Goal: Information Seeking & Learning: Ask a question

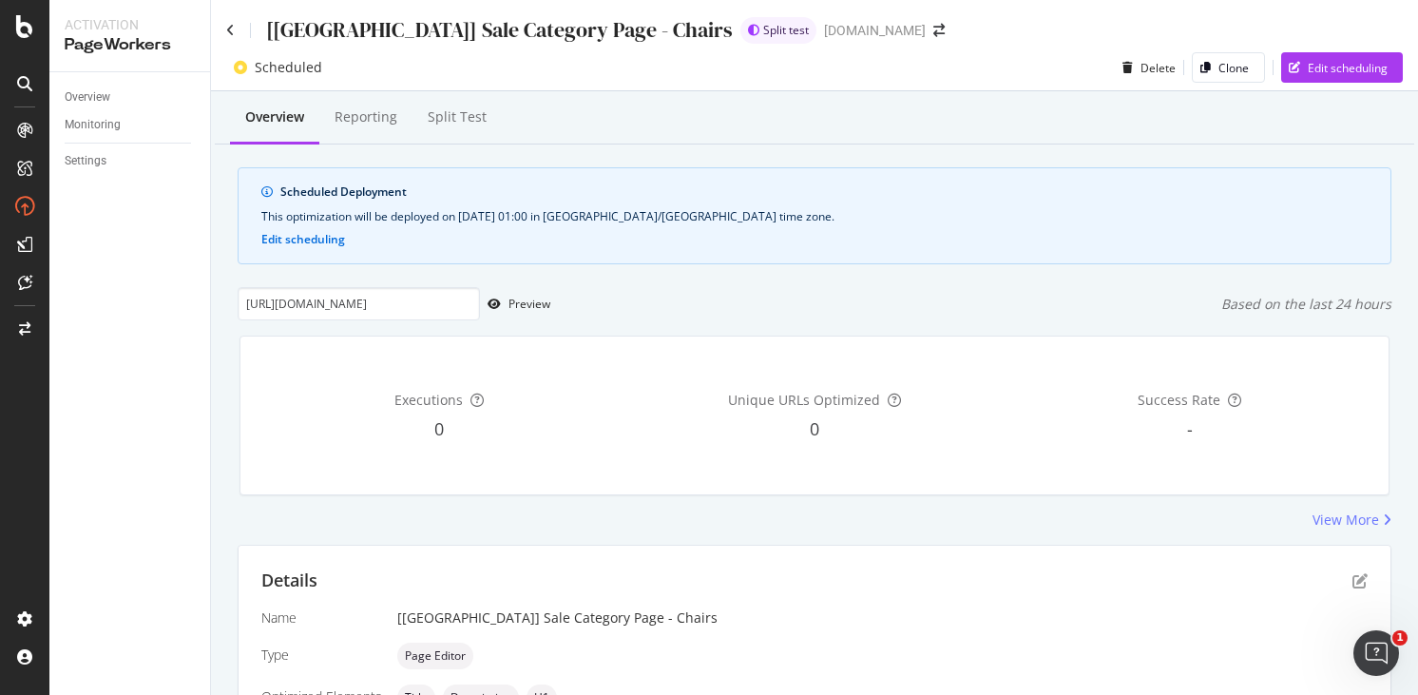
scroll to position [31, 0]
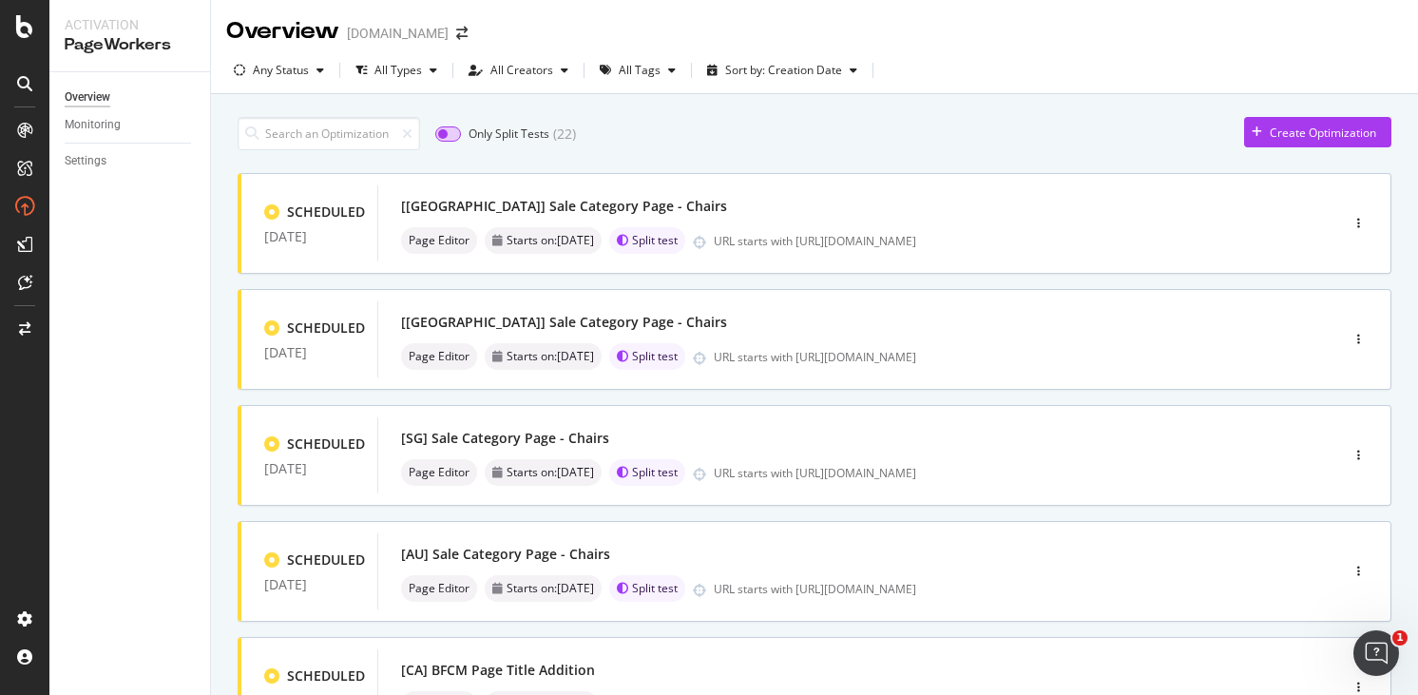
click at [450, 129] on input "checkbox" at bounding box center [448, 133] width 26 height 15
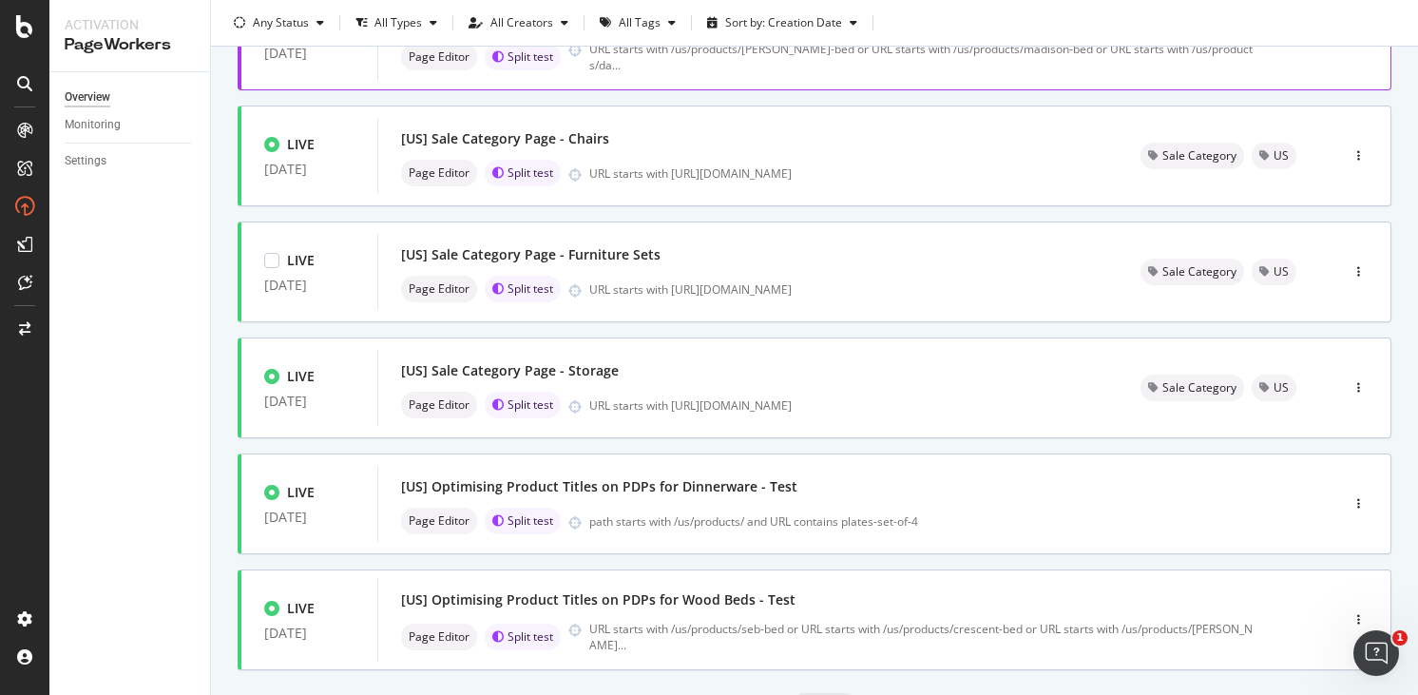
scroll to position [667, 0]
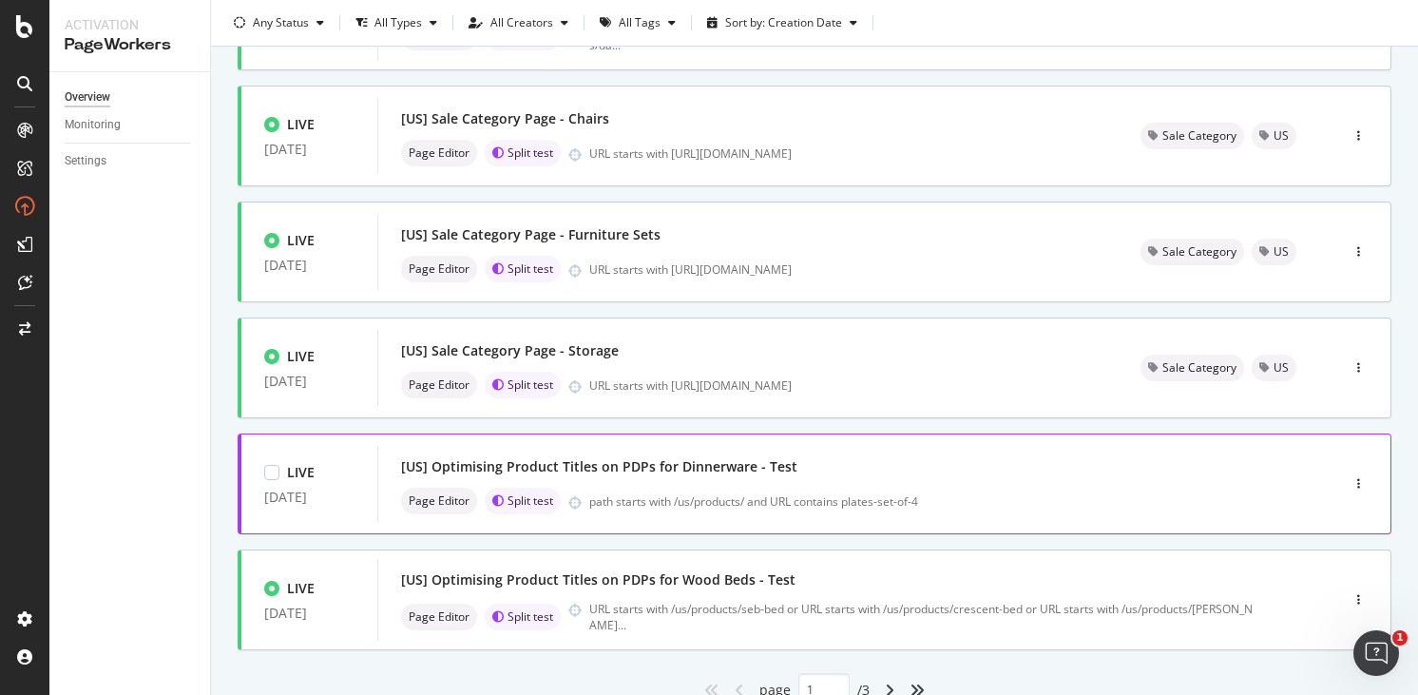
click at [1071, 477] on div "[US] Optimising Product Titles on PDPs for Dinnerware - Test" at bounding box center [829, 466] width 857 height 27
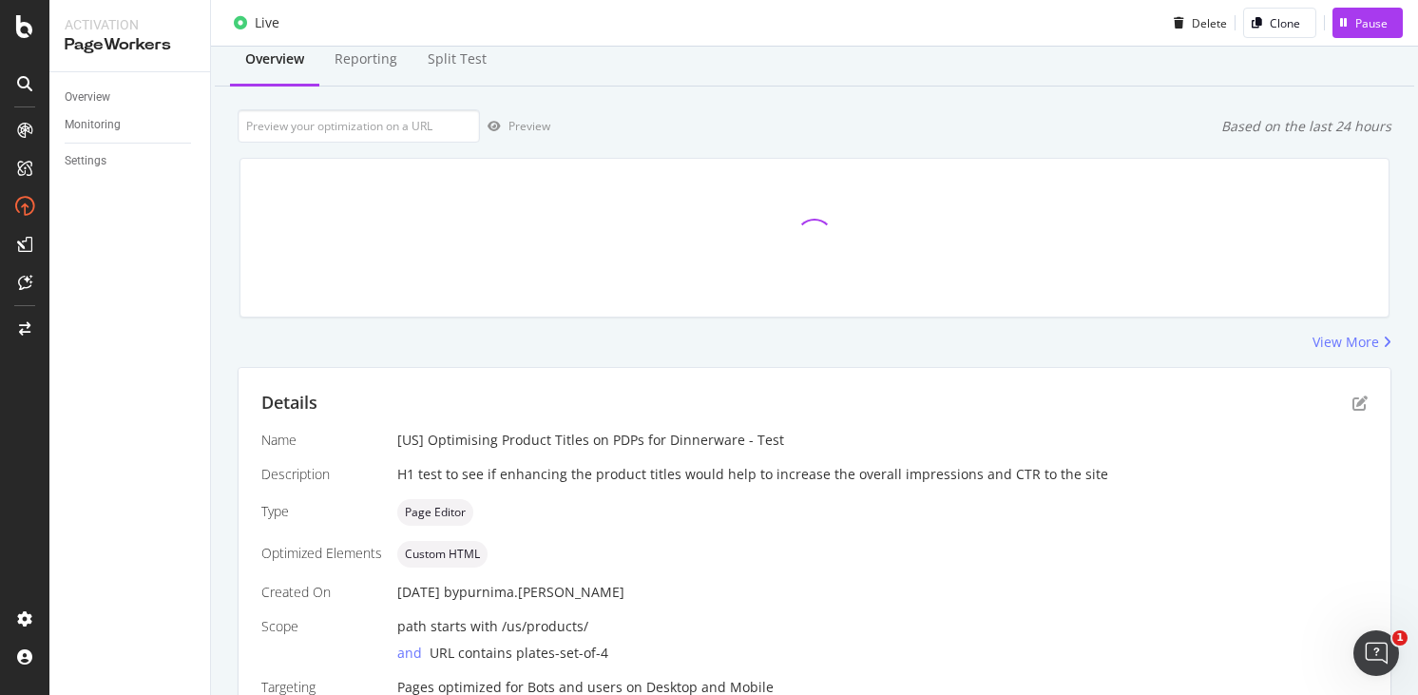
scroll to position [105, 0]
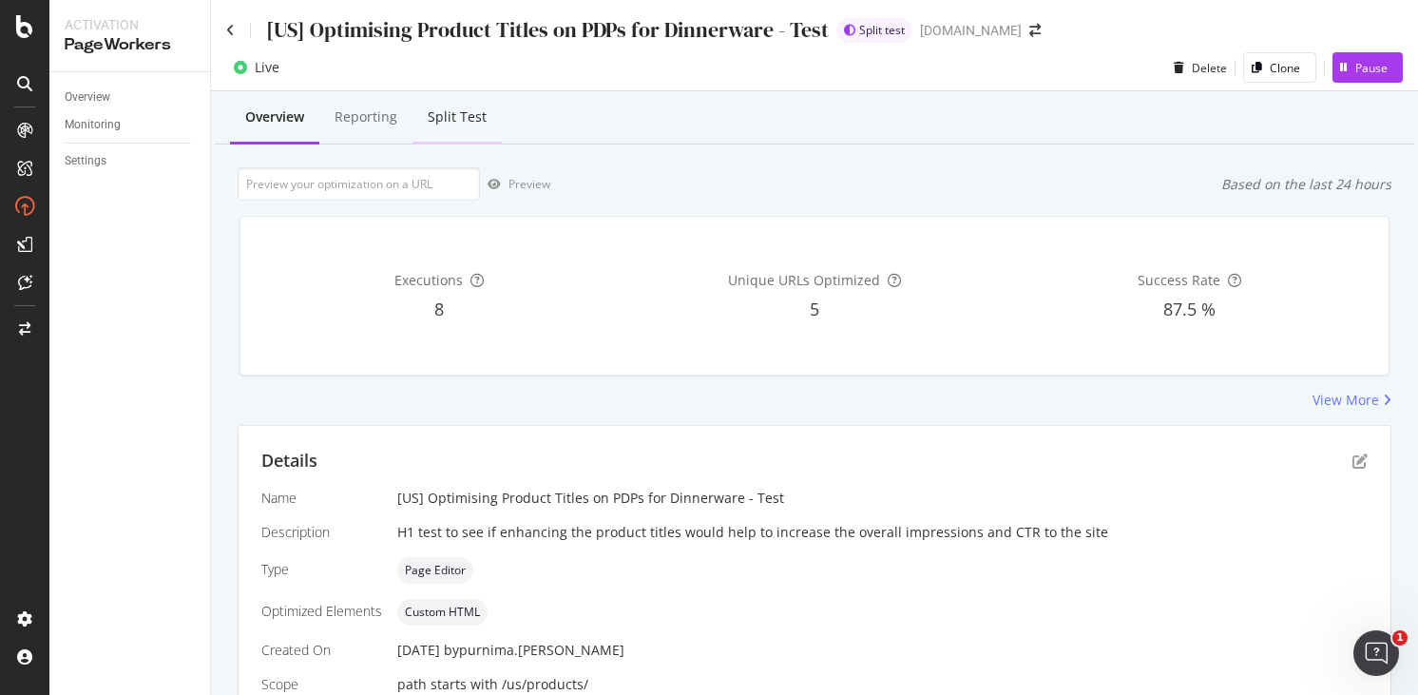
click at [444, 114] on div "Split Test" at bounding box center [457, 116] width 59 height 19
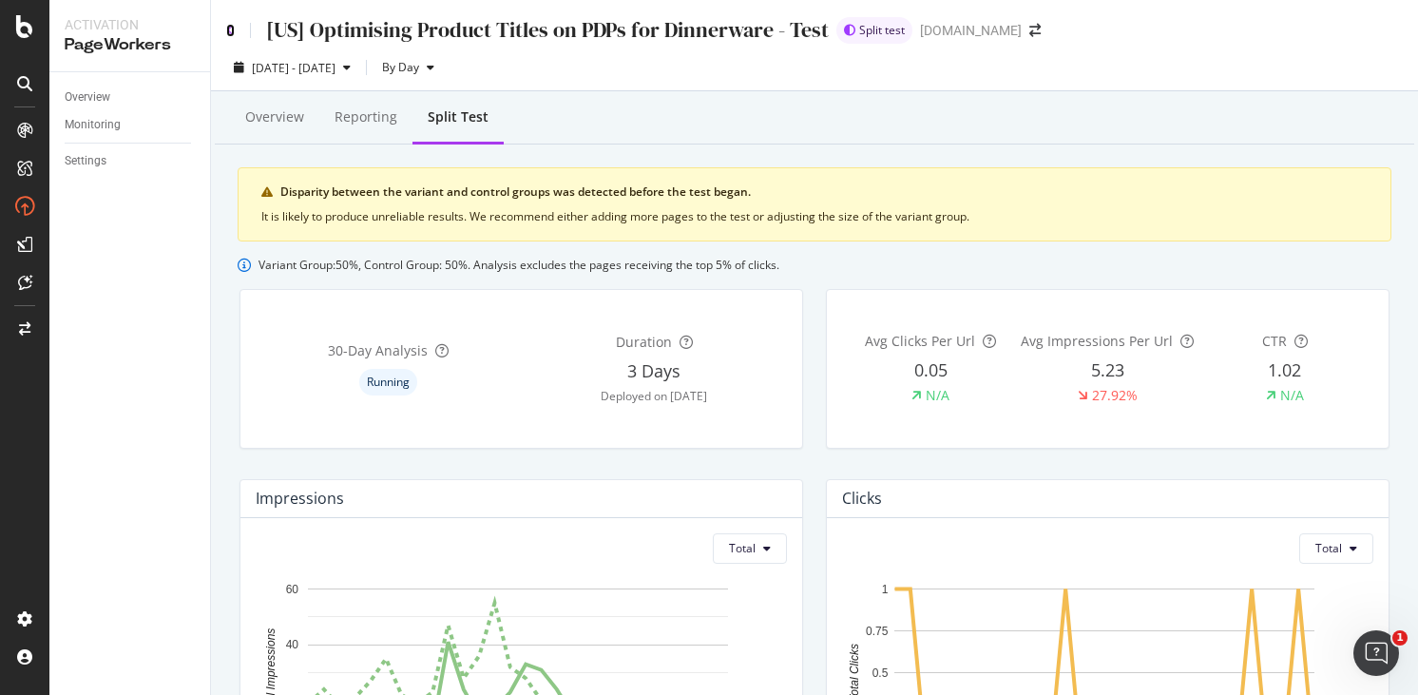
click at [233, 29] on icon at bounding box center [230, 30] width 9 height 13
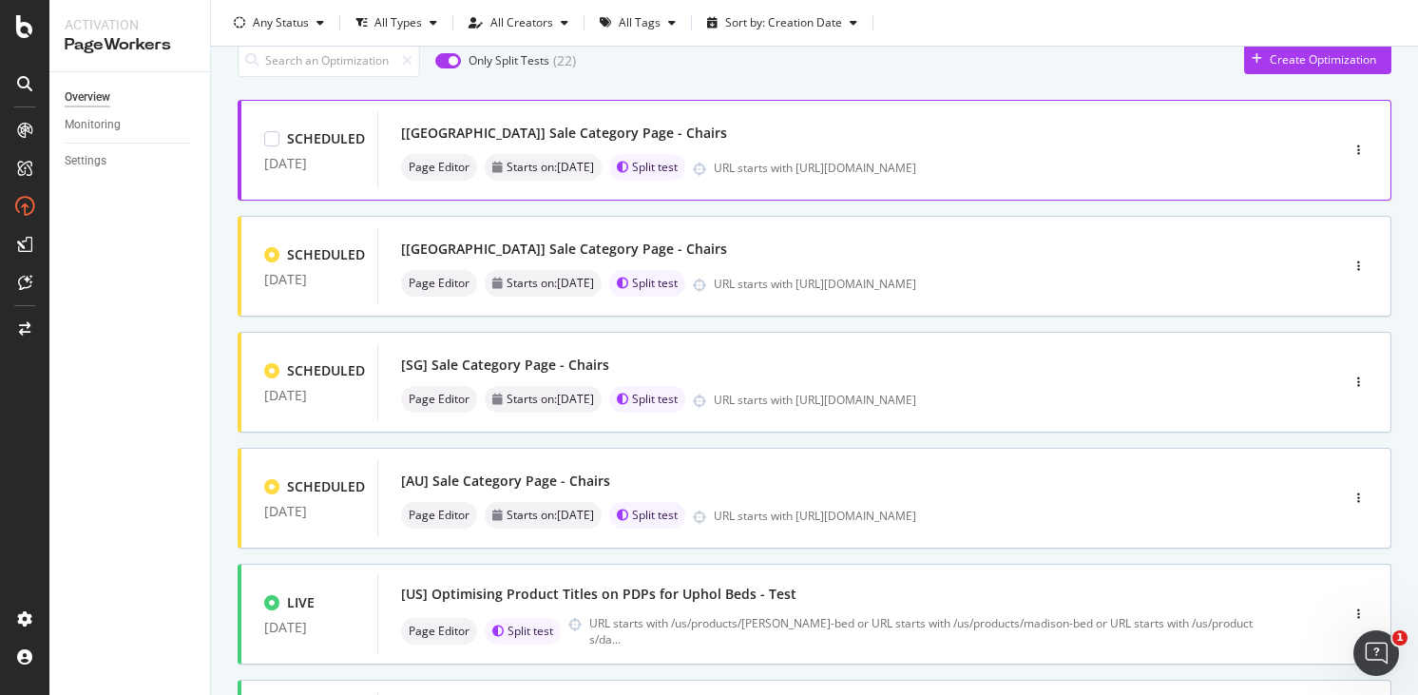
scroll to position [348, 0]
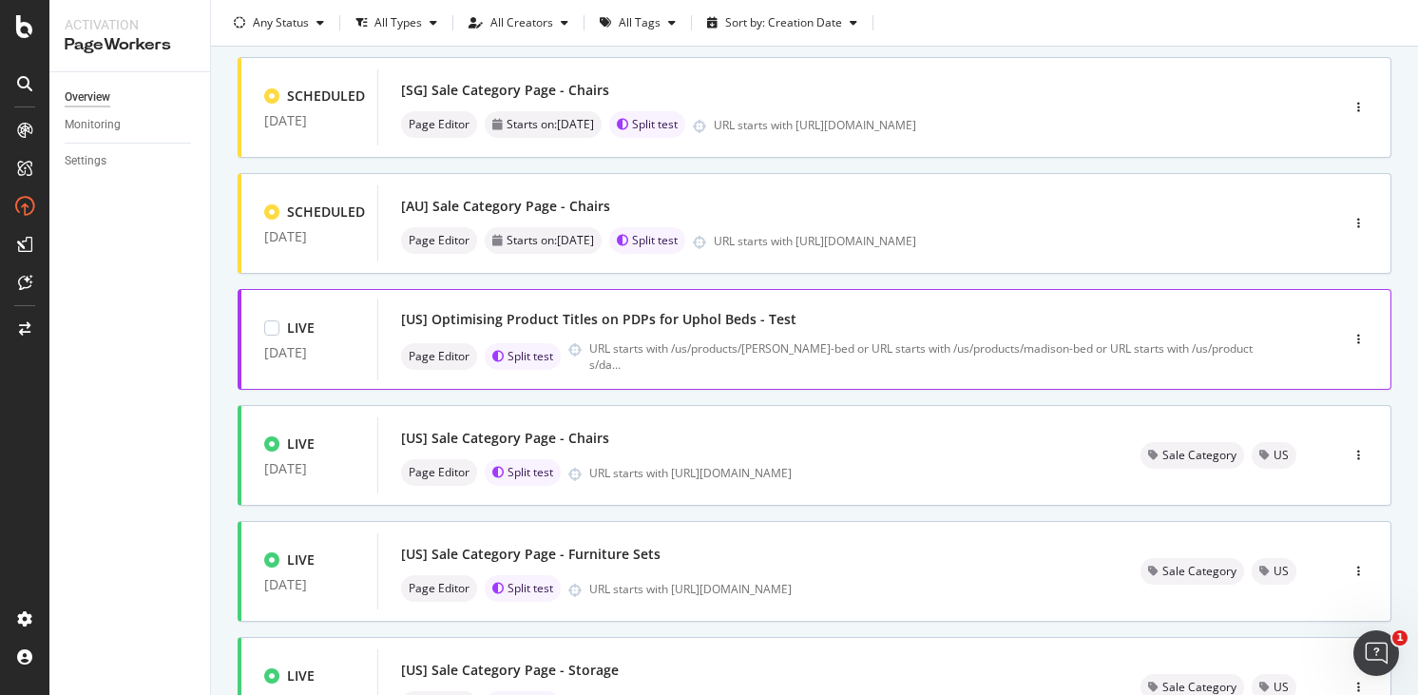
click at [847, 318] on div "[US] Optimising Product Titles on PDPs for Uphol Beds - Test" at bounding box center [829, 319] width 857 height 27
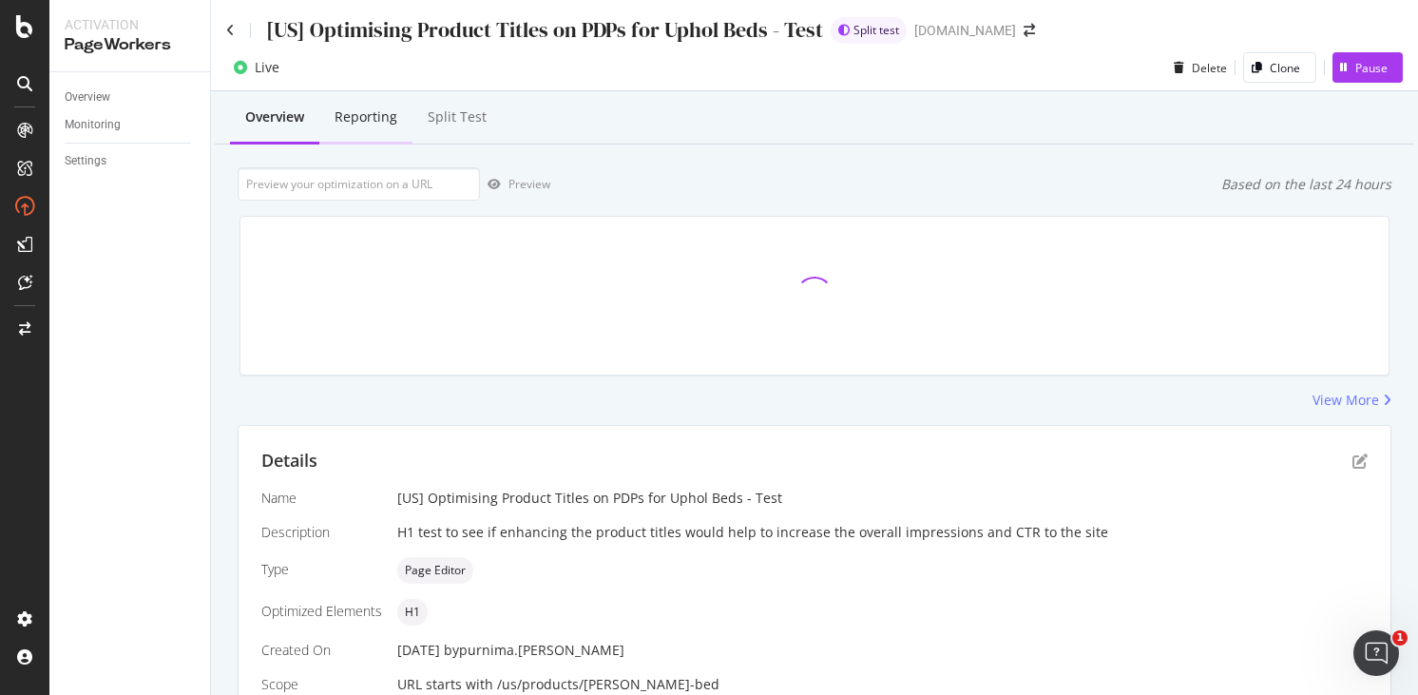
click at [342, 119] on div "Reporting" at bounding box center [366, 116] width 63 height 19
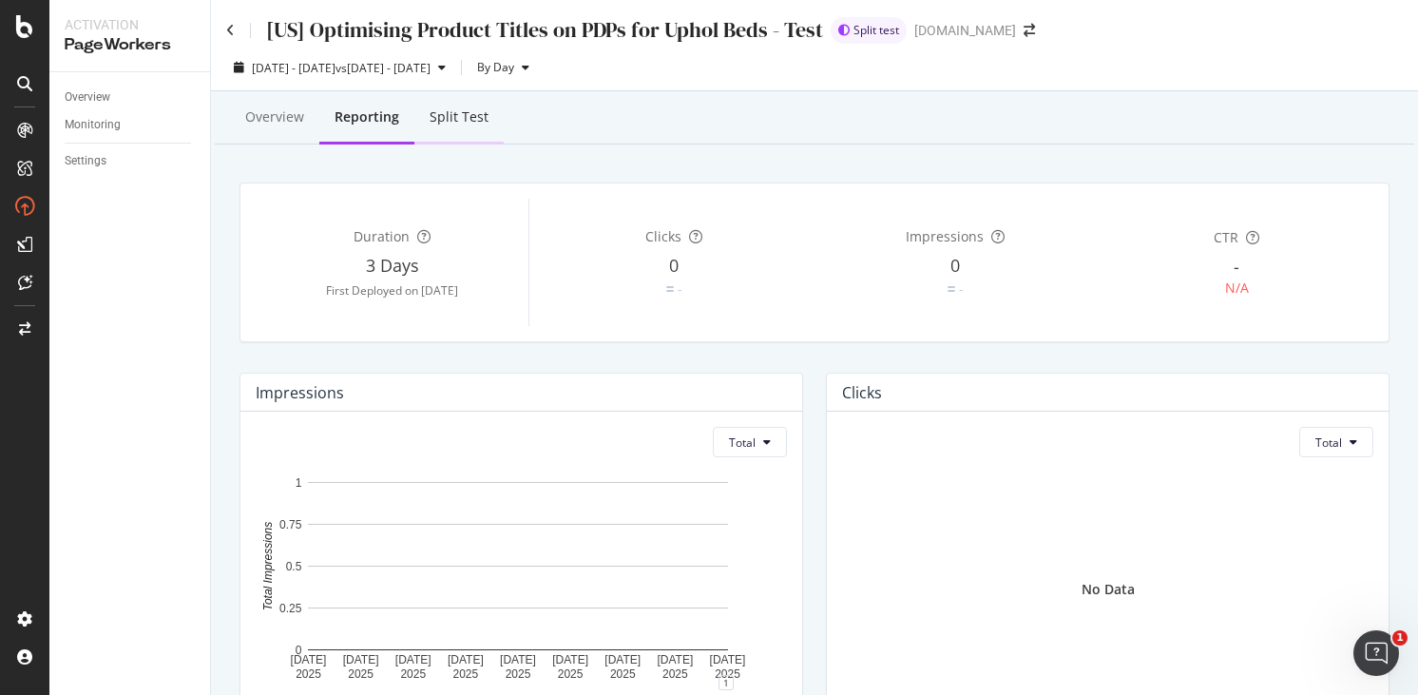
click at [453, 130] on div "Split Test" at bounding box center [458, 118] width 89 height 52
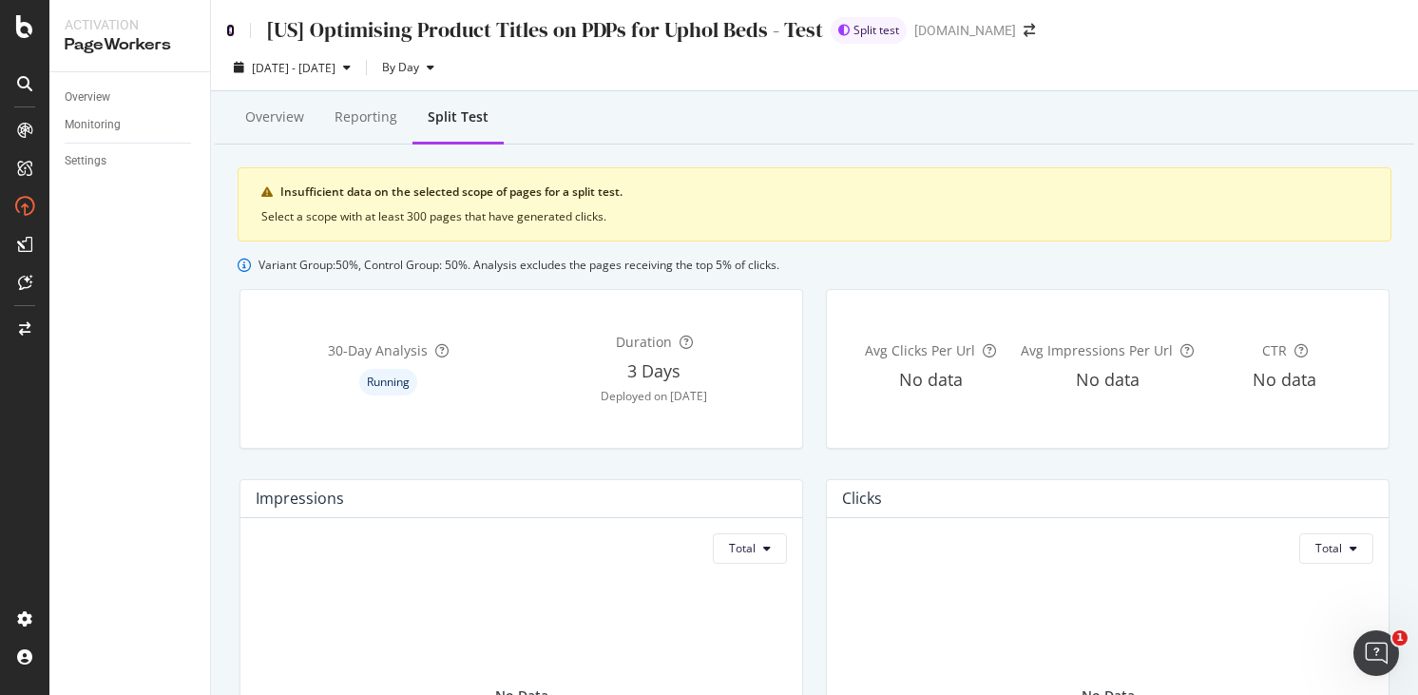
click at [228, 26] on icon at bounding box center [230, 30] width 9 height 13
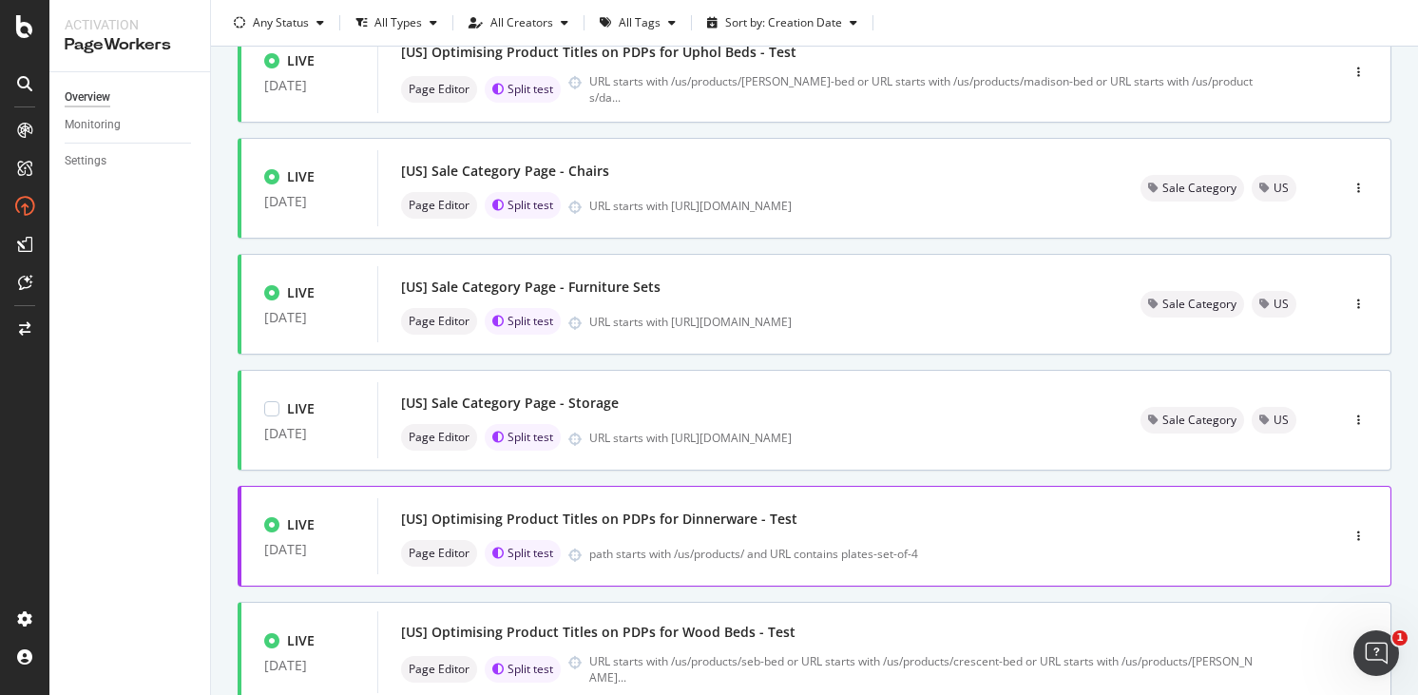
scroll to position [702, 0]
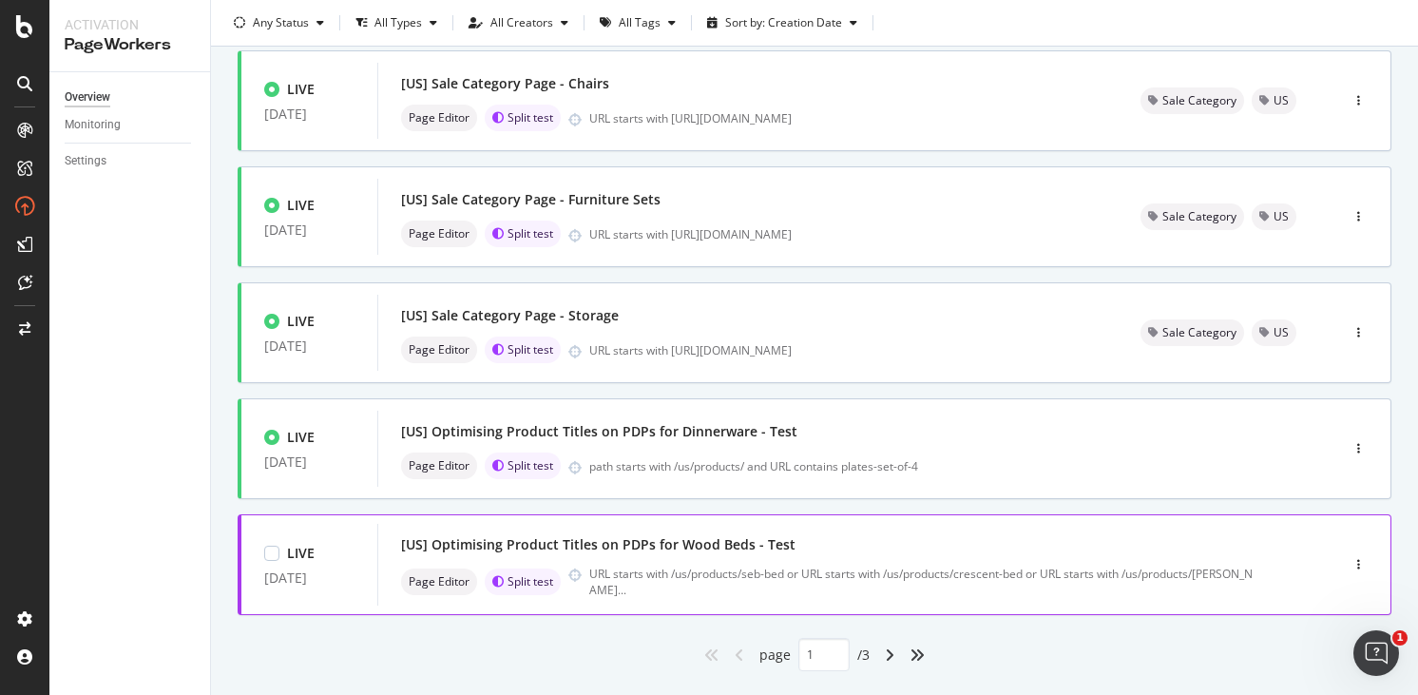
click at [819, 544] on div "[US] Optimising Product Titles on PDPs for Wood Beds - Test" at bounding box center [829, 544] width 857 height 27
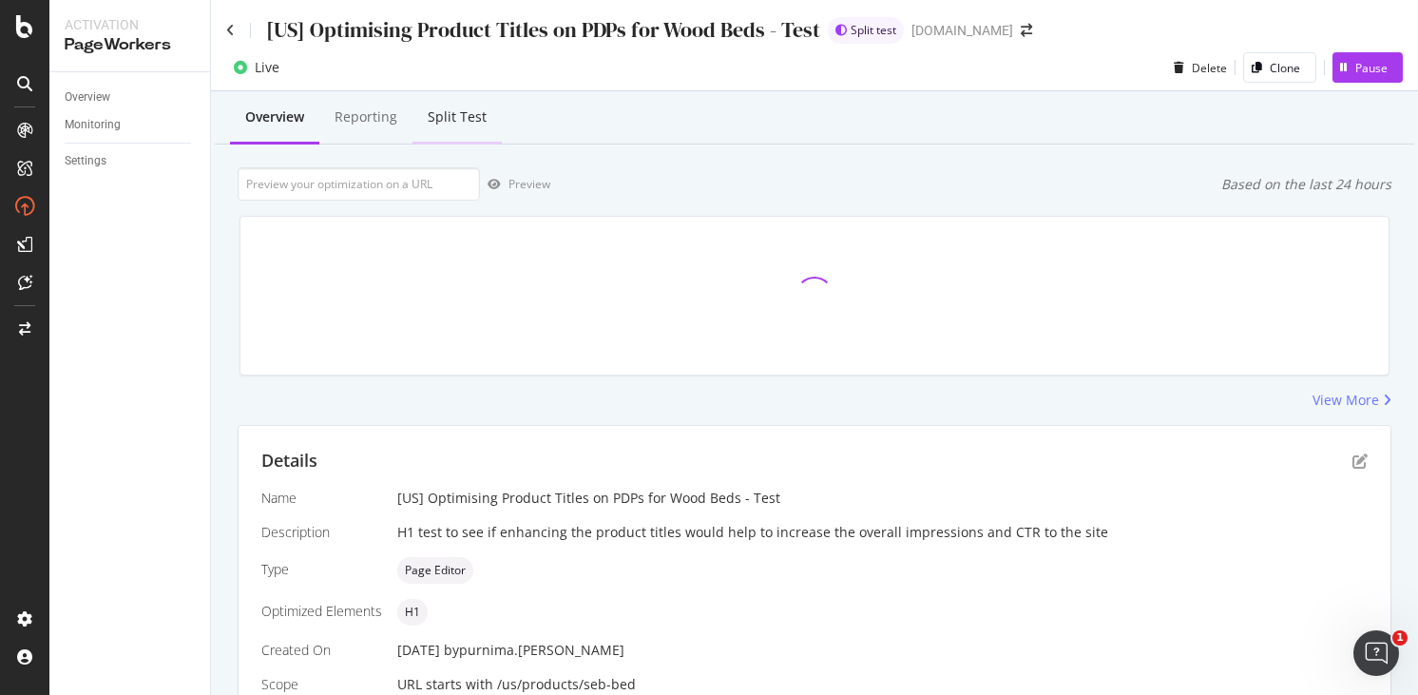
click at [459, 111] on div "Split Test" at bounding box center [457, 116] width 59 height 19
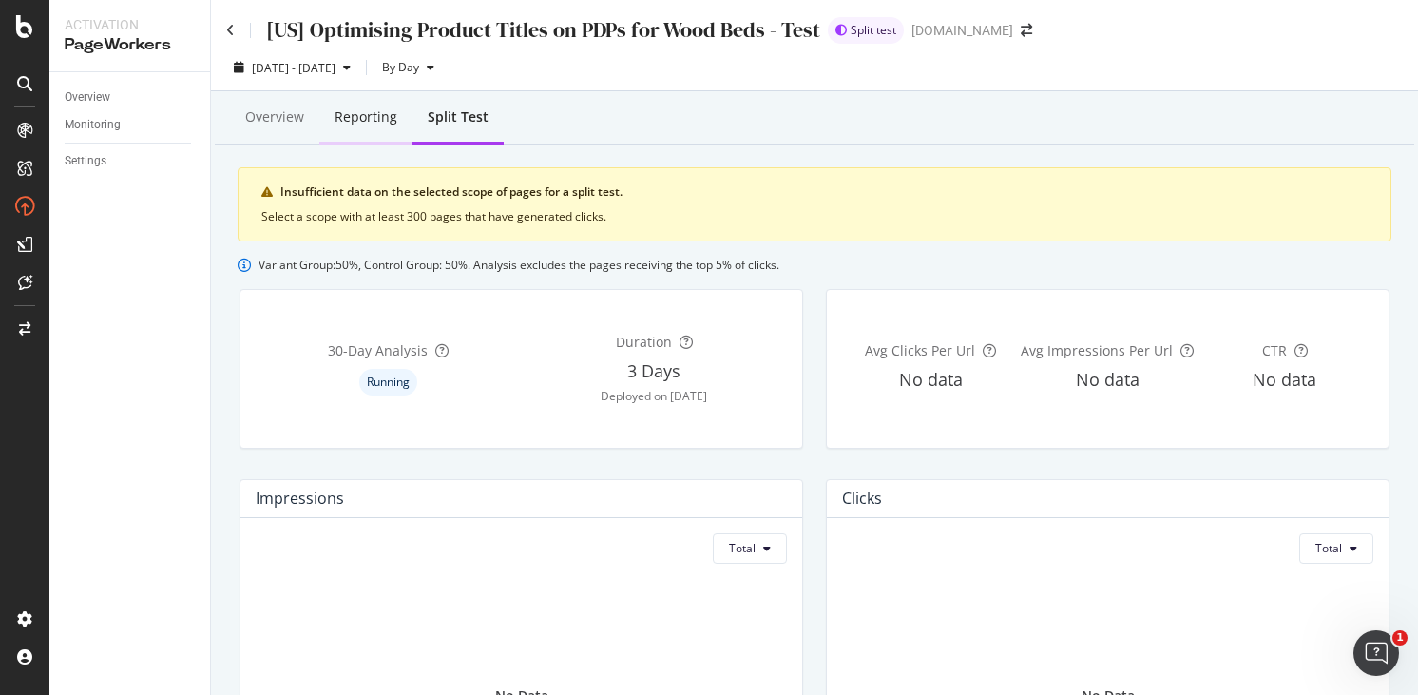
click at [367, 124] on div "Reporting" at bounding box center [366, 116] width 63 height 19
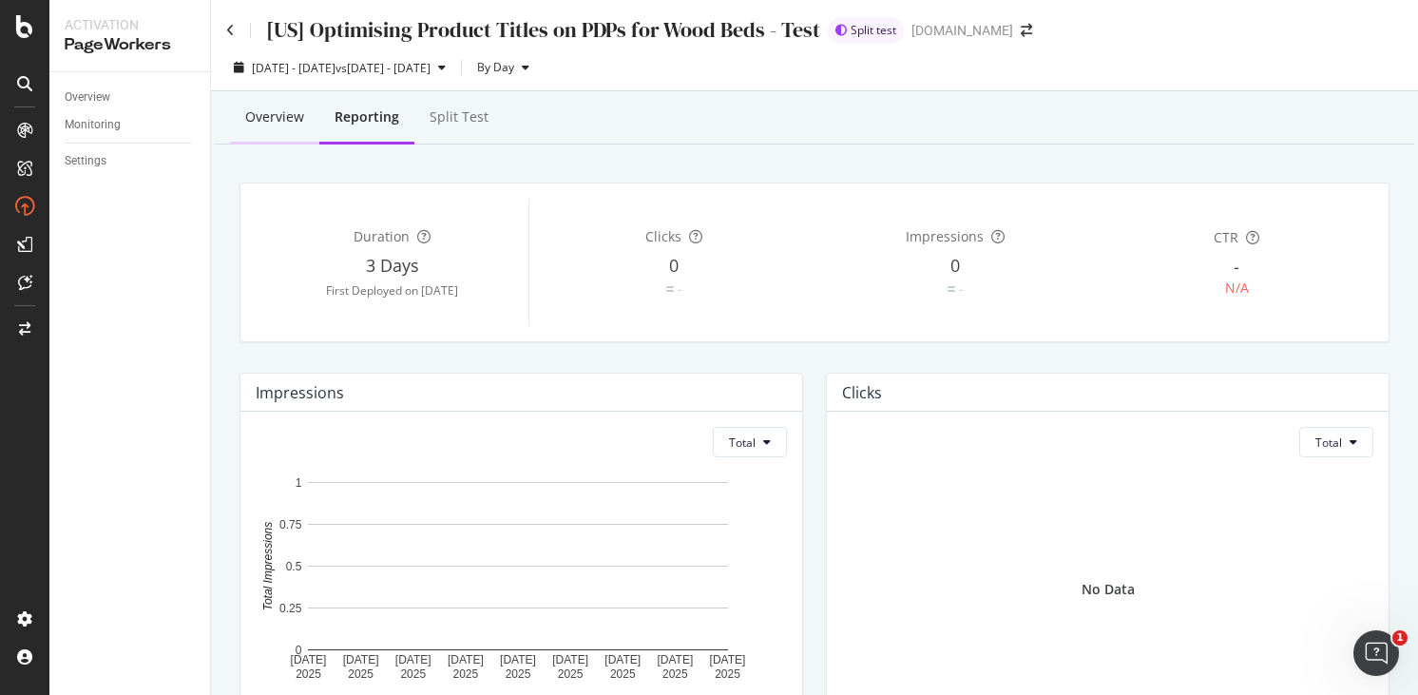
click at [278, 121] on div "Overview" at bounding box center [274, 116] width 59 height 19
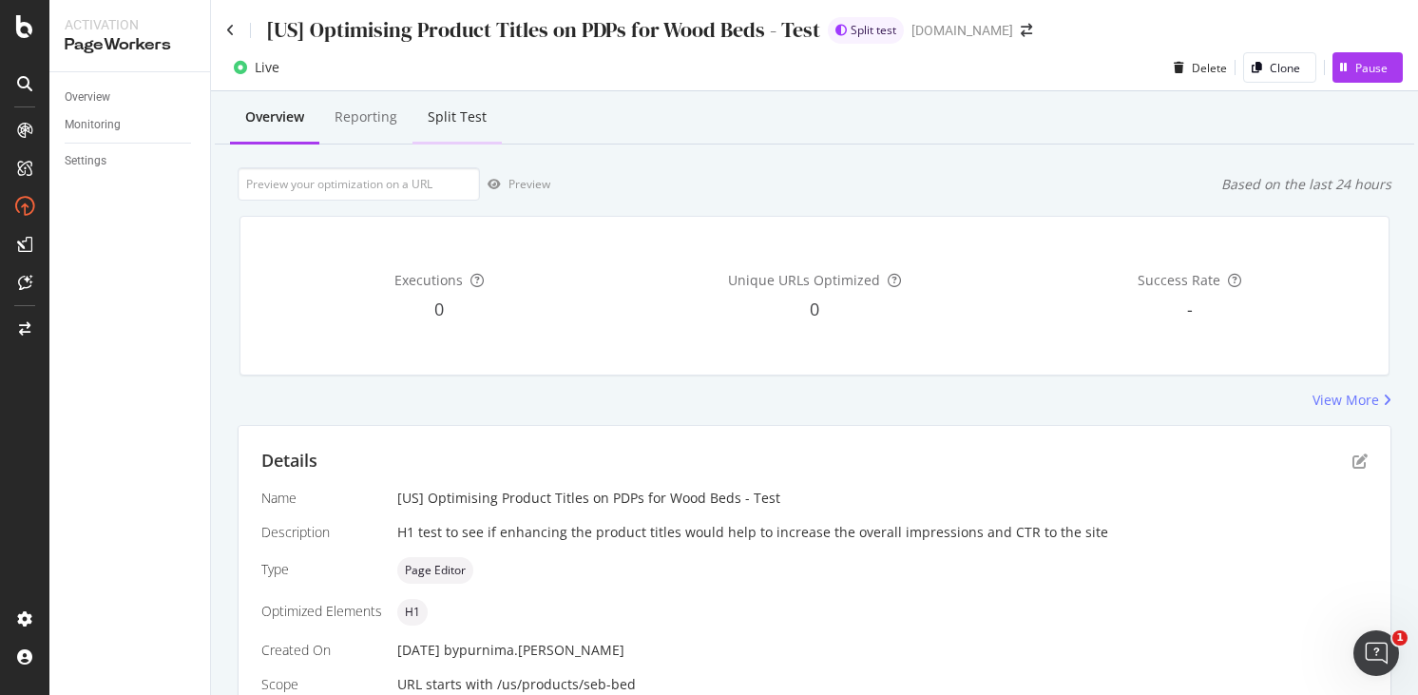
click at [478, 124] on div "Split Test" at bounding box center [457, 116] width 59 height 19
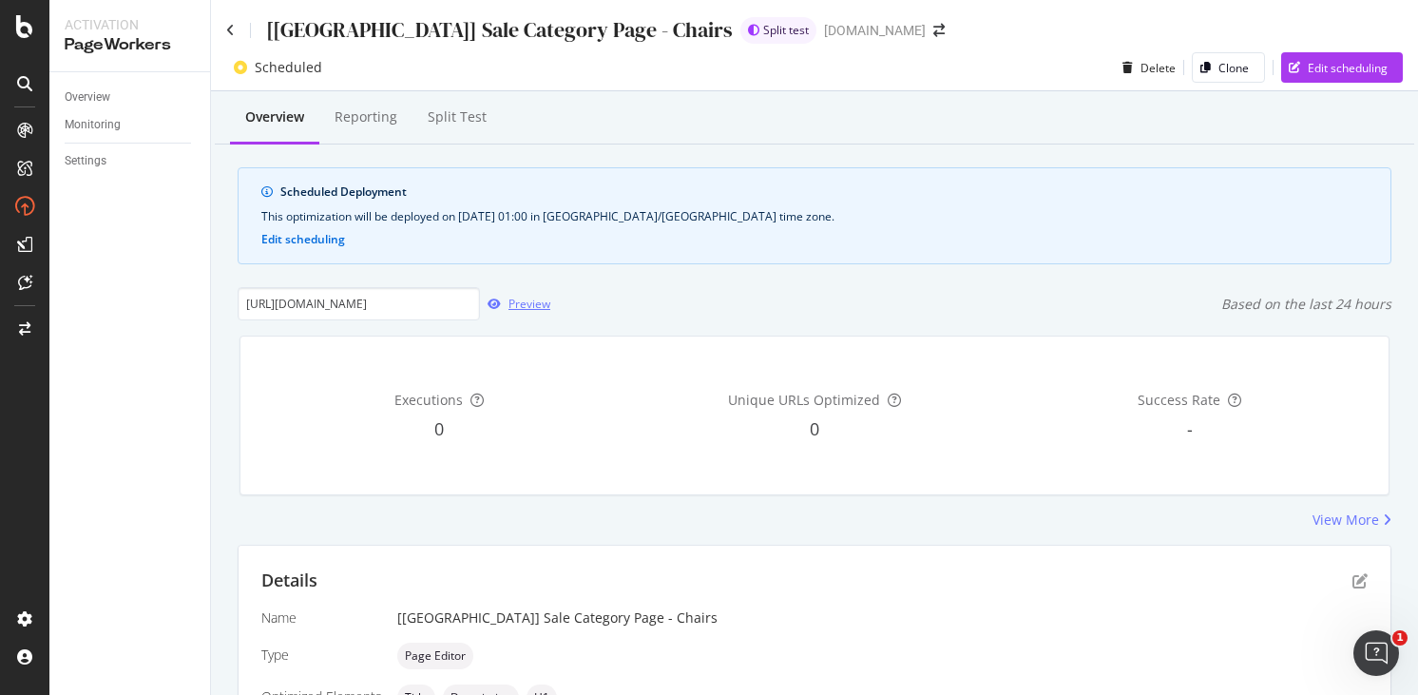
click at [513, 308] on div "Preview" at bounding box center [529, 304] width 42 height 16
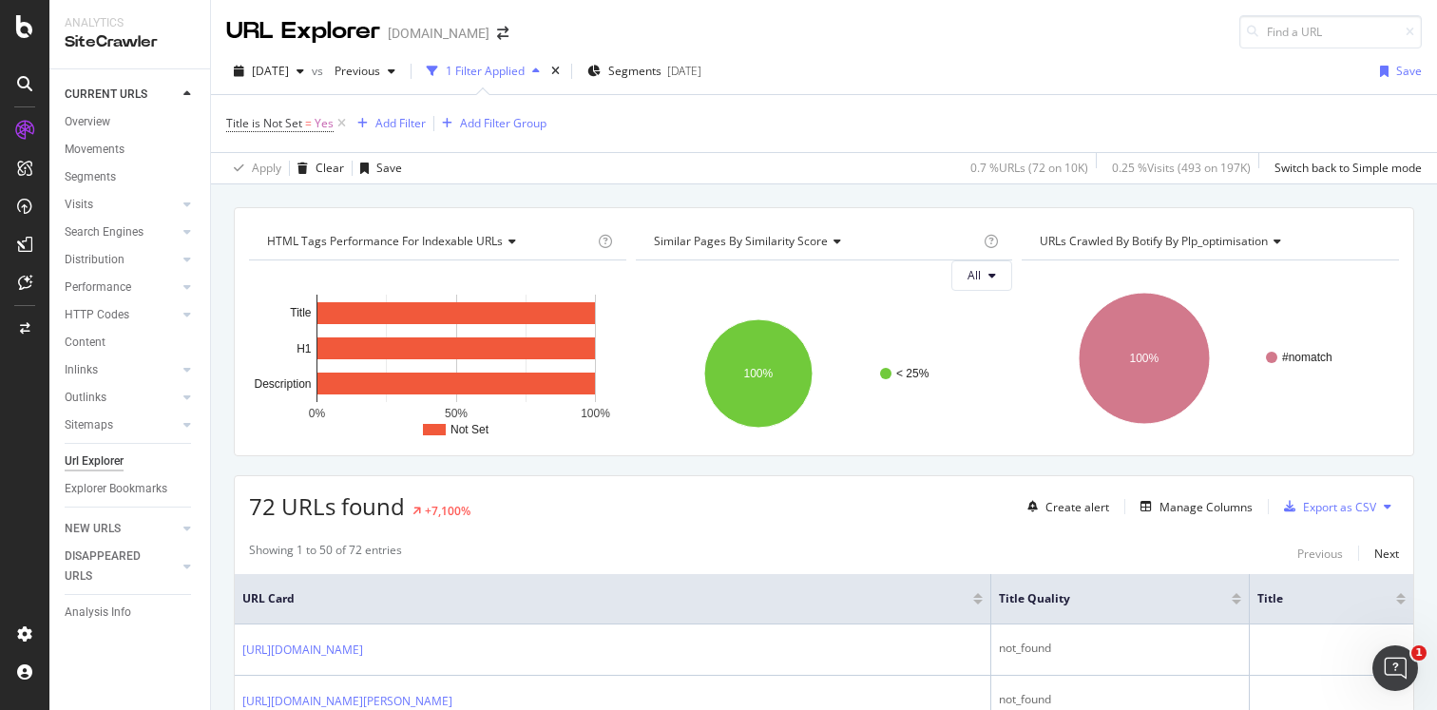
scroll to position [110, 0]
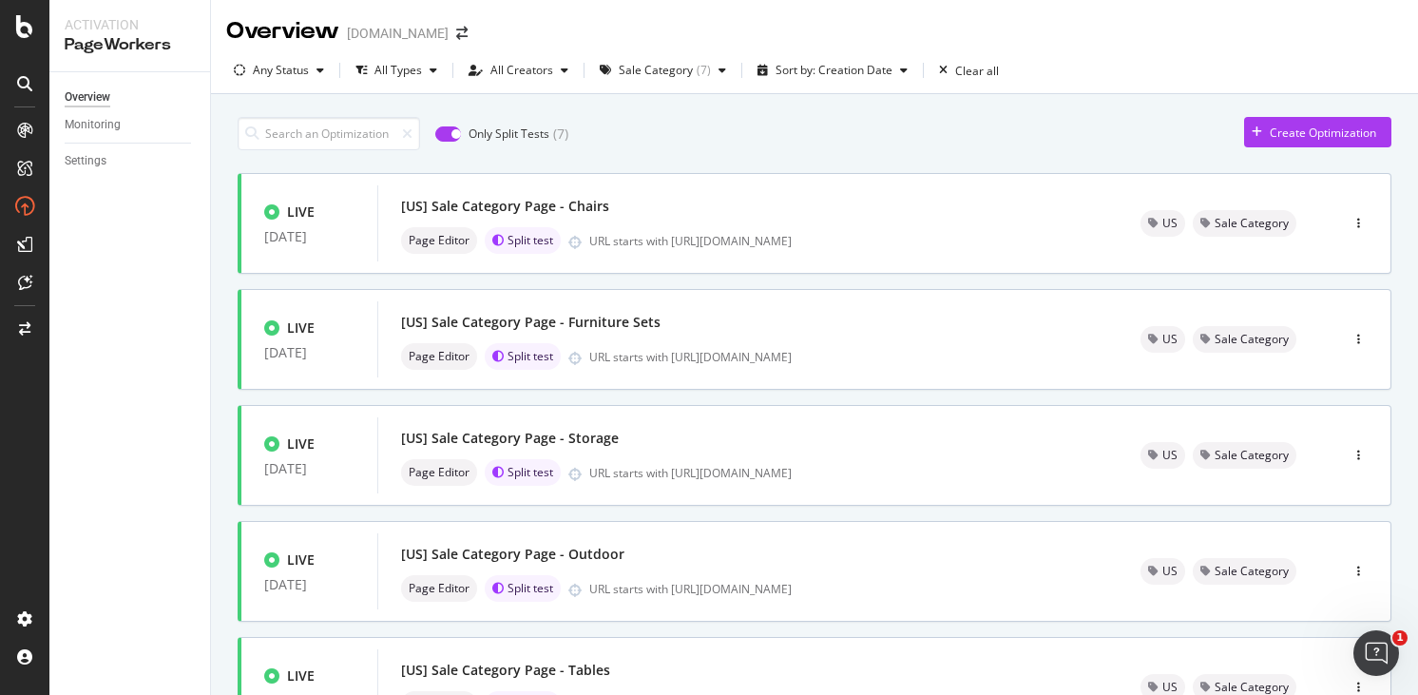
scroll to position [19, 0]
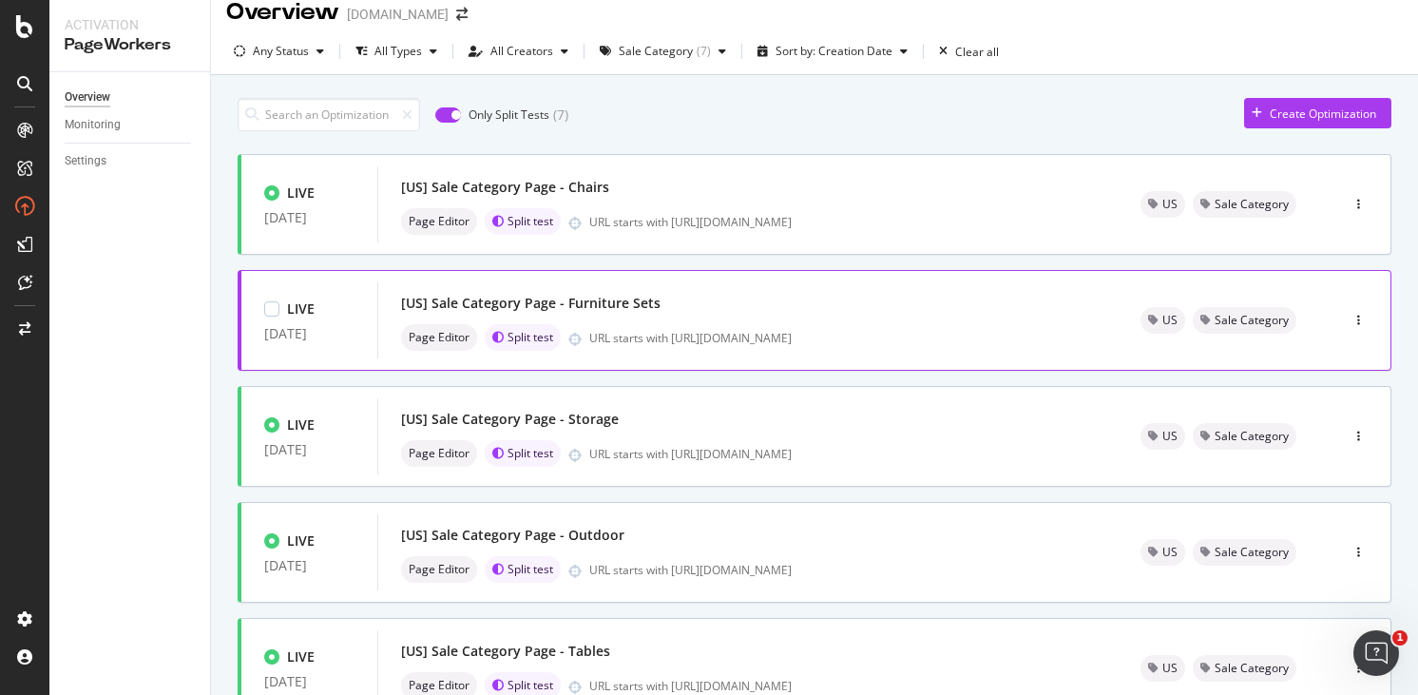
click at [737, 300] on div "[US] Sale Category Page - Furniture Sets" at bounding box center [748, 303] width 694 height 27
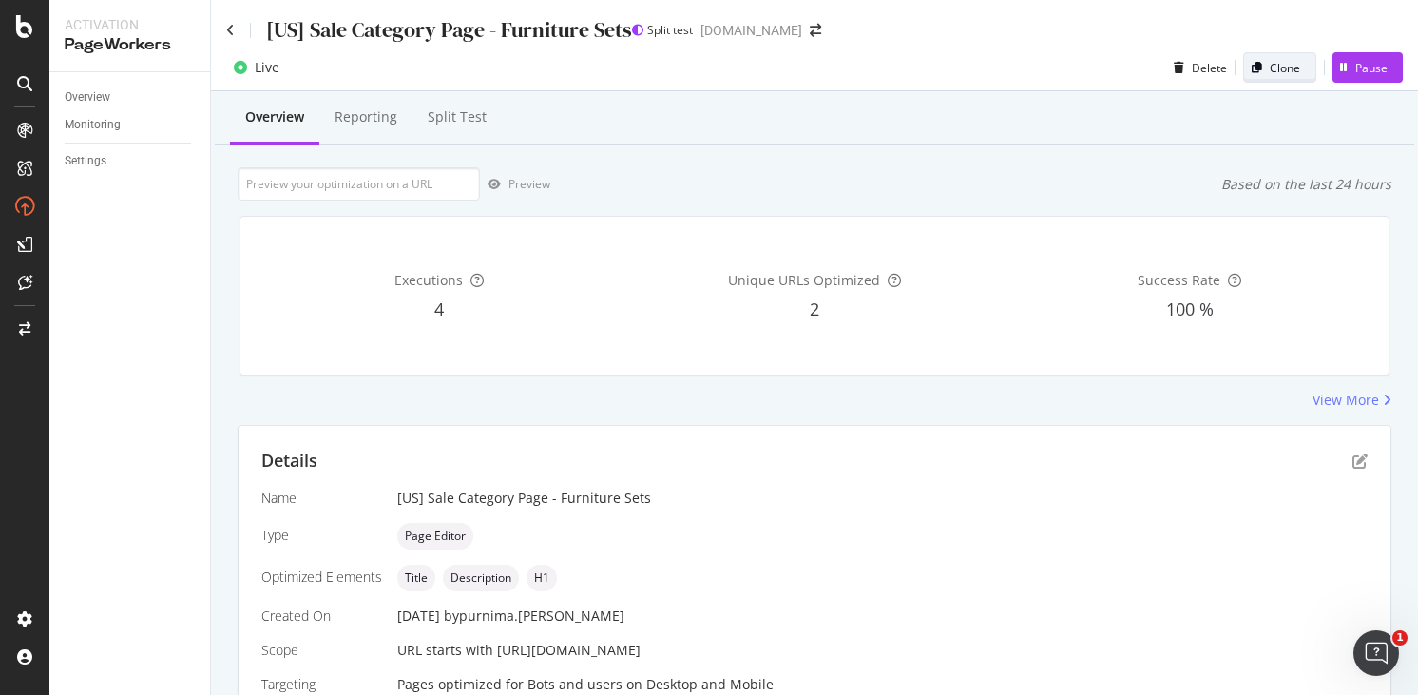
click at [1270, 68] on div "Clone" at bounding box center [1285, 68] width 30 height 16
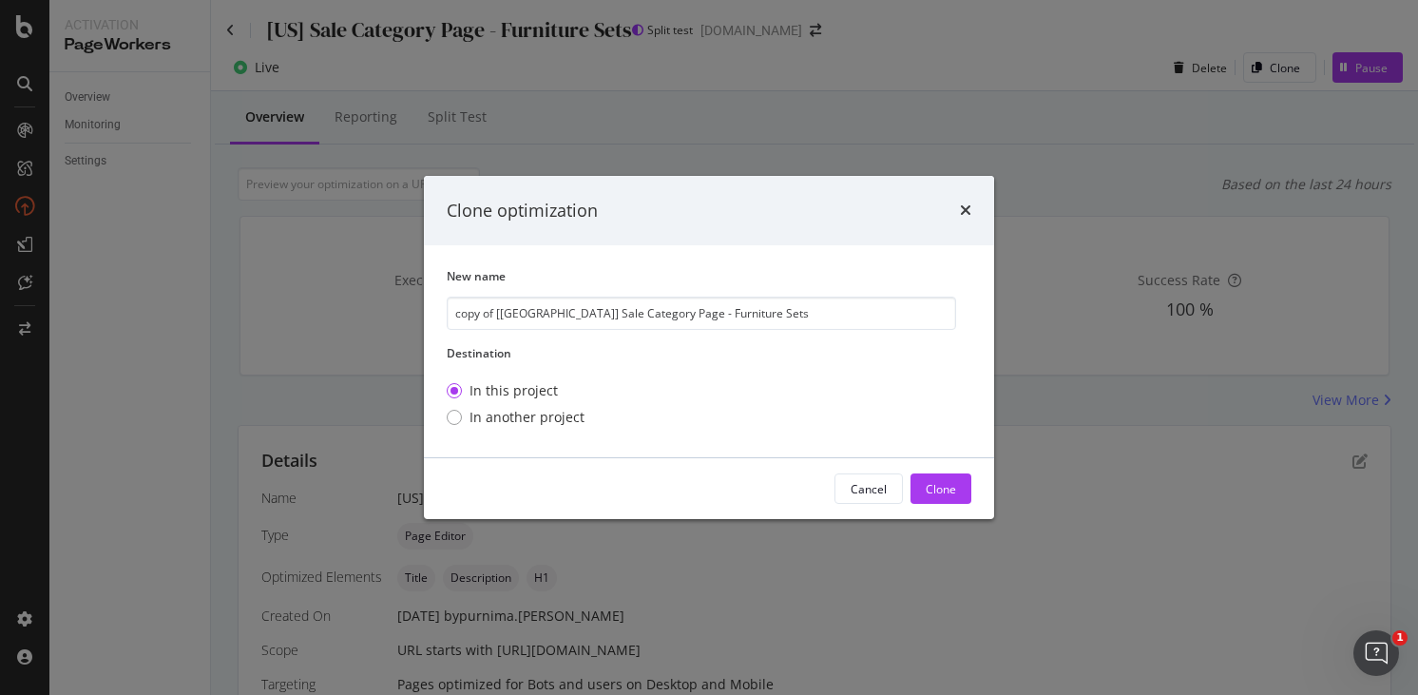
drag, startPoint x: 519, startPoint y: 315, endPoint x: 427, endPoint y: 313, distance: 92.2
click at [427, 313] on div "New name copy of [US] Sale Category Page - Furniture Sets Destination In this p…" at bounding box center [709, 351] width 570 height 212
type input "[CA] Sale Category Page - Furniture Sets"
click at [939, 496] on div "Clone" at bounding box center [941, 489] width 30 height 16
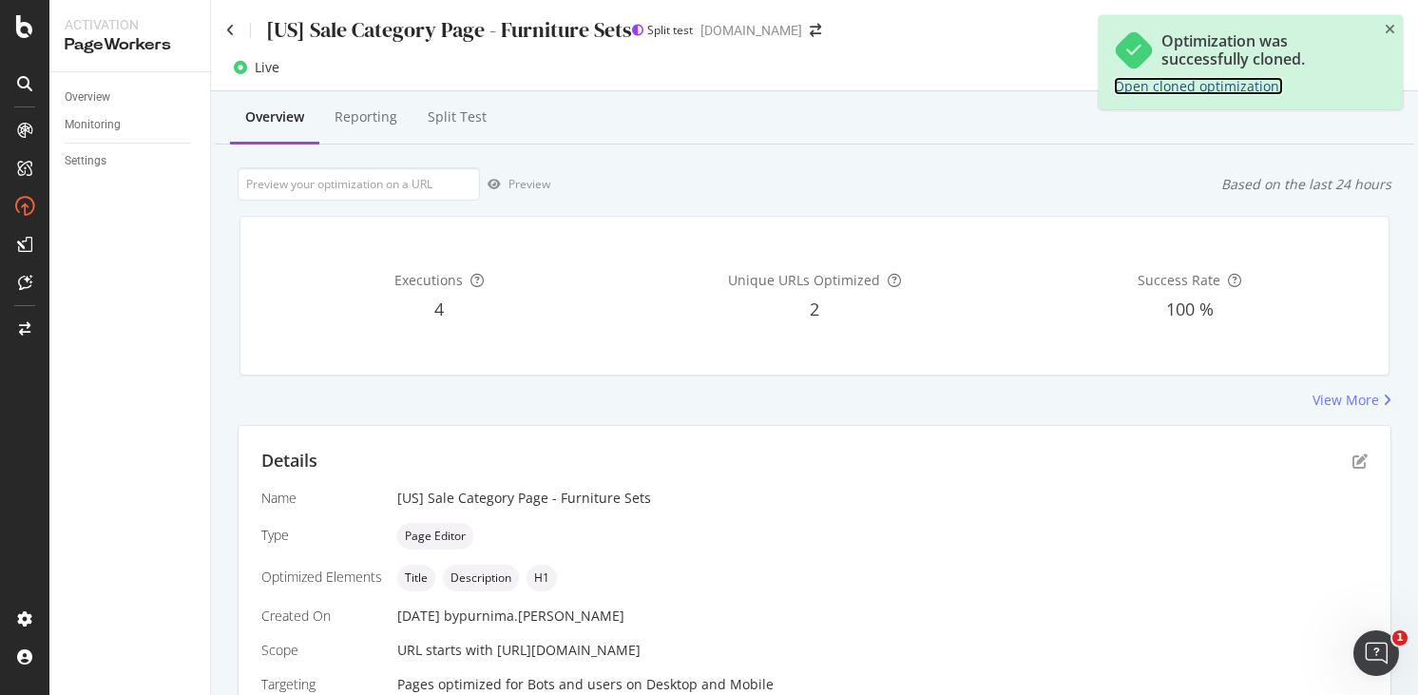
click at [1193, 87] on link "Open cloned optimization." at bounding box center [1198, 86] width 169 height 18
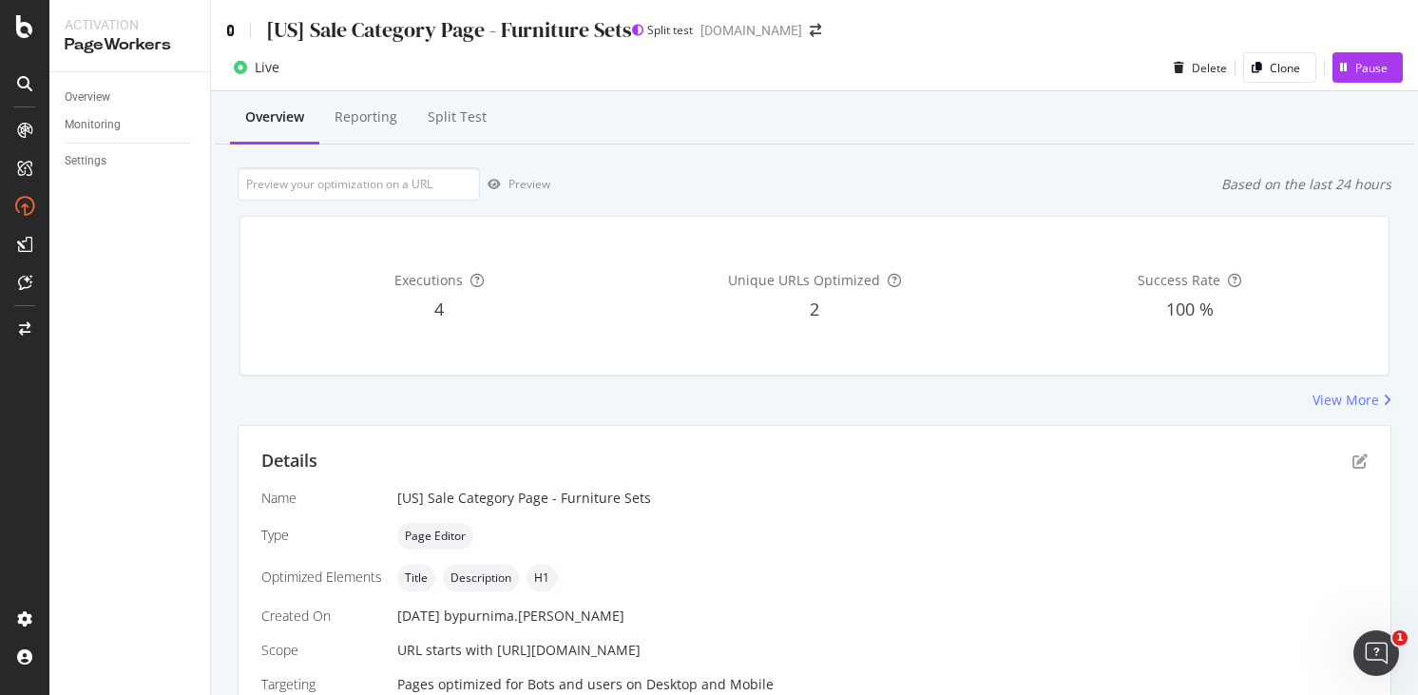
click at [234, 31] on icon at bounding box center [230, 30] width 9 height 13
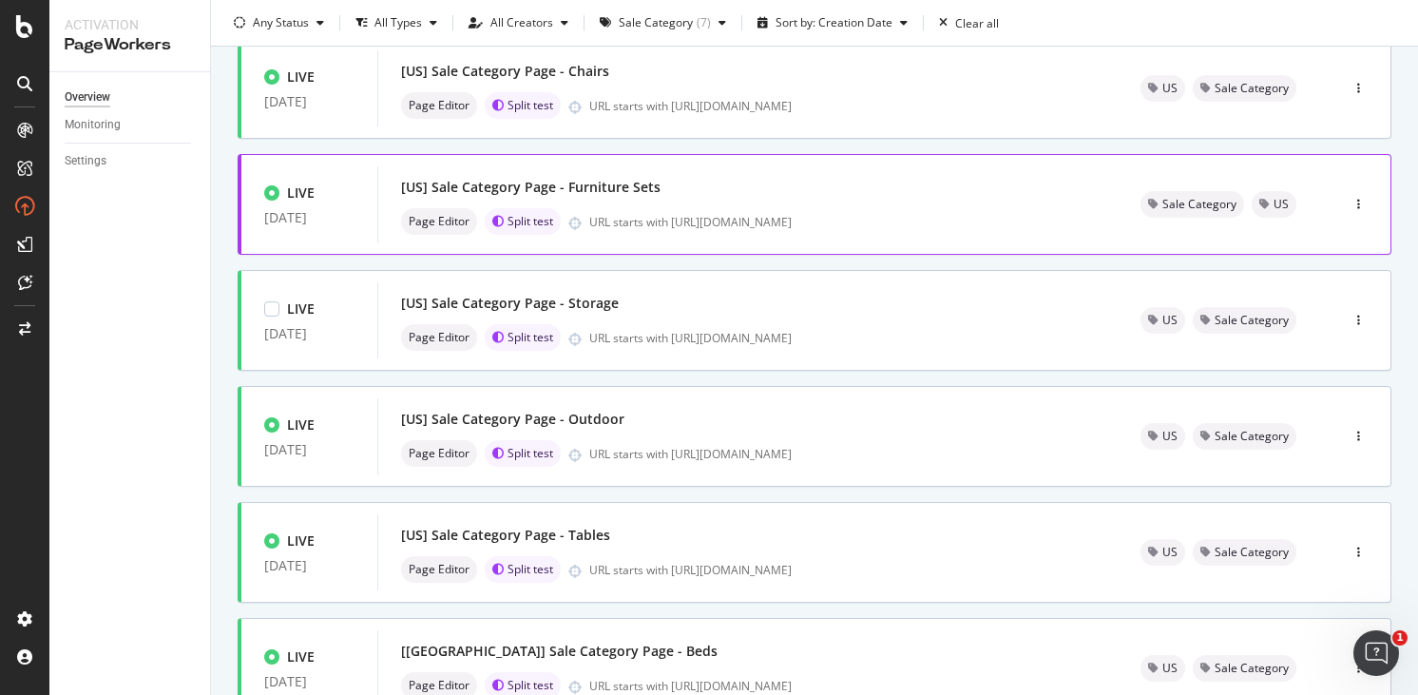
scroll to position [183, 0]
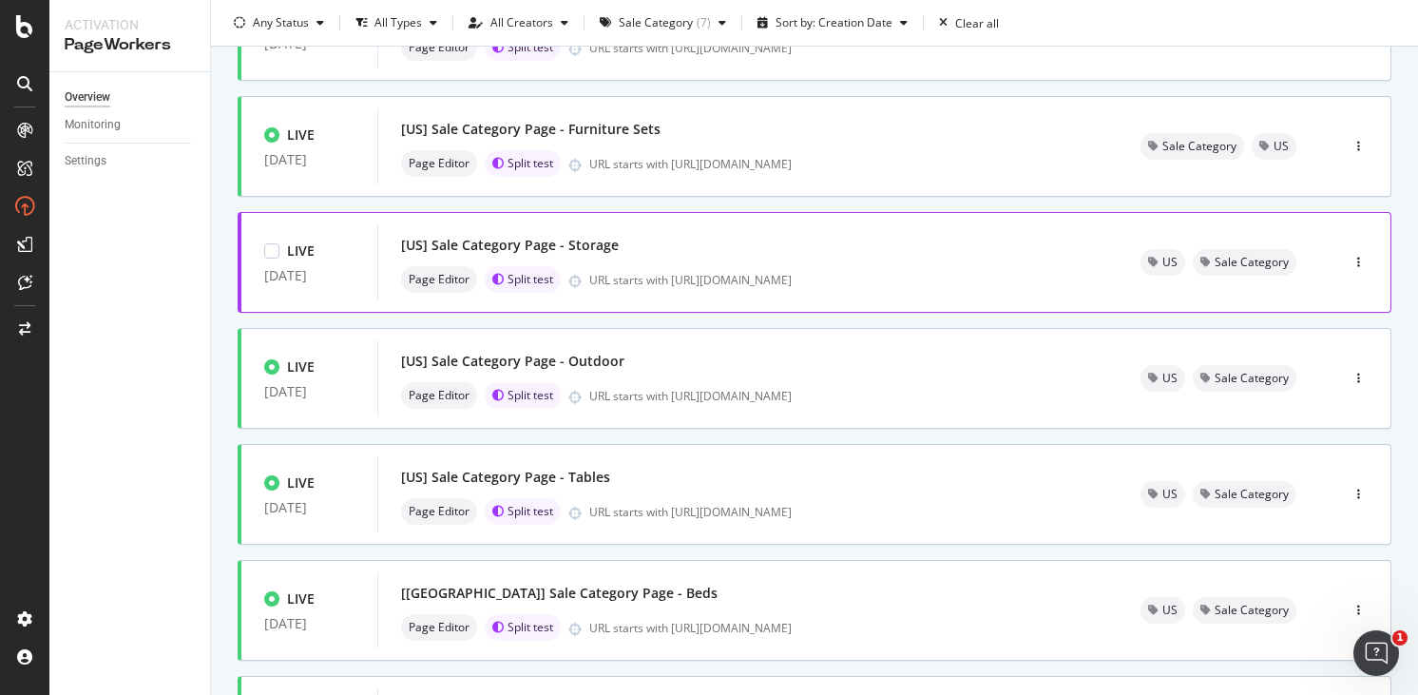
click at [757, 269] on div "[US] Sale Category Page - Storage Page Editor Split test URL starts with https:…" at bounding box center [748, 262] width 694 height 61
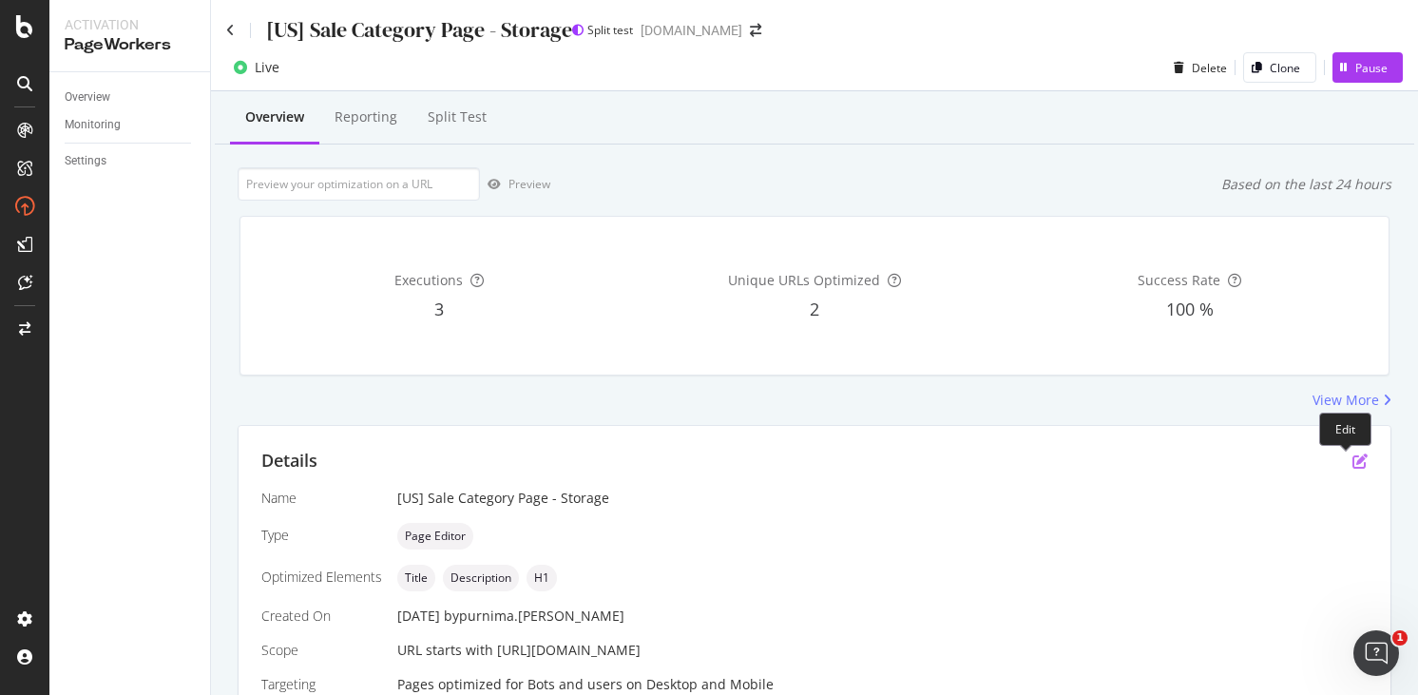
click at [1352, 464] on icon "pen-to-square" at bounding box center [1359, 460] width 15 height 15
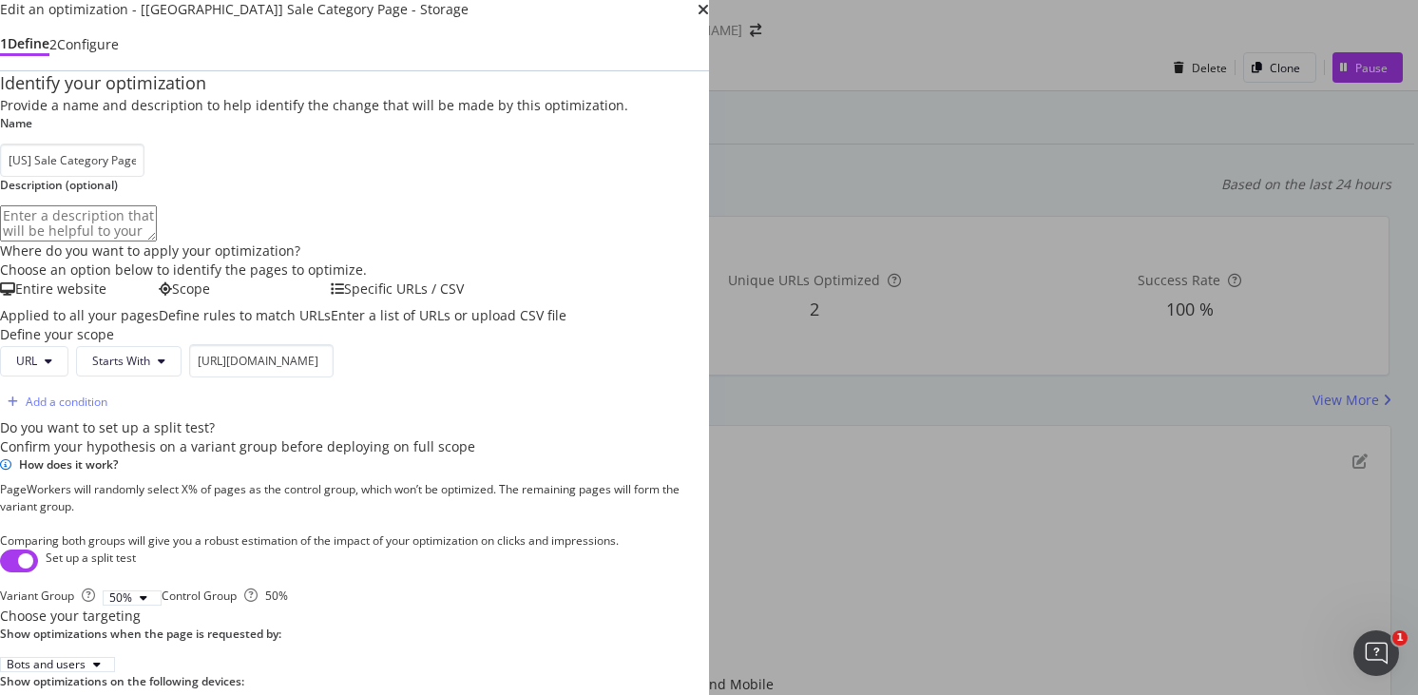
scroll to position [259, 0]
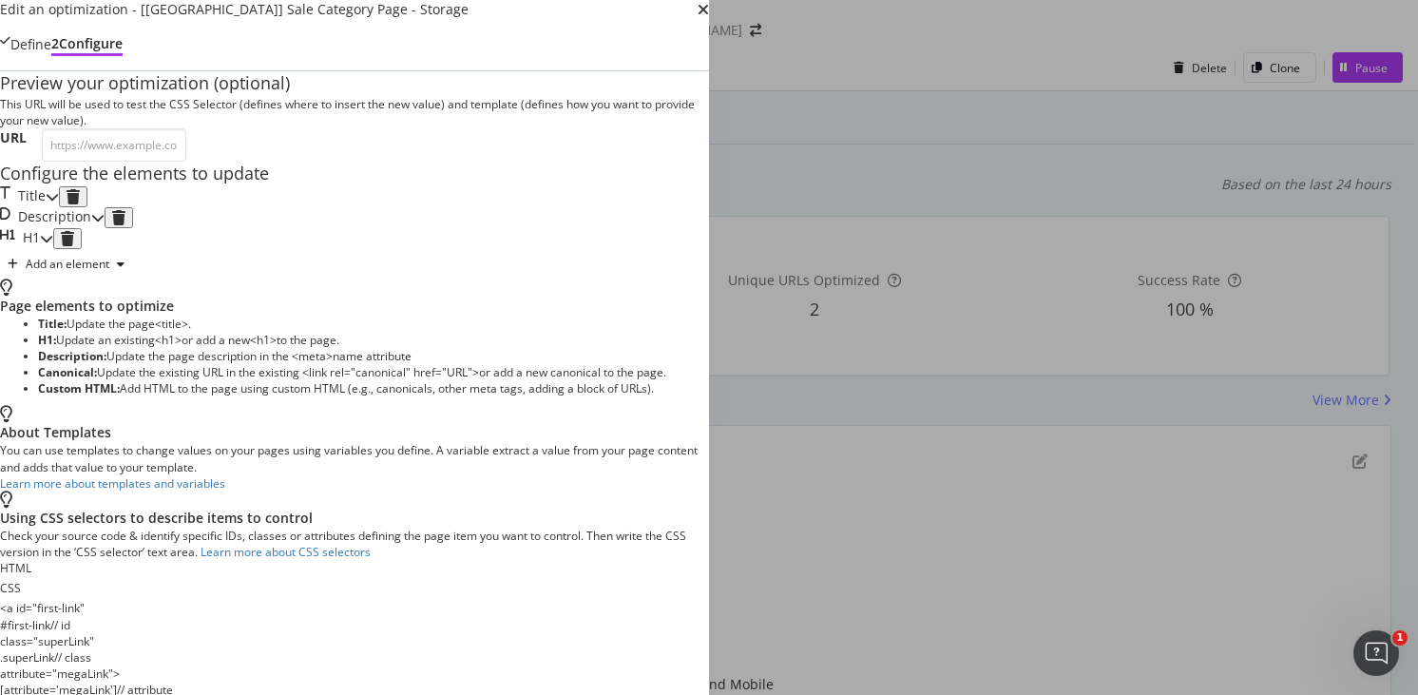
click at [59, 203] on icon "modal" at bounding box center [52, 196] width 13 height 13
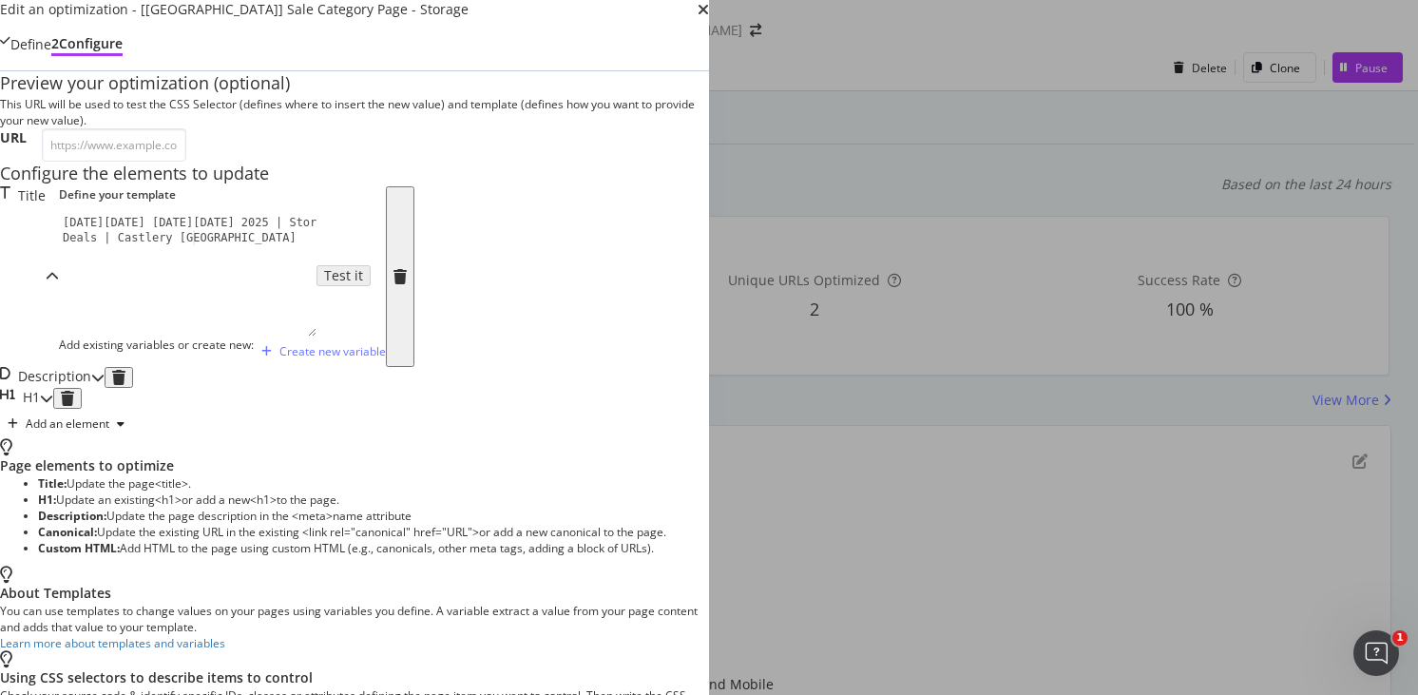
click at [105, 384] on icon "modal" at bounding box center [97, 377] width 13 height 13
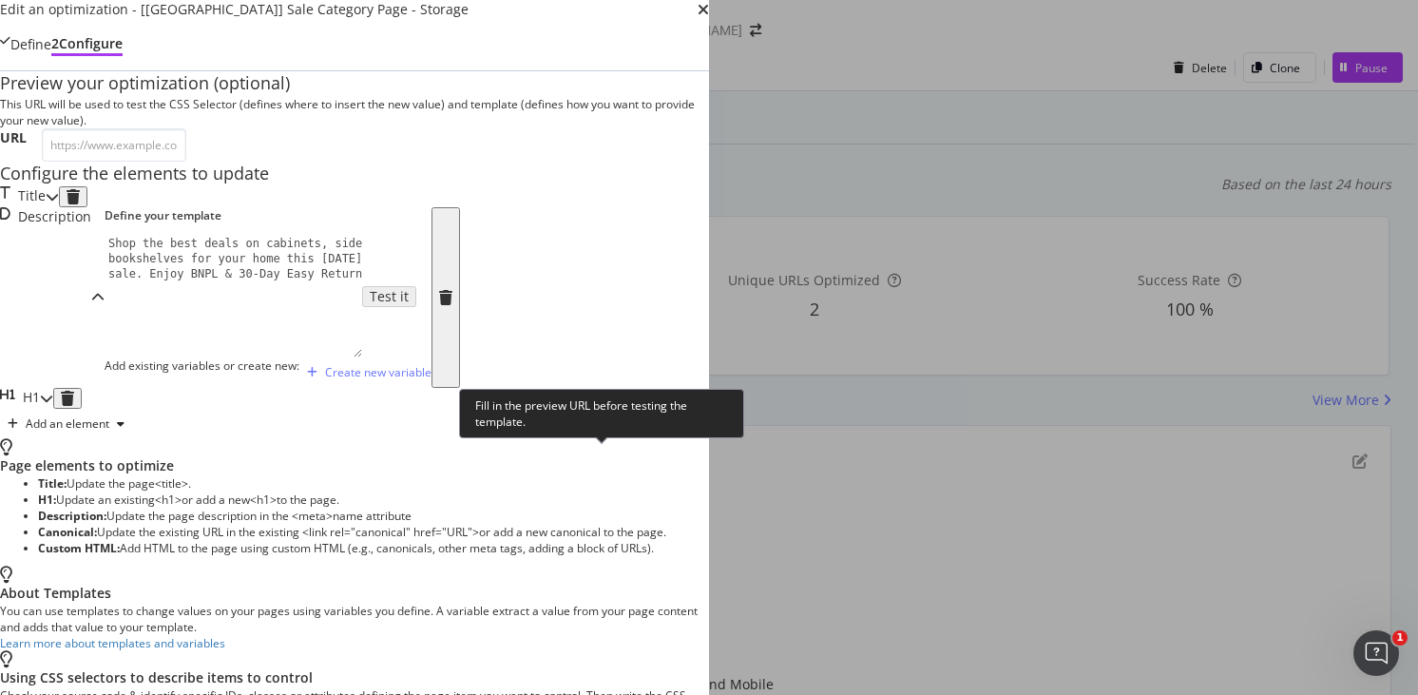
scroll to position [174, 0]
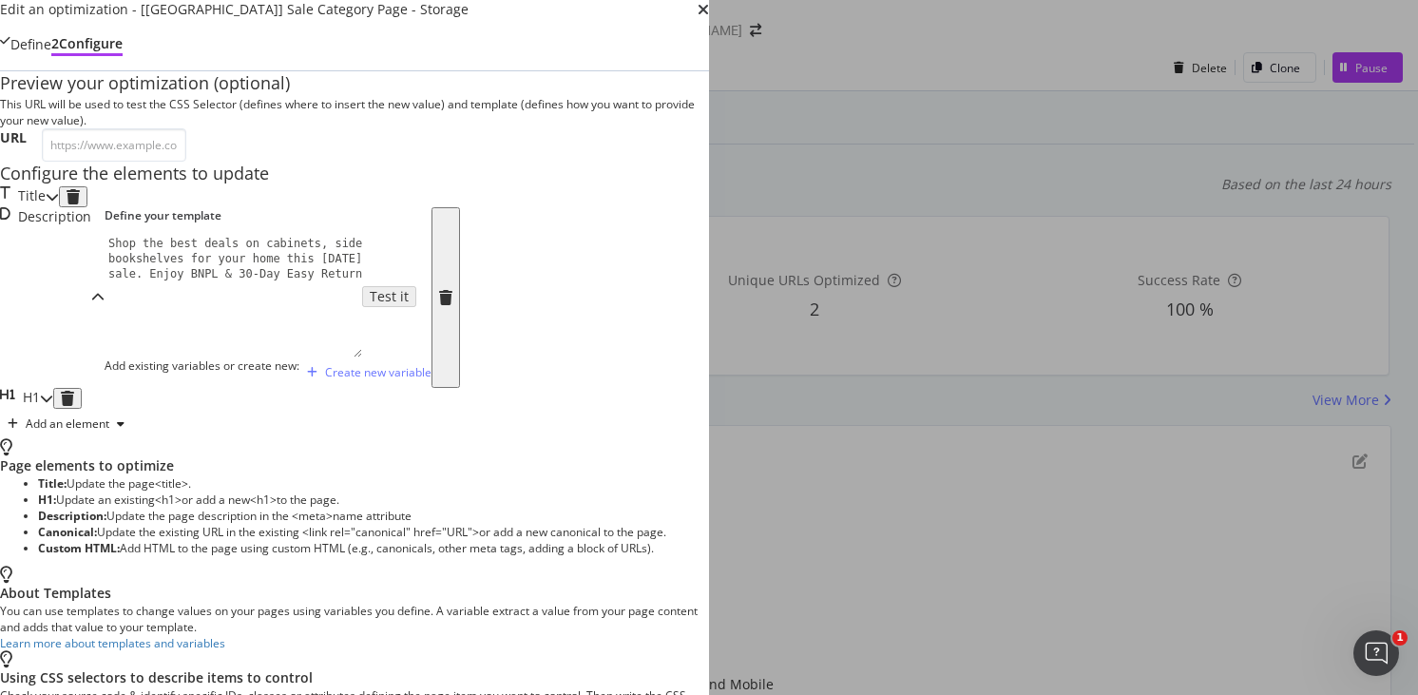
click at [53, 409] on div "modal" at bounding box center [46, 398] width 13 height 21
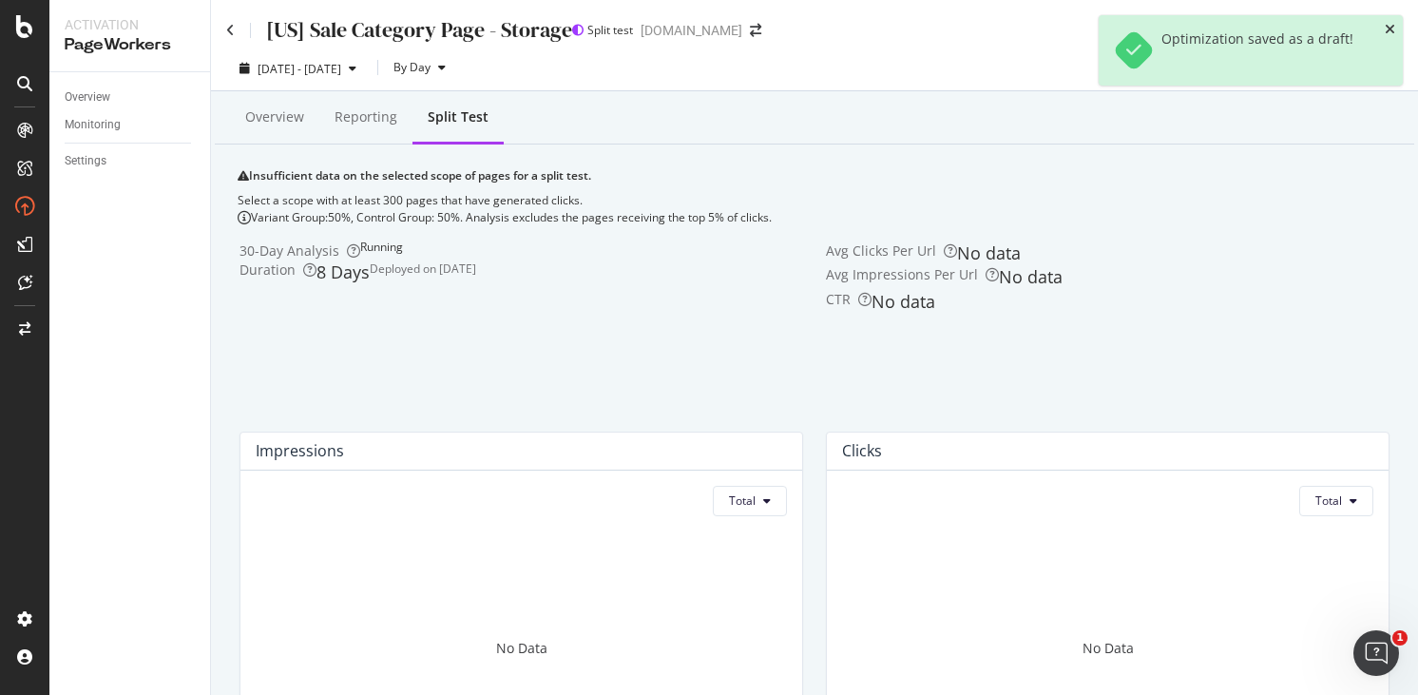
click at [1388, 28] on icon "close toast" at bounding box center [1390, 29] width 10 height 13
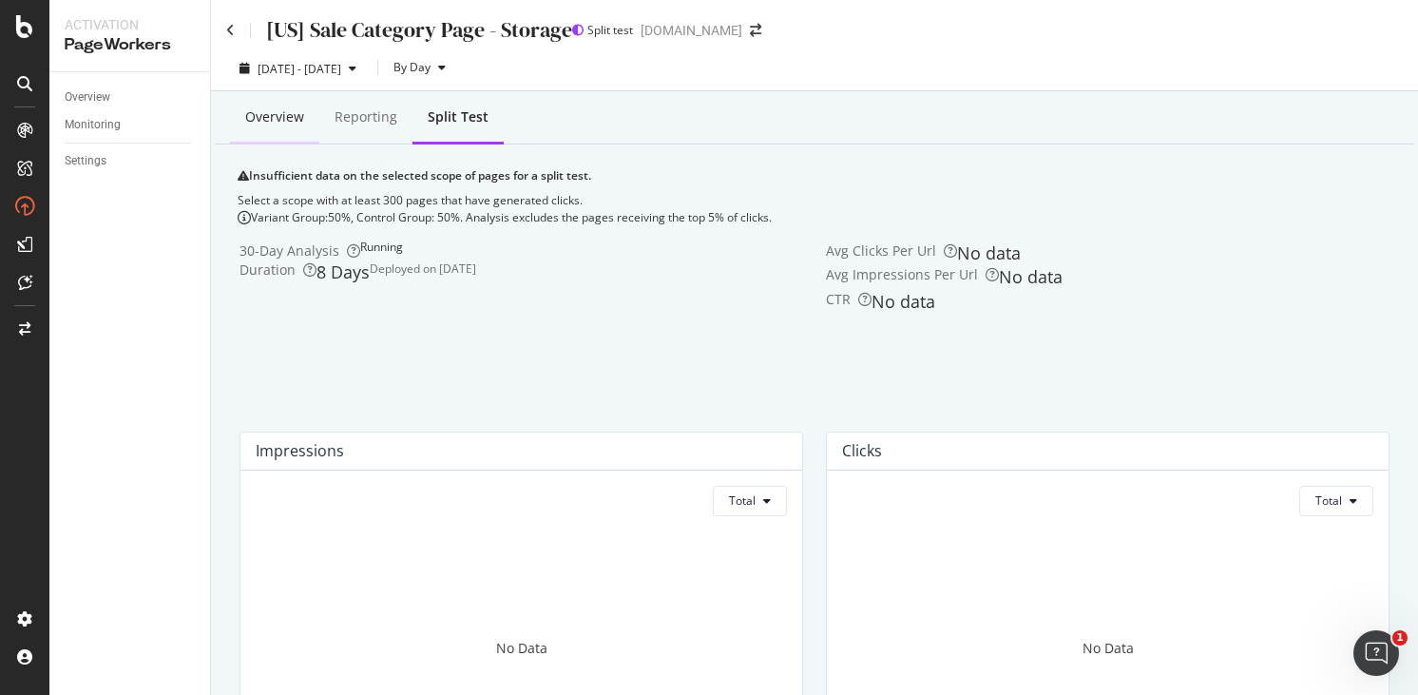
click at [288, 117] on div "Overview" at bounding box center [274, 116] width 59 height 19
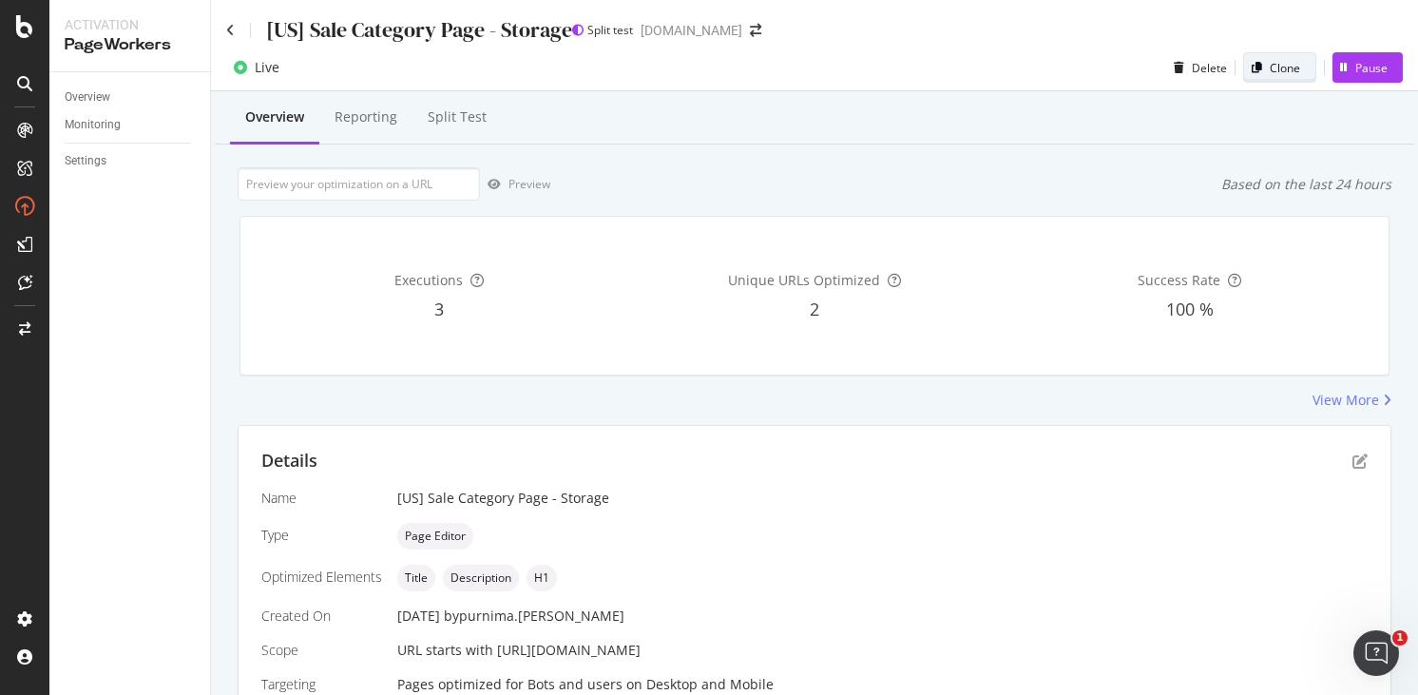
click at [1252, 72] on icon "button" at bounding box center [1257, 67] width 10 height 11
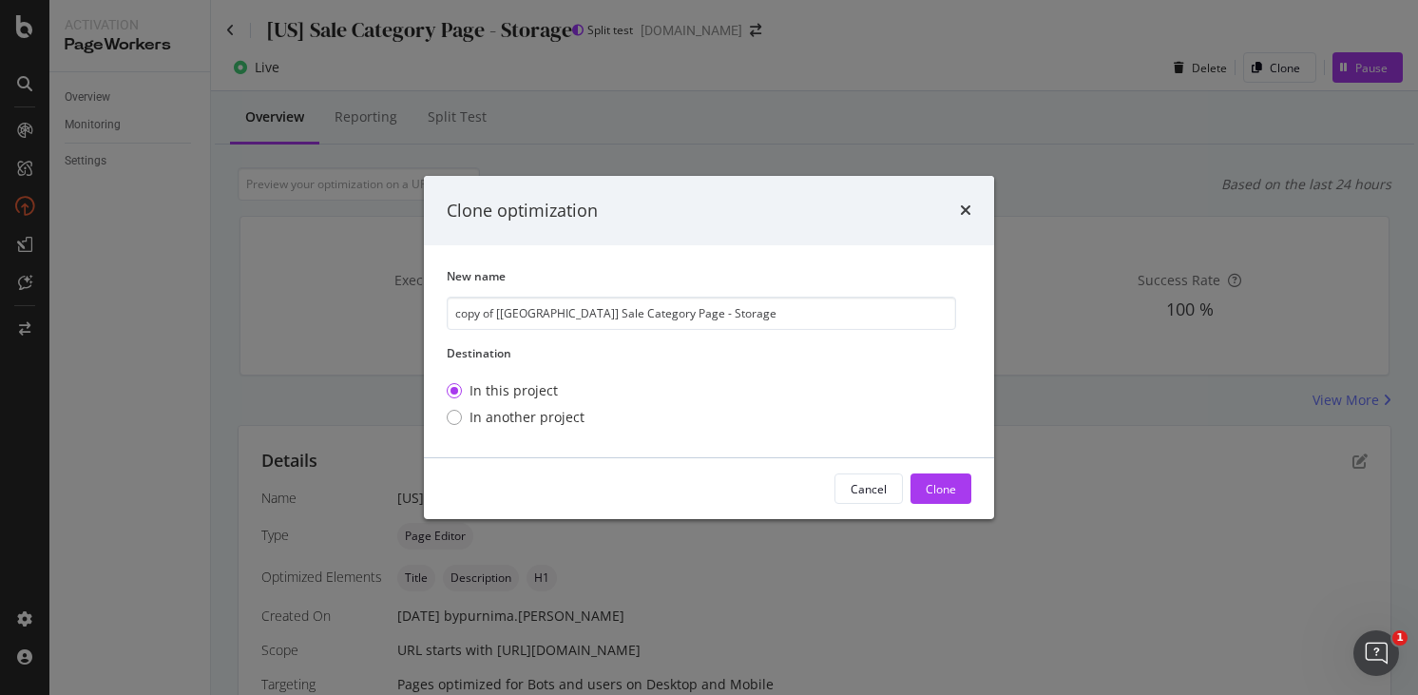
drag, startPoint x: 519, startPoint y: 312, endPoint x: 423, endPoint y: 309, distance: 96.0
click at [426, 309] on div "New name copy of [US] Sale Category Page - Storage Destination In this project …" at bounding box center [709, 351] width 570 height 212
type input "[[GEOGRAPHIC_DATA]] Sale Category Page - Storage"
click at [931, 493] on div "Clone" at bounding box center [941, 489] width 30 height 16
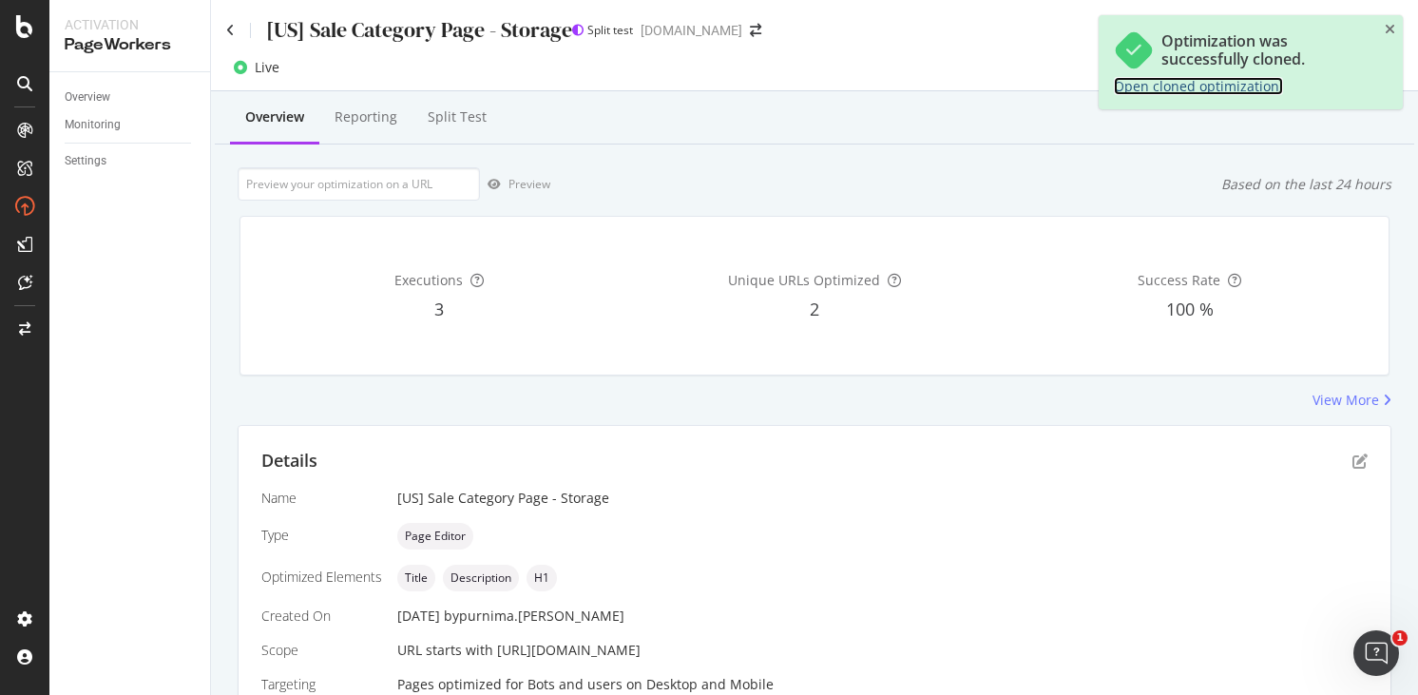
click at [1168, 88] on link "Open cloned optimization." at bounding box center [1198, 86] width 169 height 18
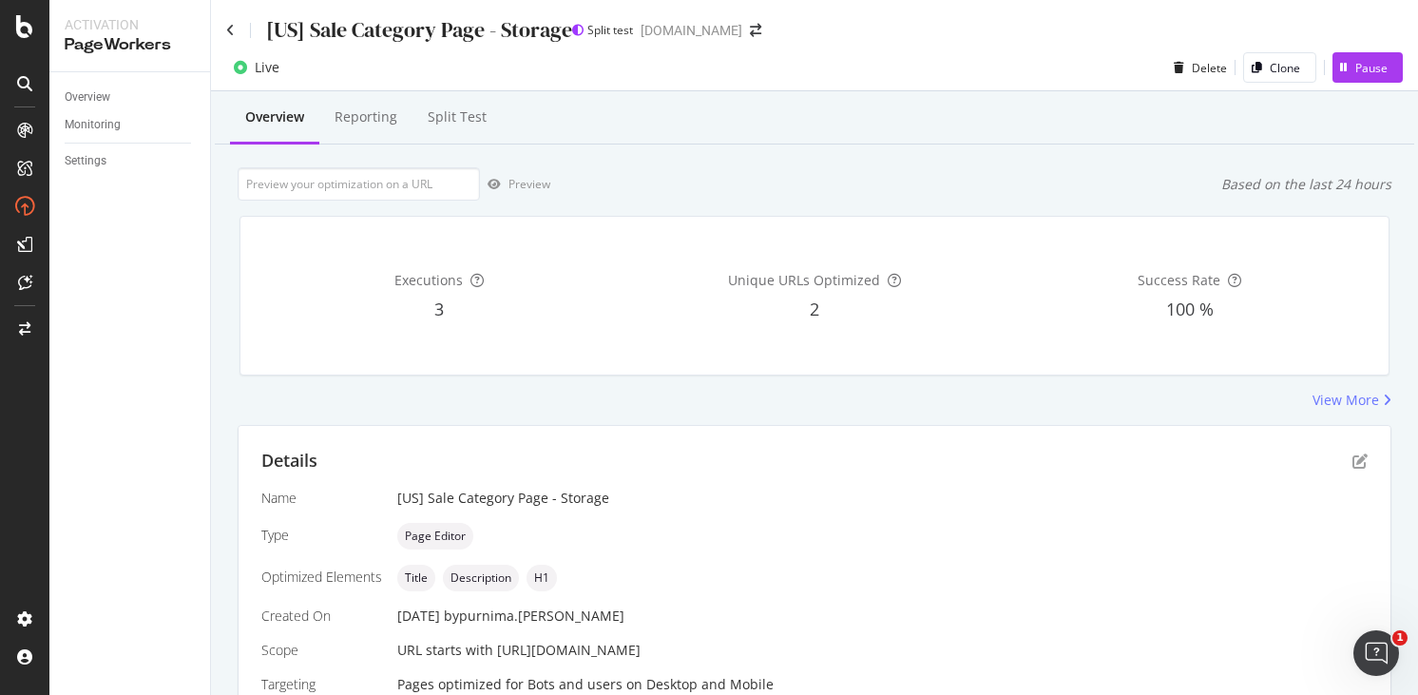
click at [235, 26] on div "[US] Sale Category Page - Storage" at bounding box center [399, 29] width 346 height 29
click at [231, 28] on icon at bounding box center [230, 30] width 9 height 13
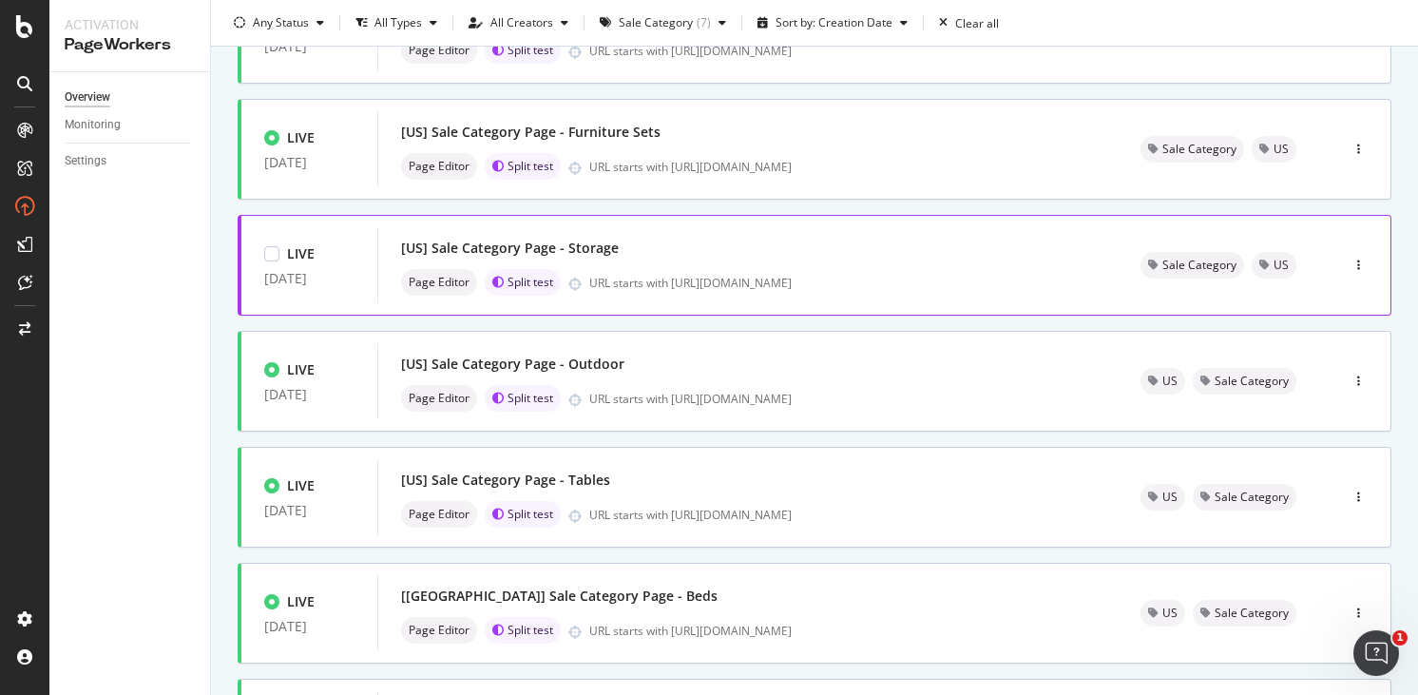
scroll to position [186, 0]
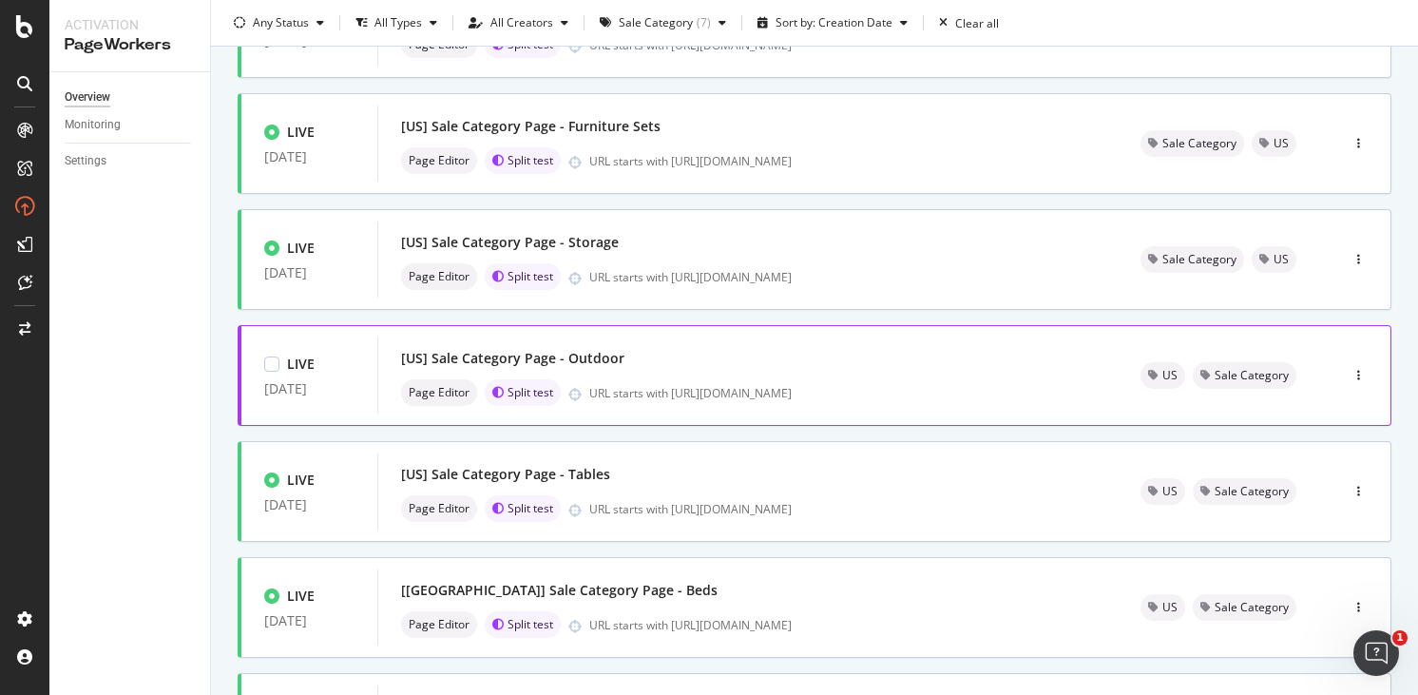
click at [691, 370] on div "[US] Sale Category Page - Outdoor" at bounding box center [748, 358] width 694 height 27
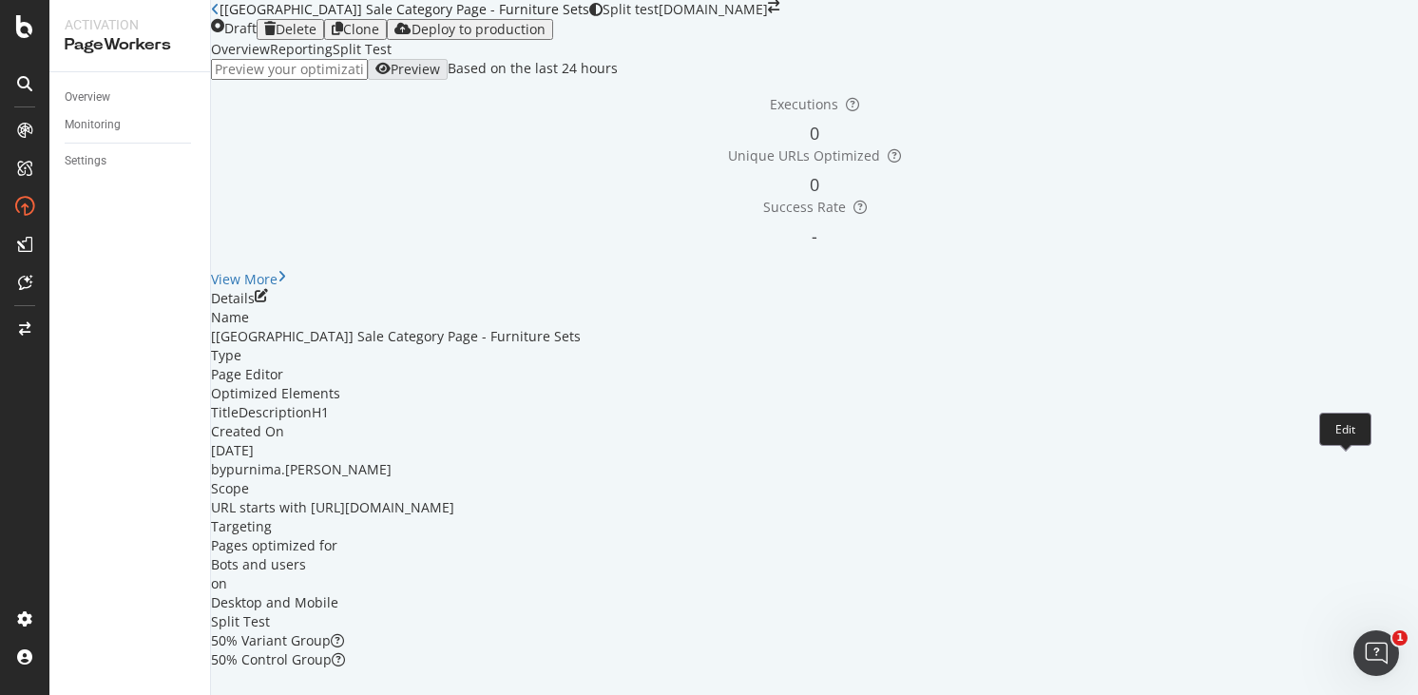
click at [268, 302] on icon "pen-to-square" at bounding box center [261, 295] width 13 height 13
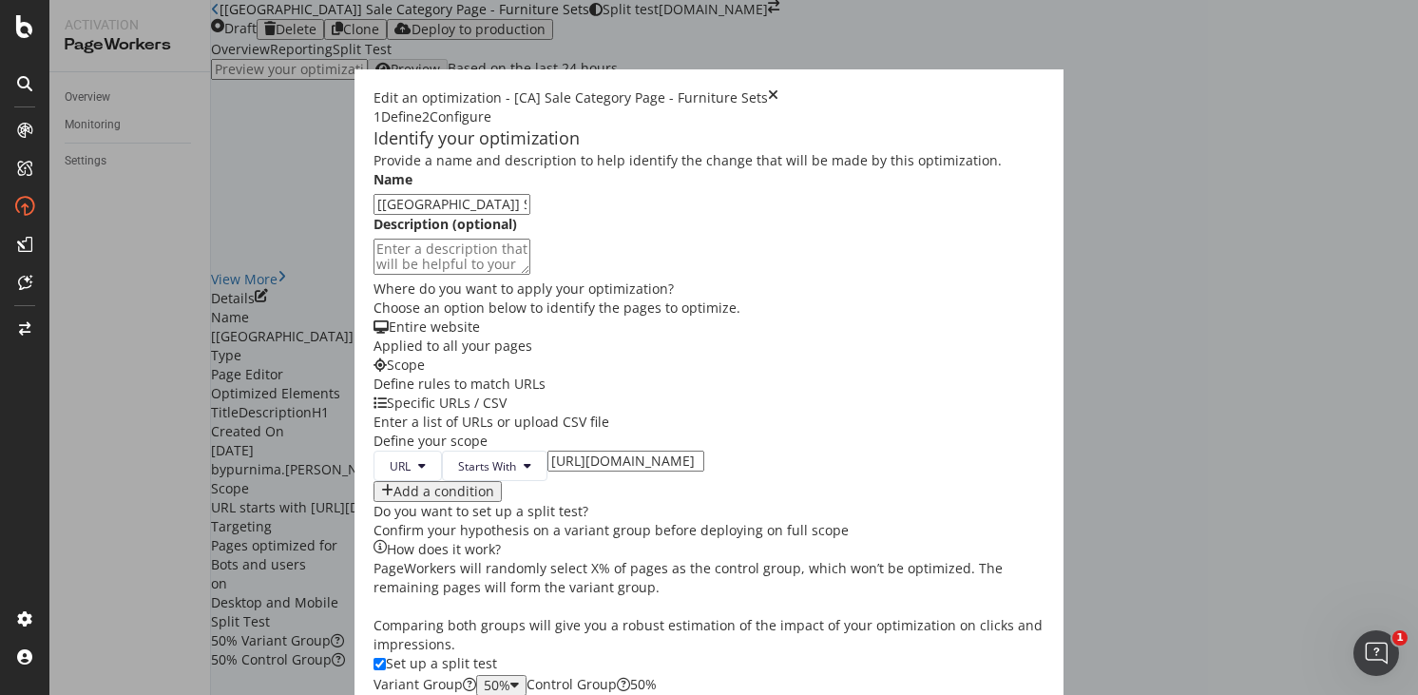
scroll to position [239, 0]
click at [547, 450] on input "https://www.castlery.com/us/furniture-sets/sale" at bounding box center [625, 460] width 157 height 21
type input "[URL][DOMAIN_NAME]"
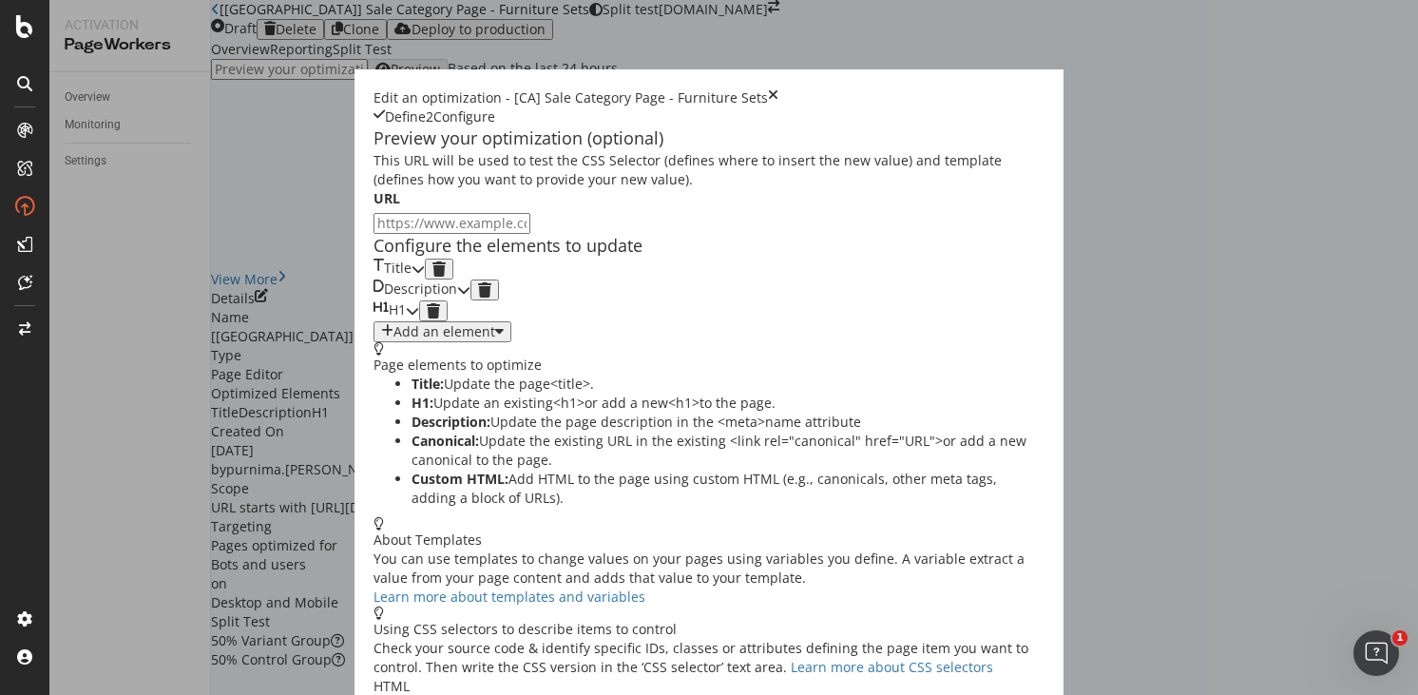
scroll to position [92, 0]
click at [425, 270] on icon "modal" at bounding box center [418, 268] width 13 height 13
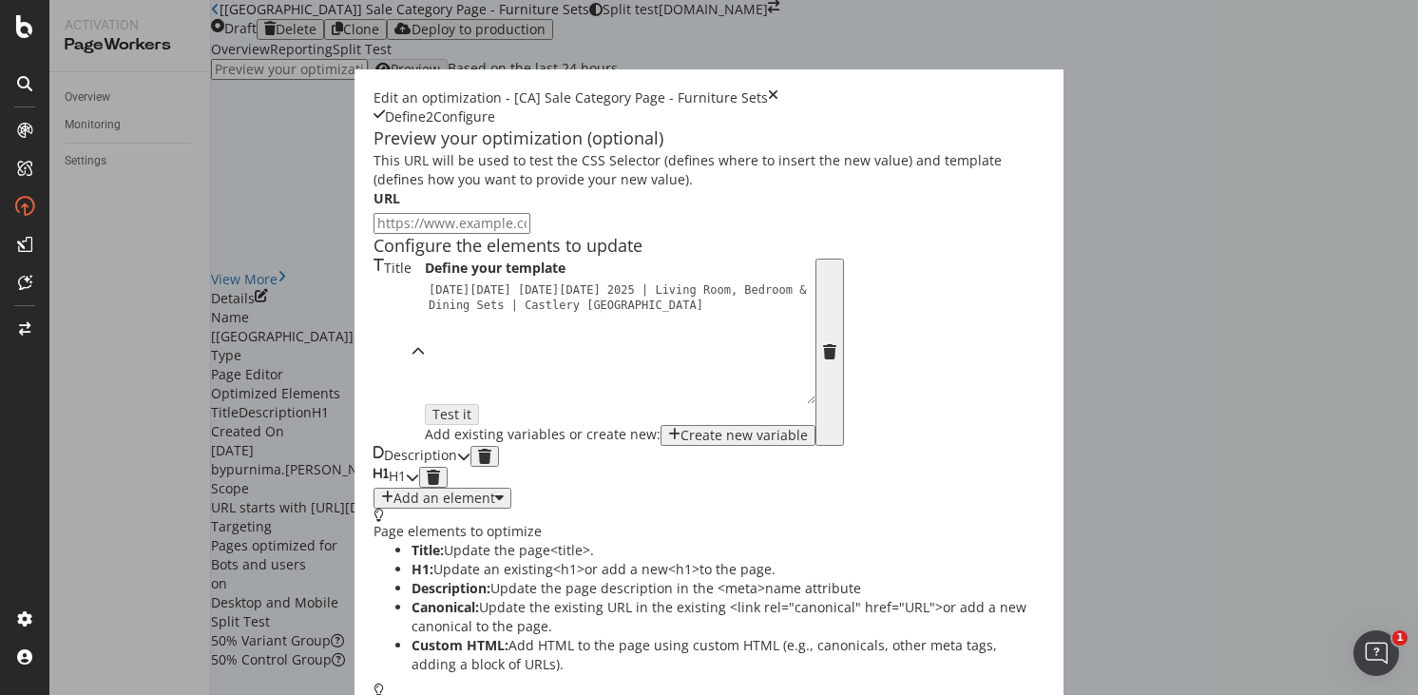
click at [425, 372] on div "Black Friday Cyber Monday 2025 | Living Room, Bedroom & Dining Sets | Castlery …" at bounding box center [625, 372] width 401 height 181
click at [425, 355] on div "Black Friday Cyber Monday 2025 | Living Room, Bedroom & Dining Sets | Castlery …" at bounding box center [625, 372] width 401 height 181
drag, startPoint x: 258, startPoint y: 373, endPoint x: 196, endPoint y: 372, distance: 62.7
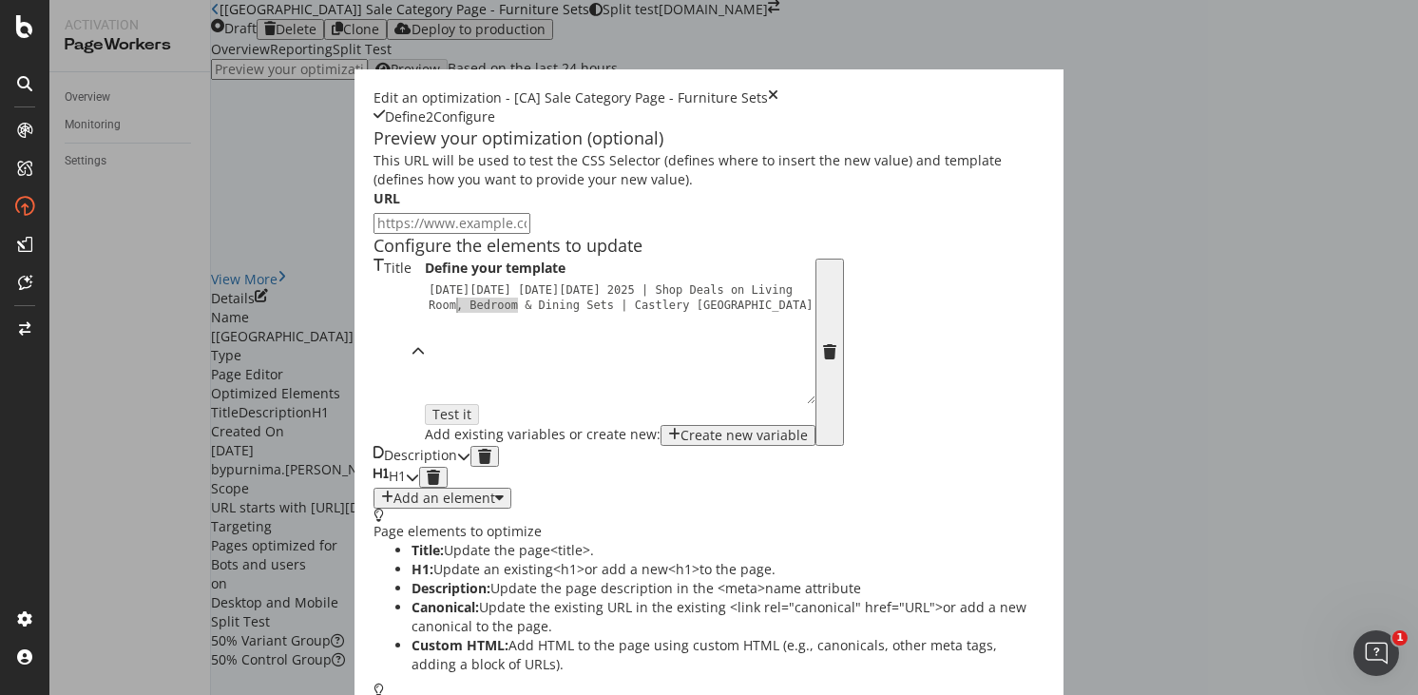
click at [425, 372] on div "Black Friday Cyber Monday 2025 | Shop Deals on Living Room, Bedroom & Dining Se…" at bounding box center [625, 372] width 401 height 181
type textarea "[DATE][DATE] [DATE][DATE] 2025 | Shop Deals on Living Room Sets & Dining Sets |…"
click at [470, 463] on icon "modal" at bounding box center [463, 456] width 13 height 13
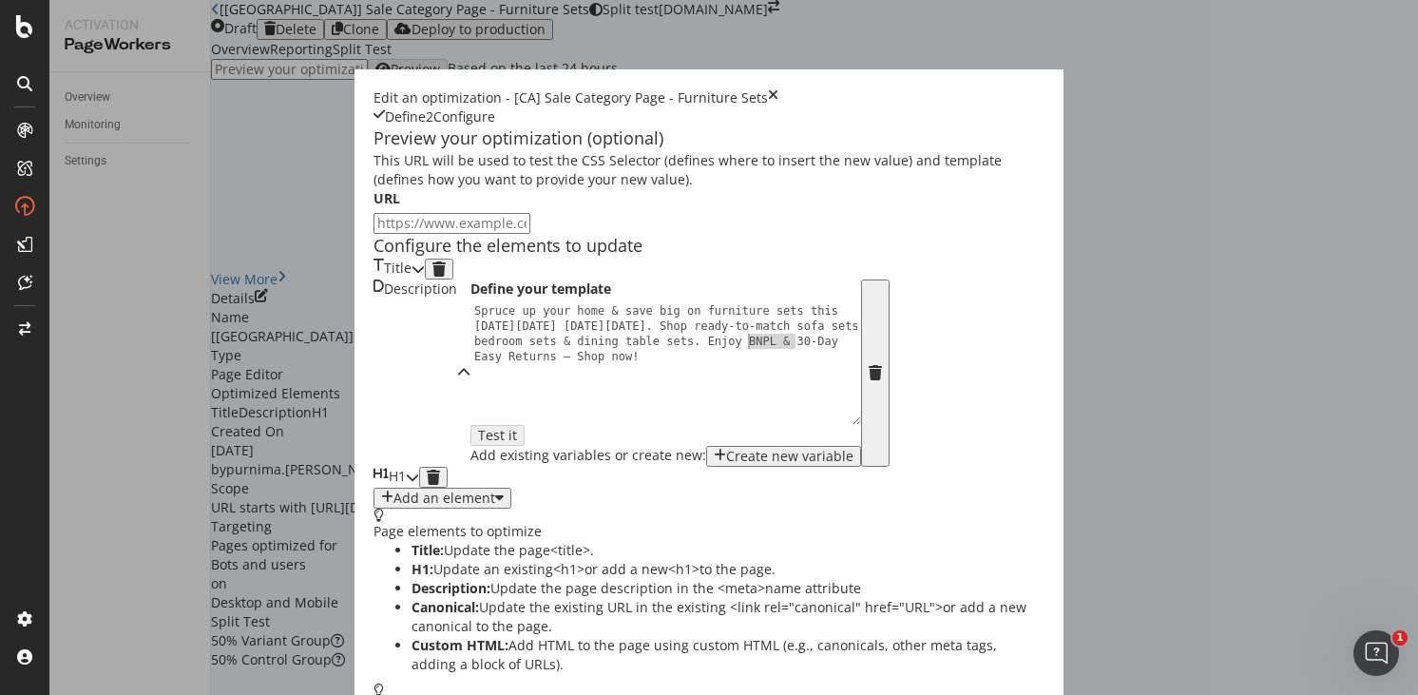
drag, startPoint x: 488, startPoint y: 444, endPoint x: 443, endPoint y: 437, distance: 46.1
click at [470, 437] on div "Spruce up your home & save big on furniture sets this Black Friday Cyber Monday…" at bounding box center [670, 423] width 401 height 241
type textarea "Spruce up your home & save big on furniture sets this Black Friday Cyber Monday…"
click at [419, 484] on icon "modal" at bounding box center [412, 476] width 13 height 13
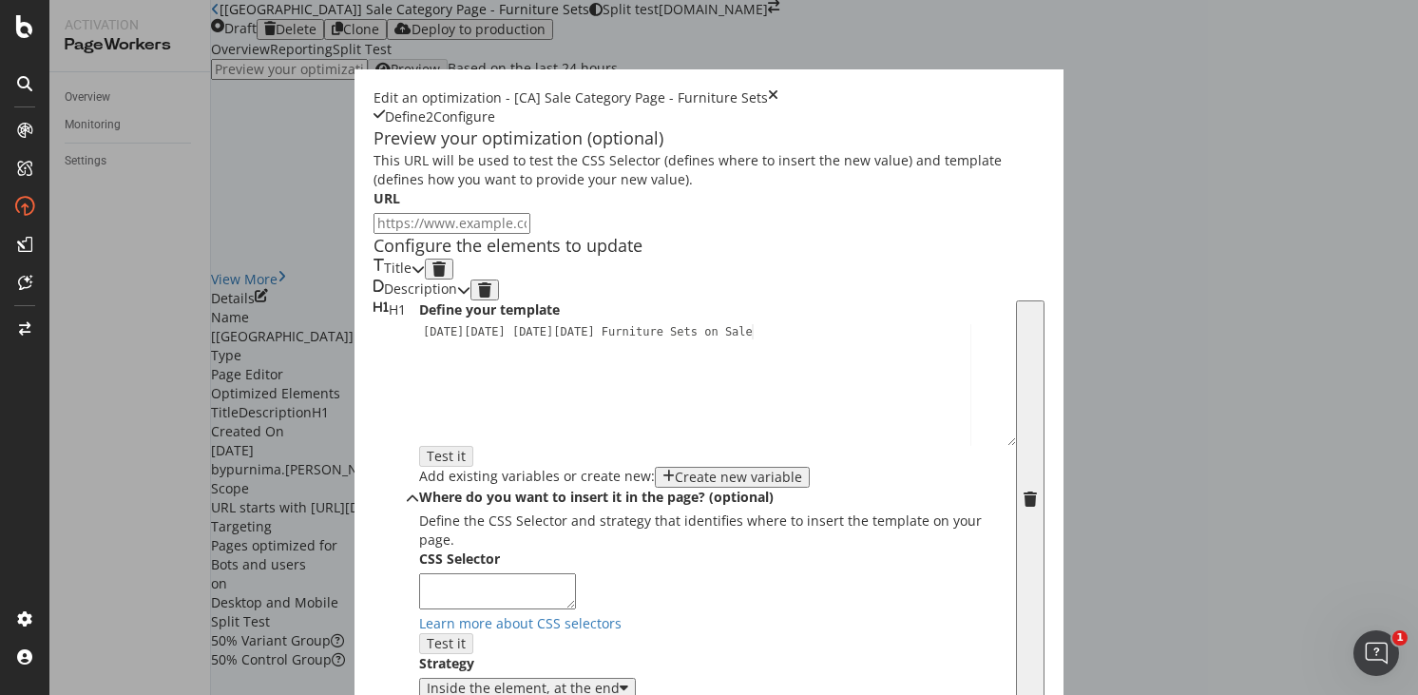
scroll to position [479, 0]
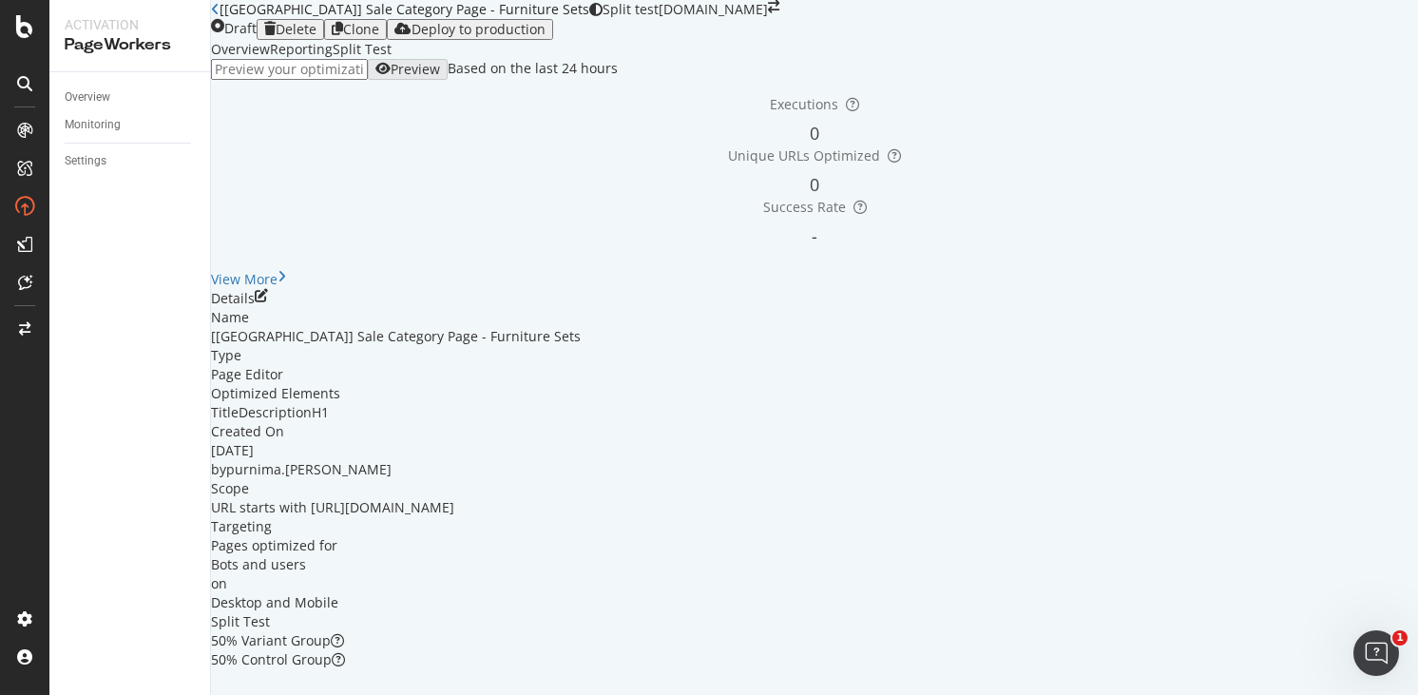
click at [368, 80] on input "url" at bounding box center [289, 69] width 157 height 21
paste input "https://www.castlery.com/ca/furniture-sets/sale"
type input "https://www.castlery.com/ca/furniture-sets/sale"
click at [440, 77] on div "Preview" at bounding box center [415, 69] width 49 height 15
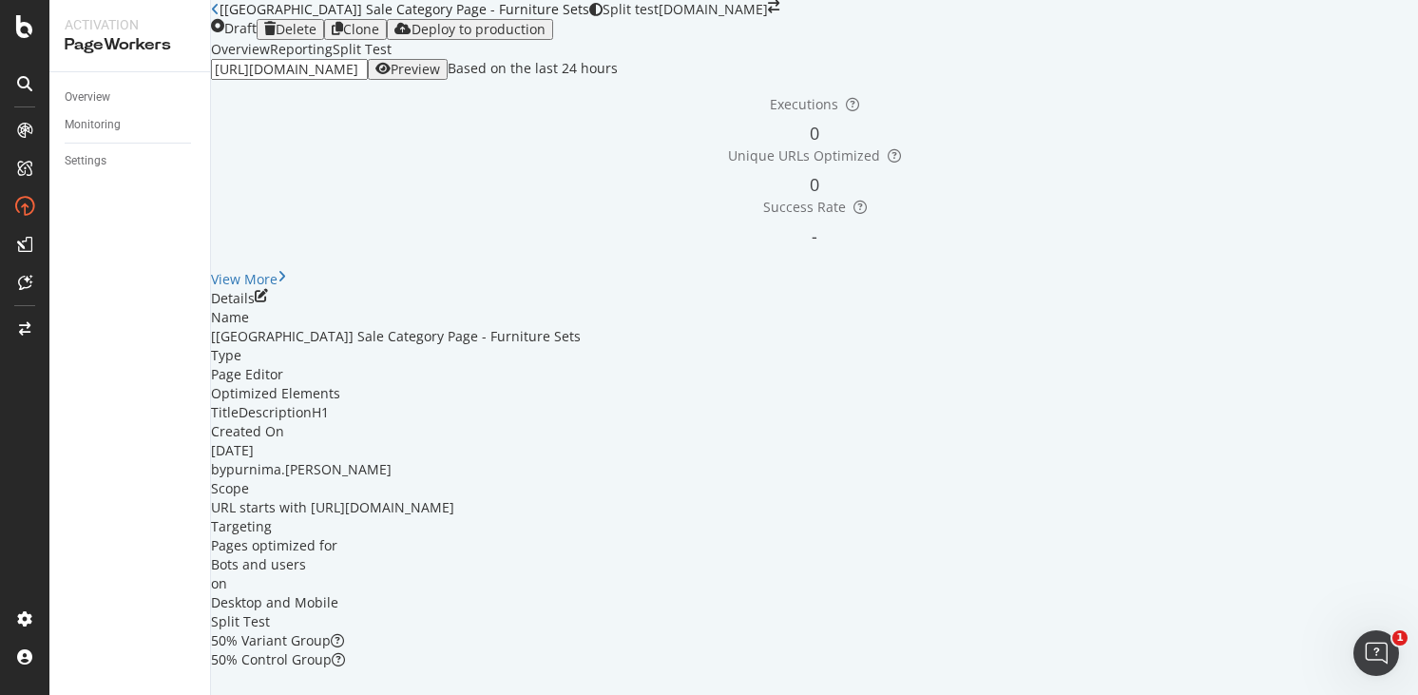
scroll to position [0, 0]
click at [546, 37] on div "Deploy to production" at bounding box center [479, 29] width 134 height 15
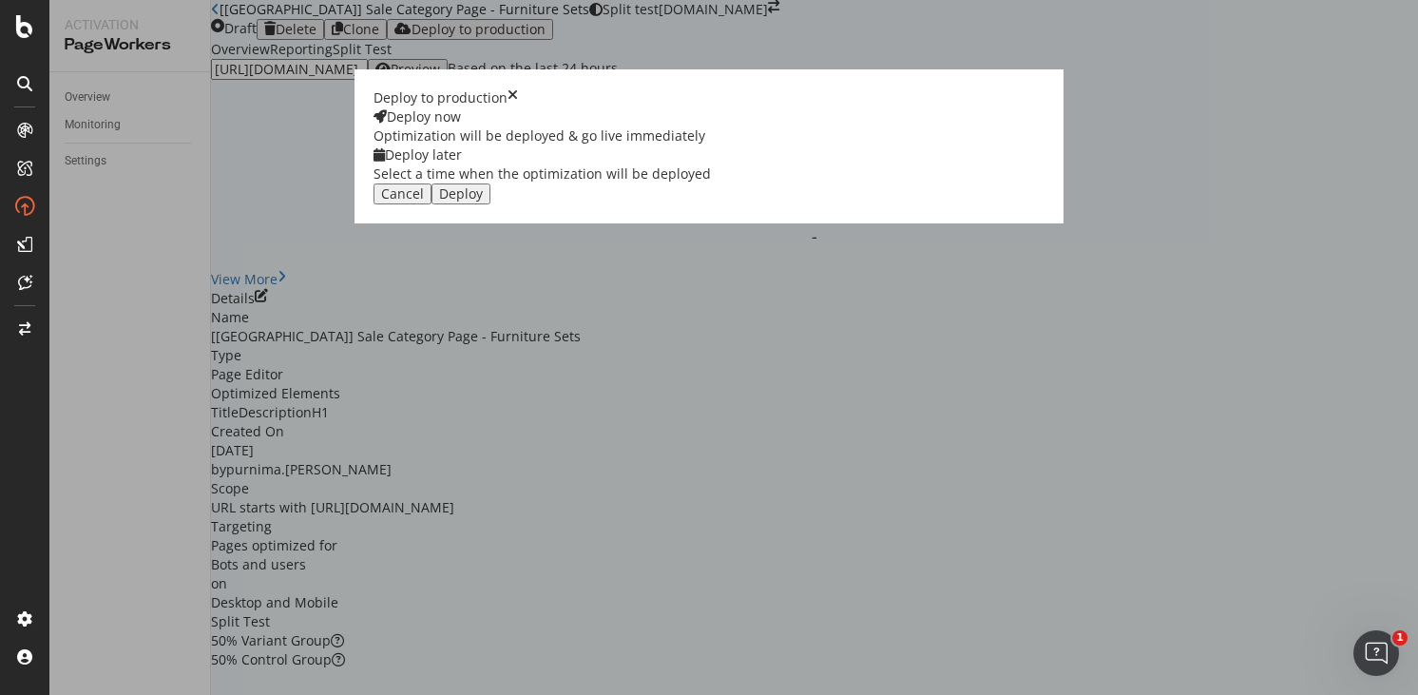
click at [711, 183] on div "Select a time when the optimization will be deployed" at bounding box center [541, 173] width 337 height 19
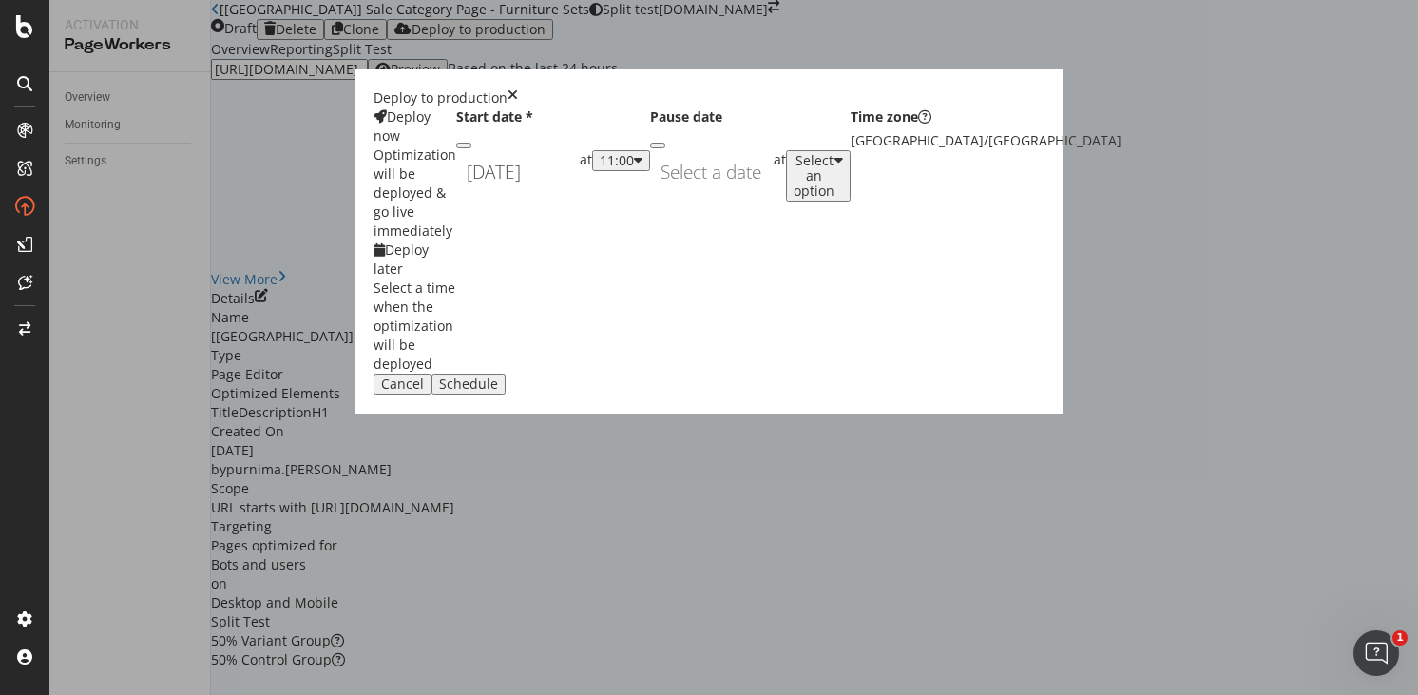
click at [580, 194] on div "September 19th 2025 Navigate forward to interact with the calendar and select a…" at bounding box center [518, 172] width 124 height 44
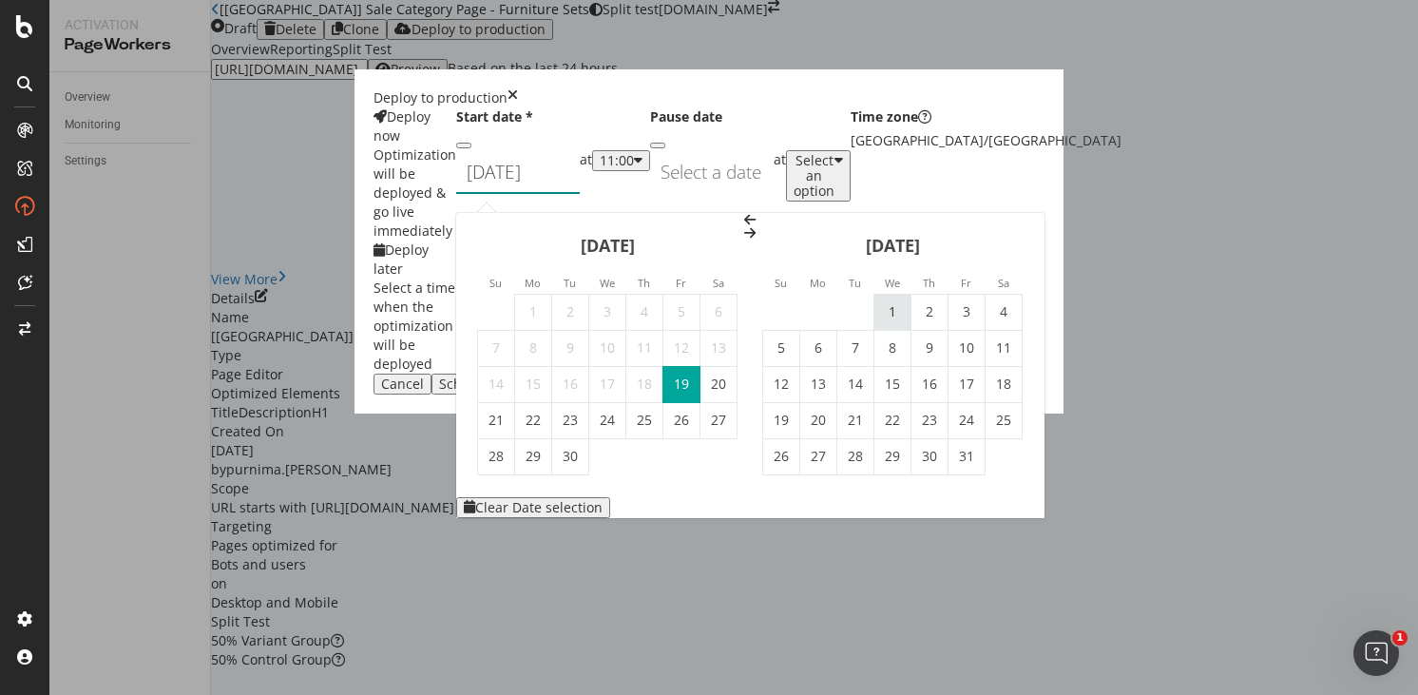
click at [911, 294] on td "1" at bounding box center [892, 312] width 37 height 36
type input "[DATE]"
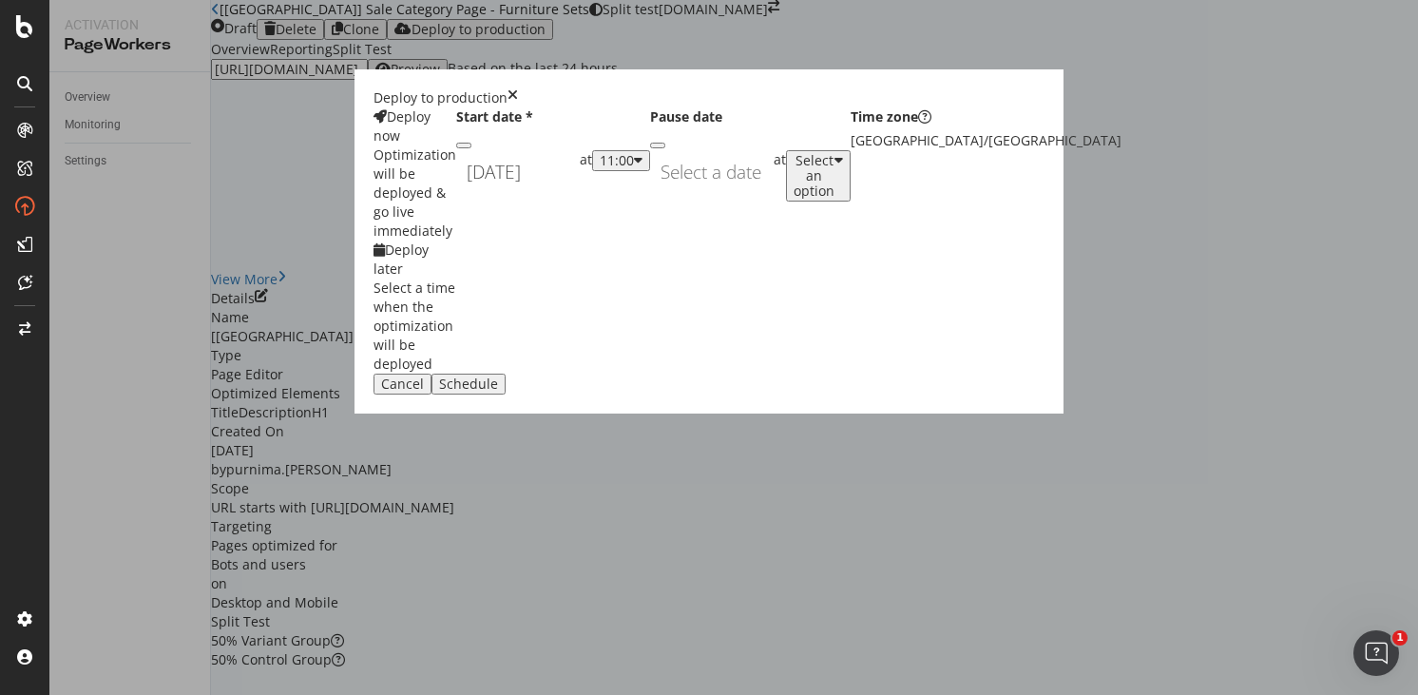
click at [634, 168] on div "11:00" at bounding box center [617, 160] width 34 height 15
click at [755, 393] on div "01:00" at bounding box center [739, 385] width 29 height 16
click at [498, 392] on div "Schedule" at bounding box center [468, 383] width 59 height 15
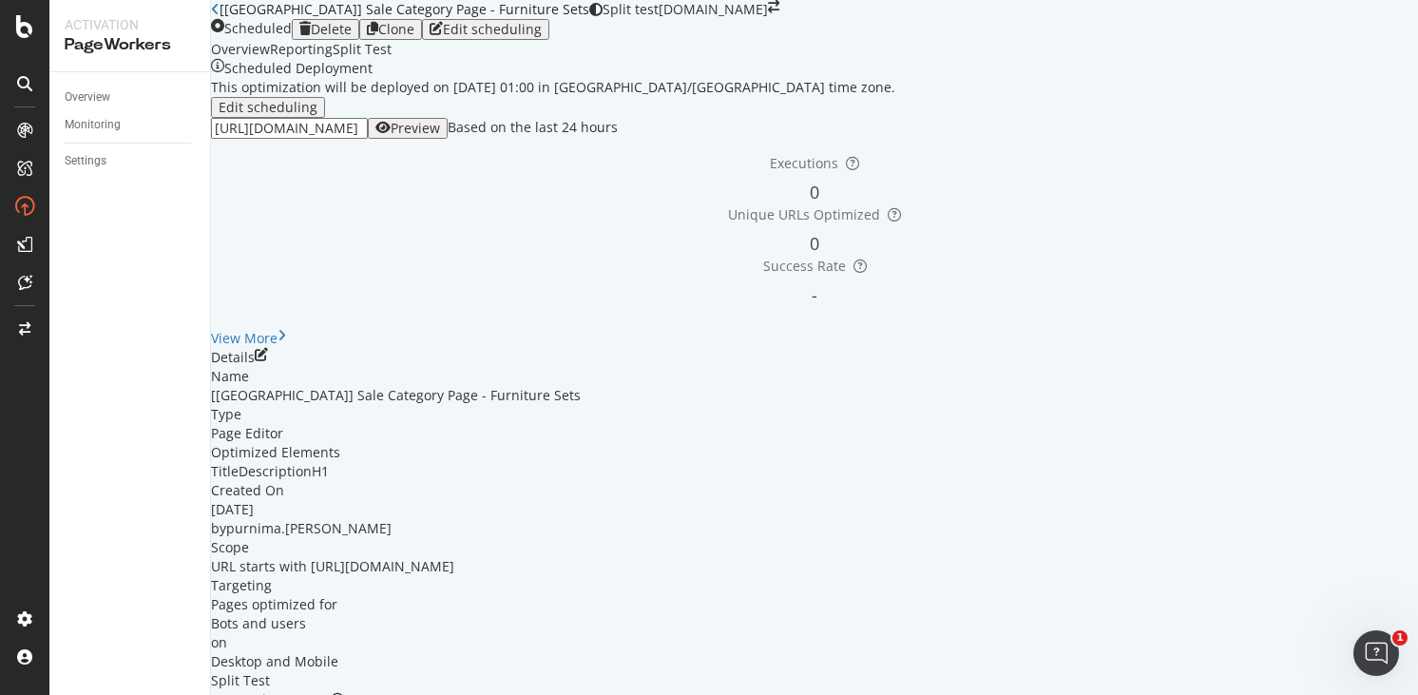
click at [10, 694] on icon "close toast" at bounding box center [5, 704] width 10 height 19
click at [378, 37] on div "button" at bounding box center [372, 29] width 11 height 15
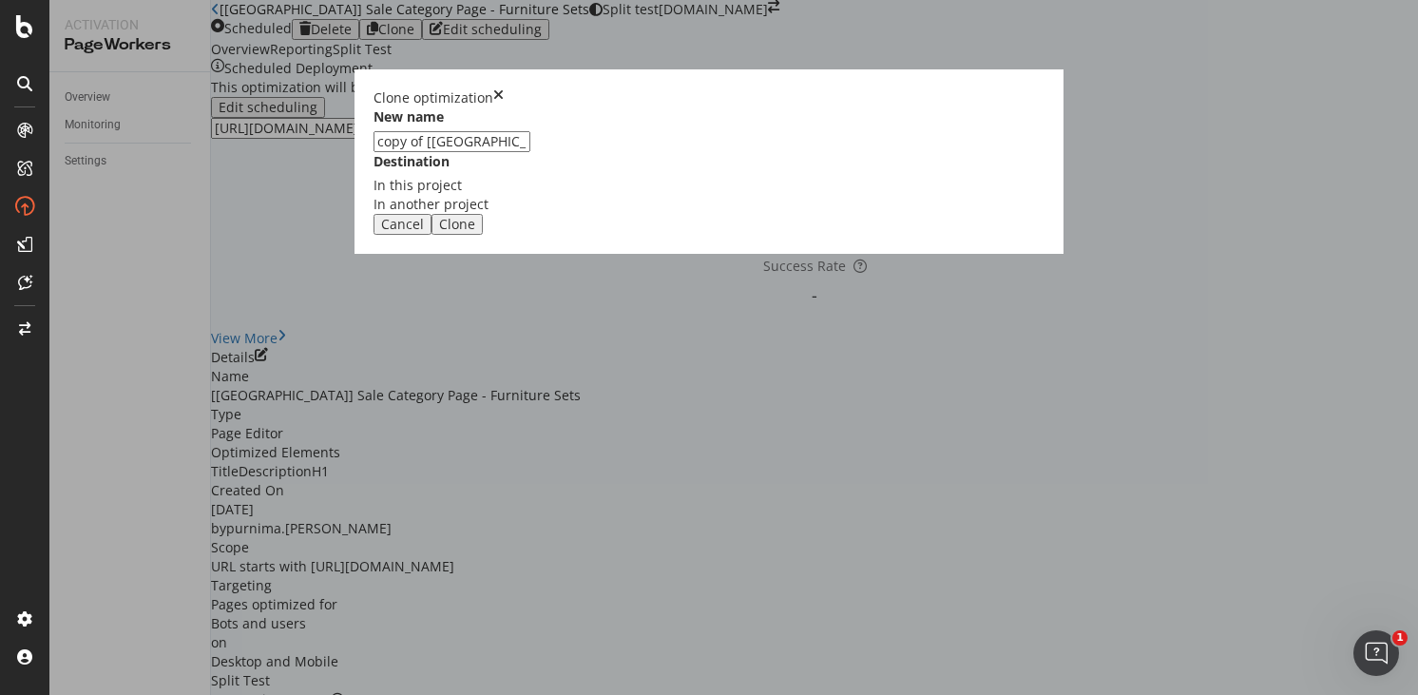
drag, startPoint x: 522, startPoint y: 313, endPoint x: 430, endPoint y: 313, distance: 92.2
click at [430, 214] on div "New name copy of [CA] Sale Category Page - Furniture Sets Destination In this p…" at bounding box center [708, 160] width 671 height 106
type input "[AU] Sale Category Page - Furniture Sets"
click at [475, 232] on div "Clone" at bounding box center [457, 224] width 36 height 15
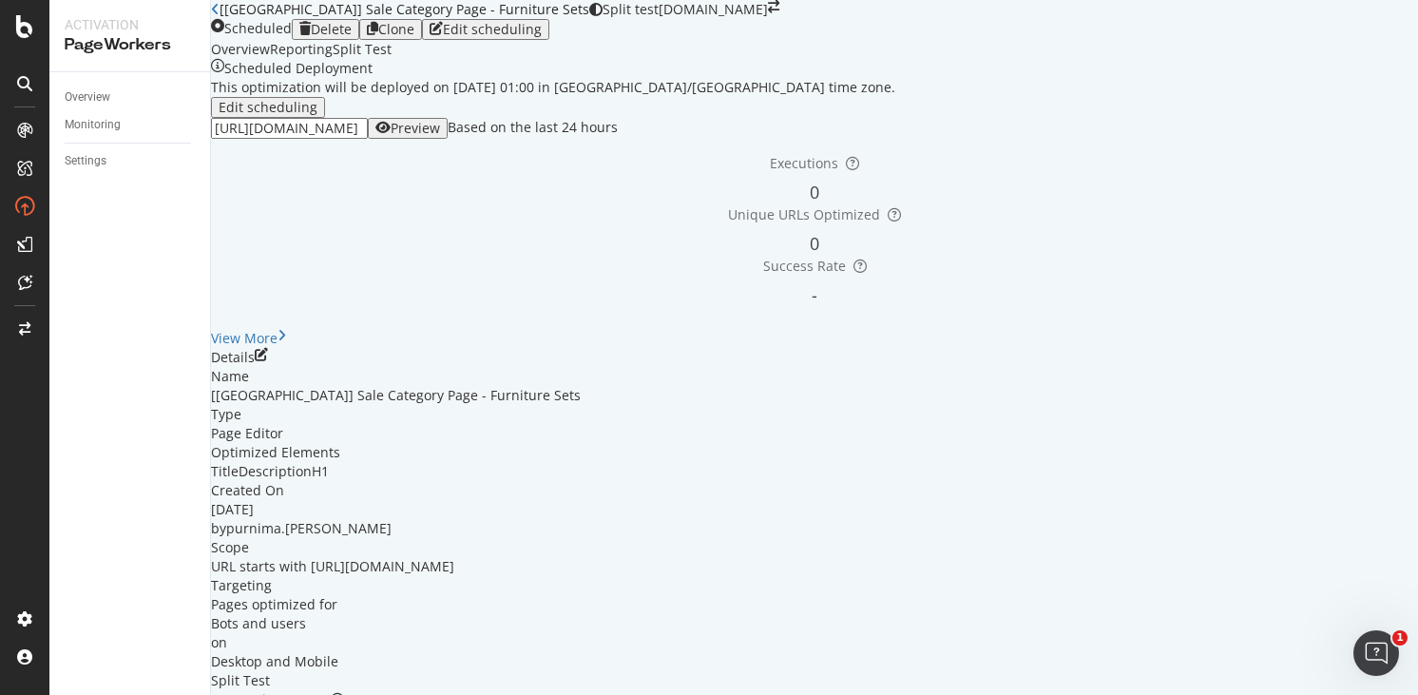
click at [433, 694] on link "Open cloned optimization." at bounding box center [348, 704] width 169 height 18
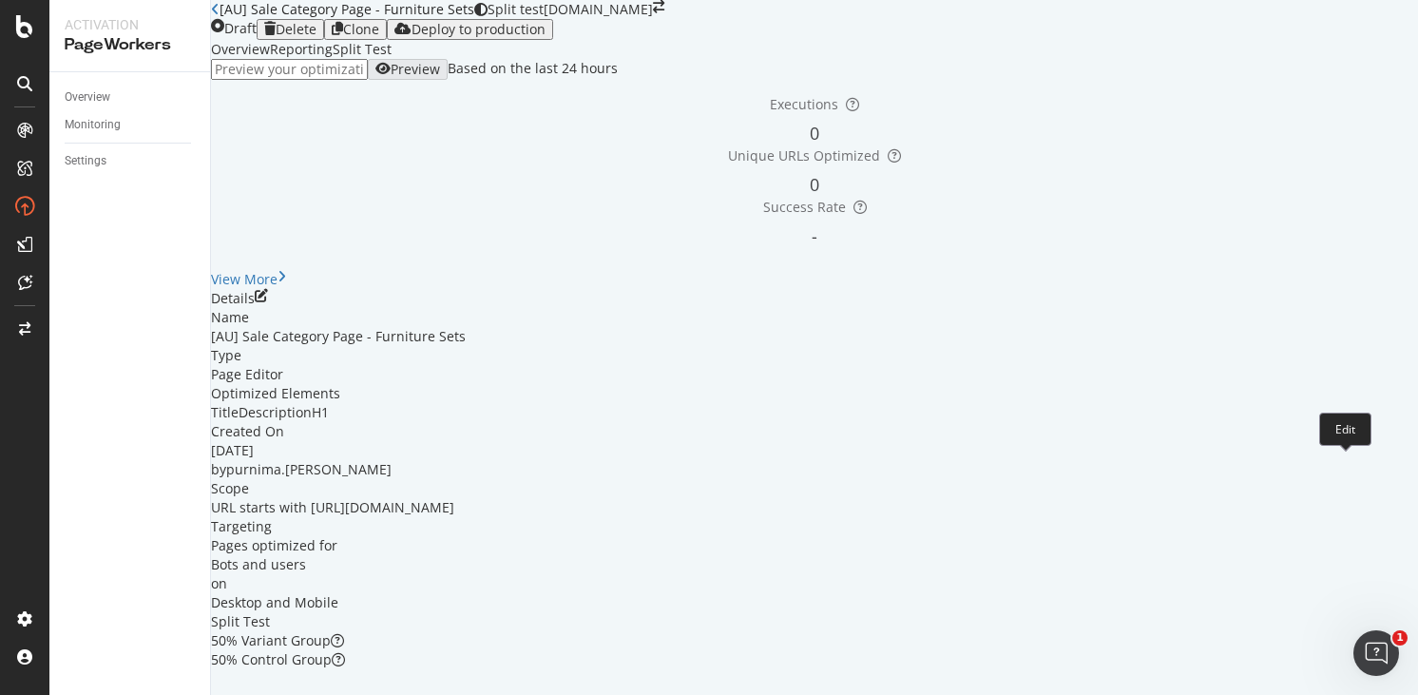
click at [268, 302] on icon "pen-to-square" at bounding box center [261, 295] width 13 height 13
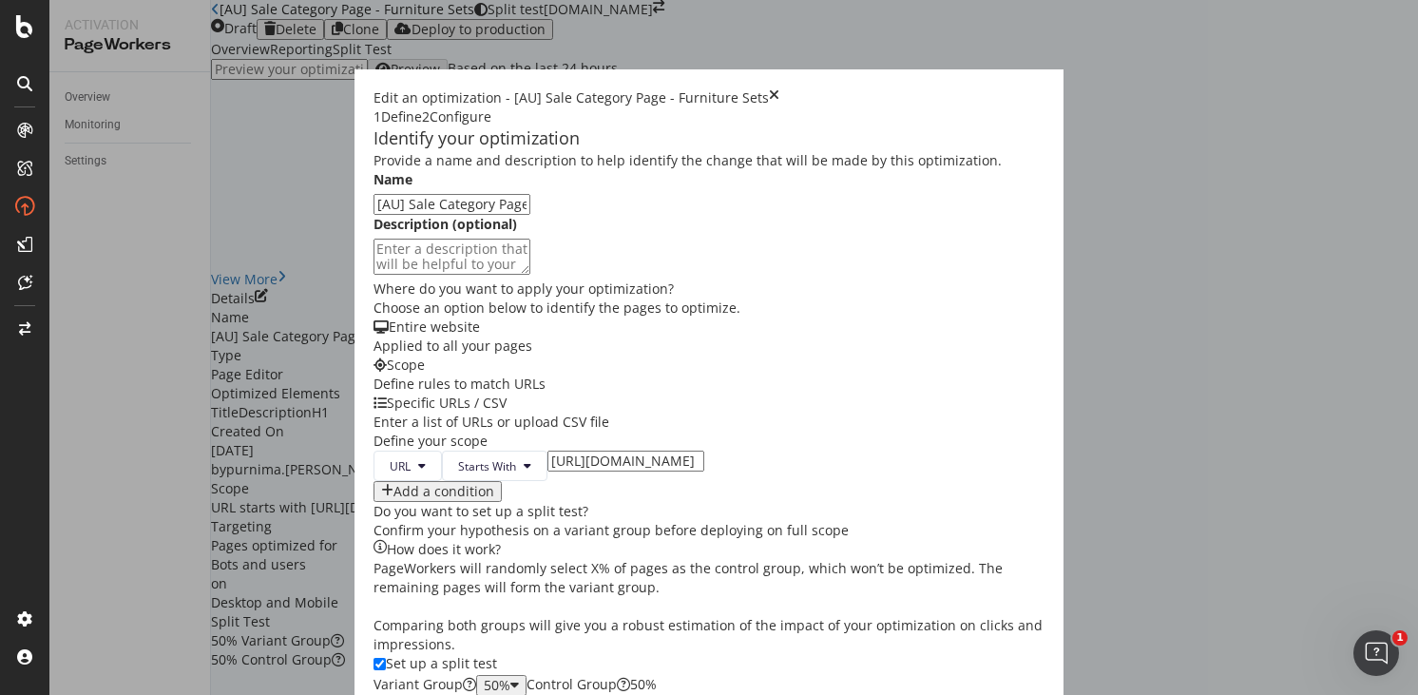
scroll to position [428, 0]
click at [547, 450] on input "[URL][DOMAIN_NAME]" at bounding box center [625, 460] width 157 height 21
type input "[URL][DOMAIN_NAME]"
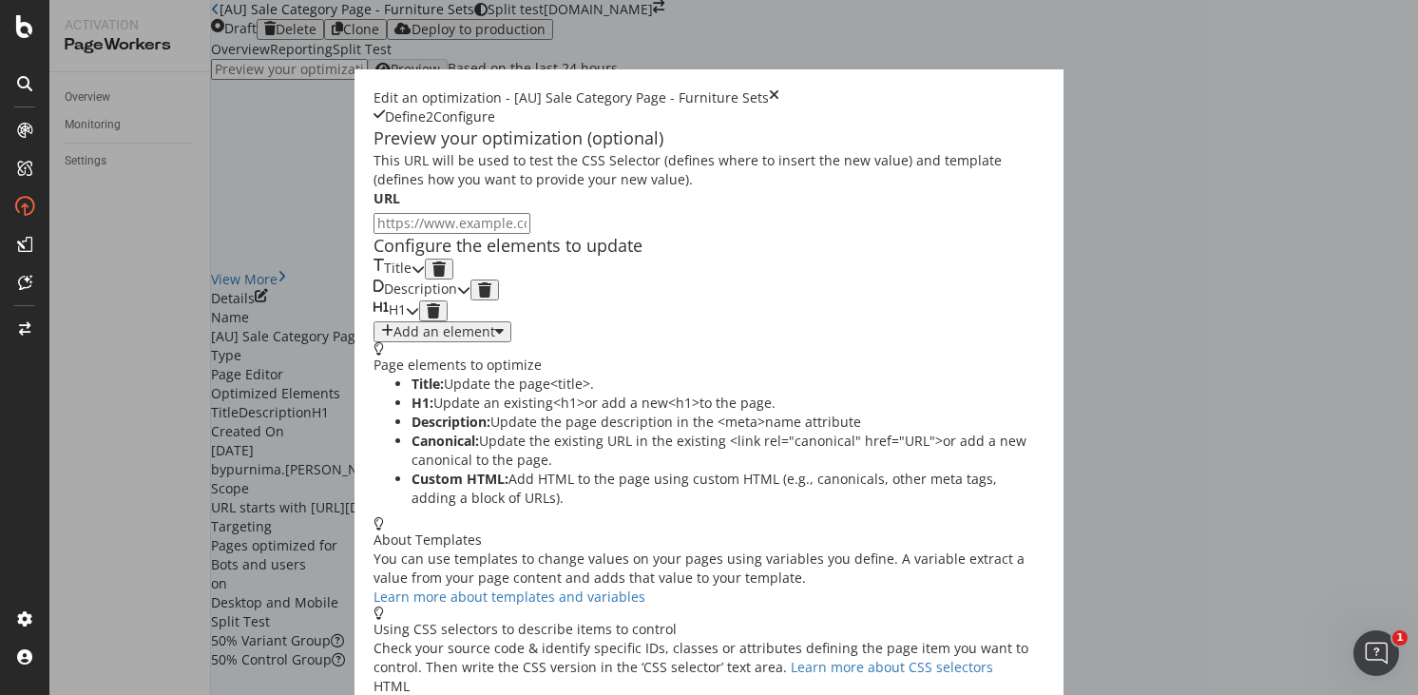
scroll to position [92, 0]
click at [425, 278] on div "modal" at bounding box center [418, 268] width 13 height 21
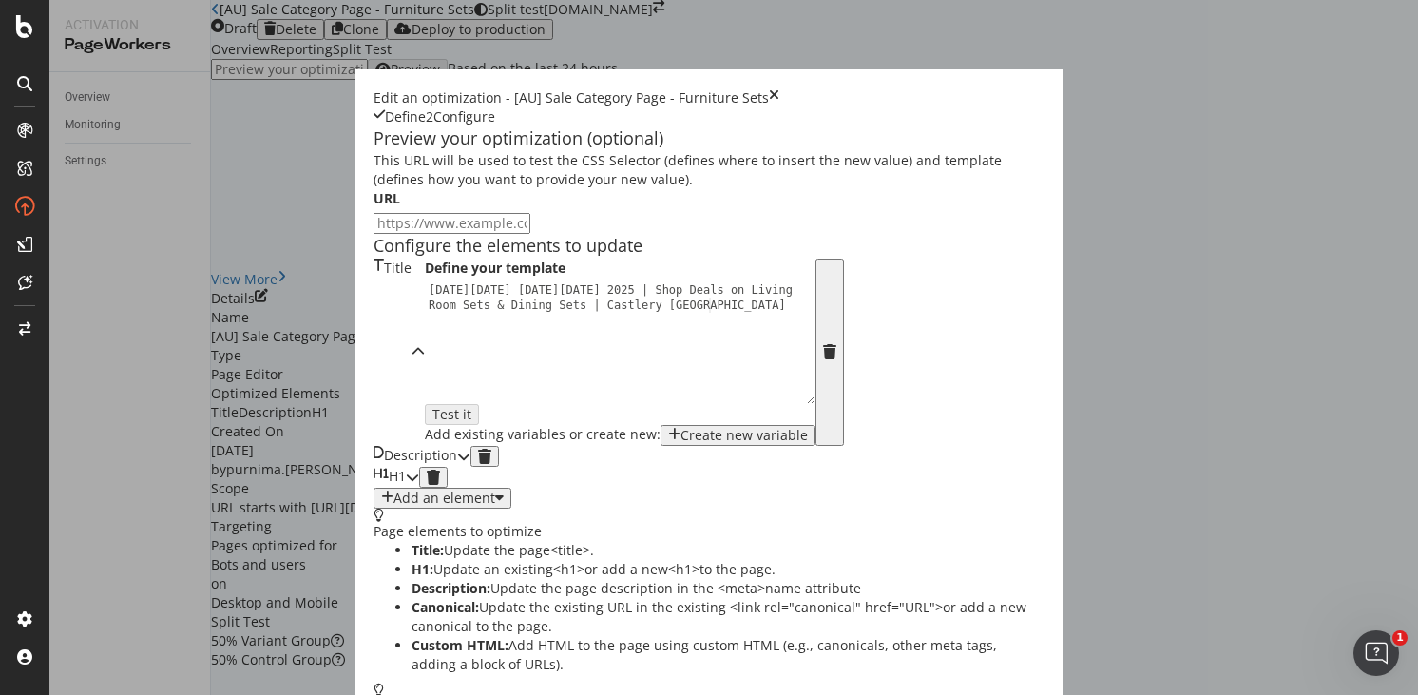
click at [425, 375] on div "[DATE][DATE] [DATE][DATE] 2025 | Shop Deals on Living Room Sets & Dining Sets |…" at bounding box center [625, 372] width 401 height 181
click at [425, 377] on div "[DATE][DATE] [DATE][DATE] 2025 | Shop Deals on Living Room Sets & Dining Sets |…" at bounding box center [625, 372] width 401 height 181
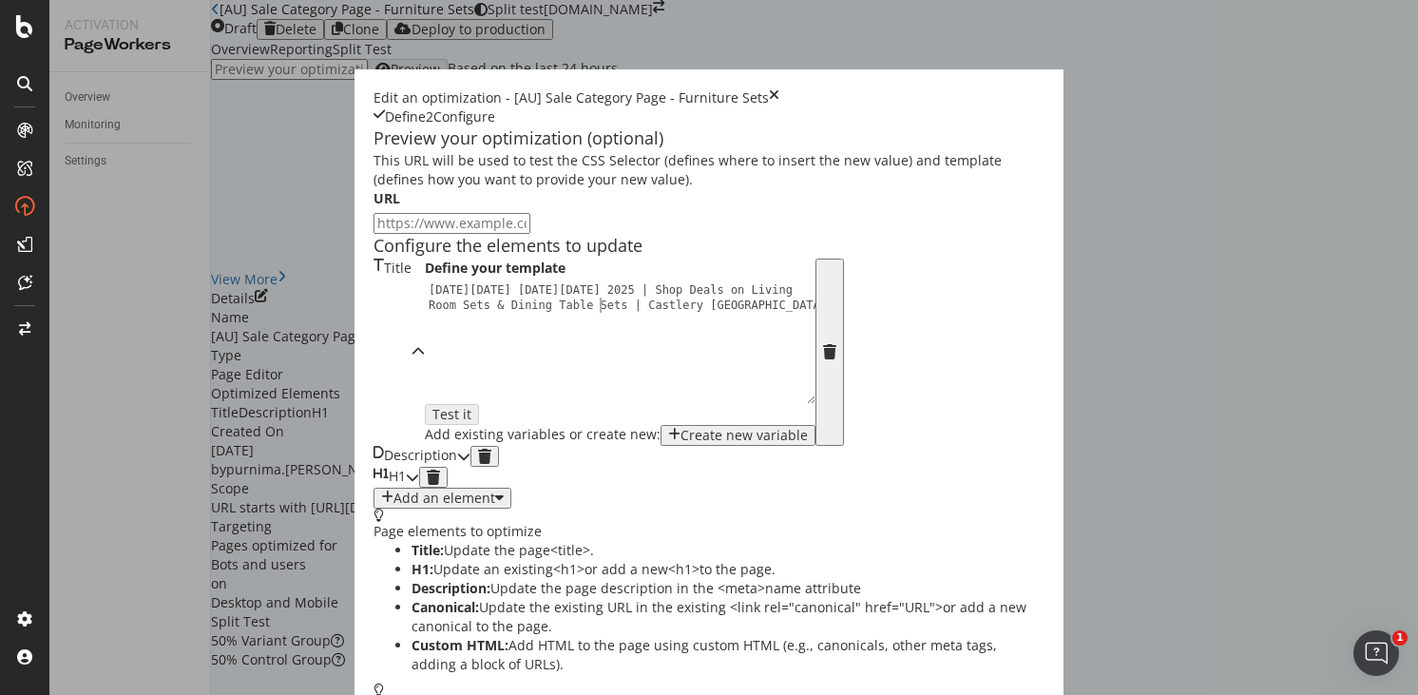
type textarea "[DATE][DATE] [DATE][DATE] 2025 | Shop Deals on Living Room Sets & Dining Table …"
click at [470, 463] on icon "modal" at bounding box center [463, 456] width 13 height 13
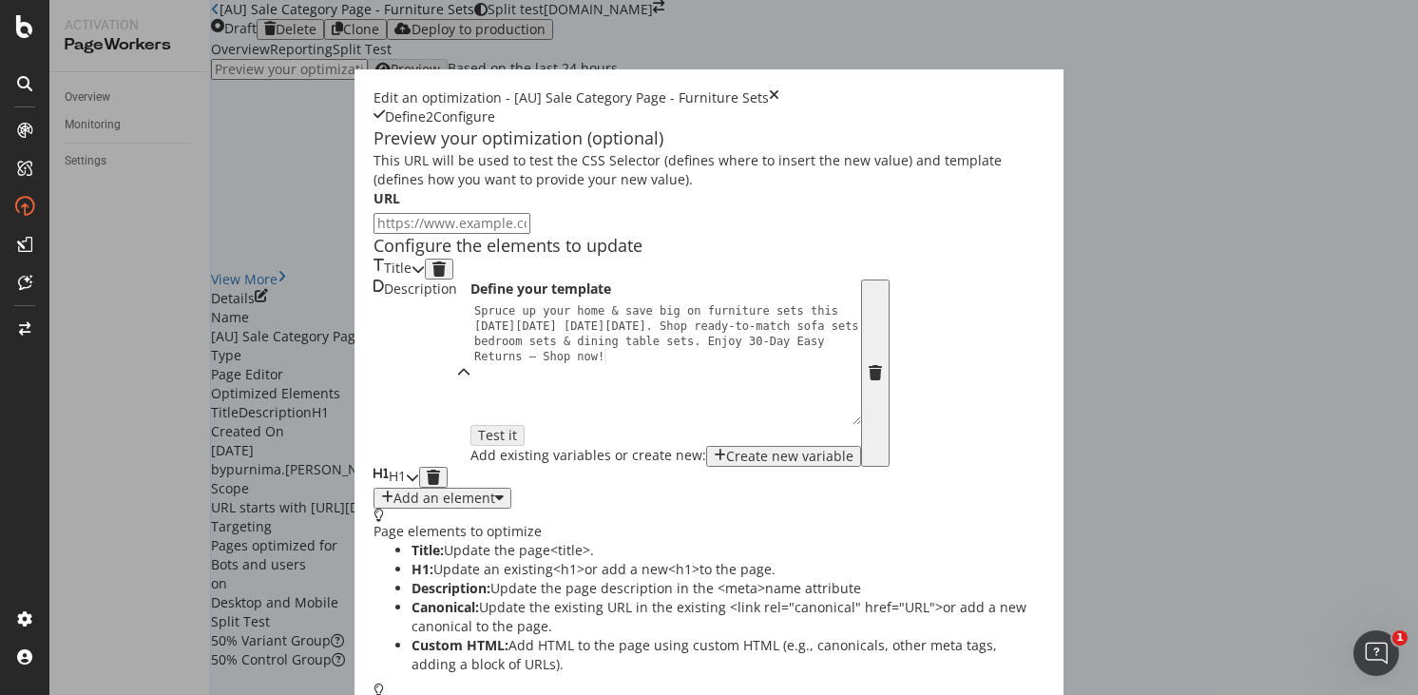
scroll to position [174, 0]
click at [419, 484] on icon "modal" at bounding box center [412, 476] width 13 height 13
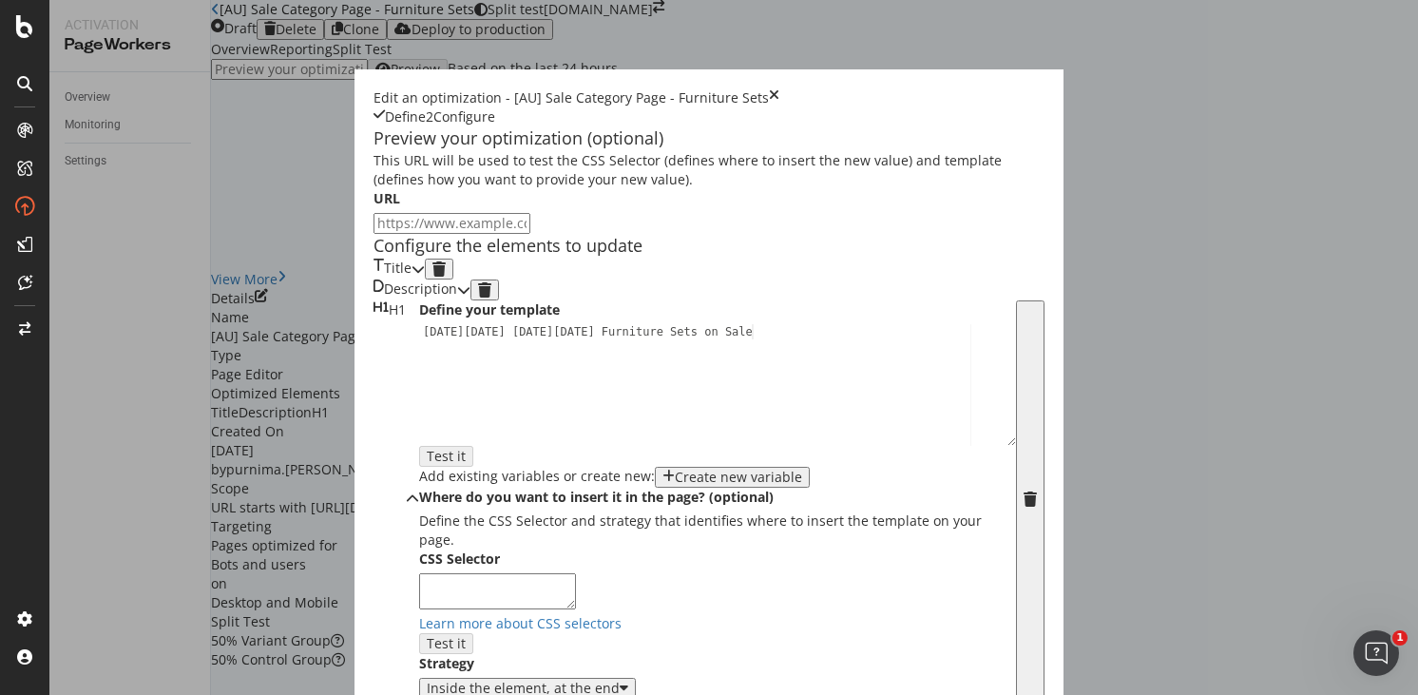
scroll to position [0, 0]
click at [373, 234] on input "modal" at bounding box center [451, 223] width 157 height 21
paste input "[URL][DOMAIN_NAME]"
type input "[URL][DOMAIN_NAME]"
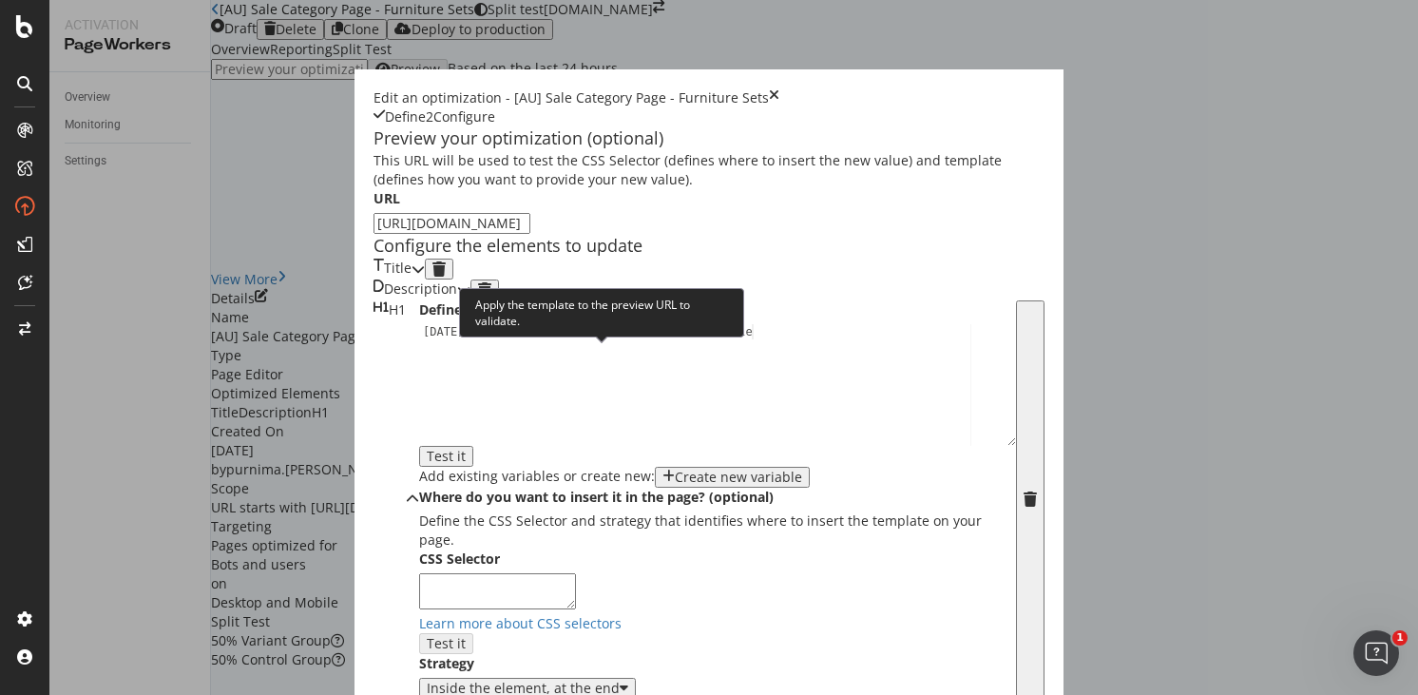
click at [466, 449] on div "Test it" at bounding box center [446, 456] width 39 height 15
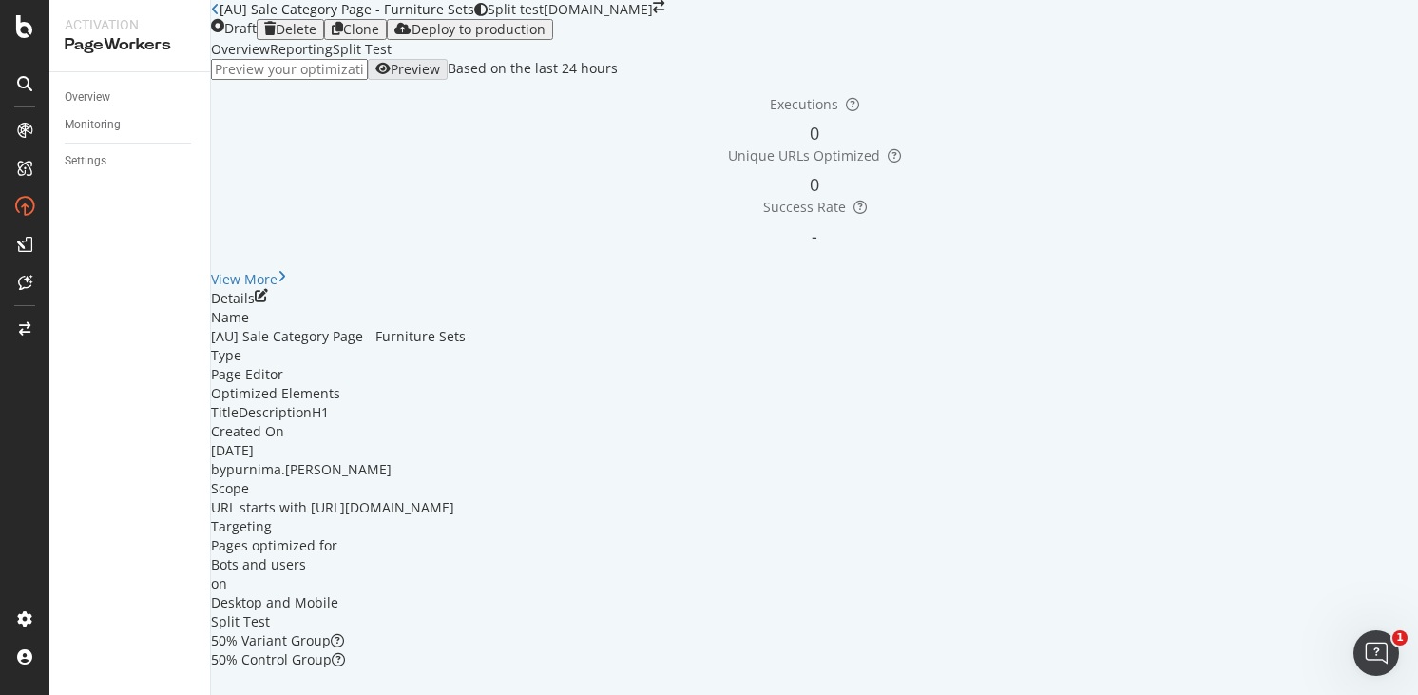
click at [10, 694] on icon "close toast" at bounding box center [5, 704] width 10 height 19
click at [546, 37] on div "Deploy to production" at bounding box center [479, 29] width 134 height 15
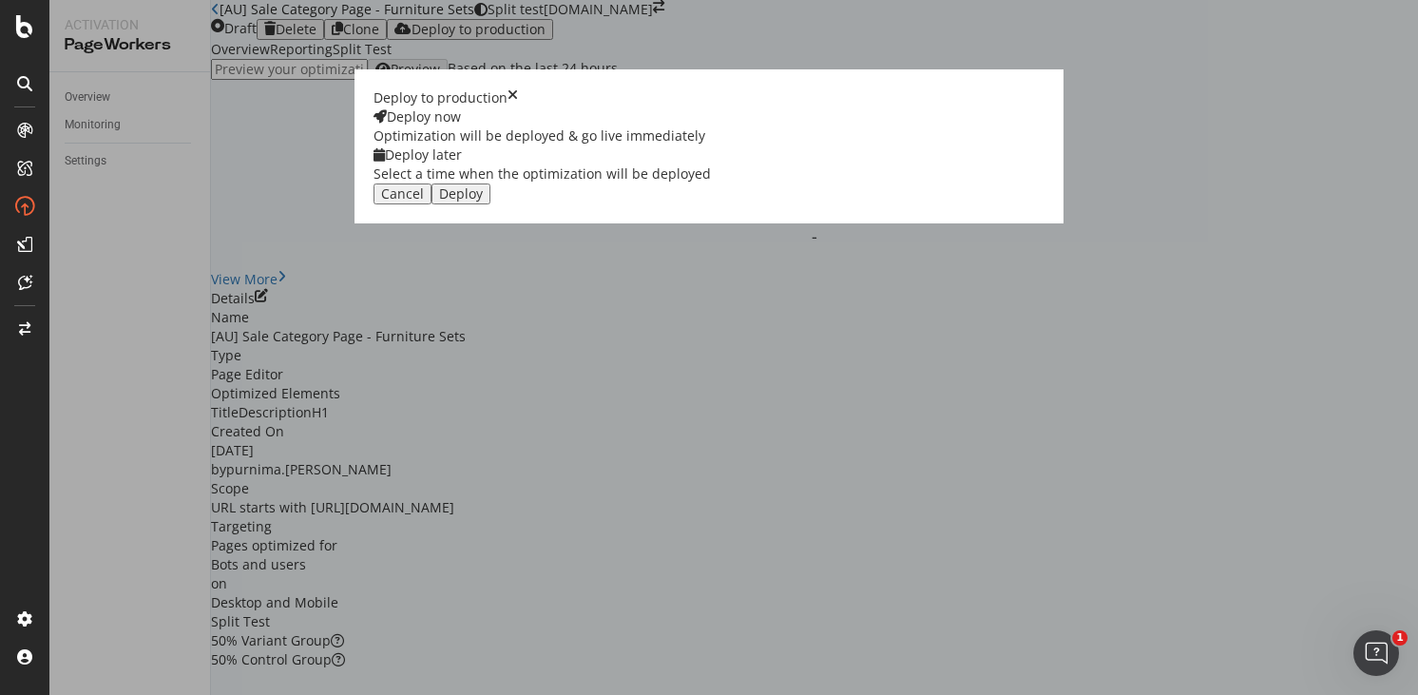
click at [711, 164] on div "Deploy later" at bounding box center [541, 154] width 337 height 19
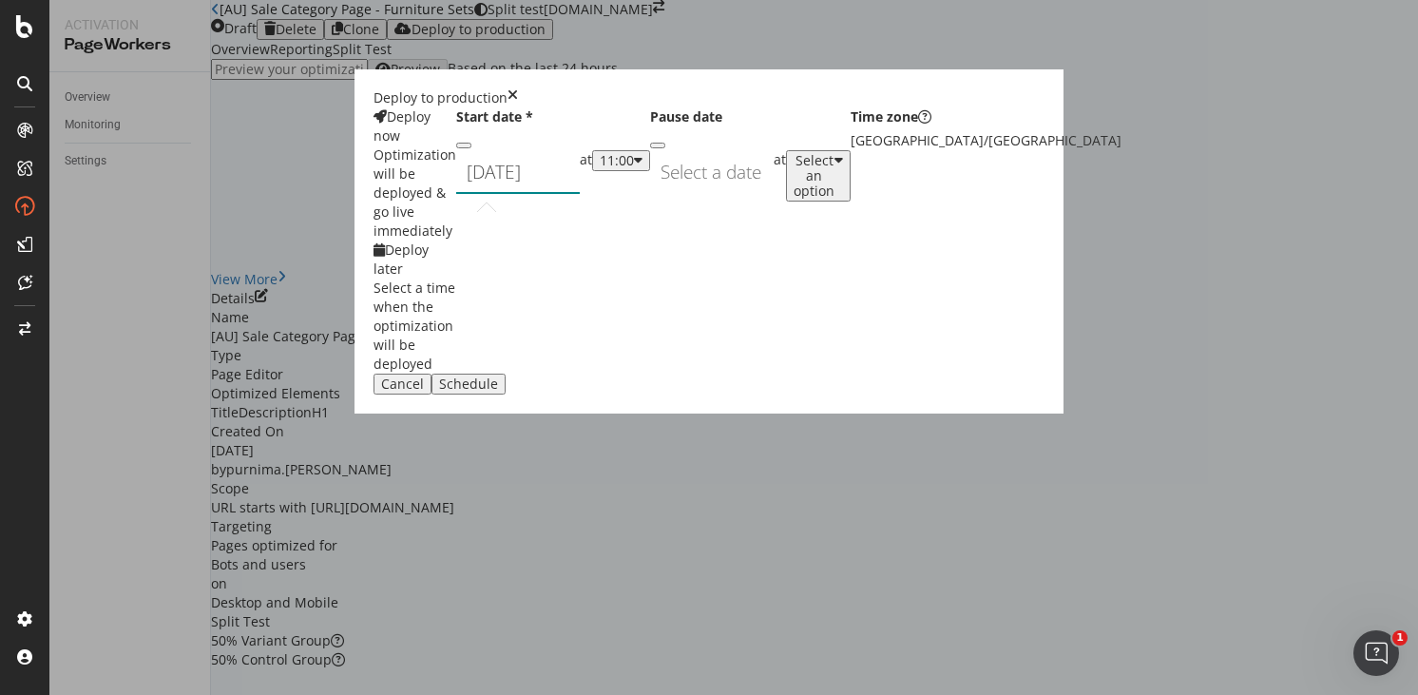
click at [580, 194] on div "[DATE] Navigate forward to interact with the calendar and select a date. Press …" at bounding box center [518, 172] width 124 height 44
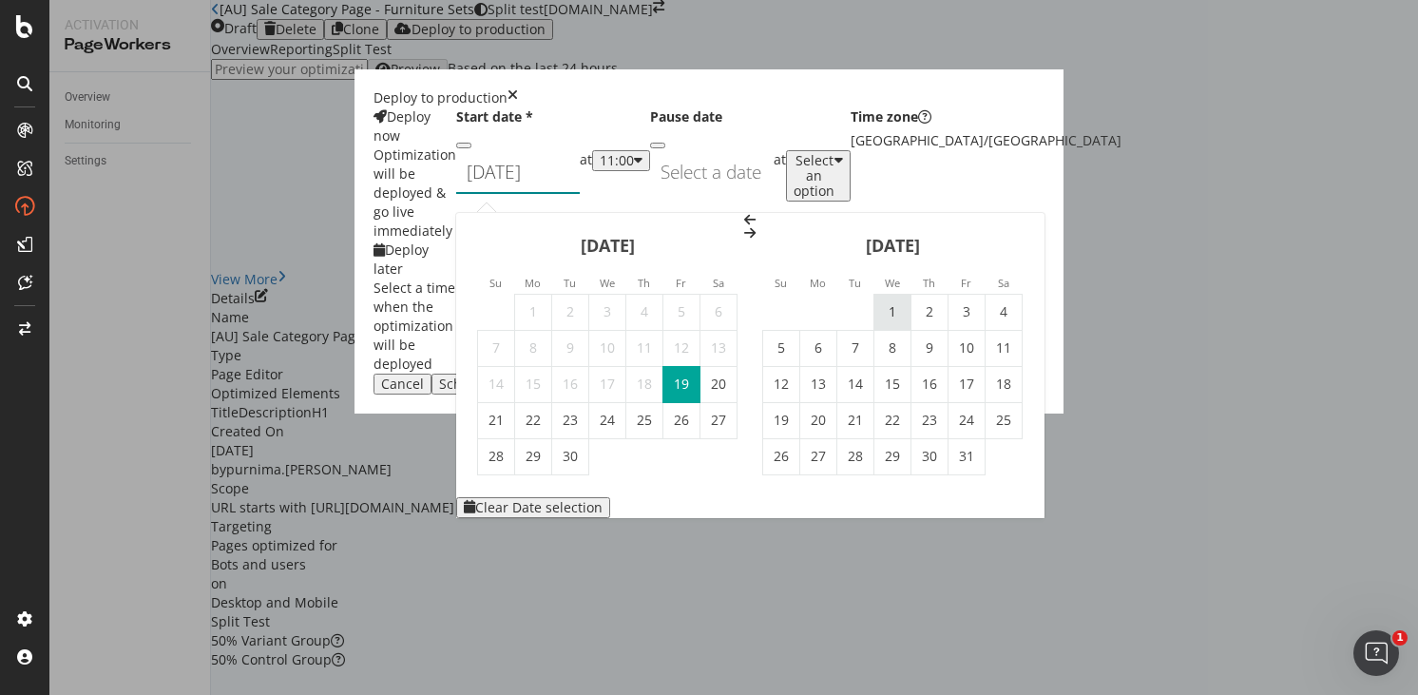
click at [911, 294] on td "1" at bounding box center [892, 312] width 37 height 36
type input "[DATE]"
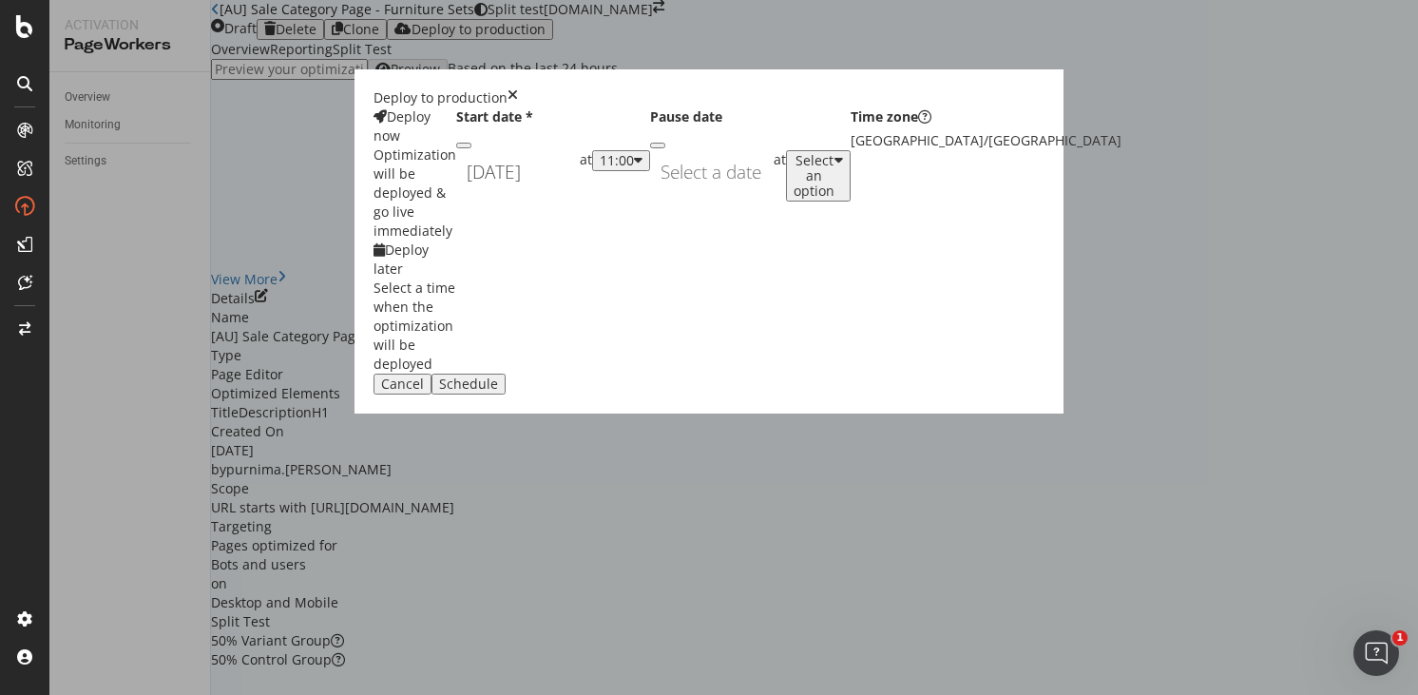
click at [634, 168] on div "11:00" at bounding box center [617, 160] width 34 height 15
click at [755, 393] on div "01:00" at bounding box center [739, 385] width 29 height 16
click at [498, 392] on div "Schedule" at bounding box center [468, 383] width 59 height 15
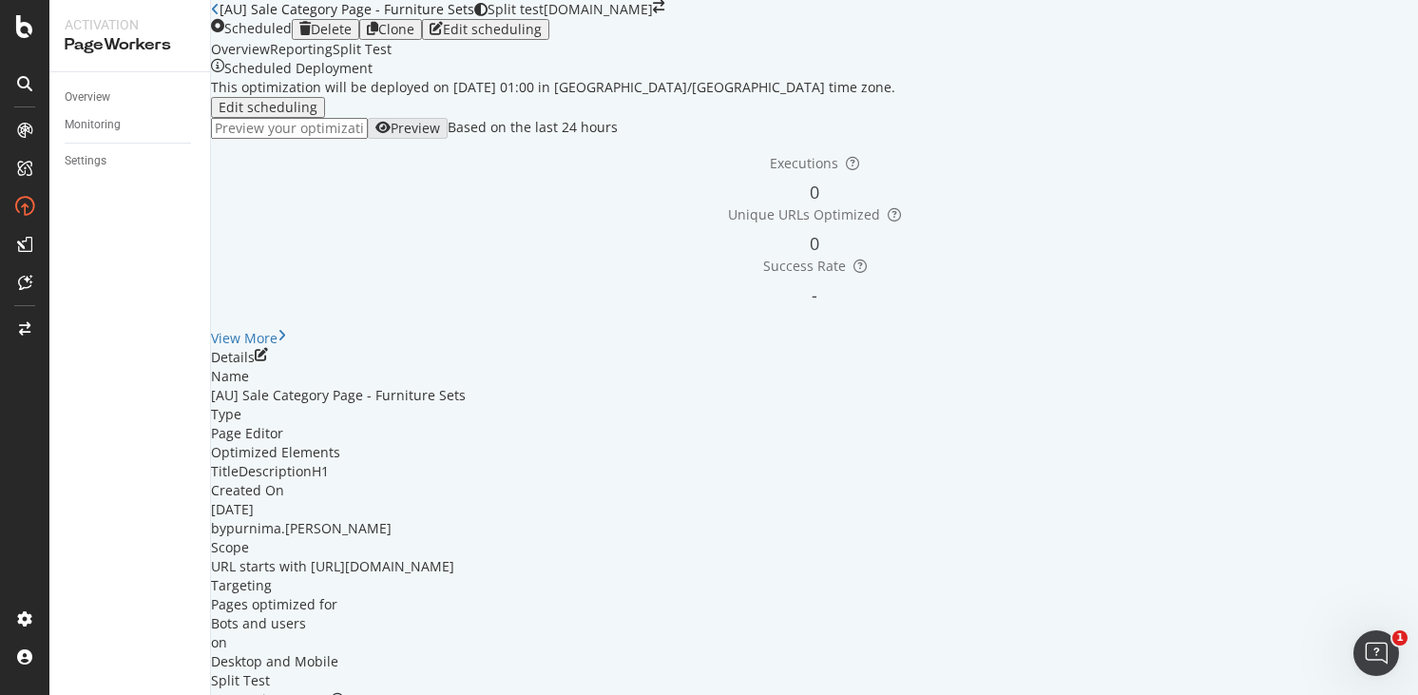
click at [10, 694] on icon "close toast" at bounding box center [5, 704] width 10 height 19
click at [378, 37] on div "button" at bounding box center [372, 29] width 11 height 15
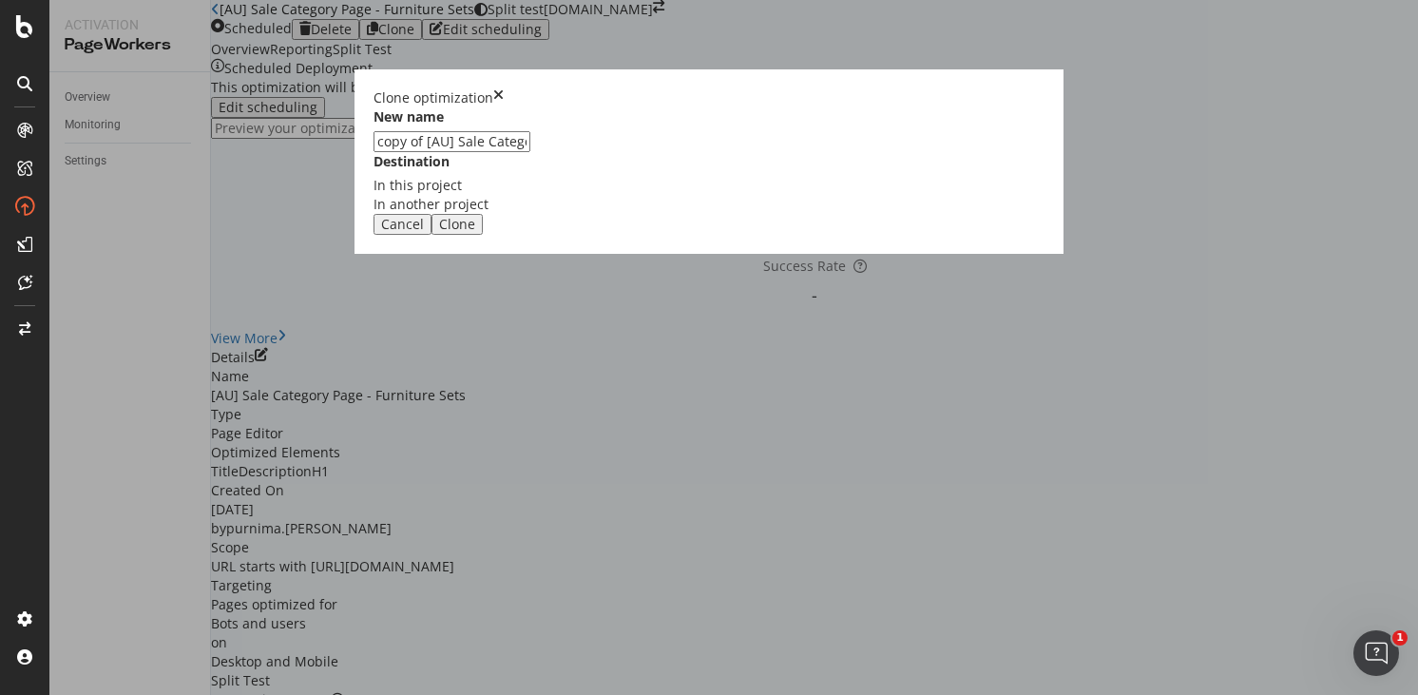
drag, startPoint x: 521, startPoint y: 313, endPoint x: 434, endPoint y: 311, distance: 86.5
click at [446, 152] on input "copy of [AU] Sale Category Page - Furniture Sets" at bounding box center [451, 141] width 157 height 21
type input "[SG] Sale Category Page - Furniture Sets"
click at [475, 232] on div "Clone" at bounding box center [457, 224] width 36 height 15
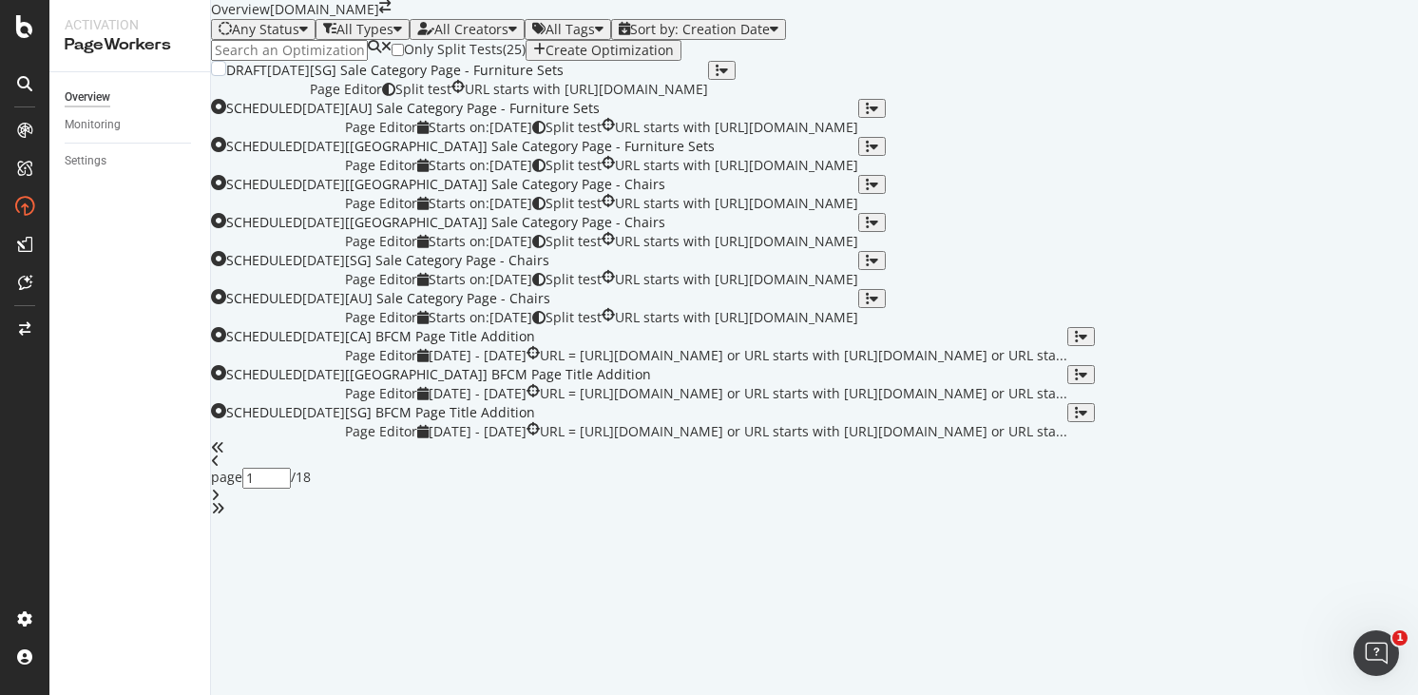
click at [708, 80] on div "[SG] Sale Category Page - Furniture Sets" at bounding box center [509, 70] width 398 height 19
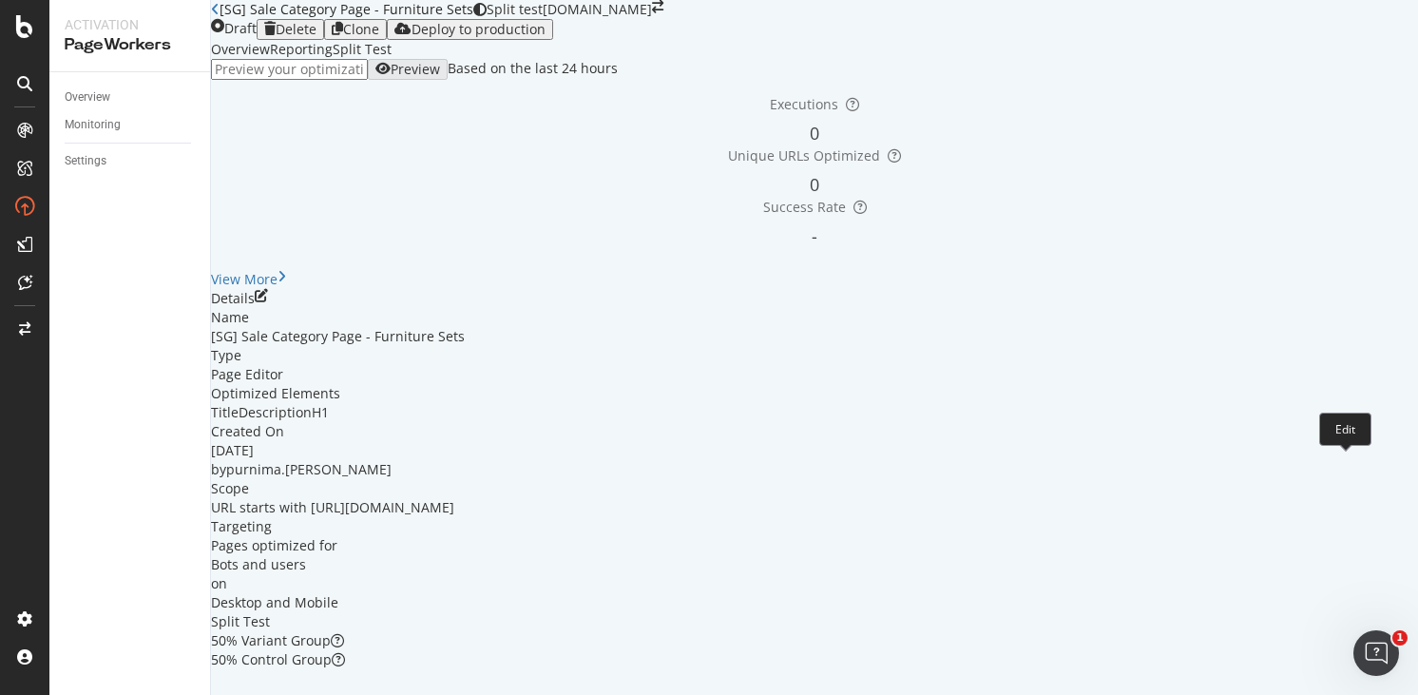
click at [268, 302] on icon "pen-to-square" at bounding box center [261, 295] width 13 height 13
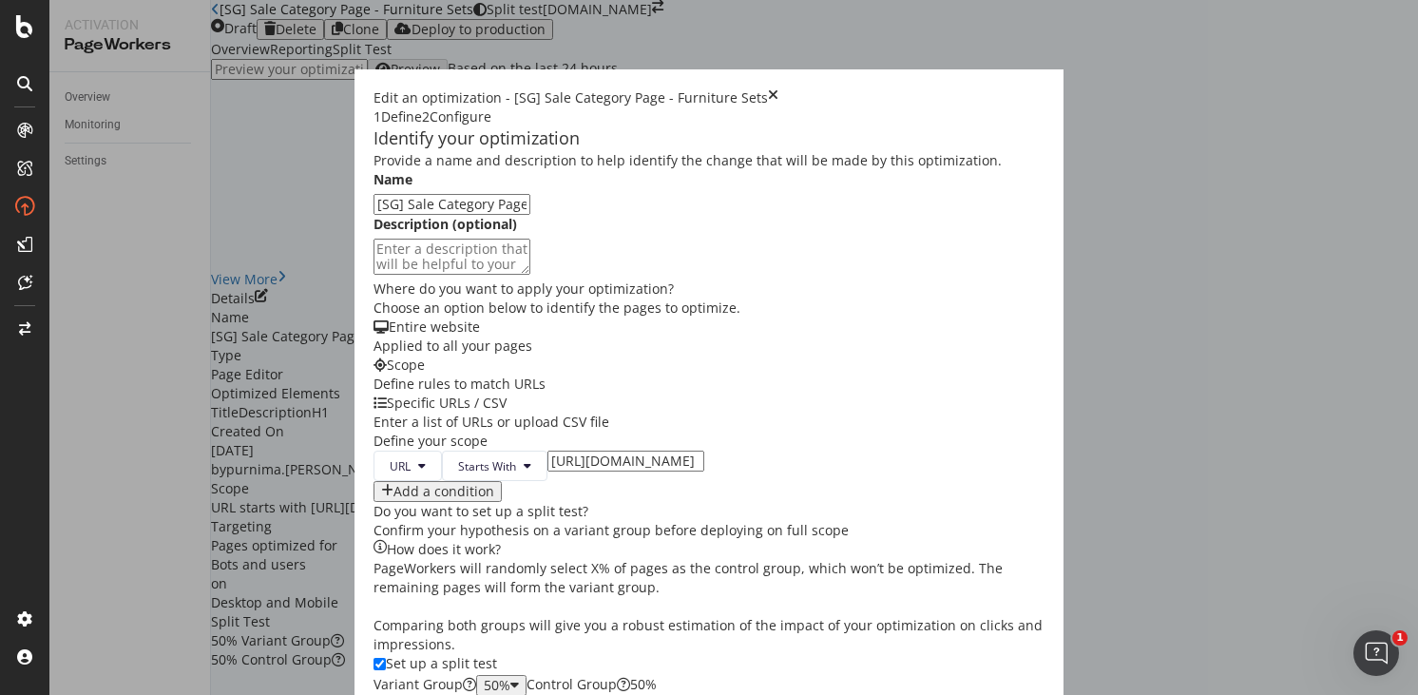
scroll to position [320, 0]
click at [547, 450] on input "[URL][DOMAIN_NAME]" at bounding box center [625, 460] width 157 height 21
type input "[URL][DOMAIN_NAME]"
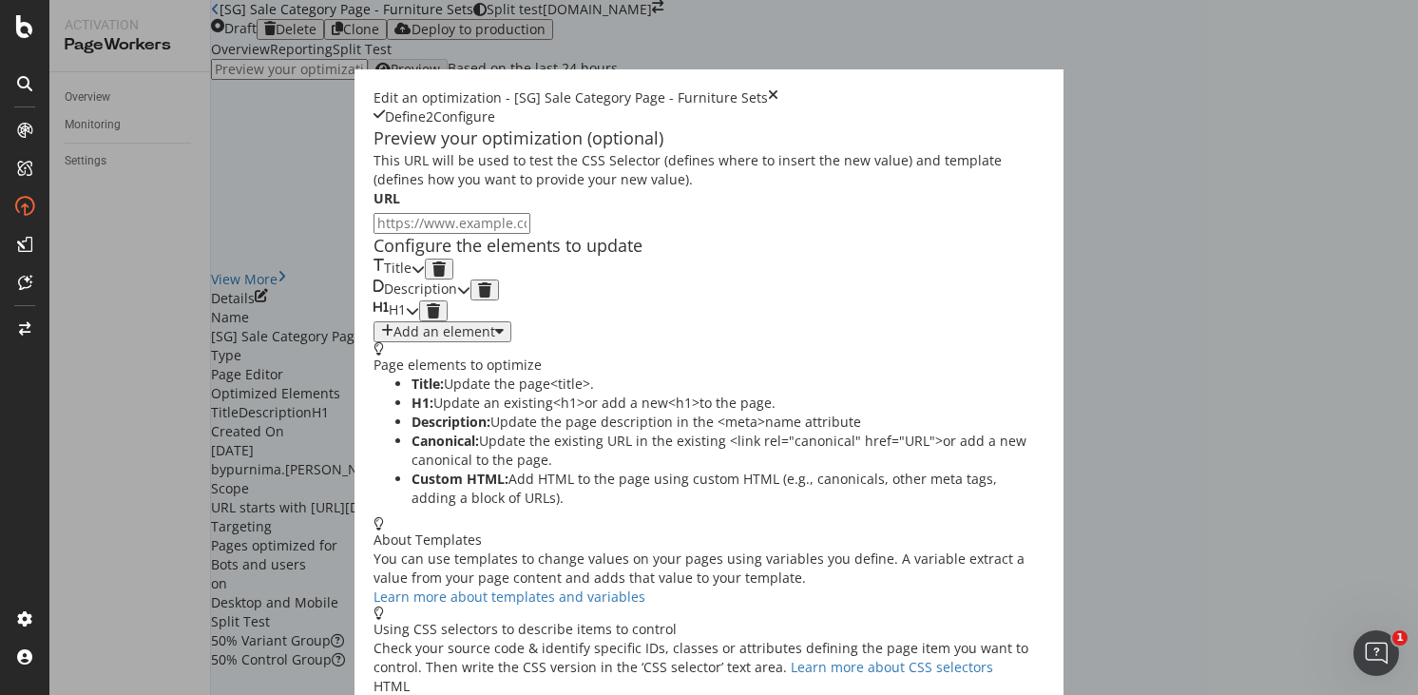
click at [425, 275] on icon "modal" at bounding box center [418, 268] width 13 height 13
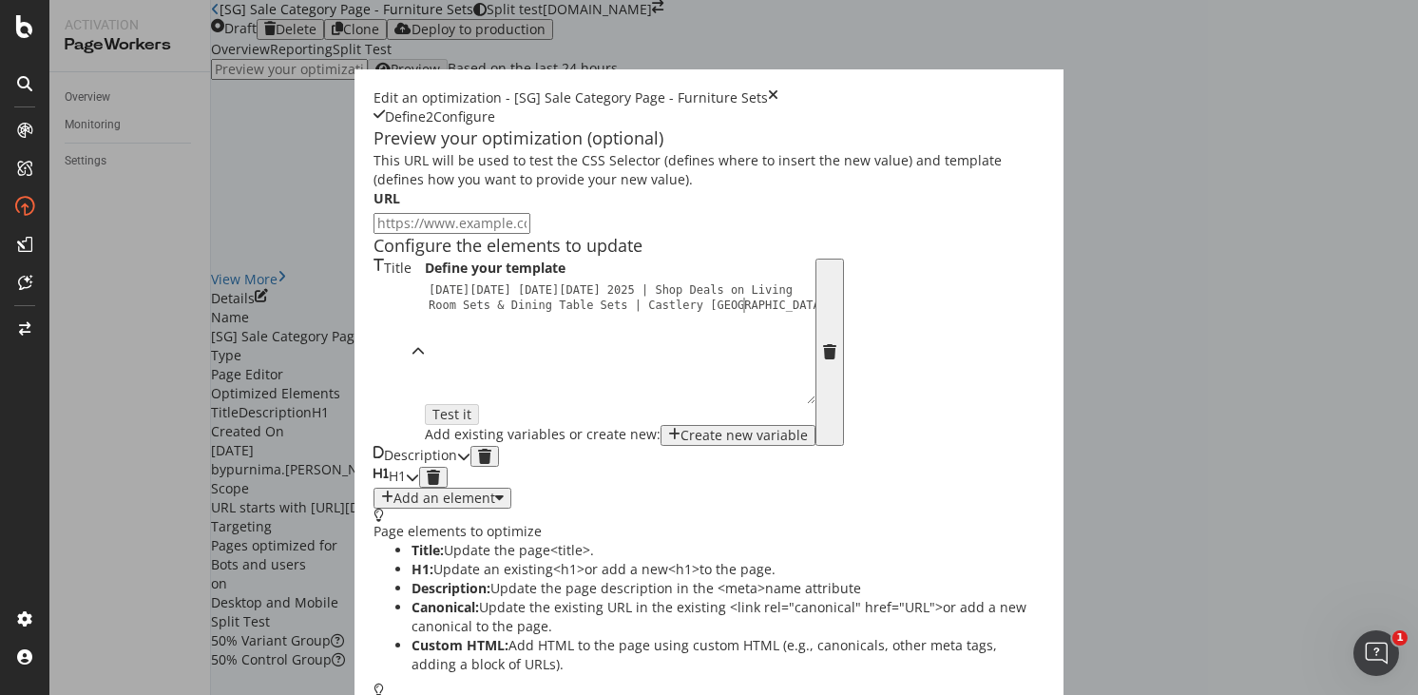
click at [481, 374] on div "[DATE][DATE] [DATE][DATE] 2025 | Shop Deals on Living Room Sets & Dining Table …" at bounding box center [625, 372] width 401 height 181
drag, startPoint x: 491, startPoint y: 357, endPoint x: 332, endPoint y: 377, distance: 160.9
click at [425, 377] on div "[DATE][DATE] [DATE][DATE] 2025 | Shop Deals on Living Room Sets & Dining Table …" at bounding box center [625, 372] width 401 height 181
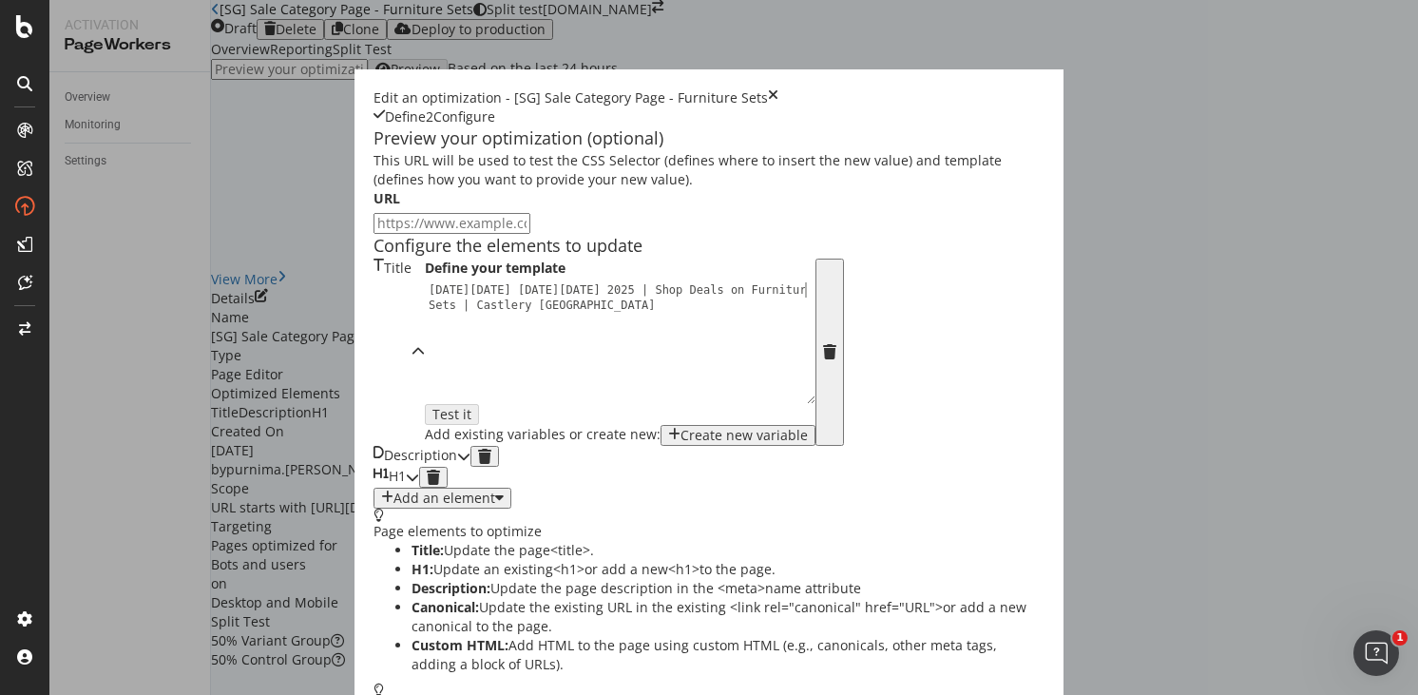
scroll to position [0, 31]
type textarea "[DATE][DATE] [DATE][DATE] 2025 | Shop Deals on Furniture Sets | Castlery [GEOGR…"
click at [425, 371] on div "[DATE][DATE] [DATE][DATE] 2025 | Shop Deals on Furniture Sets | Castlery [GEOGR…" at bounding box center [625, 372] width 401 height 181
click at [470, 463] on icon "modal" at bounding box center [463, 456] width 13 height 13
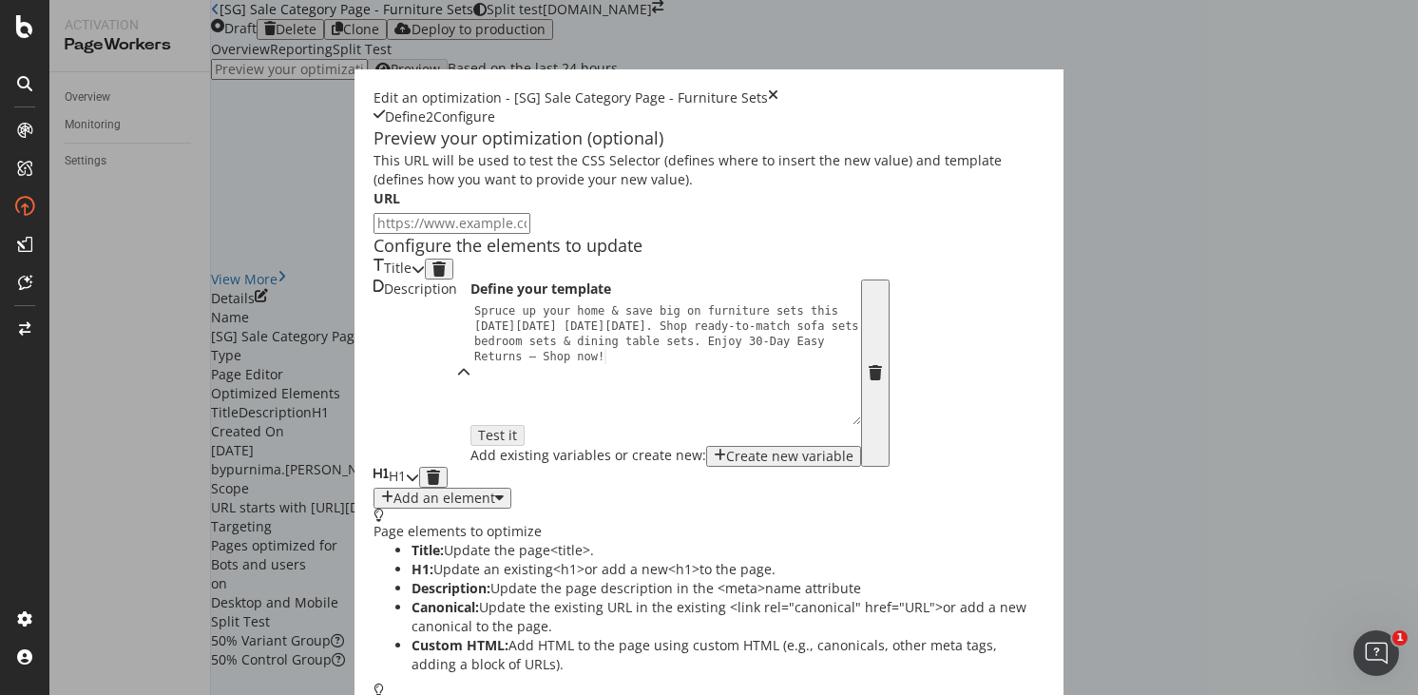
click at [419, 488] on div "modal" at bounding box center [412, 477] width 13 height 21
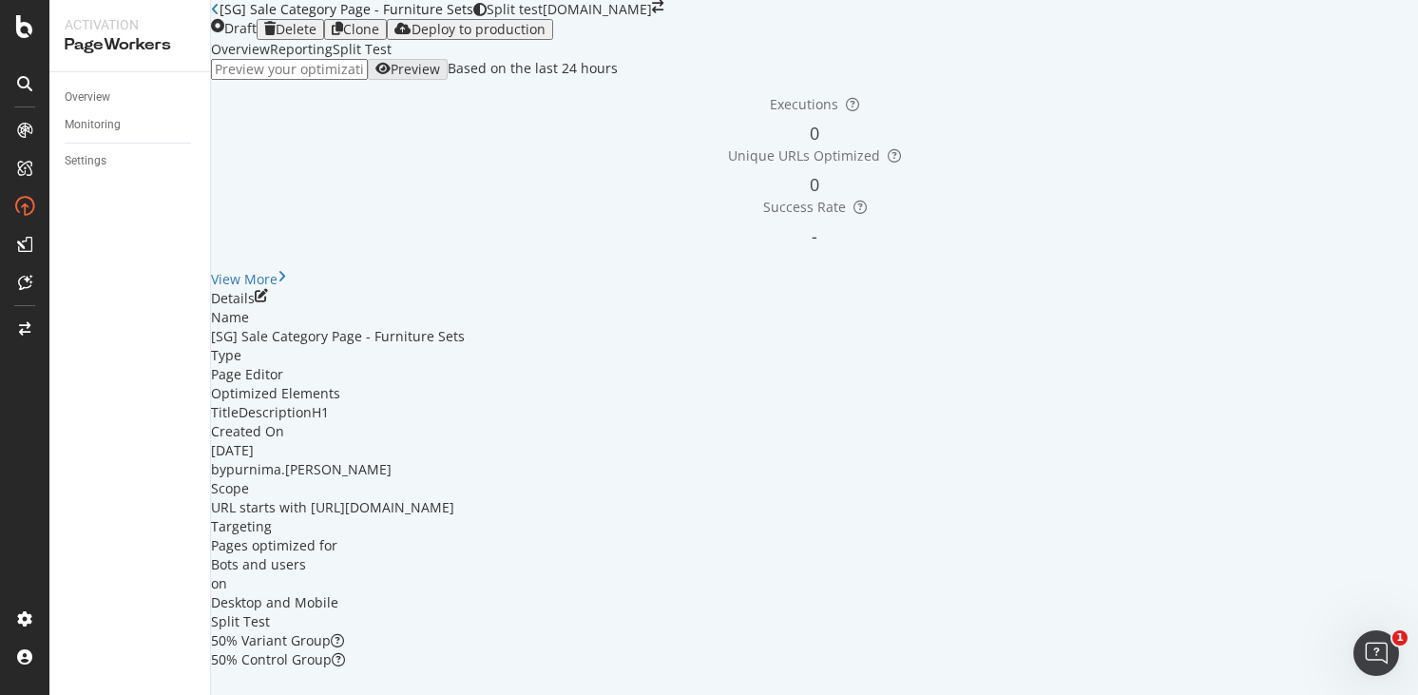
click at [10, 694] on icon "close toast" at bounding box center [5, 704] width 10 height 19
click at [546, 37] on div "Deploy to production" at bounding box center [479, 29] width 134 height 15
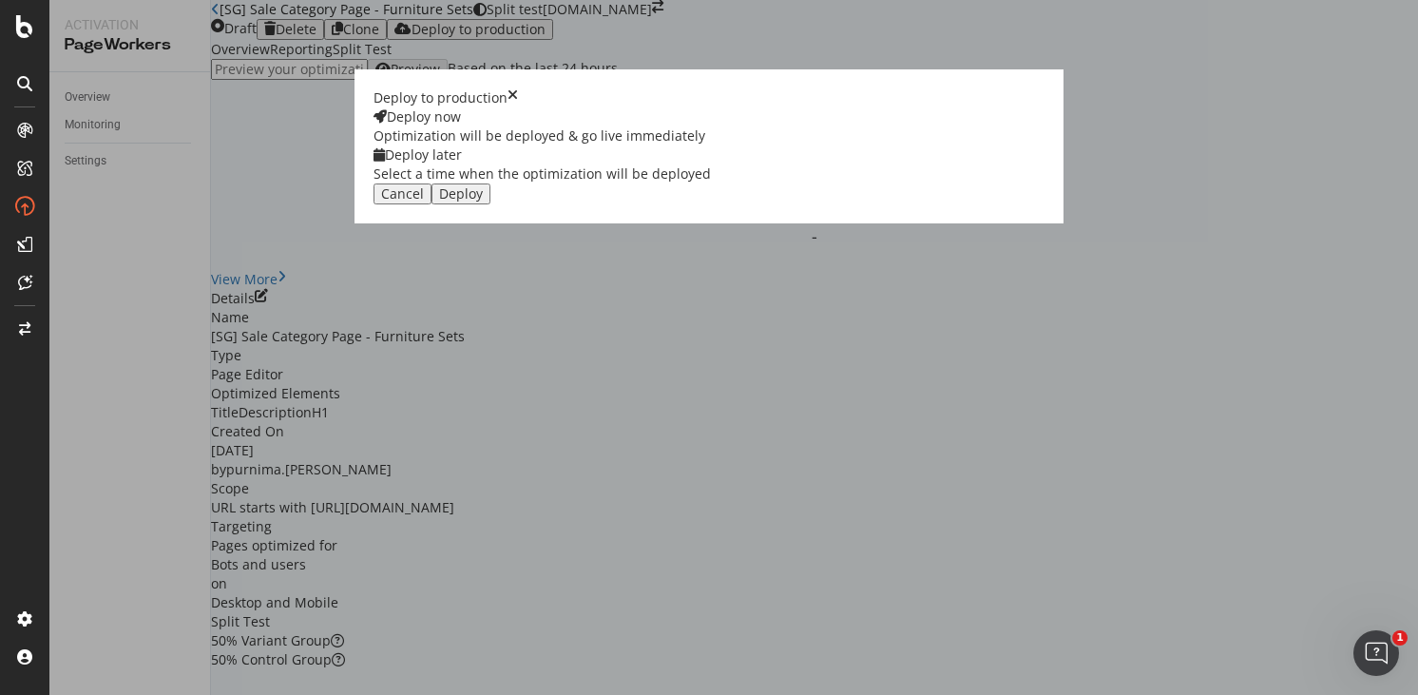
click at [711, 183] on div "Deploy later Select a time when the optimization will be deployed" at bounding box center [541, 164] width 337 height 38
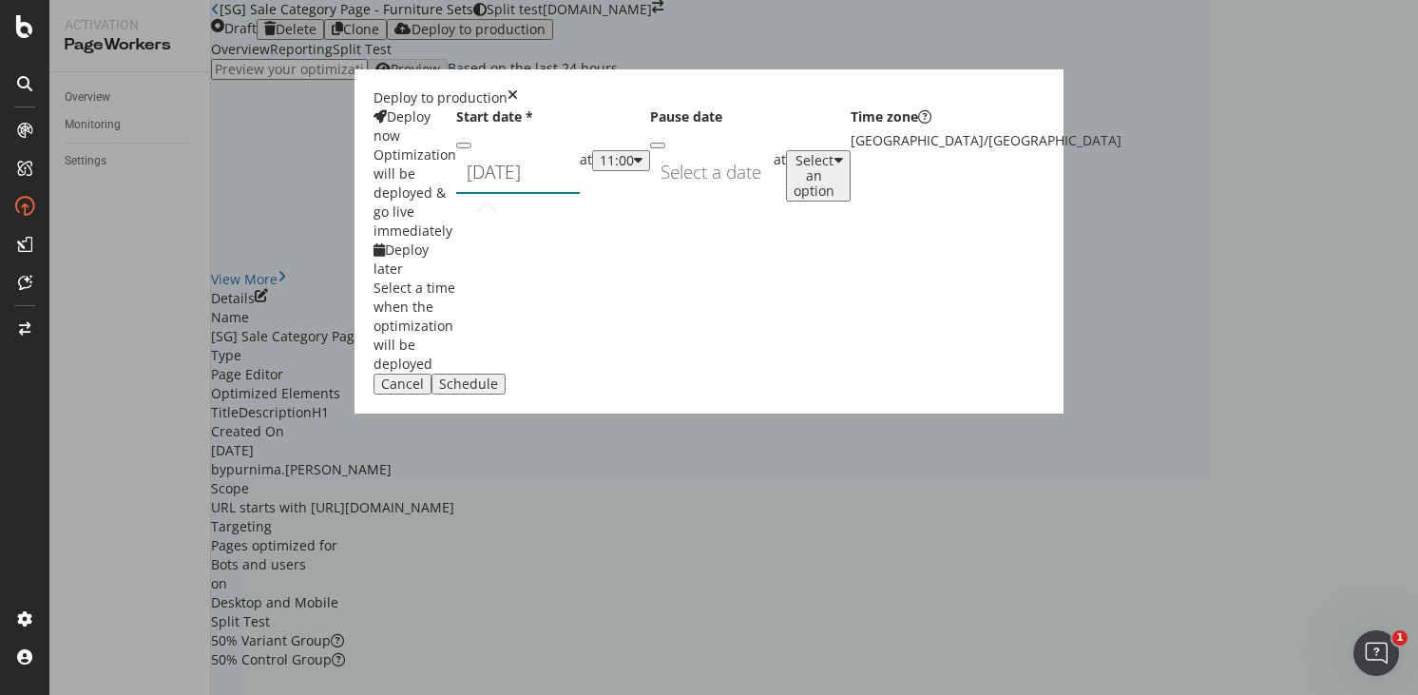
click at [580, 194] on div "September 19th 2025 Navigate forward to interact with the calendar and select a…" at bounding box center [518, 172] width 124 height 44
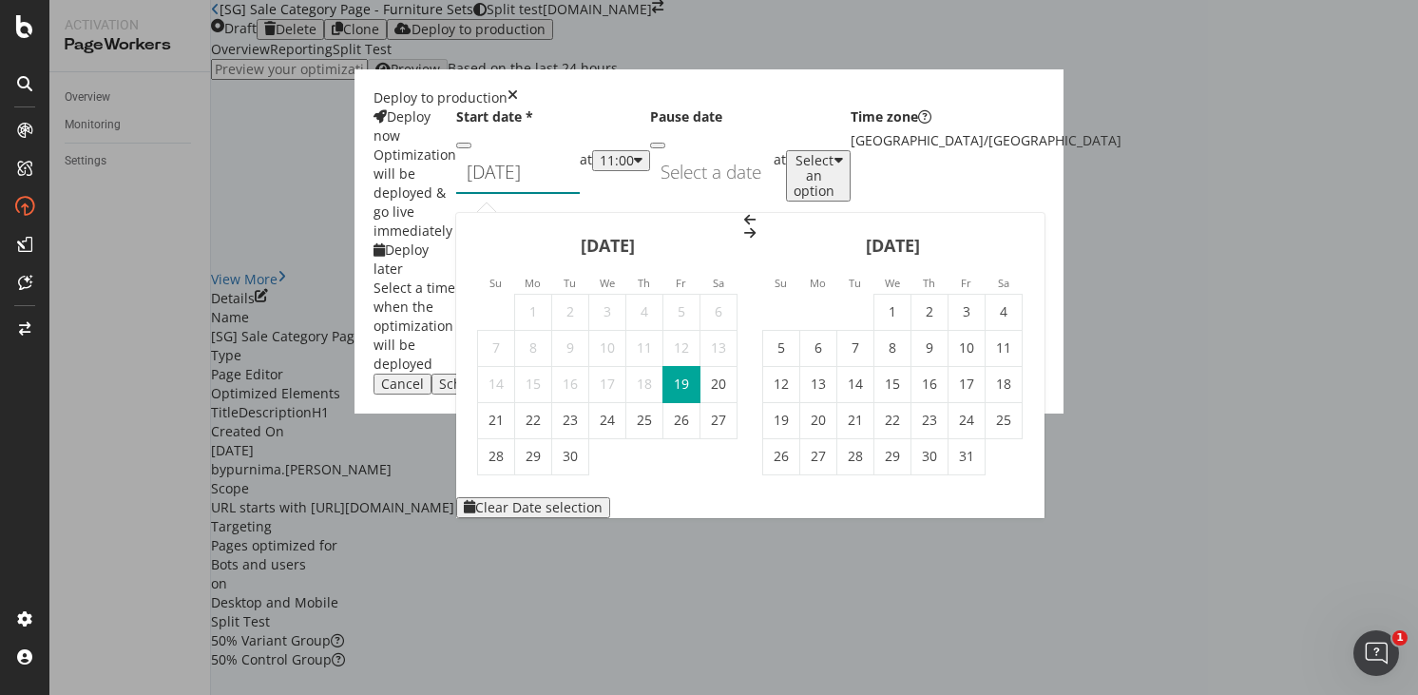
click at [874, 294] on td "Calendar" at bounding box center [855, 312] width 37 height 36
click at [906, 294] on td "1" at bounding box center [892, 312] width 37 height 36
type input "[DATE]"
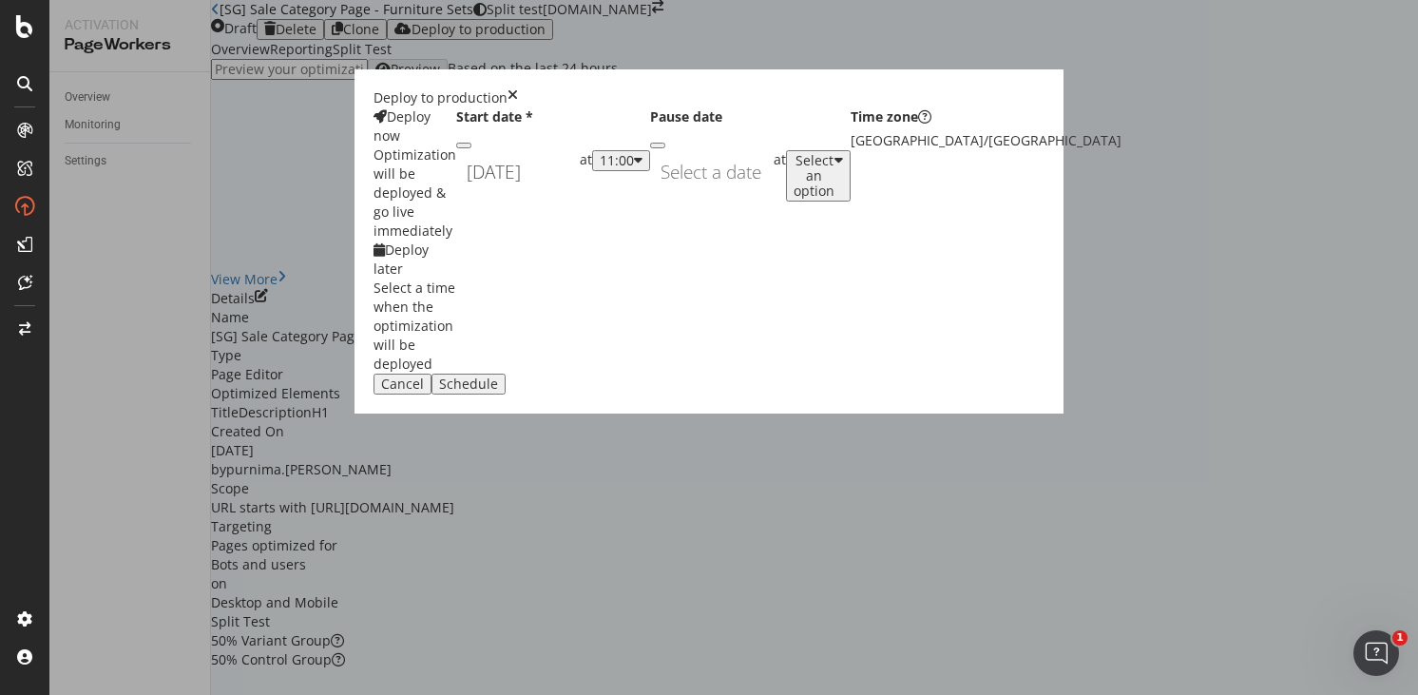
click at [634, 168] on div "11:00" at bounding box center [617, 160] width 34 height 15
click at [755, 393] on div "01:00" at bounding box center [739, 385] width 29 height 16
click at [498, 392] on div "Schedule" at bounding box center [468, 383] width 59 height 15
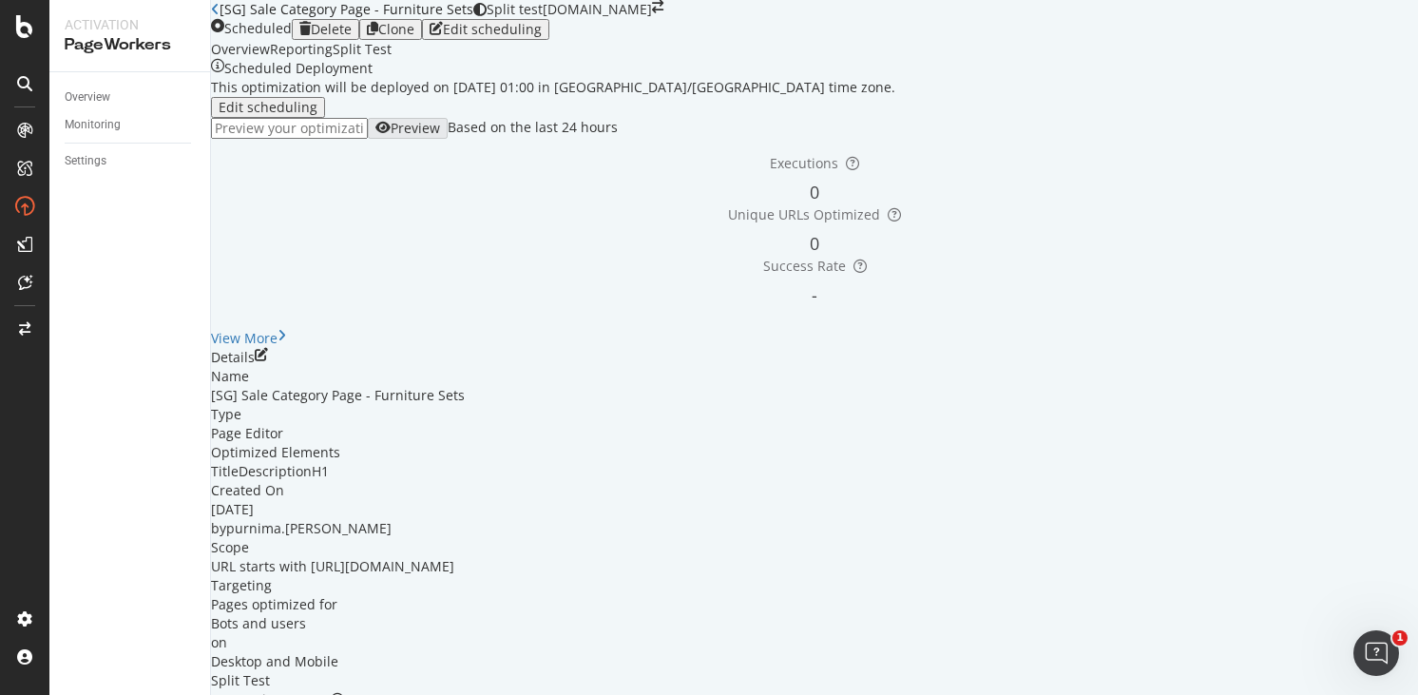
drag, startPoint x: 960, startPoint y: 163, endPoint x: 1214, endPoint y: 115, distance: 258.3
click at [960, 163] on div "Overview Reporting Split Test Scheduled Deployment This optimization will be de…" at bounding box center [814, 384] width 1207 height 688
click at [10, 694] on icon "close toast" at bounding box center [5, 704] width 10 height 19
click at [414, 37] on div "Clone" at bounding box center [396, 29] width 36 height 15
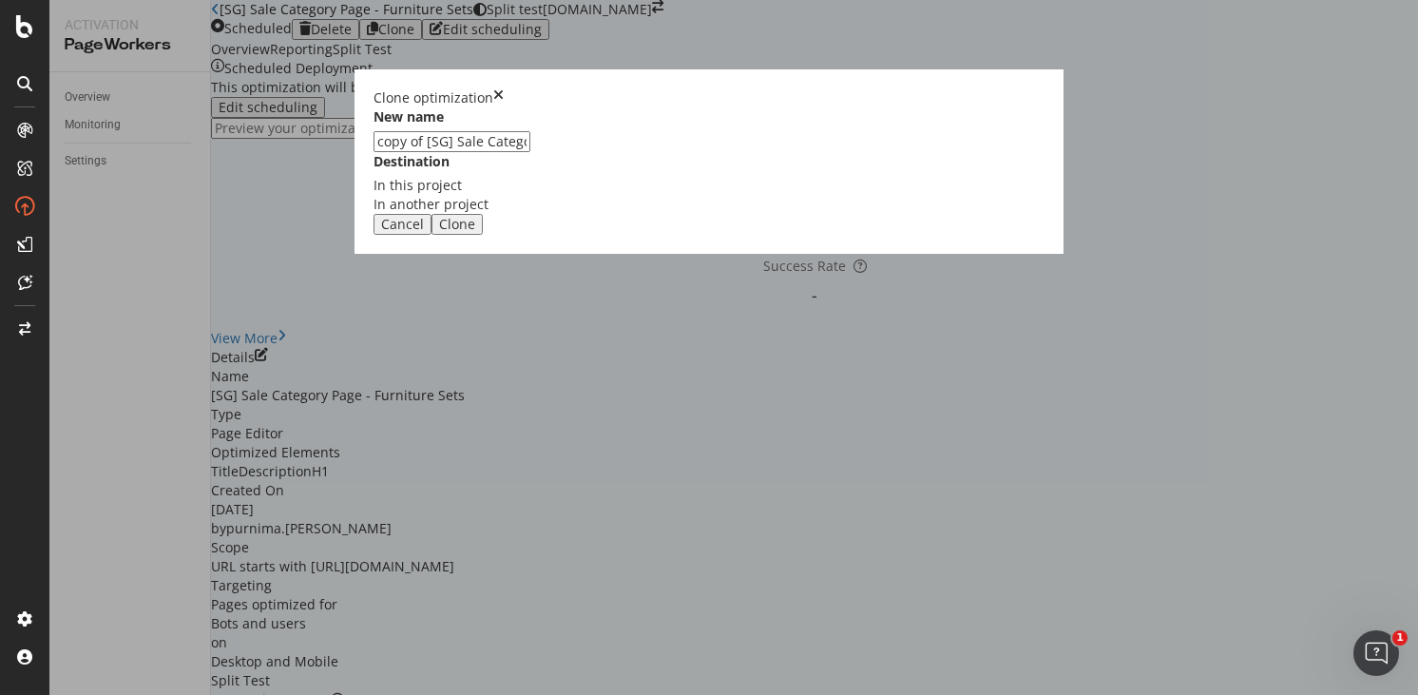
drag, startPoint x: 519, startPoint y: 311, endPoint x: 434, endPoint y: 309, distance: 84.6
click at [434, 214] on div "New name copy of [SG] Sale Category Page - Furniture Sets Destination In this p…" at bounding box center [708, 160] width 671 height 106
type input "[[GEOGRAPHIC_DATA]] Sale Category Page - Furniture Sets"
click at [475, 232] on div "Clone" at bounding box center [457, 224] width 36 height 15
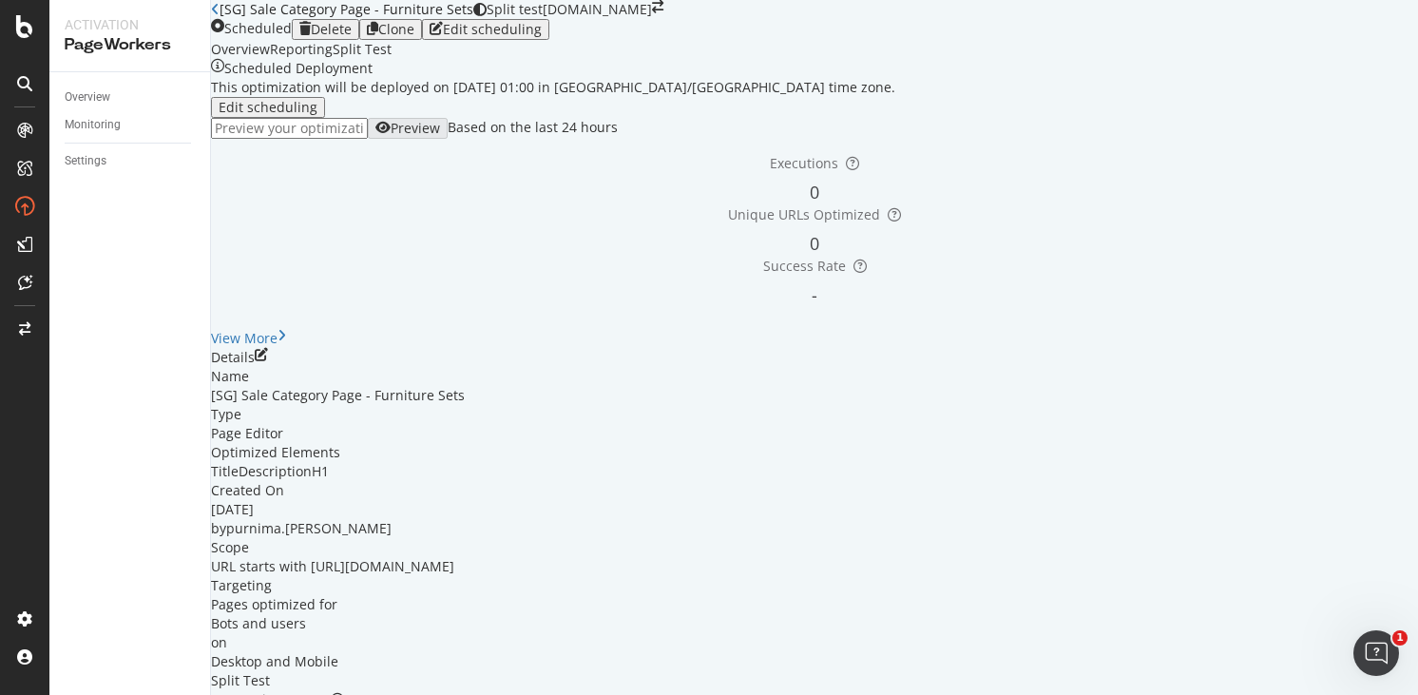
click at [433, 694] on link "Open cloned optimization." at bounding box center [348, 704] width 169 height 18
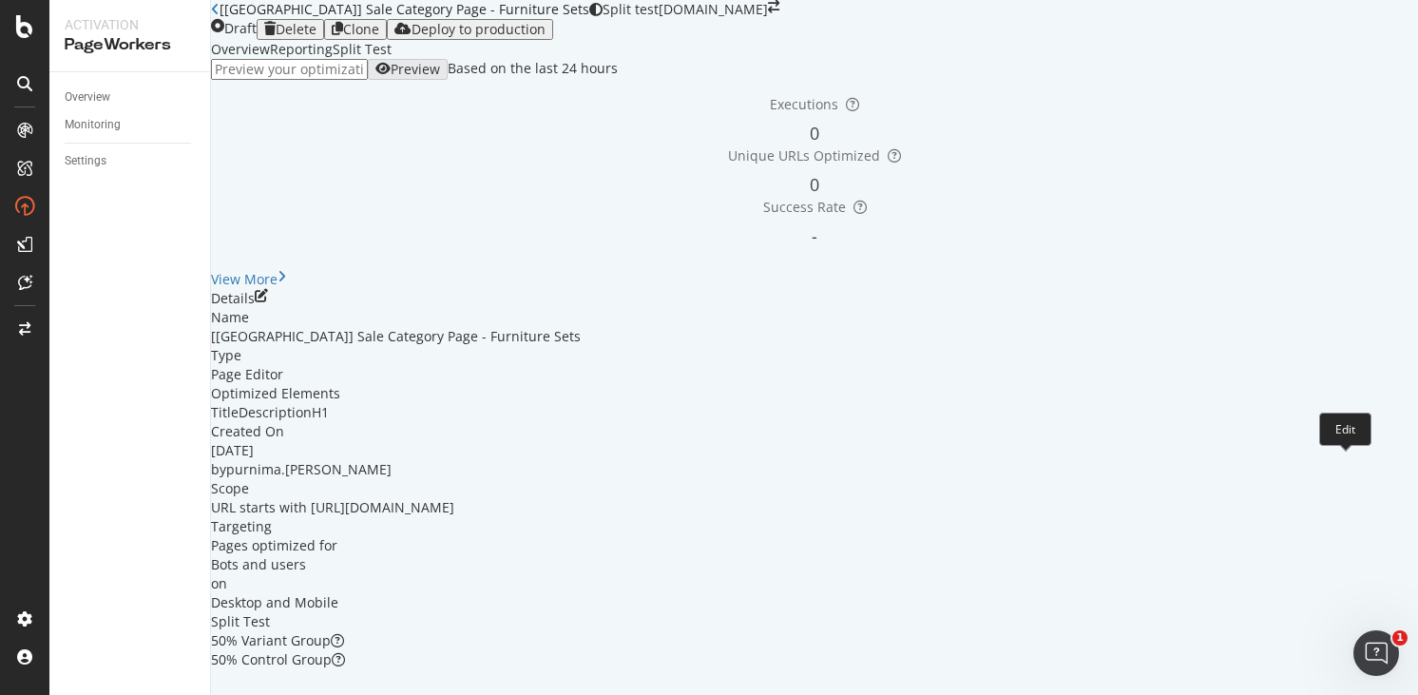
click at [268, 302] on icon "pen-to-square" at bounding box center [261, 295] width 13 height 13
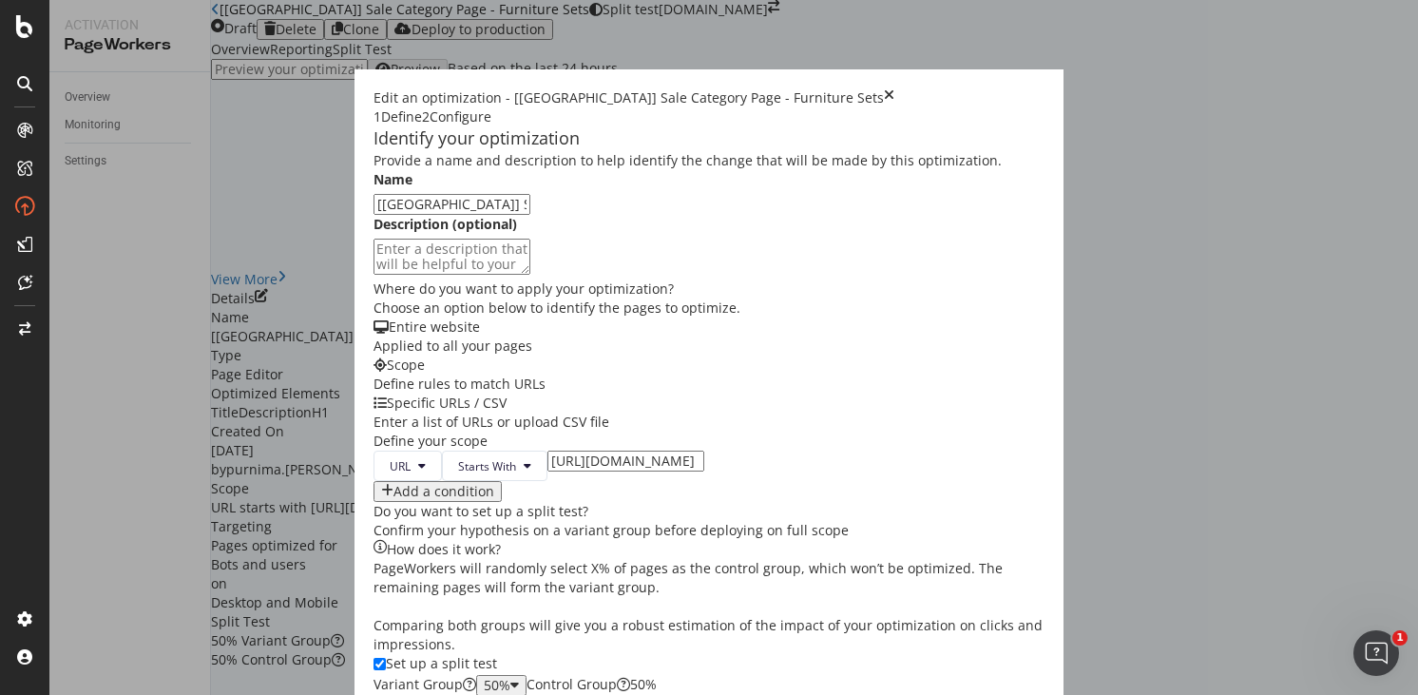
scroll to position [297, 0]
click at [547, 450] on input "https://www.castlery.com/sg/furniture-sets/sale" at bounding box center [625, 460] width 157 height 21
type input "https://www.castlery.com/uk/furniture-sets/sale"
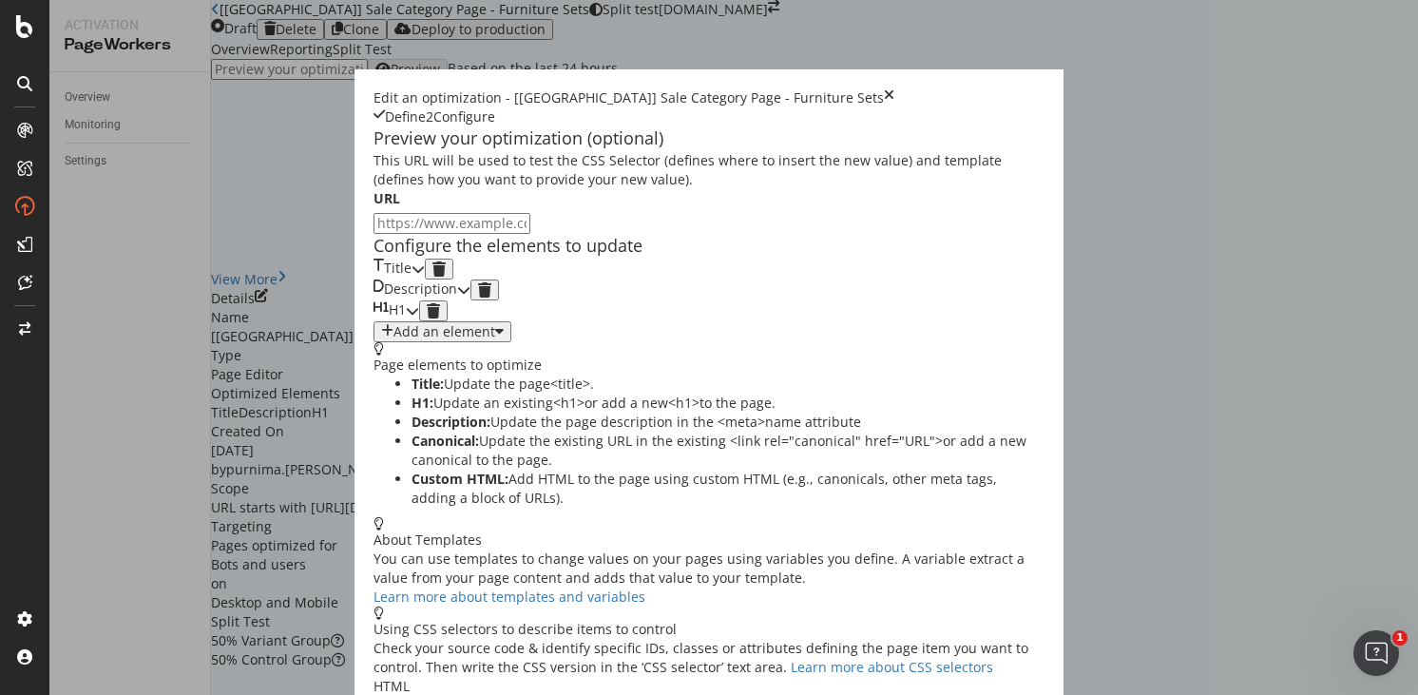
scroll to position [0, 0]
click at [425, 276] on icon "modal" at bounding box center [418, 268] width 13 height 13
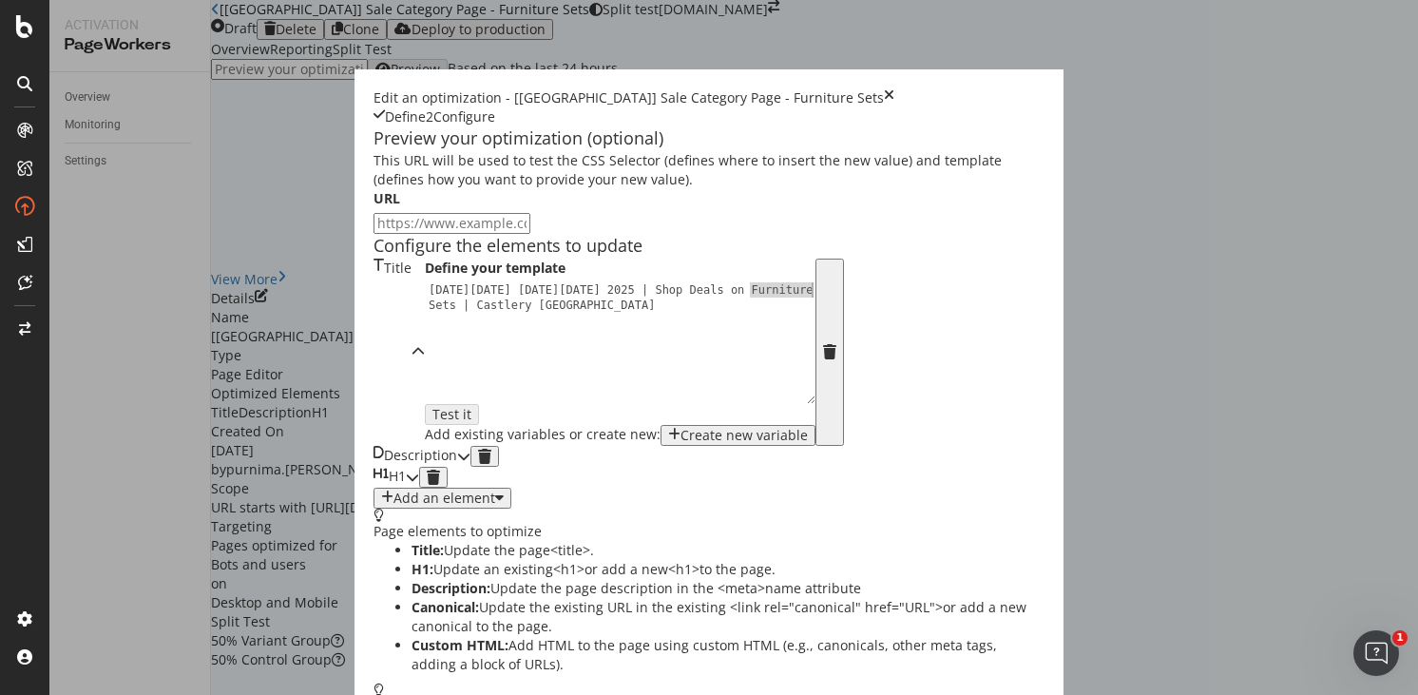
drag, startPoint x: 488, startPoint y: 450, endPoint x: 551, endPoint y: 447, distance: 62.8
click at [551, 447] on div "Black Friday Cyber Monday 2025 | Shop Deals on Furniture Sets | Castlery Singap…" at bounding box center [625, 372] width 401 height 181
click at [425, 463] on div "Black Friday Cyber Monday 2025 | Shop Deals on Bedroom Furniture Sets & More Se…" at bounding box center [625, 372] width 401 height 181
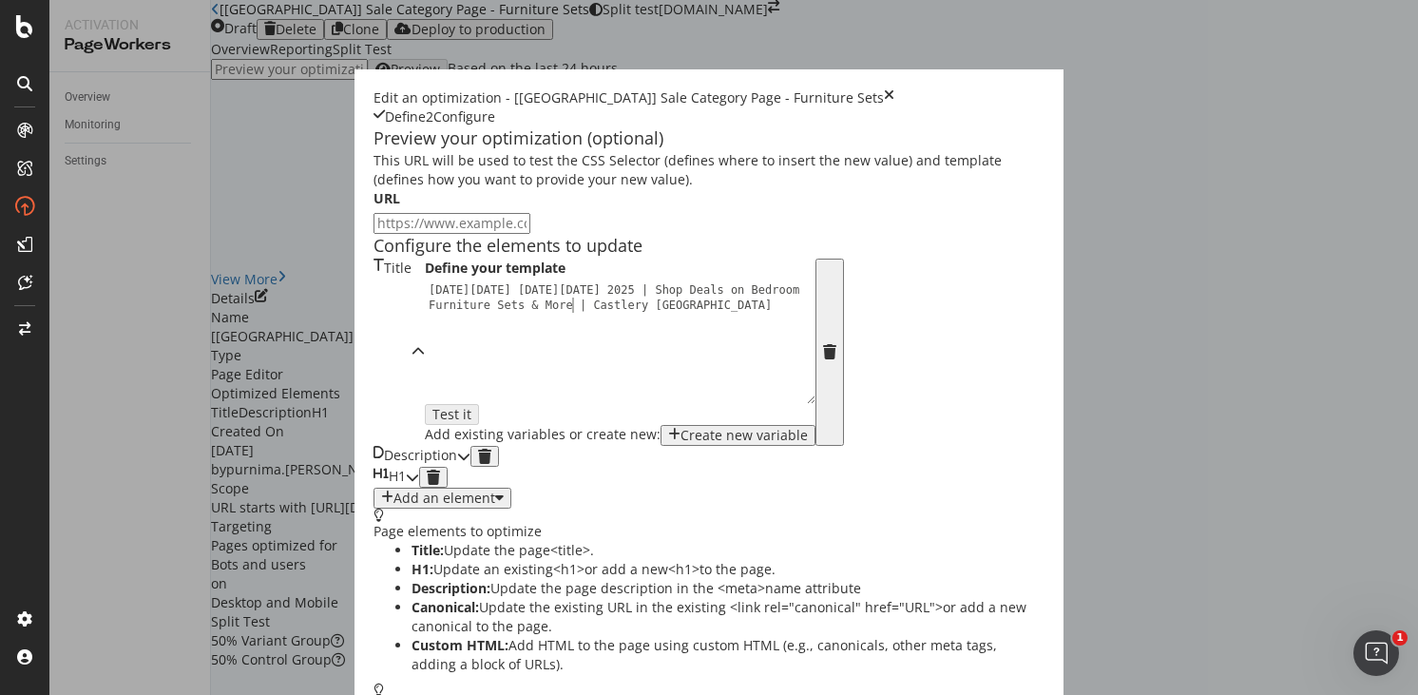
click at [425, 463] on div "Black Friday Cyber Monday 2025 | Shop Deals on Bedroom Furniture Sets & More | …" at bounding box center [625, 372] width 401 height 181
type textarea "Black Friday Cyber Monday 2025 | Shop Deals on Bedroom Furniture Sets & More | …"
click at [470, 463] on icon "modal" at bounding box center [463, 456] width 13 height 13
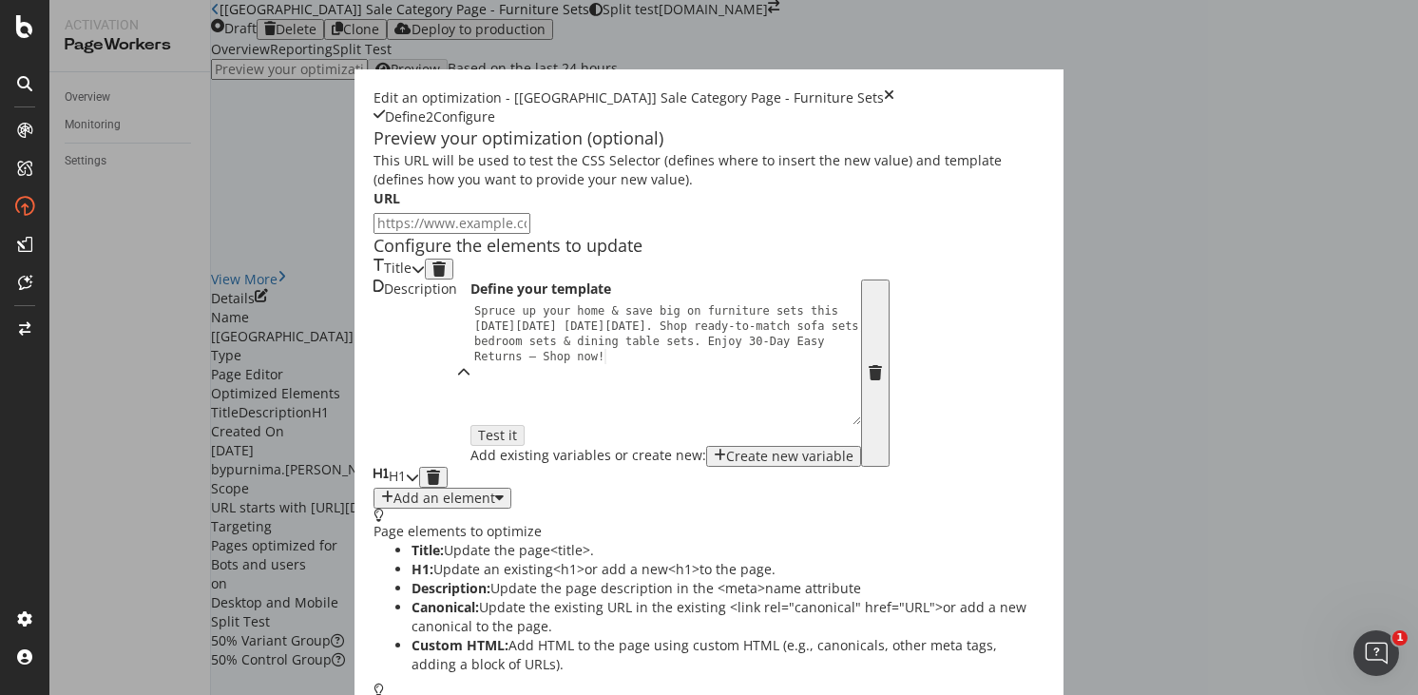
click at [391, 488] on div "H1" at bounding box center [389, 477] width 32 height 21
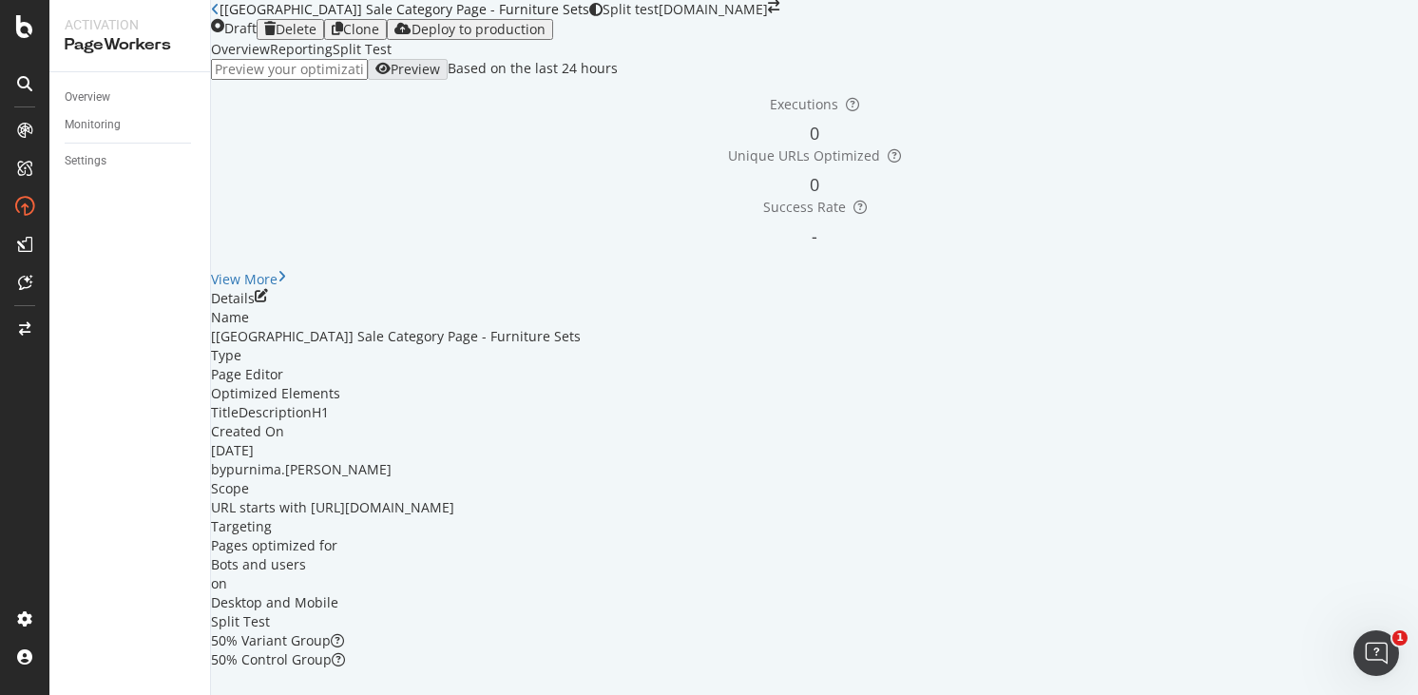
click at [10, 694] on icon "close toast" at bounding box center [5, 704] width 10 height 19
click at [546, 37] on div "Deploy to production" at bounding box center [479, 29] width 134 height 15
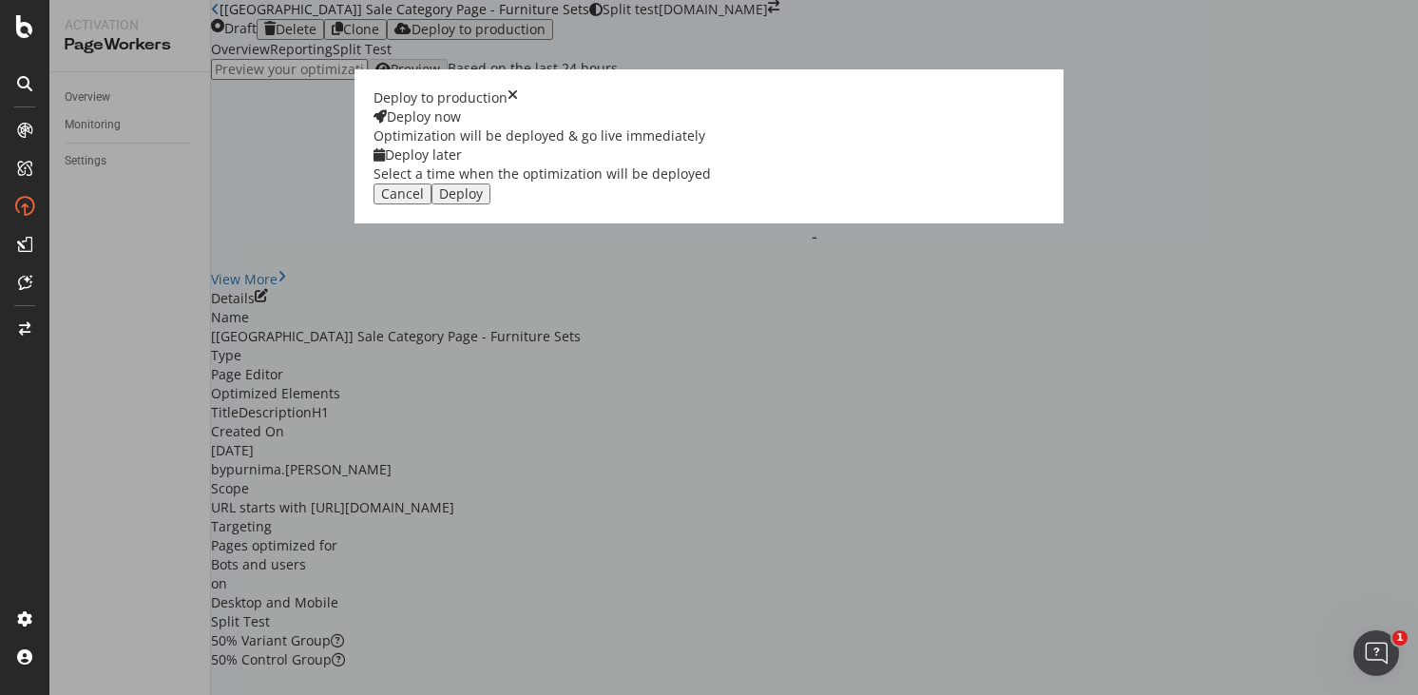
click at [711, 164] on div "Deploy later" at bounding box center [541, 154] width 337 height 19
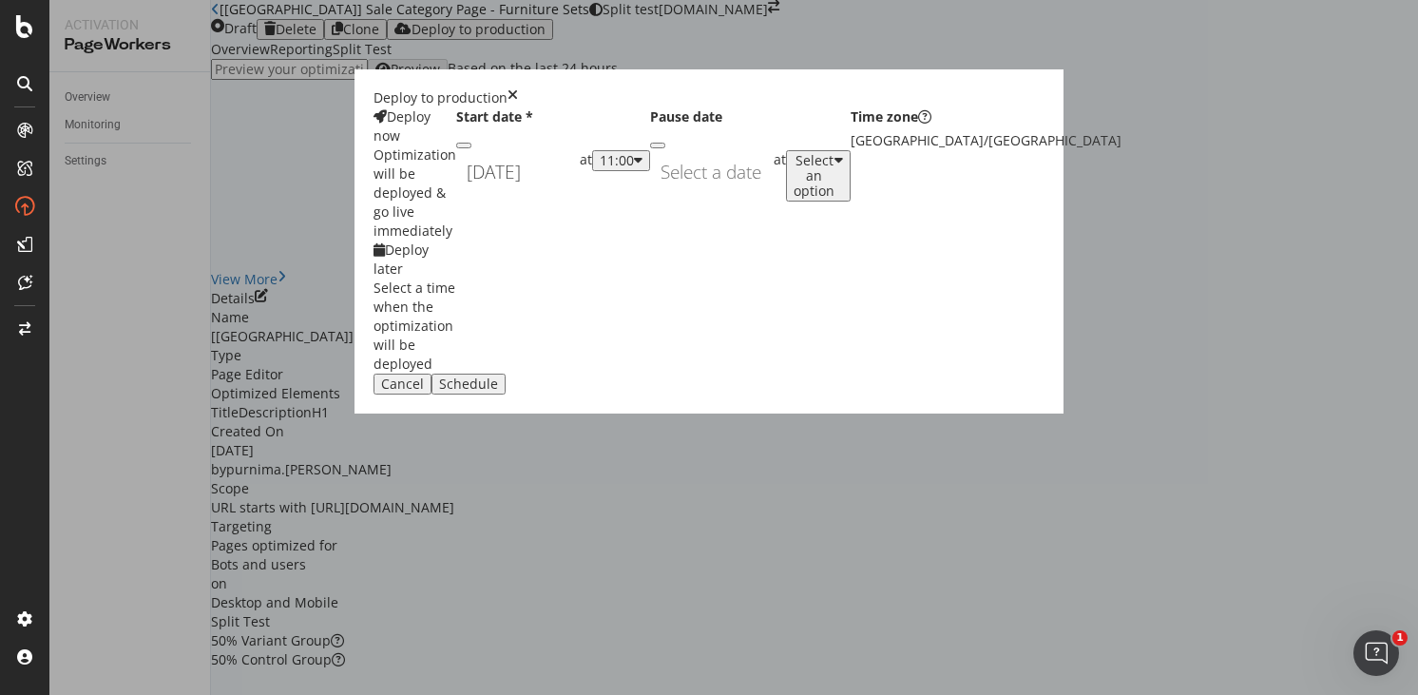
click at [580, 194] on div "September 19th 2025 Navigate forward to interact with the calendar and select a…" at bounding box center [518, 172] width 124 height 44
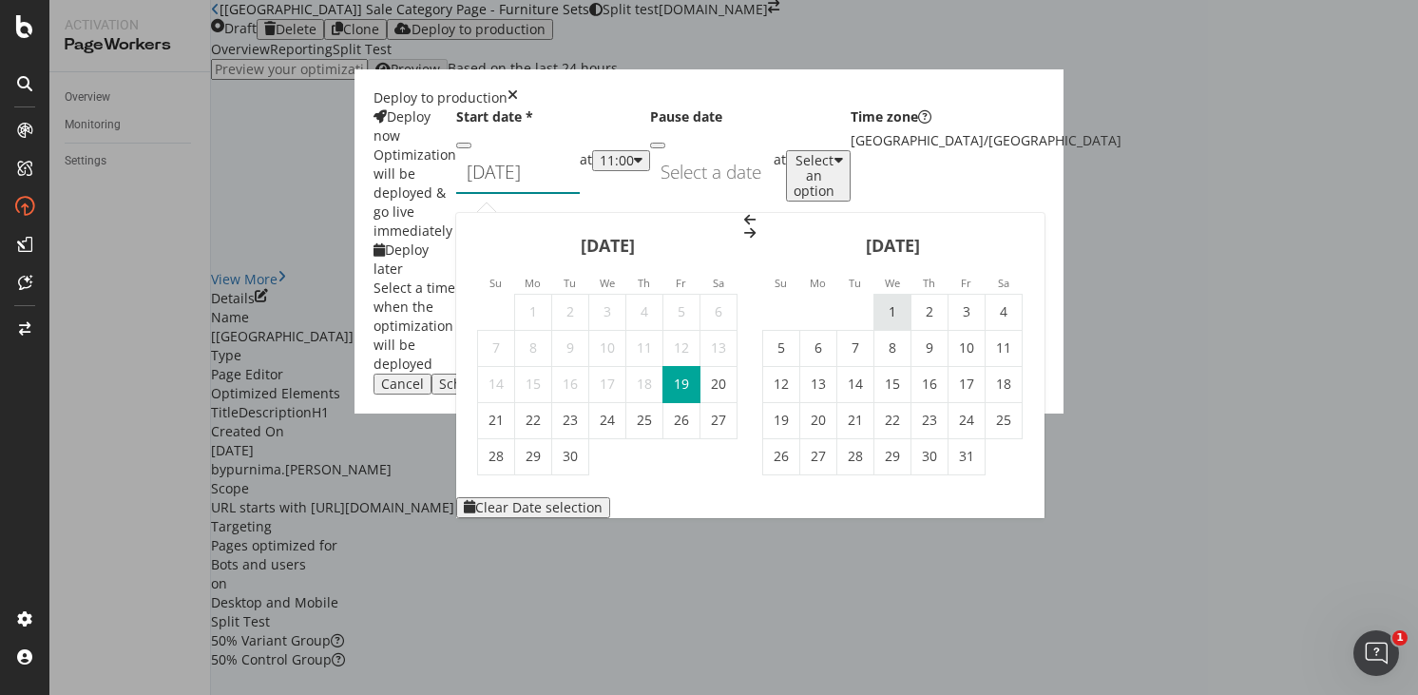
click at [911, 294] on td "1" at bounding box center [892, 312] width 37 height 36
type input "October 1st 2025"
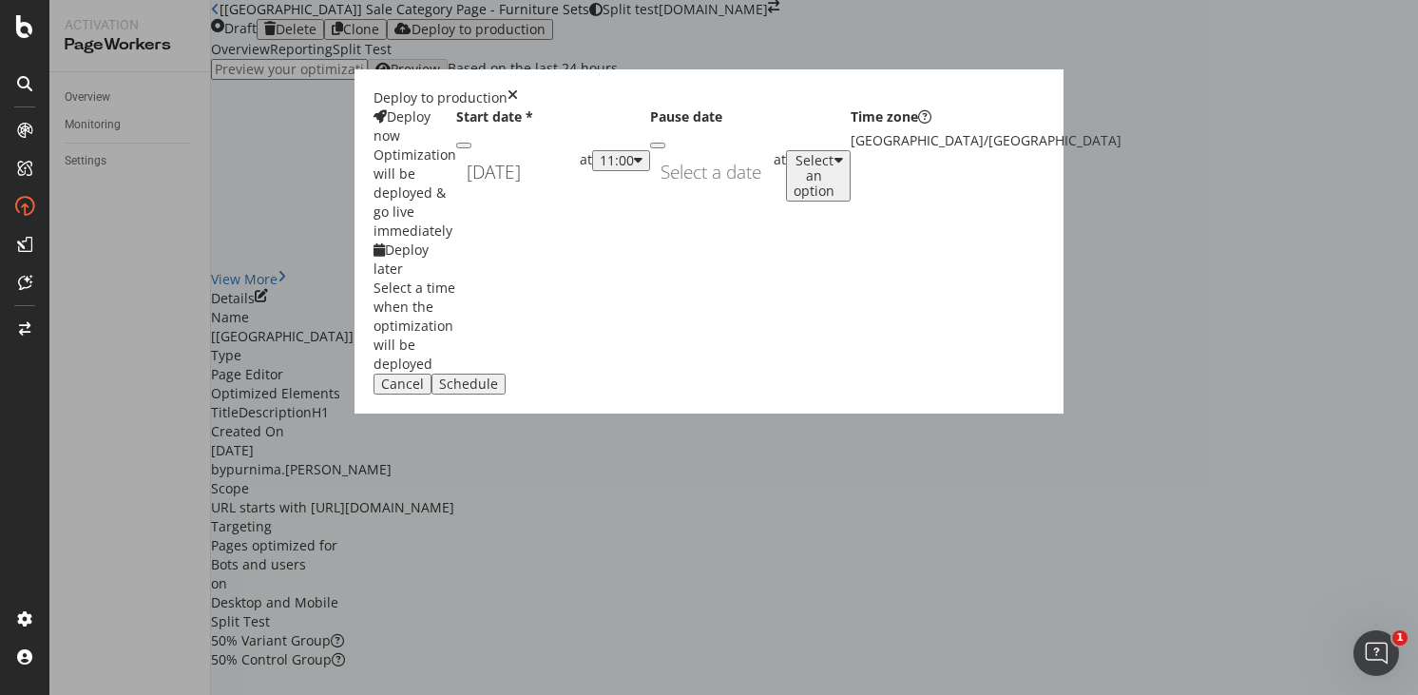
click at [634, 168] on div "11:00" at bounding box center [617, 160] width 34 height 15
click at [755, 393] on div "01:00" at bounding box center [739, 385] width 29 height 16
click at [498, 392] on div "Schedule" at bounding box center [468, 383] width 59 height 15
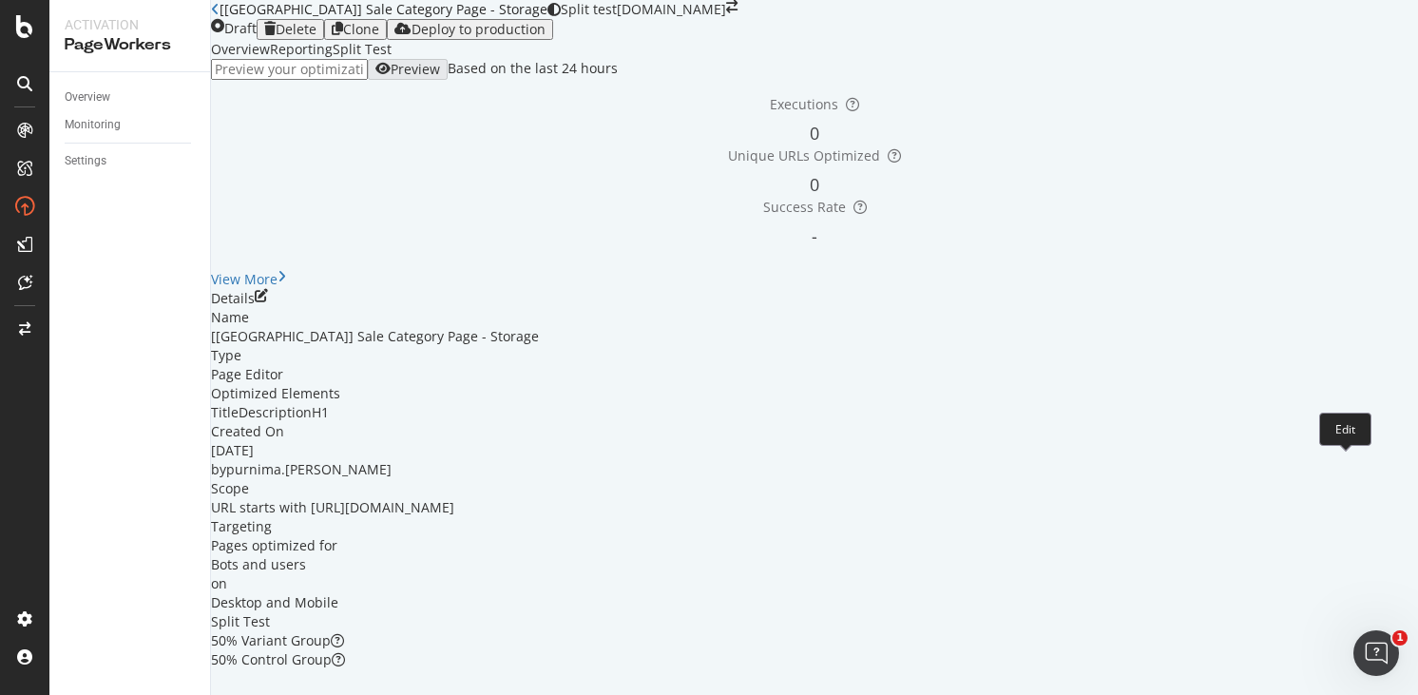
click at [268, 302] on icon "pen-to-square" at bounding box center [261, 295] width 13 height 13
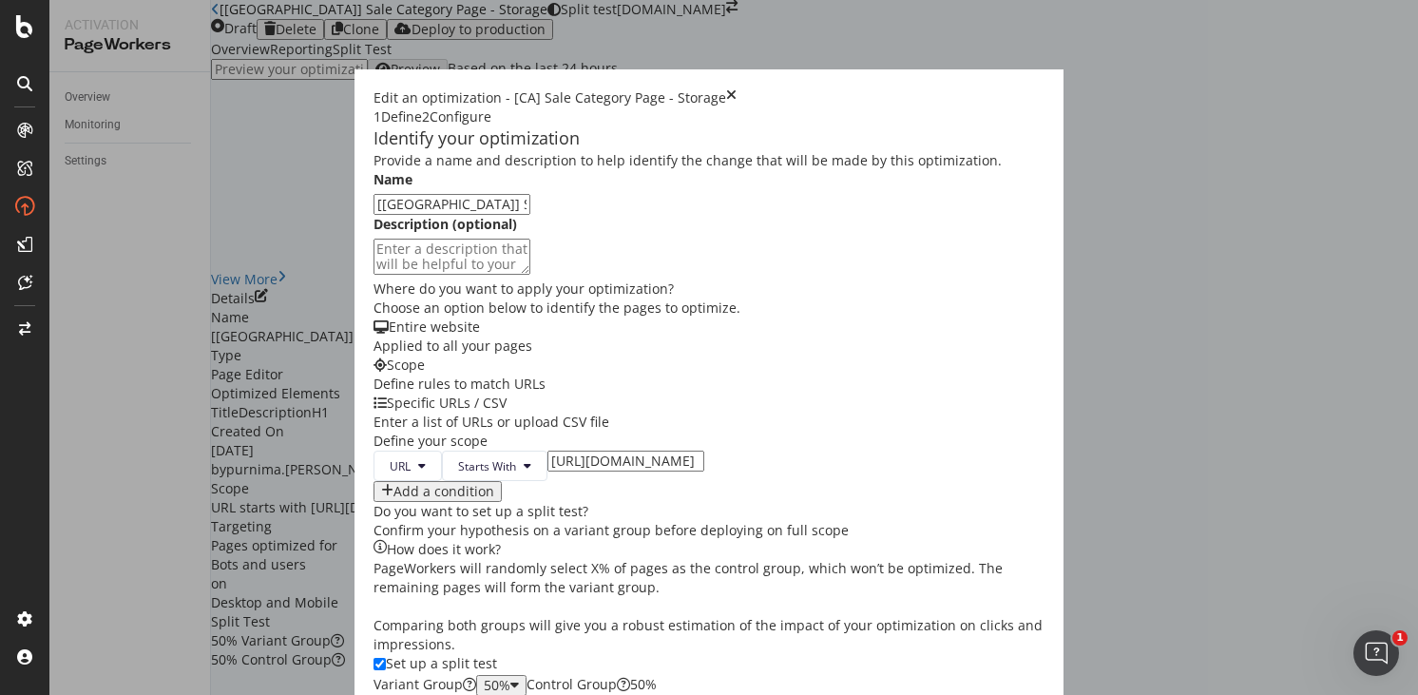
click at [737, 88] on icon "times" at bounding box center [731, 97] width 10 height 19
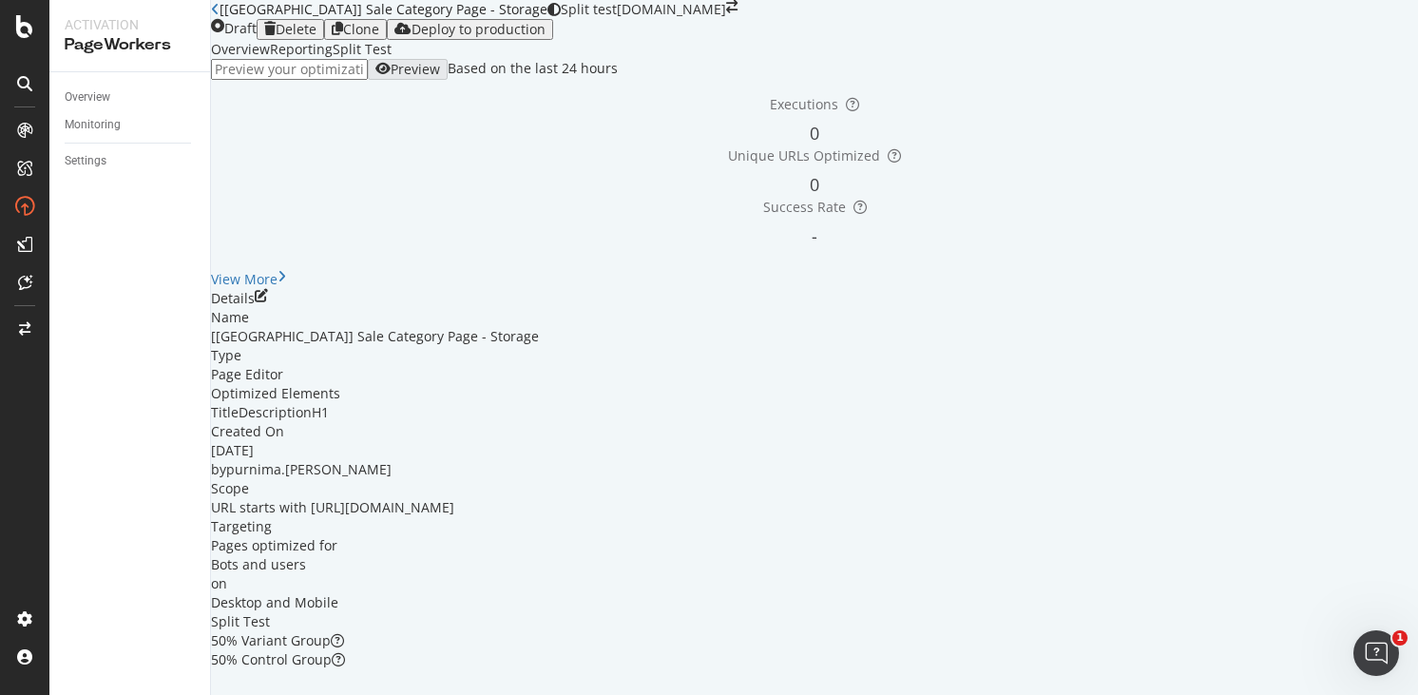
click at [268, 302] on icon "pen-to-square" at bounding box center [261, 295] width 13 height 13
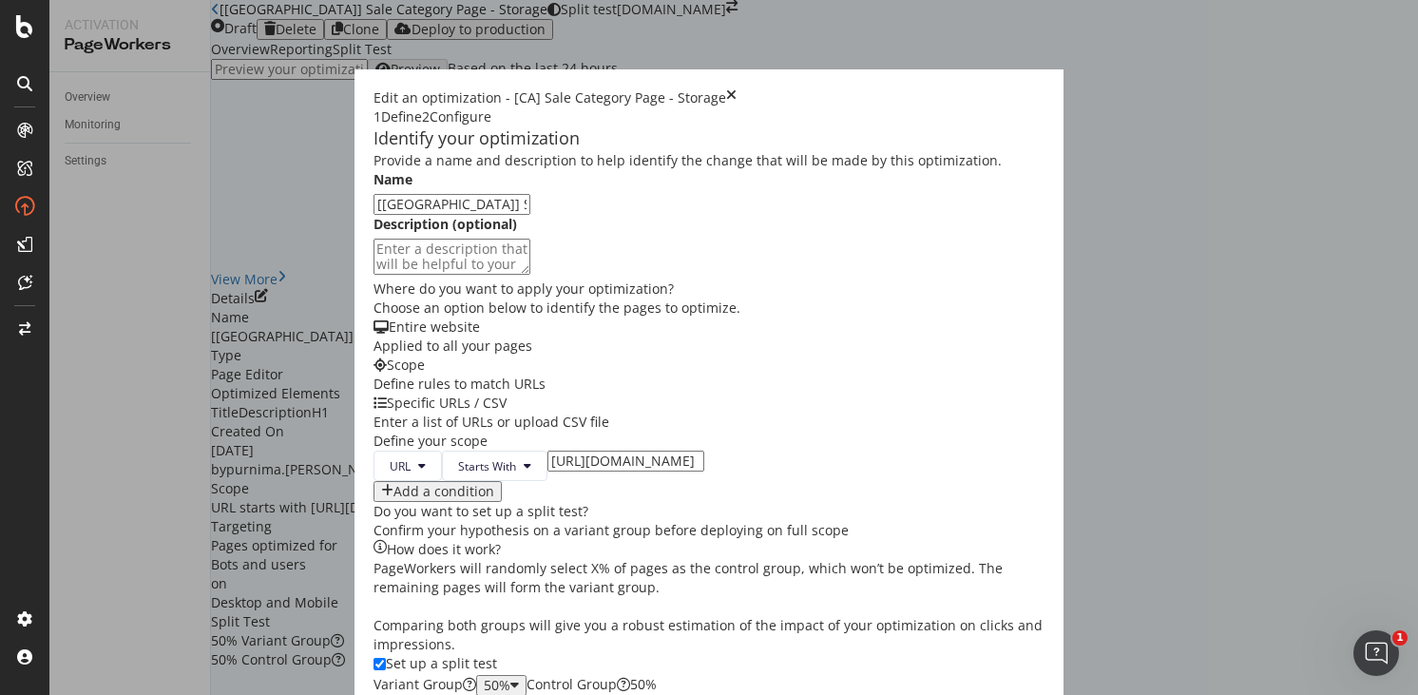
scroll to position [325, 0]
click at [547, 450] on input "[URL][DOMAIN_NAME]" at bounding box center [625, 460] width 157 height 21
type input "[URL][DOMAIN_NAME]"
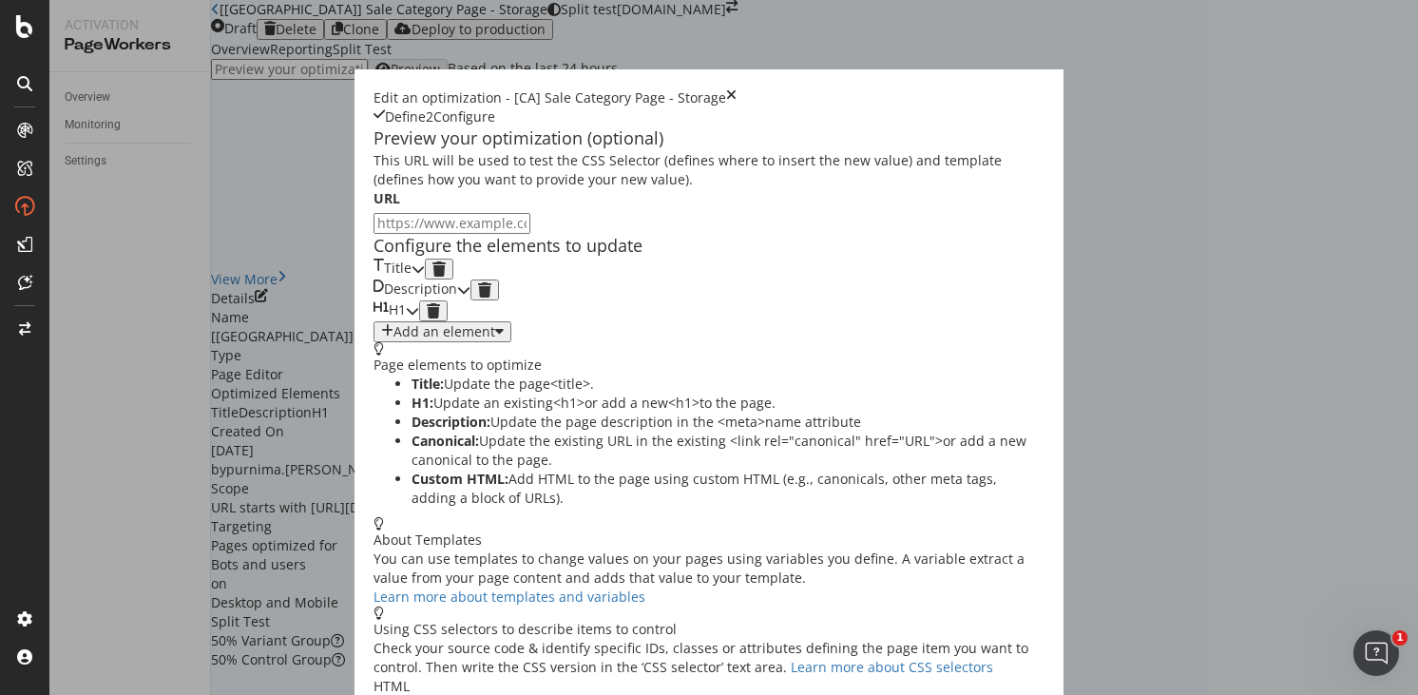
scroll to position [92, 0]
click at [425, 273] on icon "modal" at bounding box center [418, 268] width 13 height 13
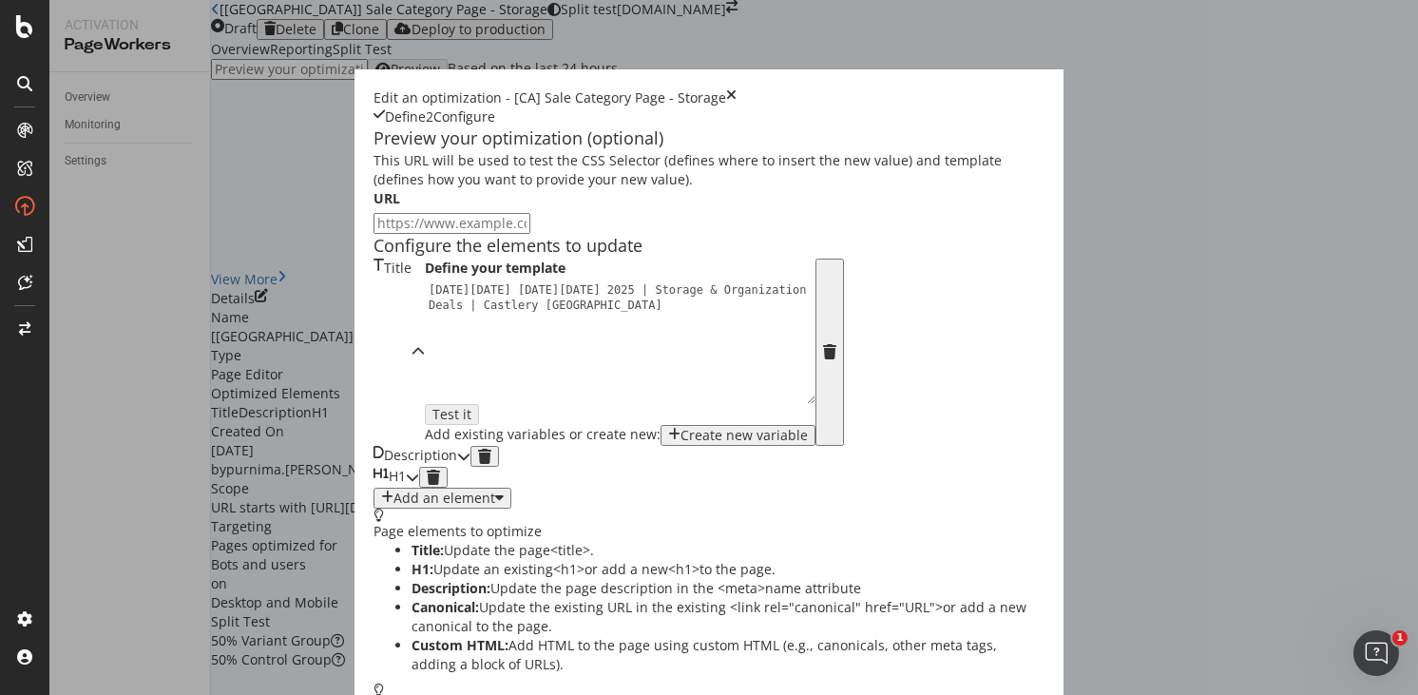
click at [425, 370] on div "[DATE][DATE] [DATE][DATE] 2025 | Storage & Organization Deals | Castlery [GEOGR…" at bounding box center [625, 372] width 401 height 181
type textarea "[DATE][DATE] [DATE][DATE] 2025 | Storage & Organization Deals | Castlery [GEOGR…"
click at [470, 463] on icon "modal" at bounding box center [463, 456] width 13 height 13
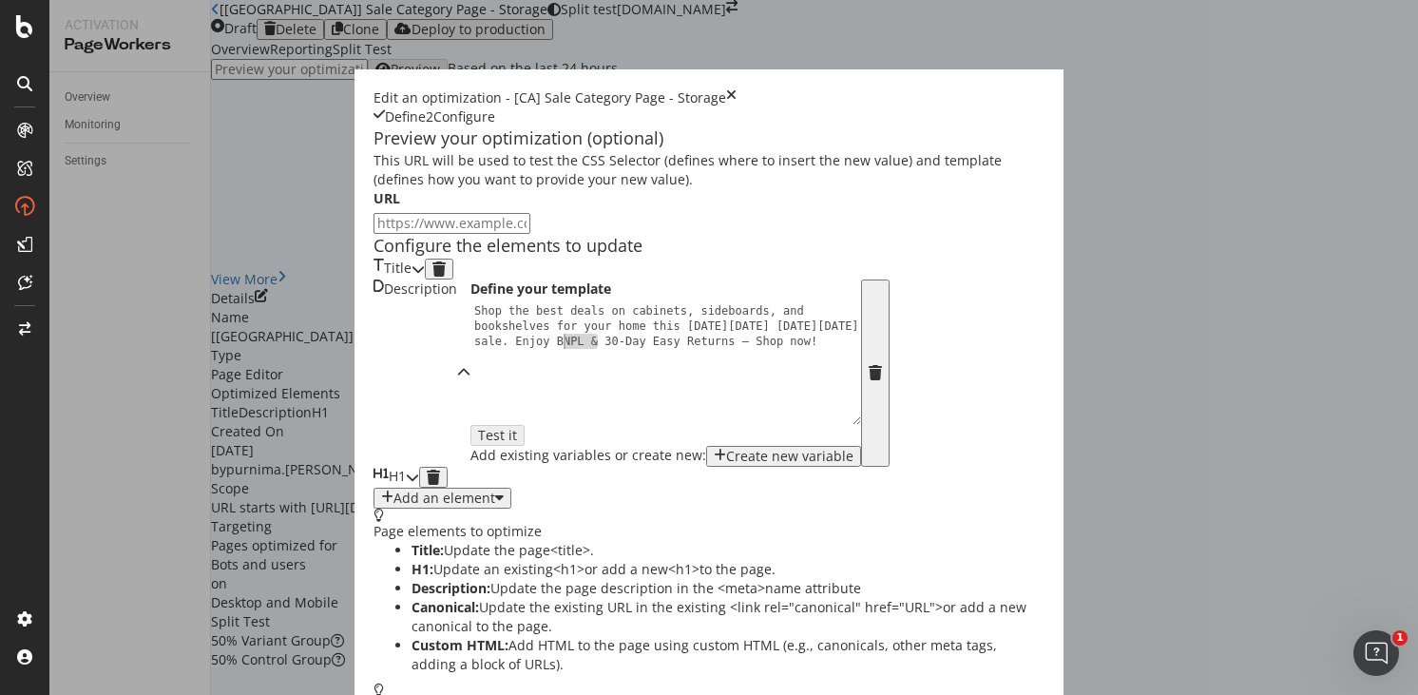
drag, startPoint x: 294, startPoint y: 443, endPoint x: 250, endPoint y: 440, distance: 43.8
click at [470, 440] on div "Shop the best deals on cabinets, sideboards, and bookshelves for your home this…" at bounding box center [670, 408] width 401 height 211
type textarea "Shop the best deals on cabinets, sideboards, and bookshelves for your home this…"
click at [419, 484] on icon "modal" at bounding box center [412, 476] width 13 height 13
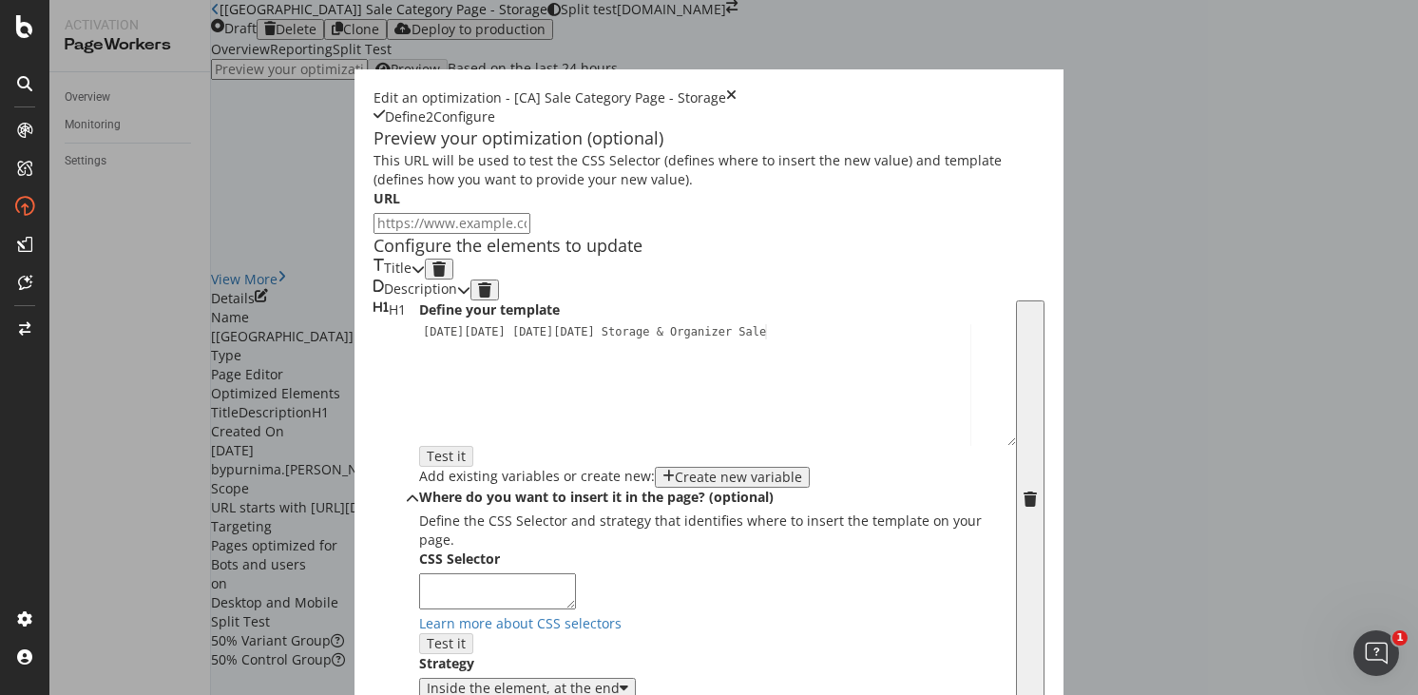
click at [492, 377] on div "[DATE][DATE] [DATE][DATE] Storage & Organizer Sale" at bounding box center [717, 399] width 597 height 150
type textarea "[DATE][DATE] [DATE][DATE] Storage & Organizer Deals"
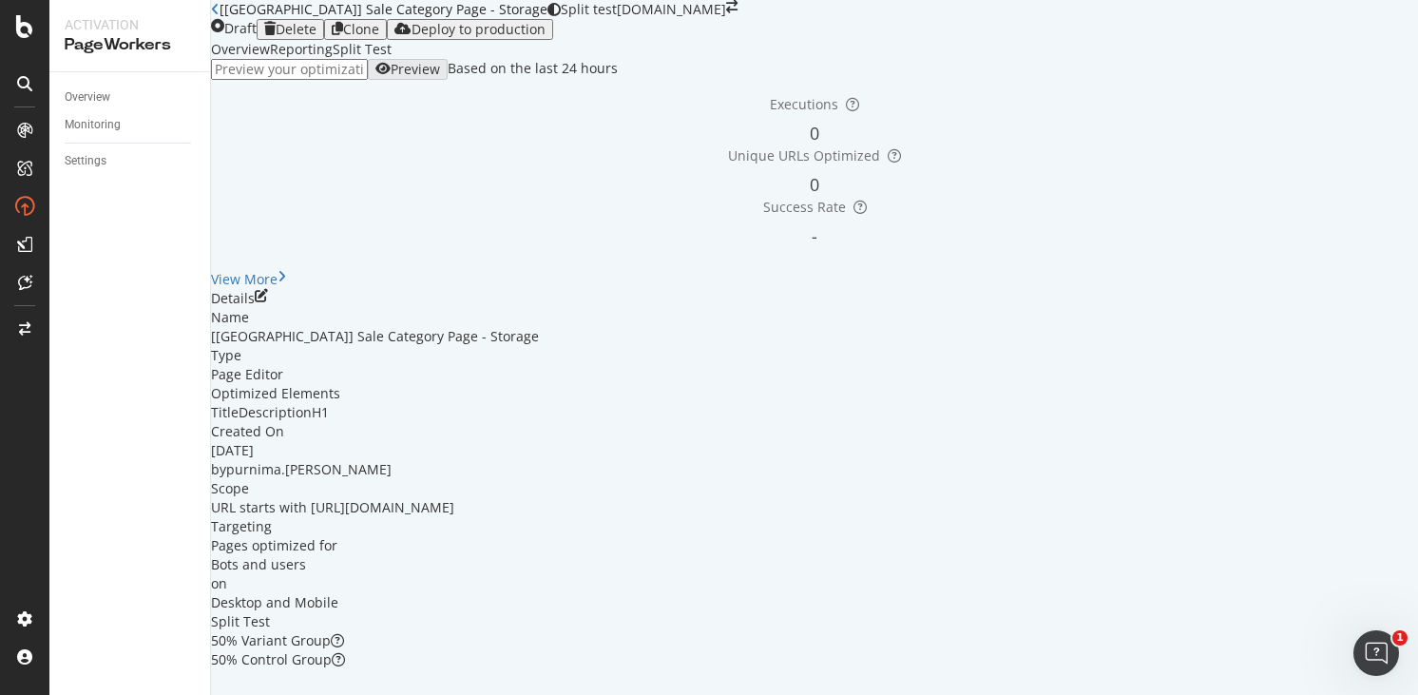
click at [10, 694] on icon "close toast" at bounding box center [5, 704] width 10 height 19
click at [546, 37] on div "Deploy to production" at bounding box center [479, 29] width 134 height 15
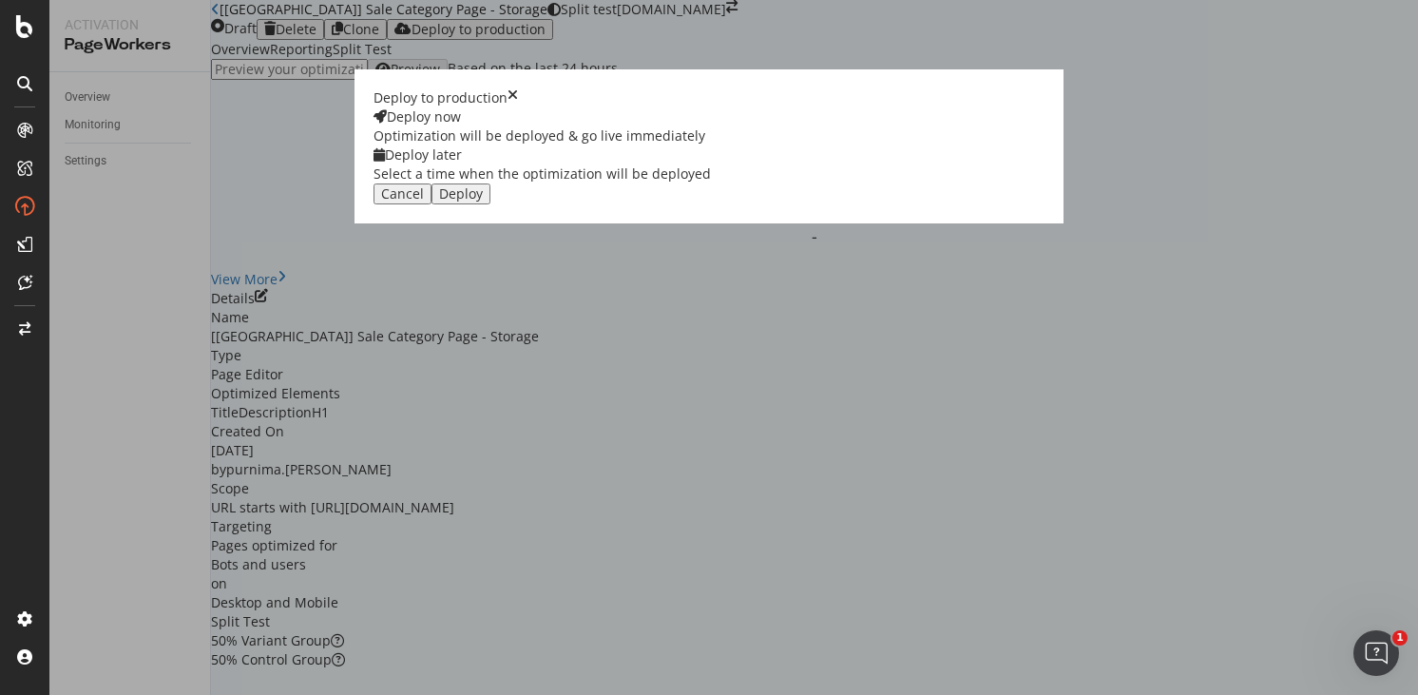
click at [844, 183] on div "Deploy now Optimization will be deployed & go live immediately Deploy later Sel…" at bounding box center [708, 145] width 671 height 76
click at [711, 164] on div "Deploy later" at bounding box center [541, 154] width 337 height 19
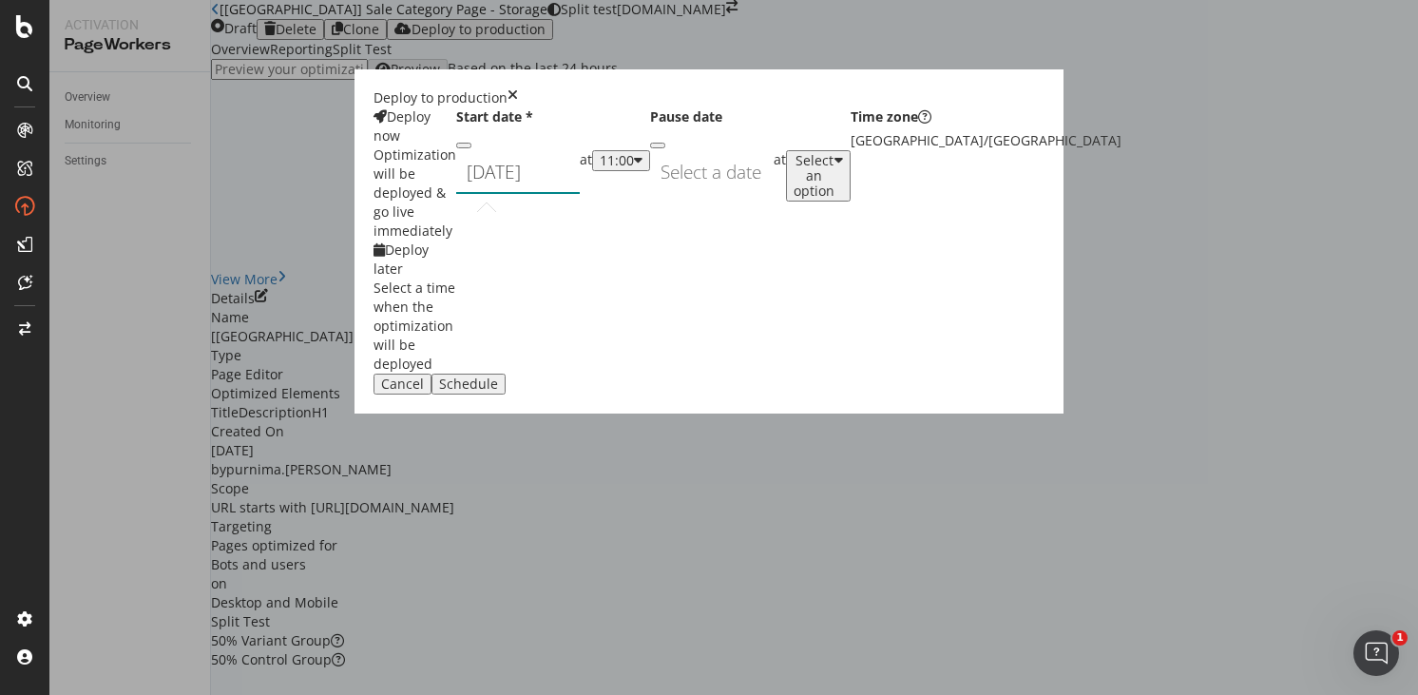
click at [580, 194] on div "[DATE] Navigate forward to interact with the calendar and select a date. Press …" at bounding box center [518, 172] width 124 height 44
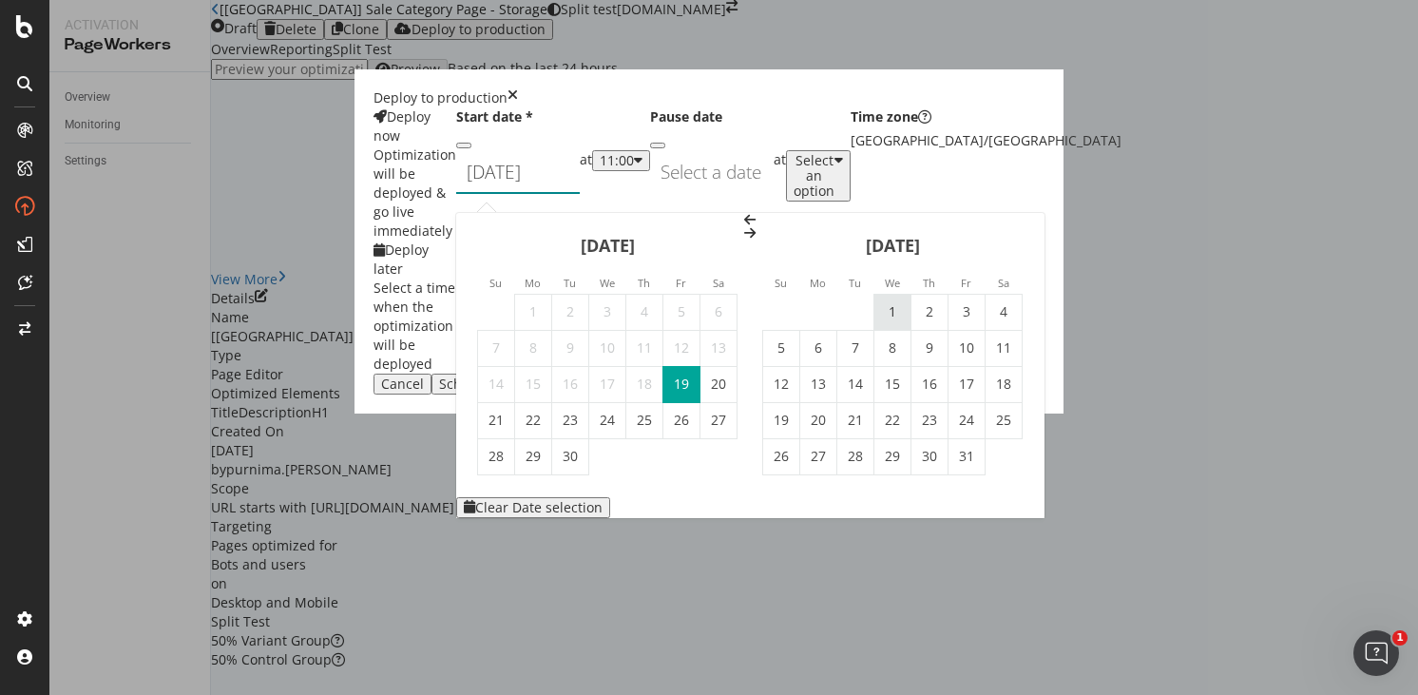
click at [911, 294] on td "1" at bounding box center [892, 312] width 37 height 36
type input "[DATE]"
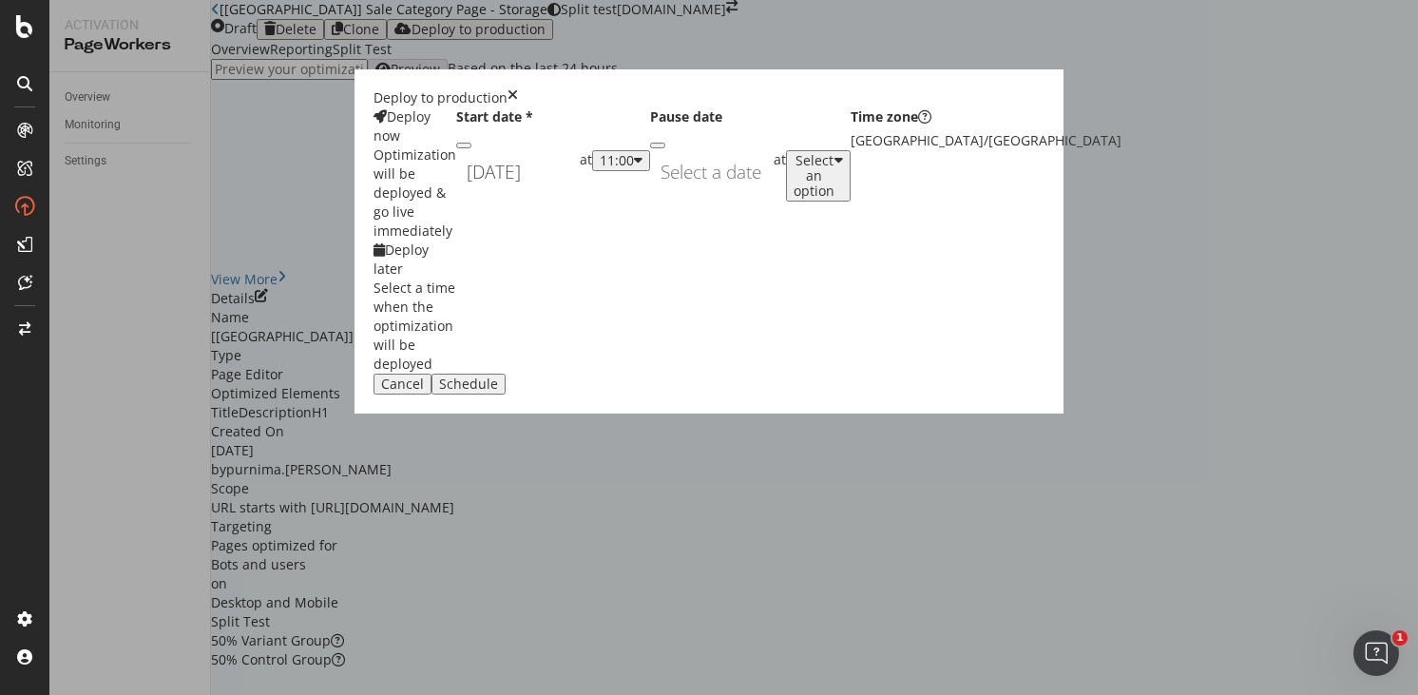
click at [642, 168] on div "11:00" at bounding box center [621, 160] width 43 height 15
click at [755, 393] on div "01:00" at bounding box center [739, 385] width 29 height 16
click at [498, 392] on div "Schedule" at bounding box center [468, 383] width 59 height 15
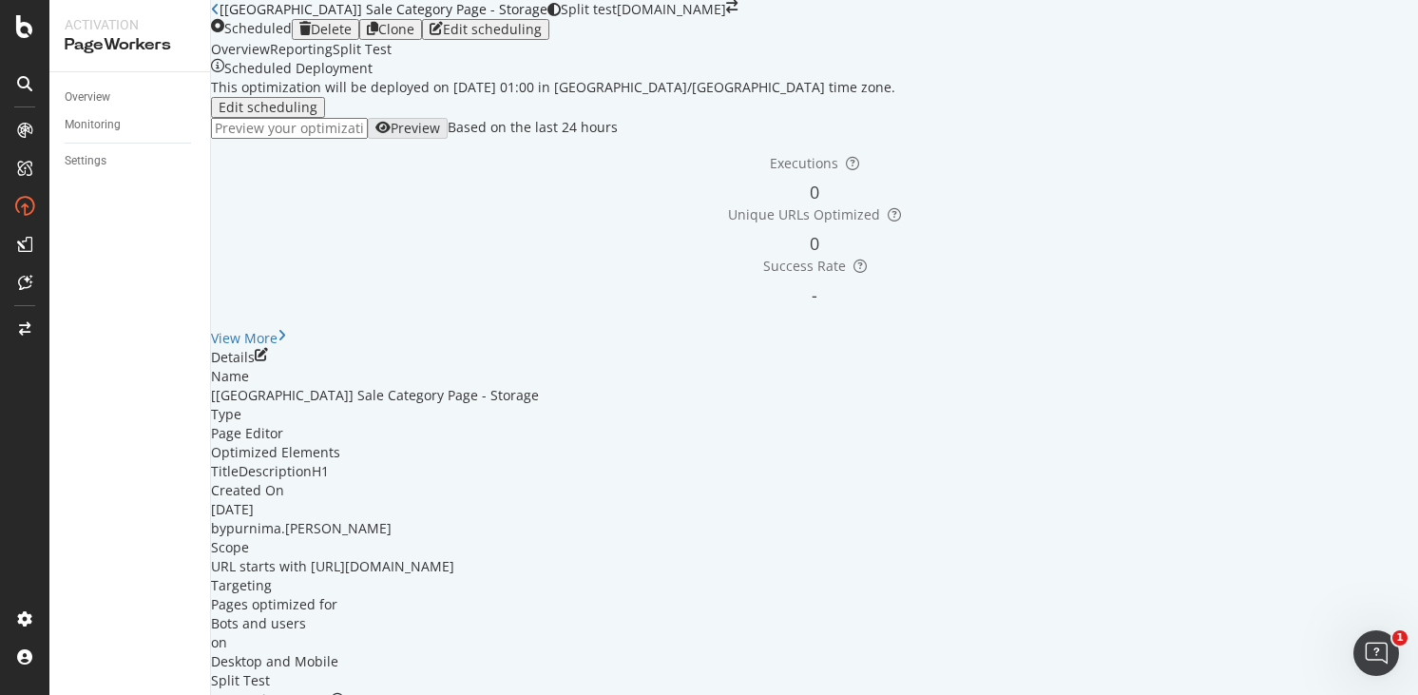
click at [10, 694] on icon "close toast" at bounding box center [5, 704] width 10 height 19
click at [414, 37] on div "Clone" at bounding box center [396, 29] width 36 height 15
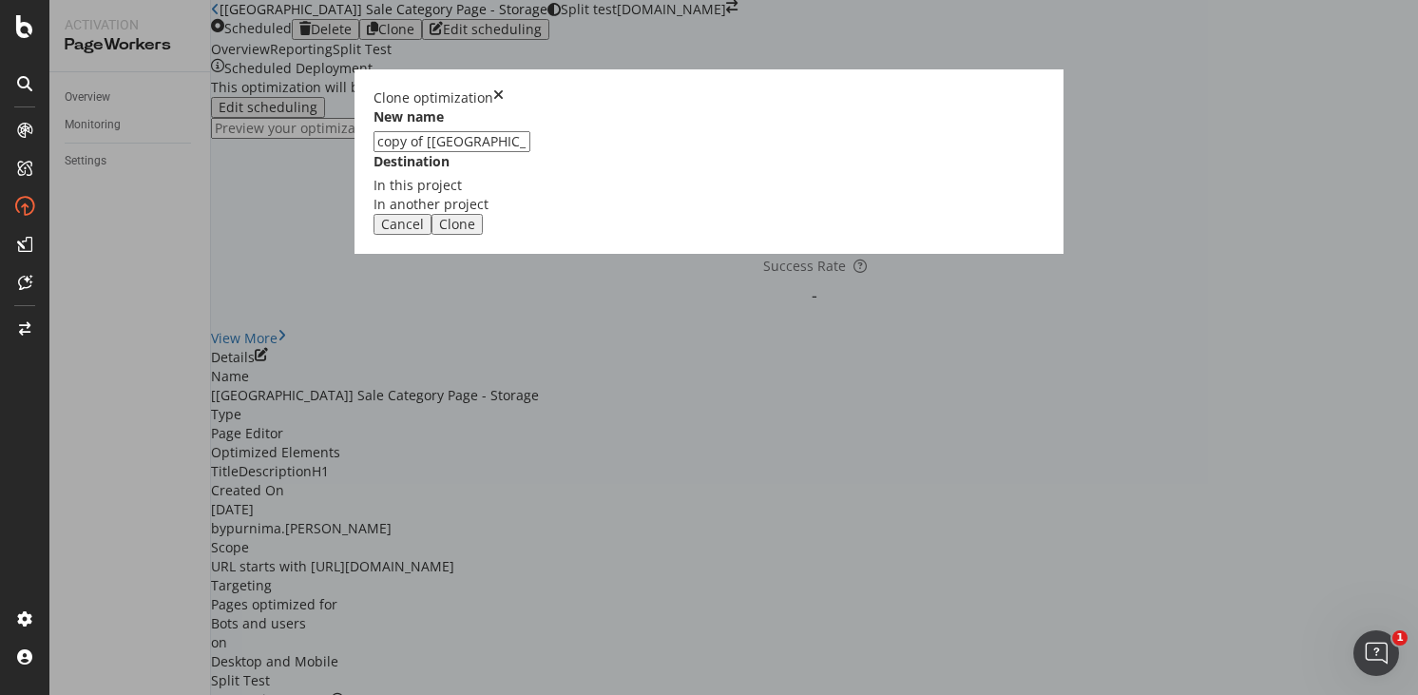
drag, startPoint x: 519, startPoint y: 313, endPoint x: 412, endPoint y: 316, distance: 107.5
click at [435, 214] on div "New name copy of [CA] Sale Category Page - Storage Destination In this project …" at bounding box center [708, 160] width 671 height 106
type input "[AU] Sale Category Page - Storage"
click at [475, 232] on div "Clone" at bounding box center [457, 224] width 36 height 15
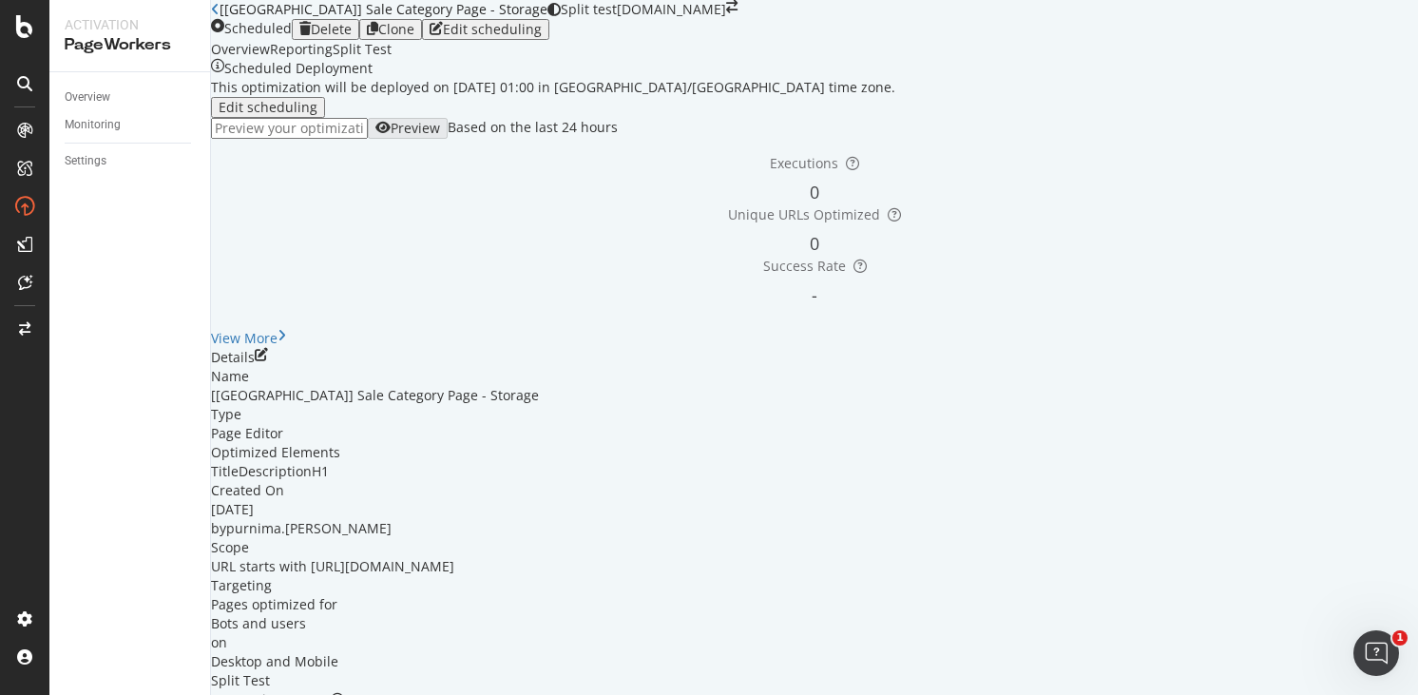
click at [433, 694] on link "Open cloned optimization." at bounding box center [348, 704] width 169 height 18
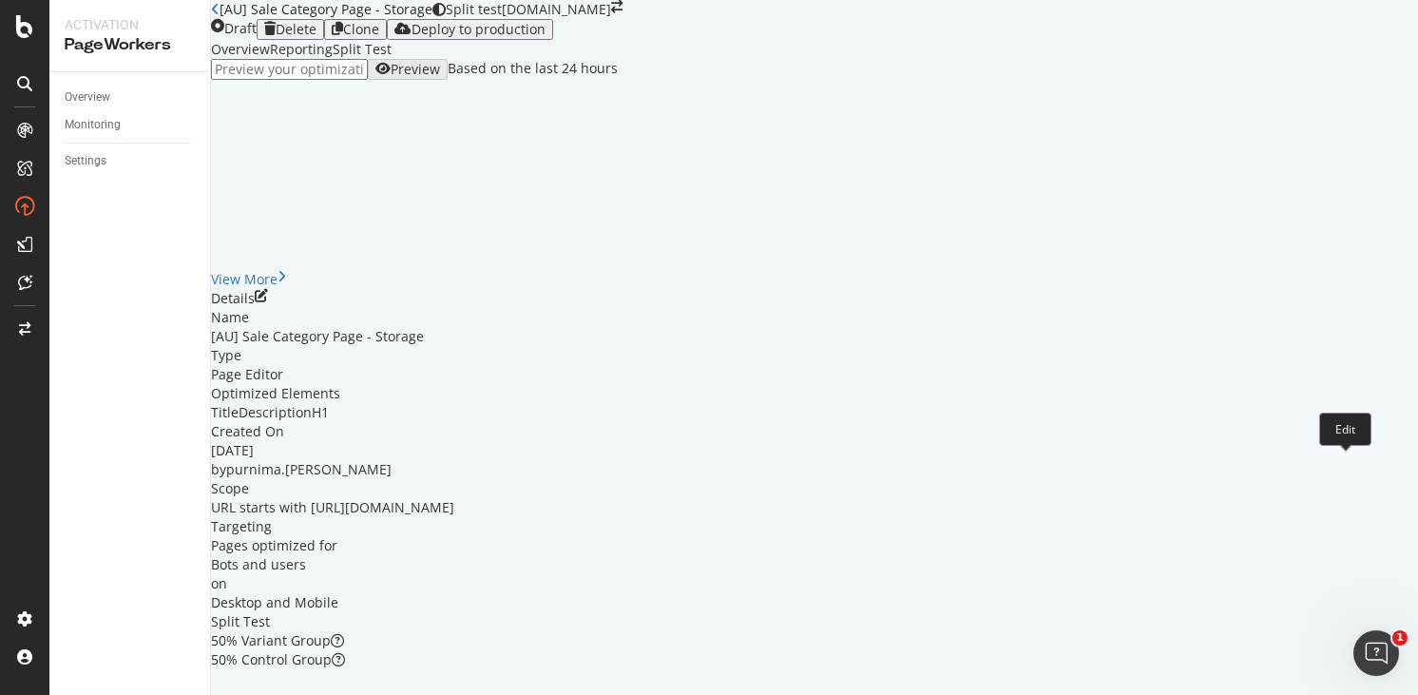
click at [268, 302] on icon "pen-to-square" at bounding box center [261, 295] width 13 height 13
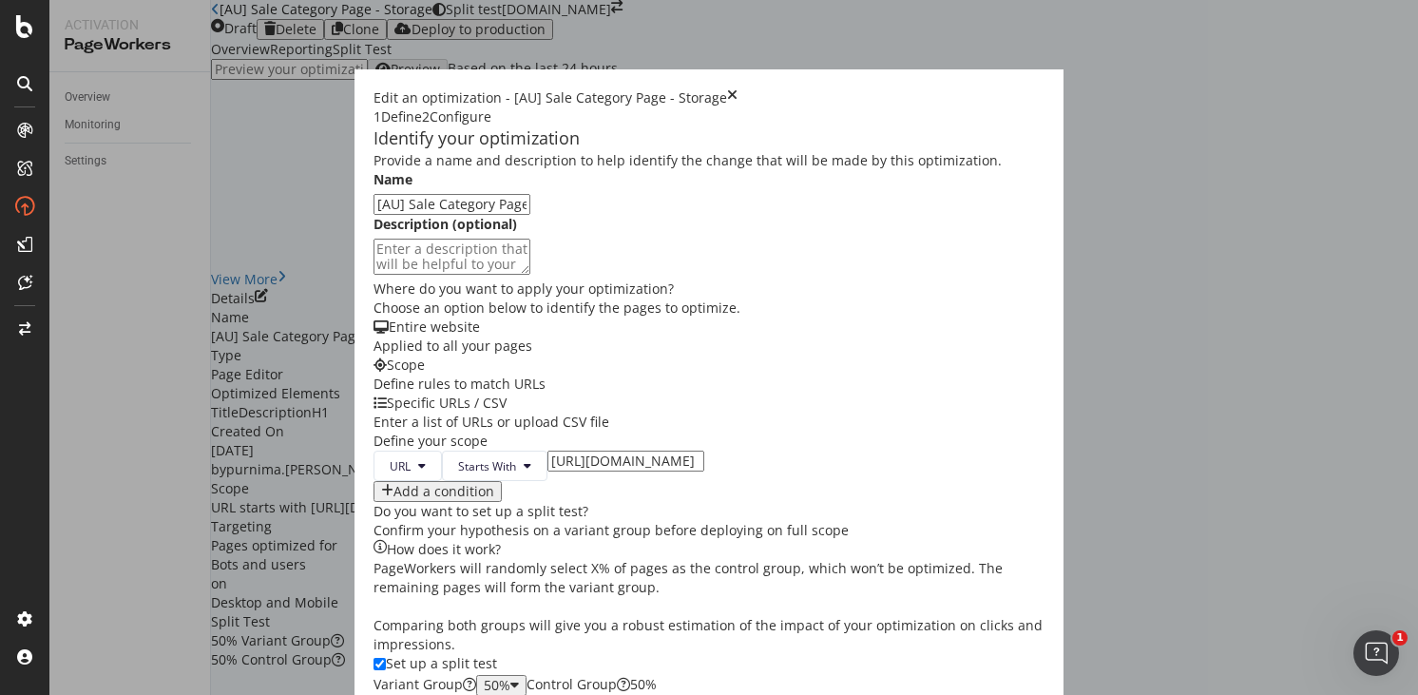
scroll to position [205, 0]
click at [547, 450] on input "https://www.castlery.com/ca/storage/sale" at bounding box center [625, 460] width 157 height 21
type input "https://www.castlery.com/au/storage/sale"
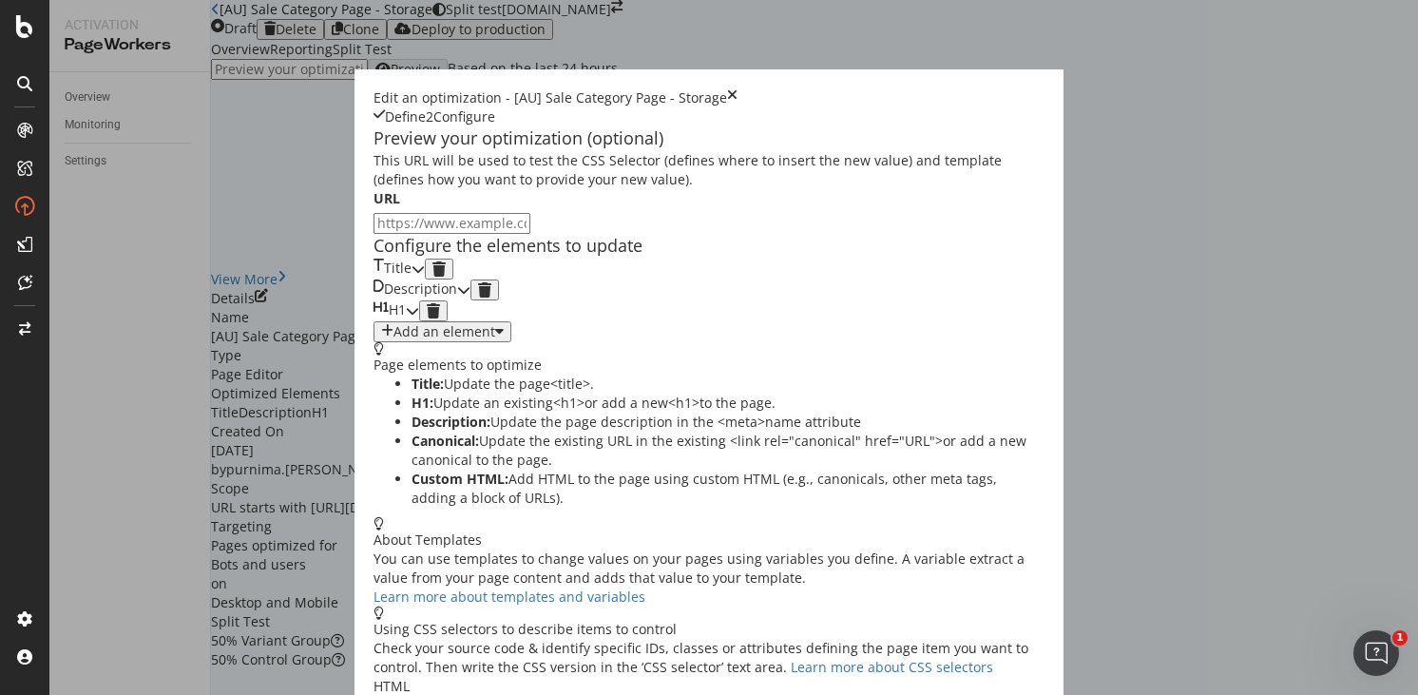
scroll to position [92, 0]
click at [425, 274] on icon "modal" at bounding box center [418, 268] width 13 height 13
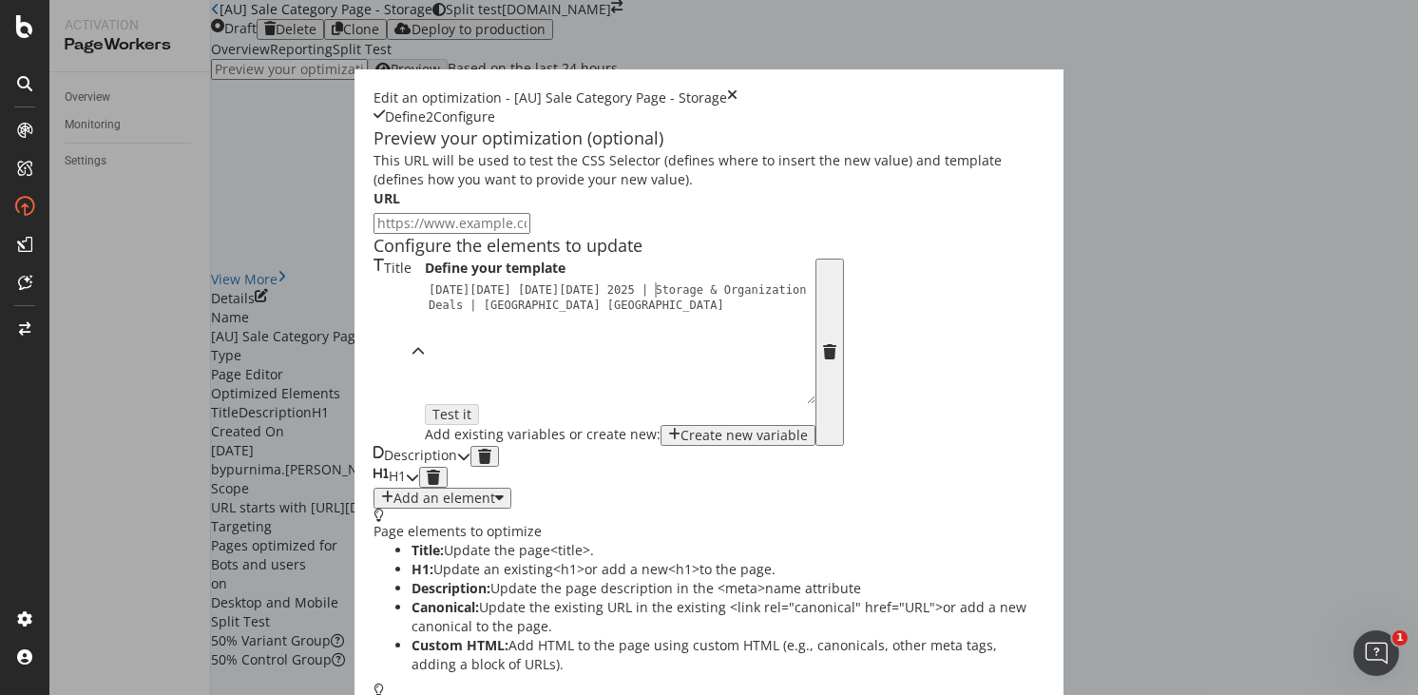
click at [425, 355] on div "Black Friday Cyber Monday 2025 | Storage & Organization Deals | Castlery Canada" at bounding box center [625, 372] width 401 height 181
drag, startPoint x: 394, startPoint y: 356, endPoint x: 542, endPoint y: 356, distance: 147.3
click at [542, 356] on div "Black Friday Cyber Monday 2025 | Storage & Organization Deals | Castlery Canada" at bounding box center [625, 372] width 401 height 181
click at [506, 358] on div "Black Friday Cyber Monday 2025 | Storage & Organization Deals | Castlery Canada" at bounding box center [625, 372] width 401 height 181
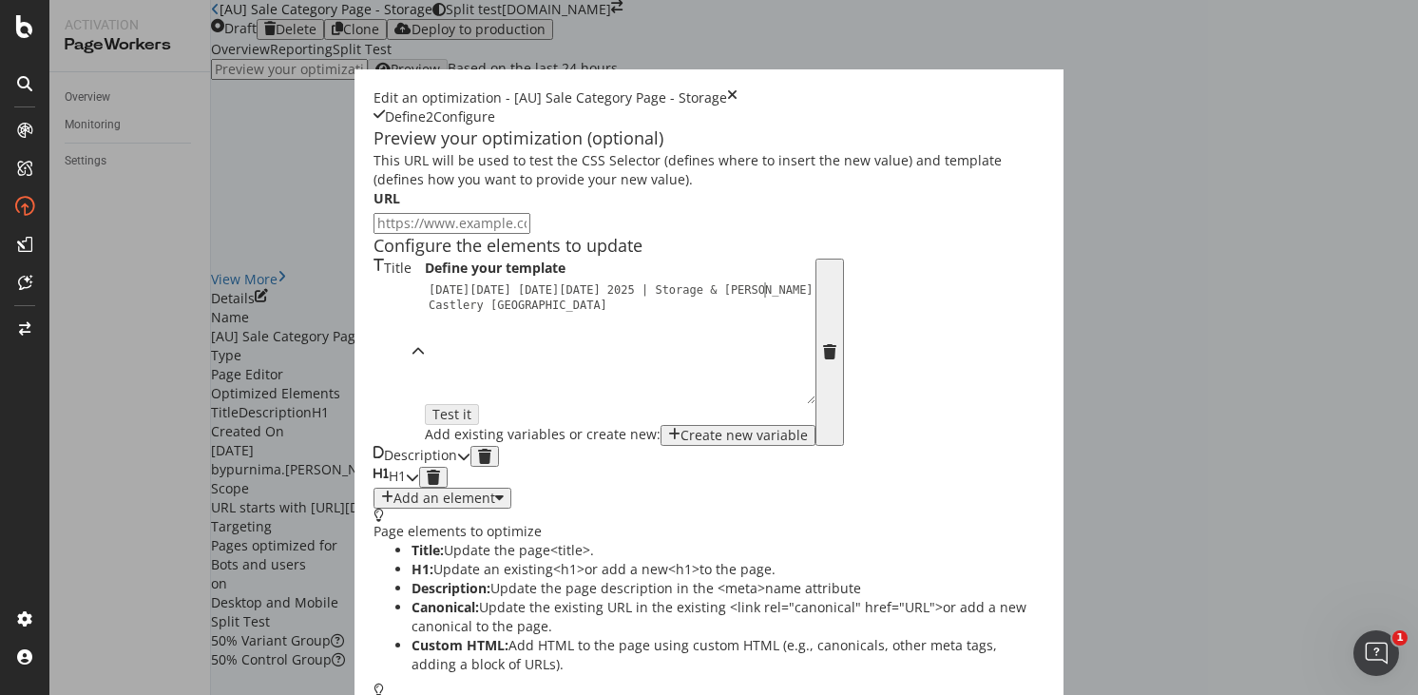
scroll to position [0, 29]
type textarea "Black Friday Cyber Monday 2025 | Storage & Bookshelves Deals | Castlery Canada"
click at [457, 467] on div "Description" at bounding box center [415, 456] width 84 height 21
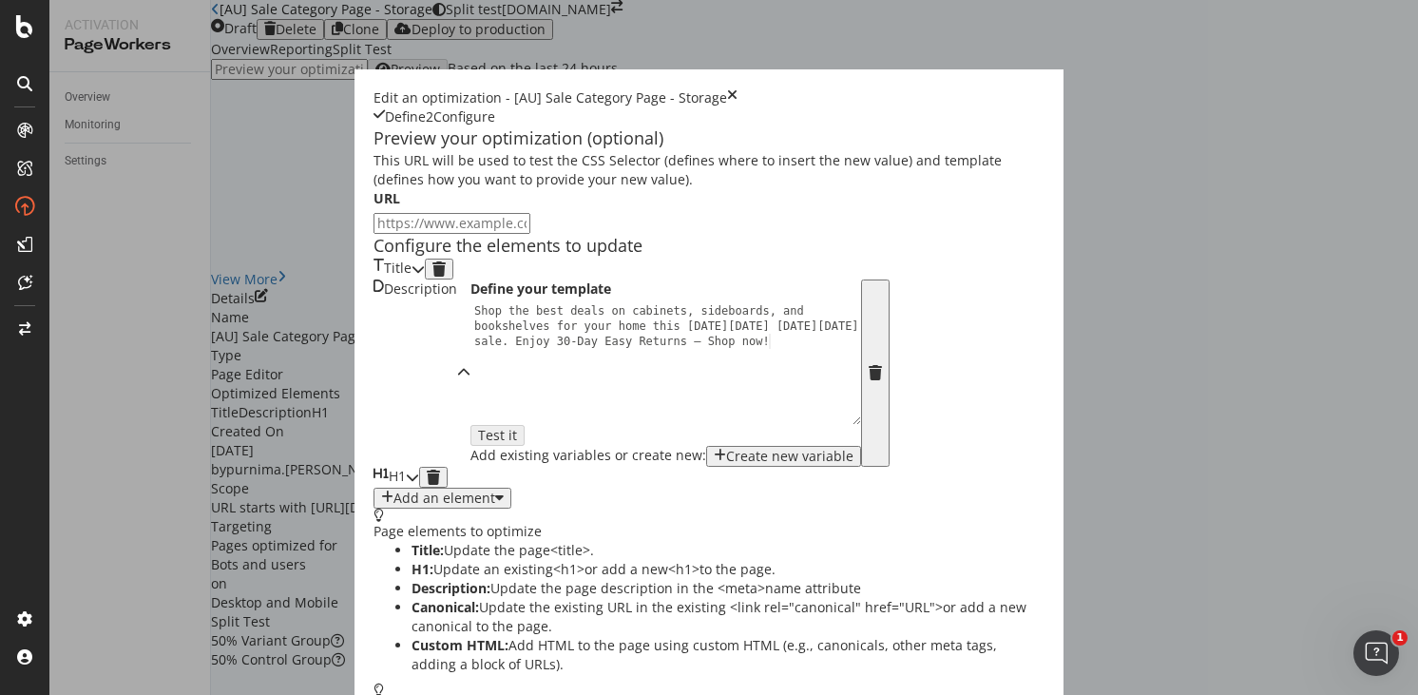
click at [470, 411] on div "Shop the best deals on cabinets, sideboards, and bookshelves for your home this…" at bounding box center [670, 408] width 401 height 211
click at [470, 411] on div "Shop the best deals on TV cabinets, sideboards, and bookshelves for your home t…" at bounding box center [670, 408] width 401 height 211
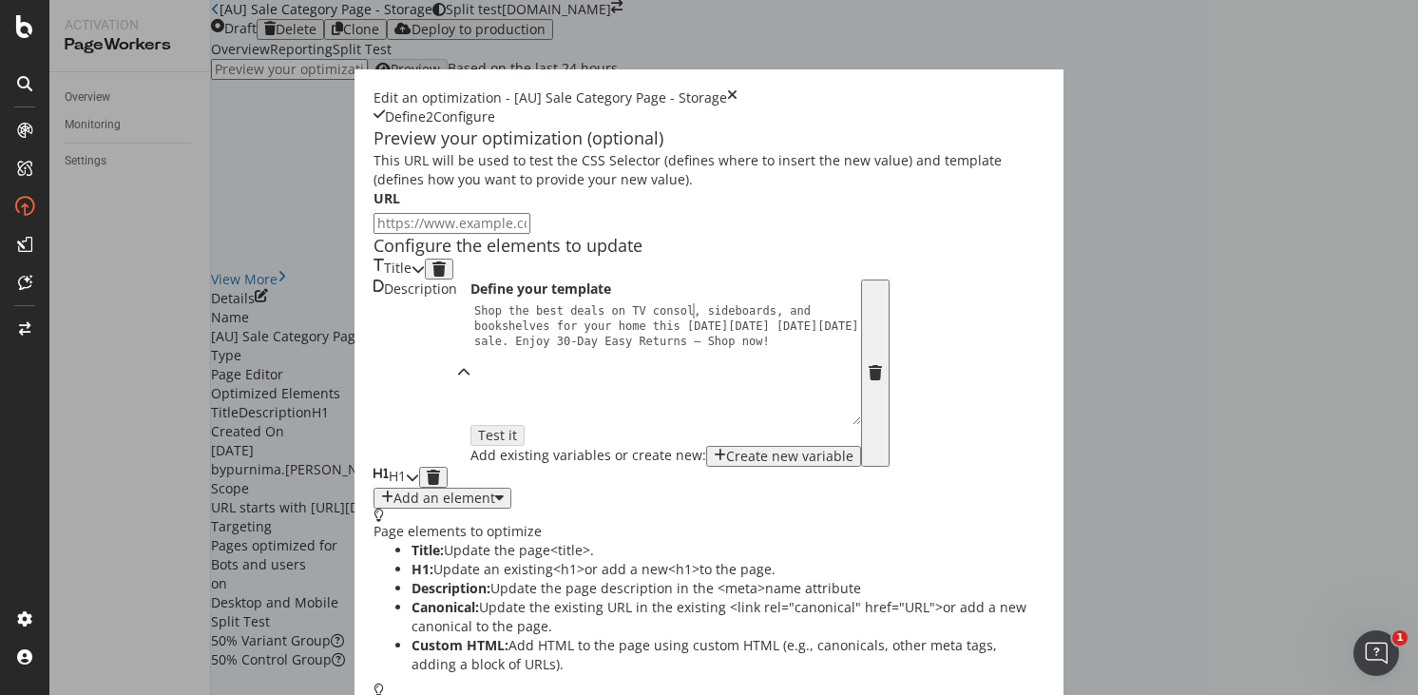
type textarea "Shop the best deals on TV consoles, sideboards, and bookshelves for your home t…"
click at [419, 488] on div "H1" at bounding box center [396, 477] width 46 height 21
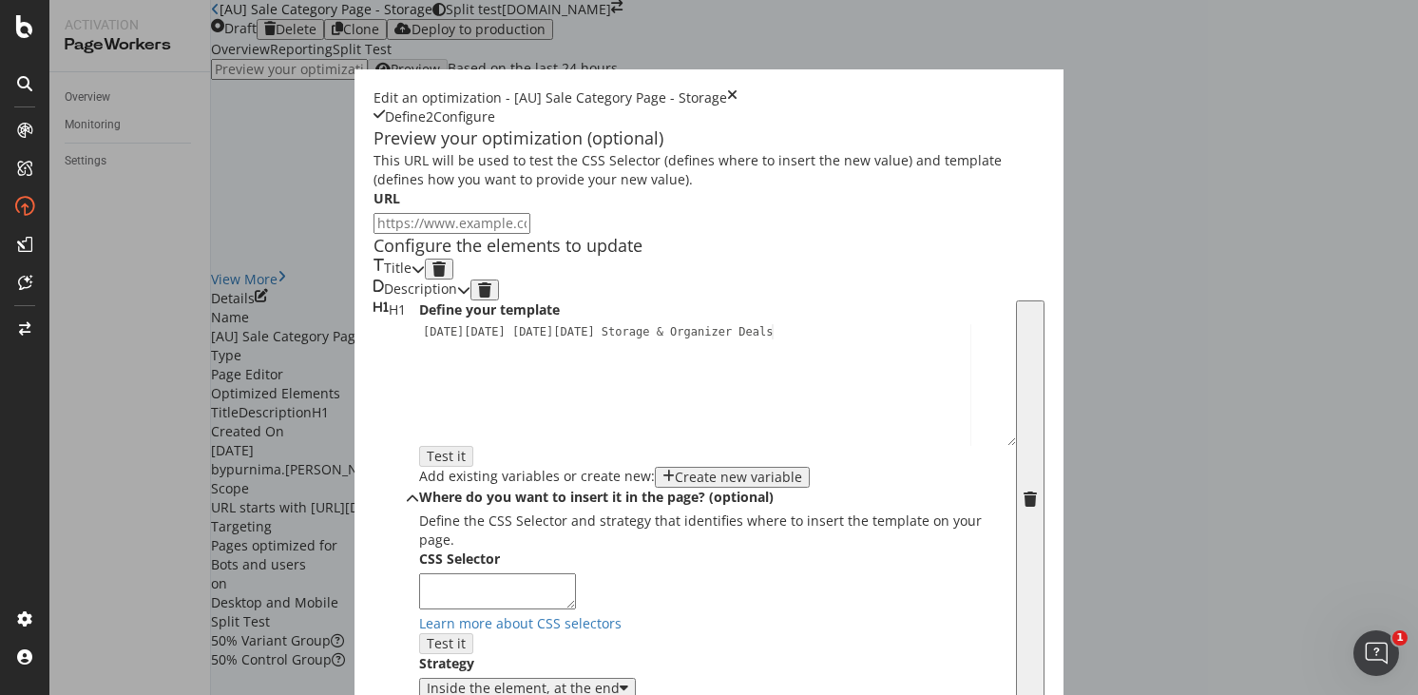
click at [425, 276] on div "modal" at bounding box center [418, 268] width 13 height 21
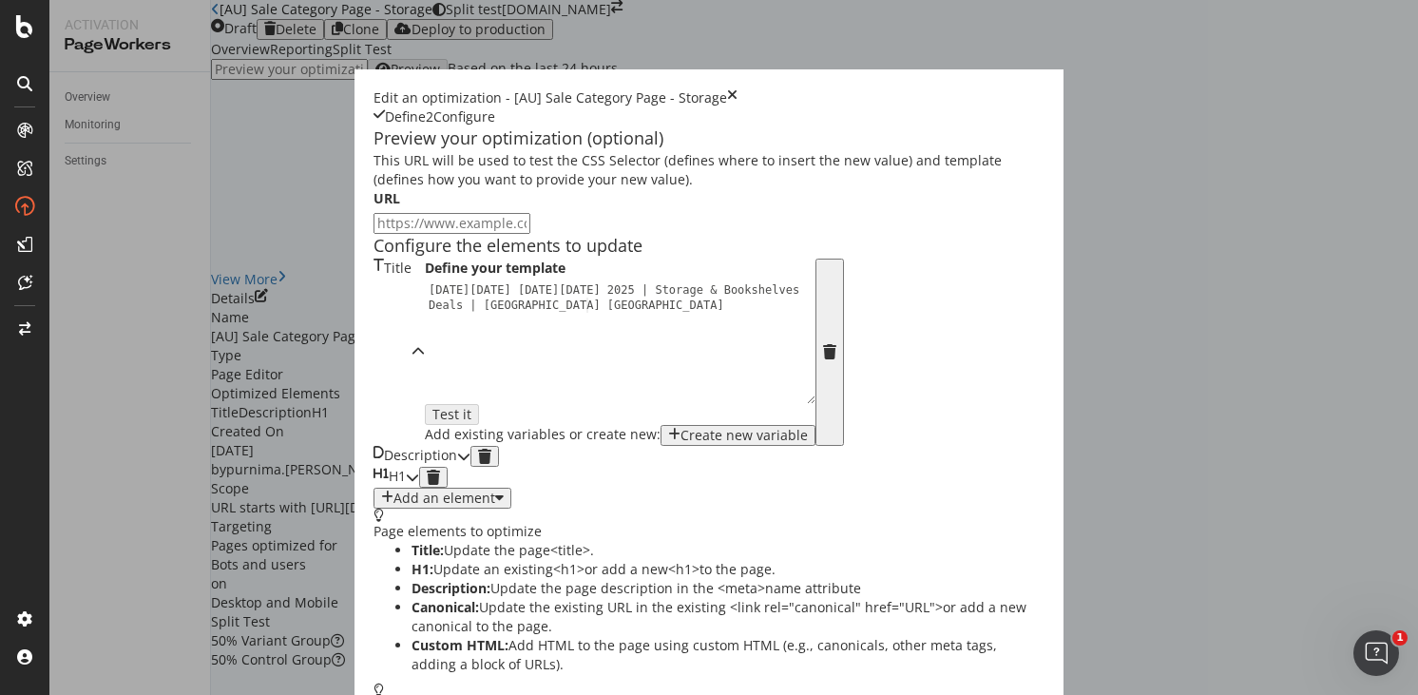
click at [419, 484] on icon "modal" at bounding box center [412, 476] width 13 height 13
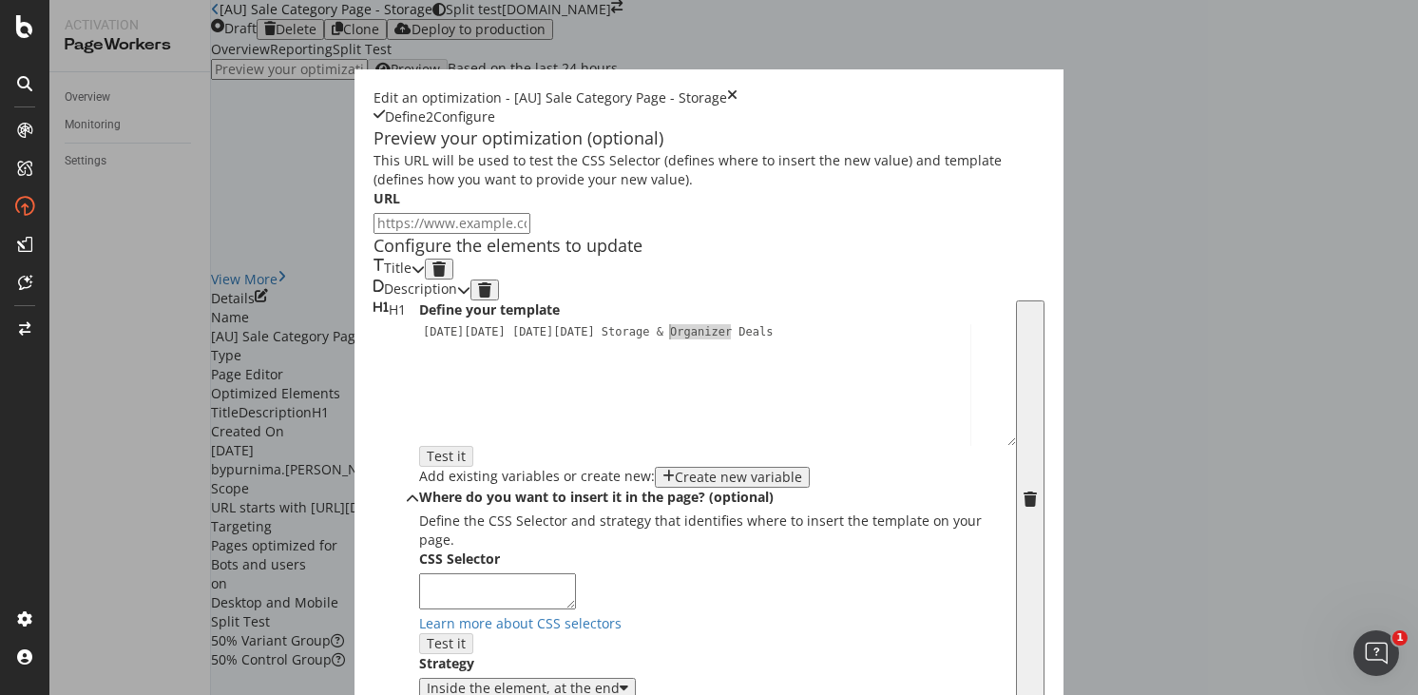
drag, startPoint x: 475, startPoint y: 463, endPoint x: 412, endPoint y: 462, distance: 62.7
click at [419, 462] on div "Black Friday Cyber Monday Storage & Organizer Deals" at bounding box center [717, 399] width 597 height 150
type textarea "Black Friday Cyber Monday Storage & Bookshelf Deals"
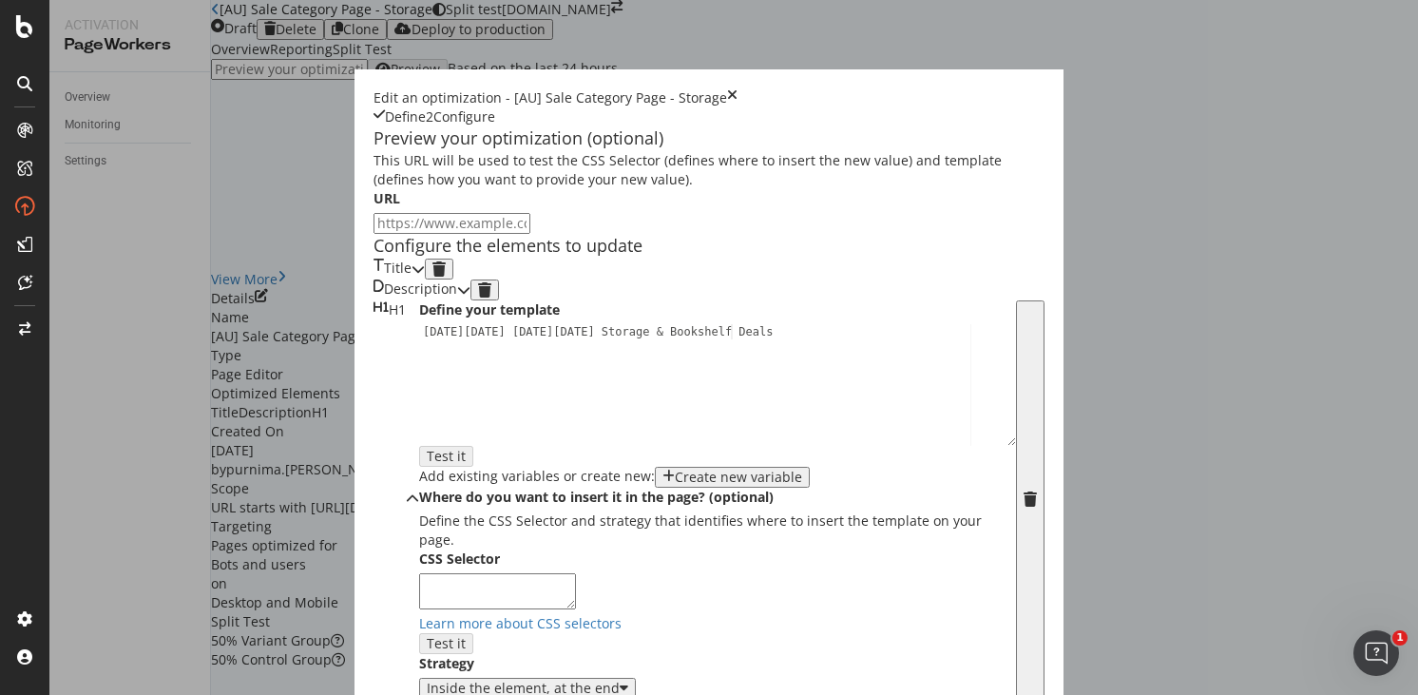
click at [425, 276] on icon "modal" at bounding box center [418, 268] width 13 height 13
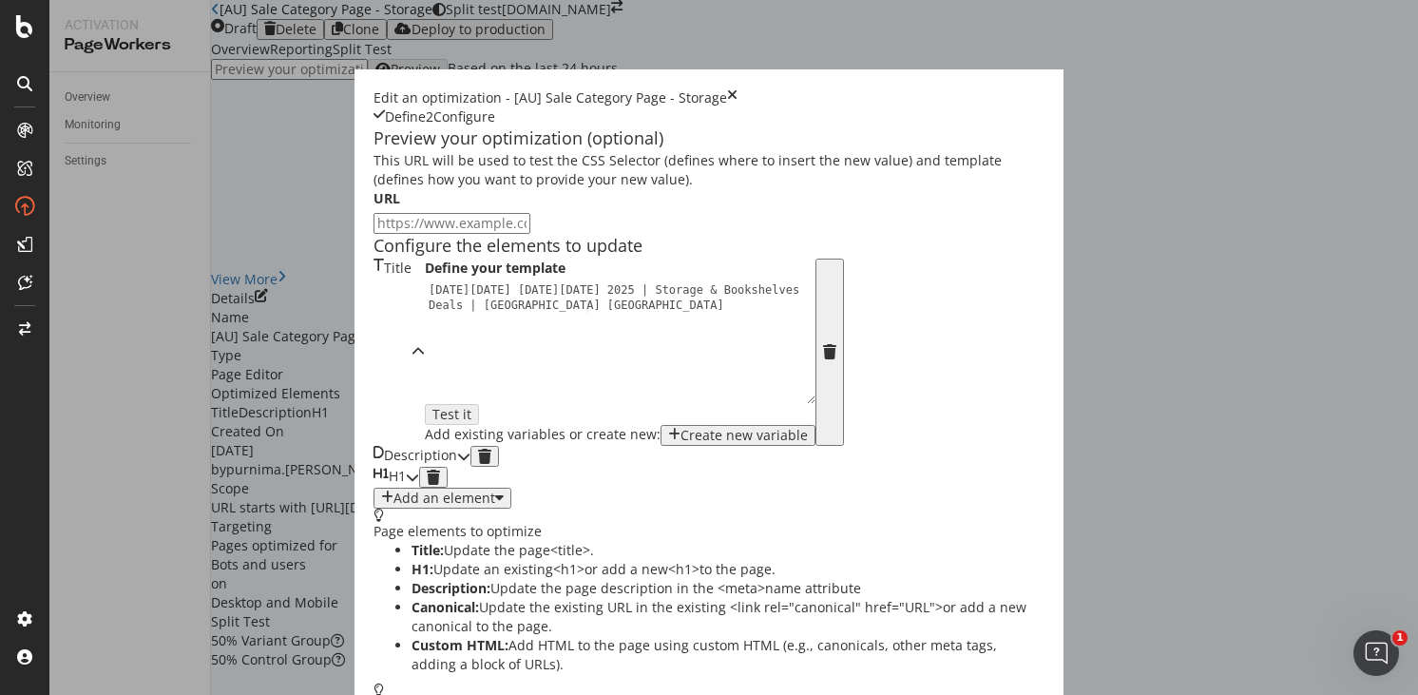
click at [536, 355] on div "Black Friday Cyber Monday 2025 | Storage & Bookshelves Deals | Castlery Canada" at bounding box center [625, 372] width 401 height 181
type textarea "Black Friday Cyber Monday 2025 | Storage & Bookshelf Deals | Castlery Canada"
click at [406, 488] on div "H1" at bounding box center [389, 477] width 32 height 21
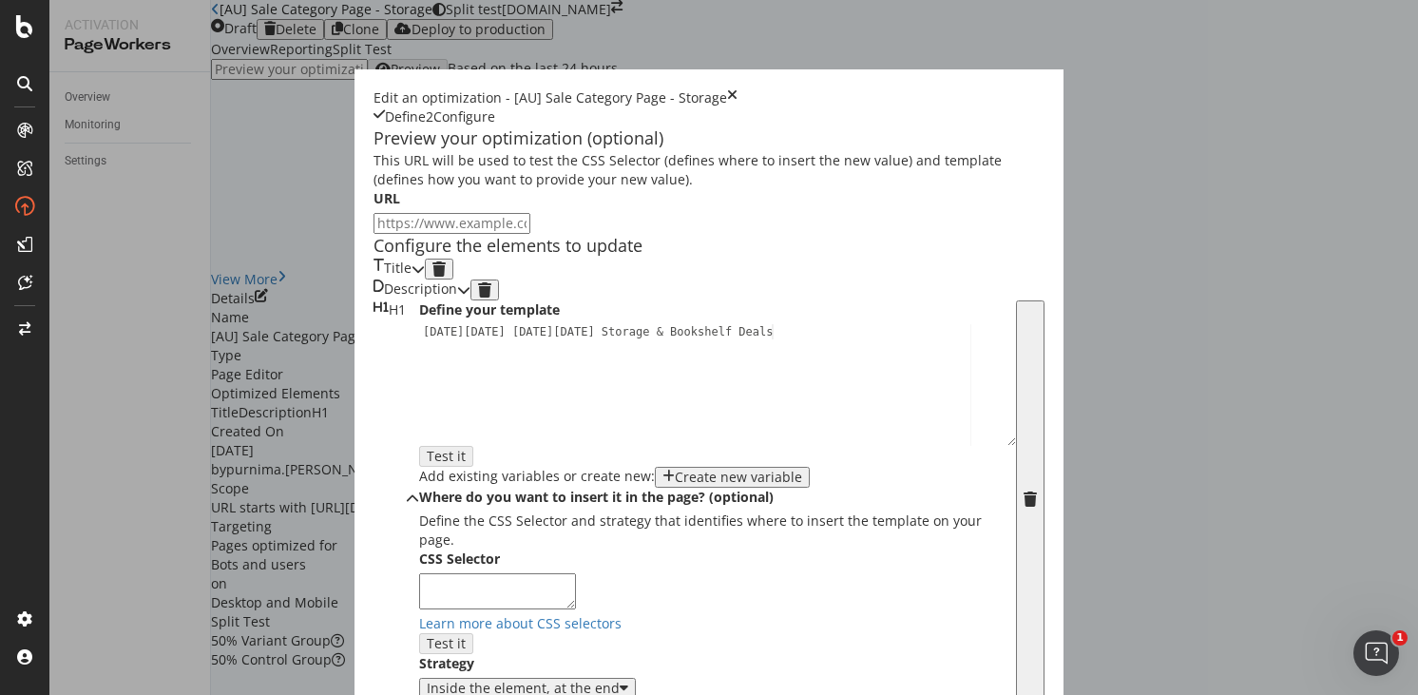
scroll to position [402, 0]
click at [506, 324] on div "Black Friday Cyber Monday Storage & Bookshelf Deals" at bounding box center [717, 399] width 597 height 150
type textarea "Black Friday Cyber Monday Storage & Bookshelf Sale"
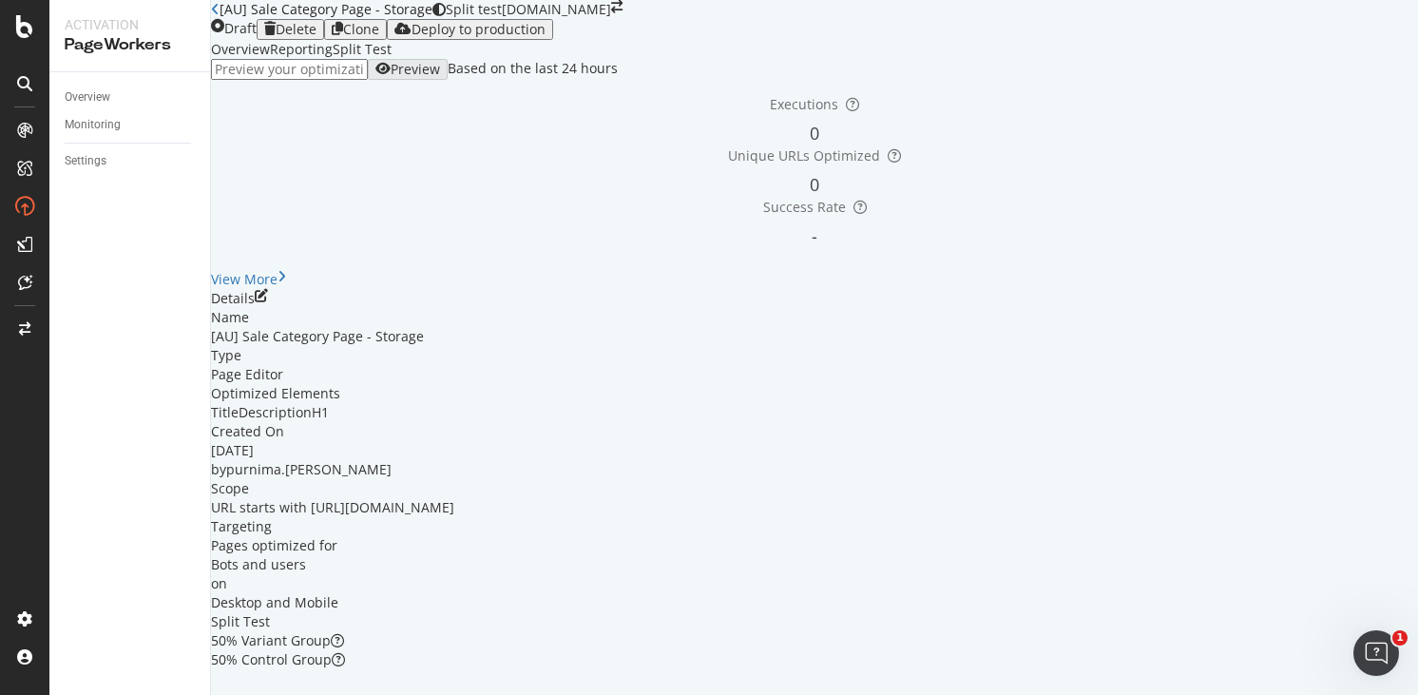
click at [10, 694] on icon "close toast" at bounding box center [5, 704] width 10 height 19
click at [546, 37] on div "Deploy to production" at bounding box center [479, 29] width 134 height 15
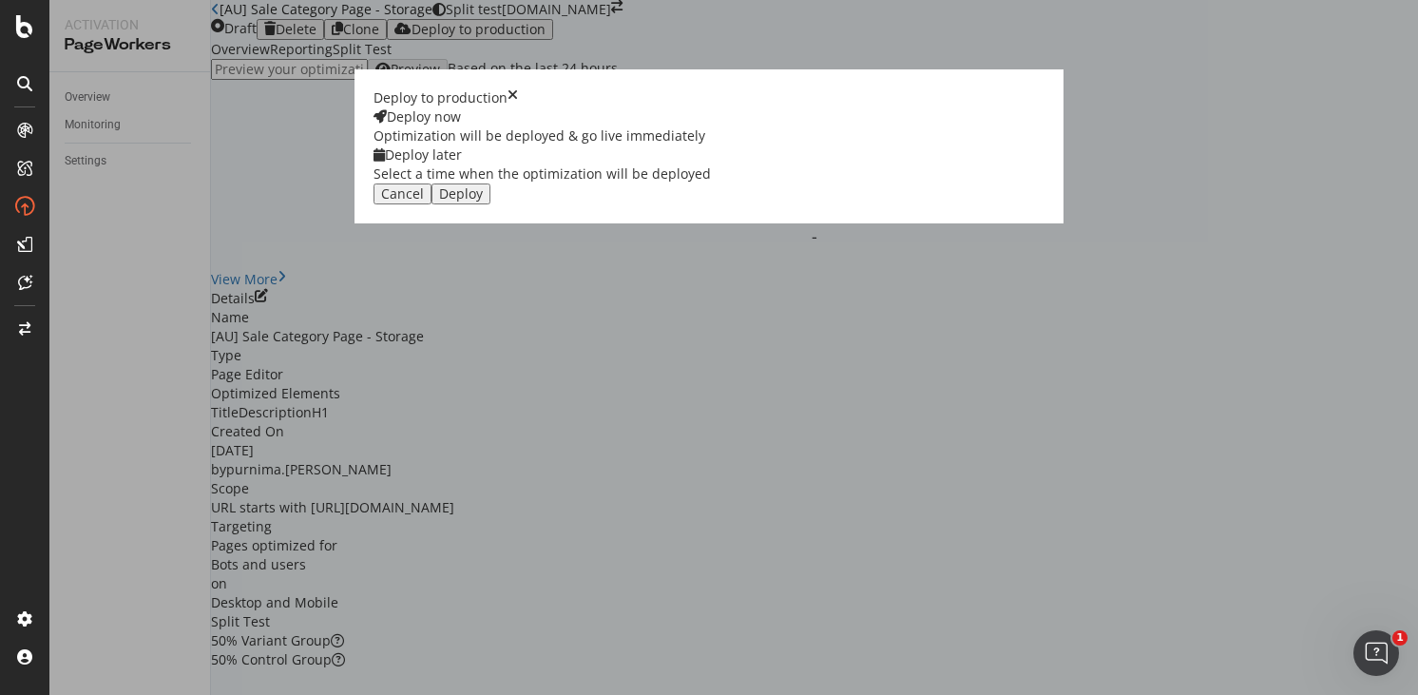
click at [711, 164] on div "Deploy later" at bounding box center [541, 154] width 337 height 19
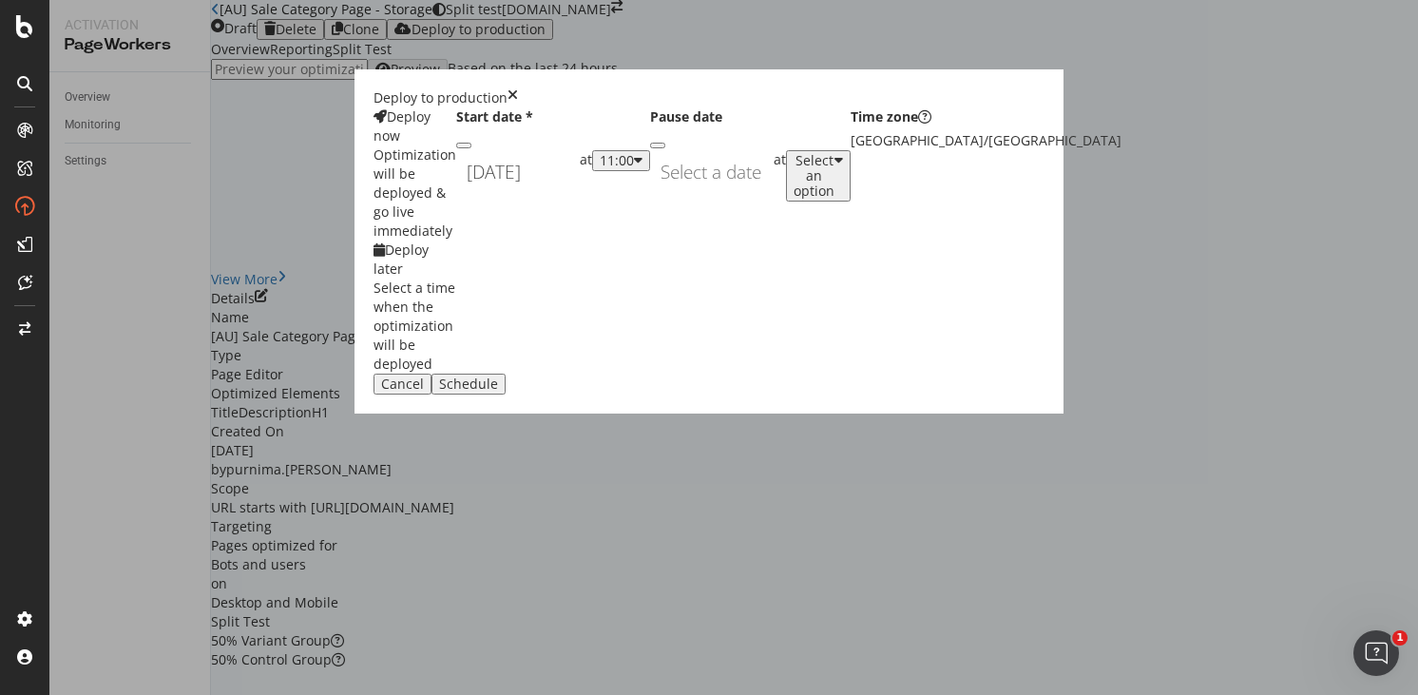
click at [580, 194] on div "September 19th 2025 Navigate forward to interact with the calendar and select a…" at bounding box center [518, 172] width 124 height 44
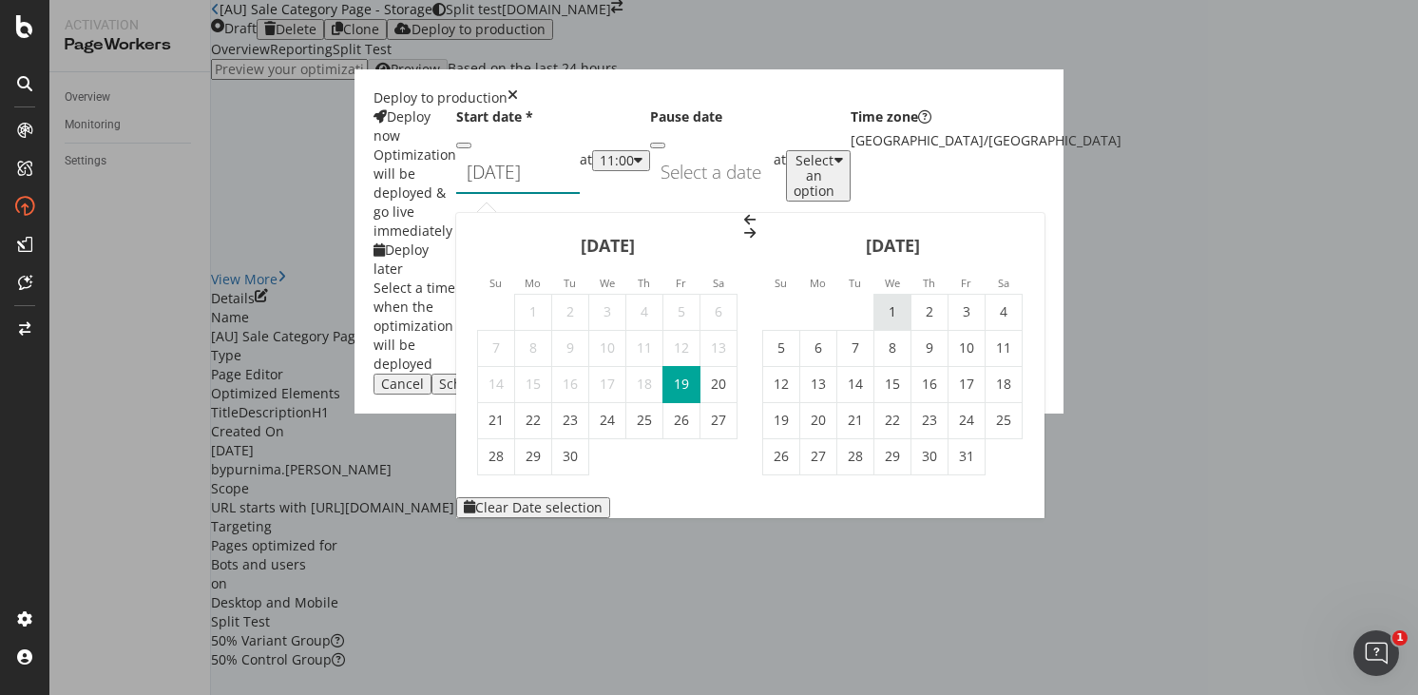
click at [911, 294] on td "1" at bounding box center [892, 312] width 37 height 36
type input "October 1st 2025"
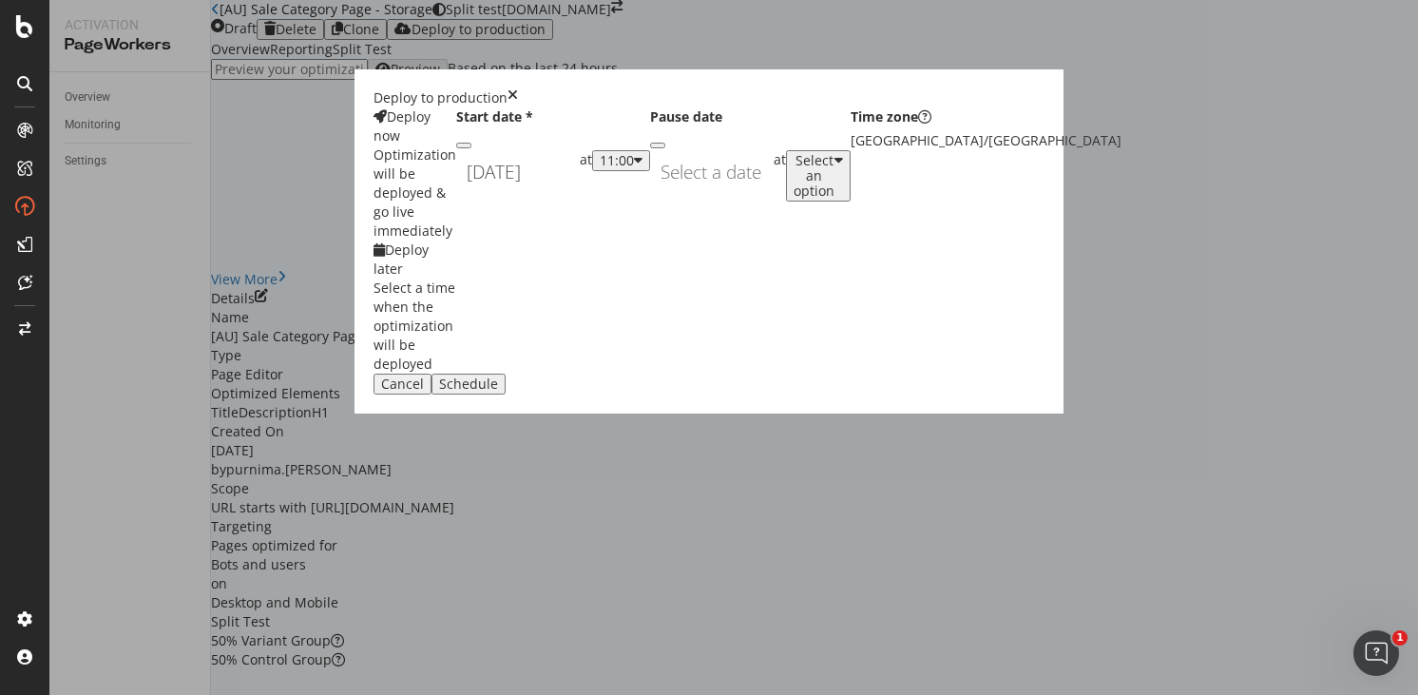
click at [634, 168] on div "11:00" at bounding box center [617, 160] width 34 height 15
click at [755, 393] on div "01:00" at bounding box center [739, 385] width 29 height 16
click at [498, 392] on div "Schedule" at bounding box center [468, 383] width 59 height 15
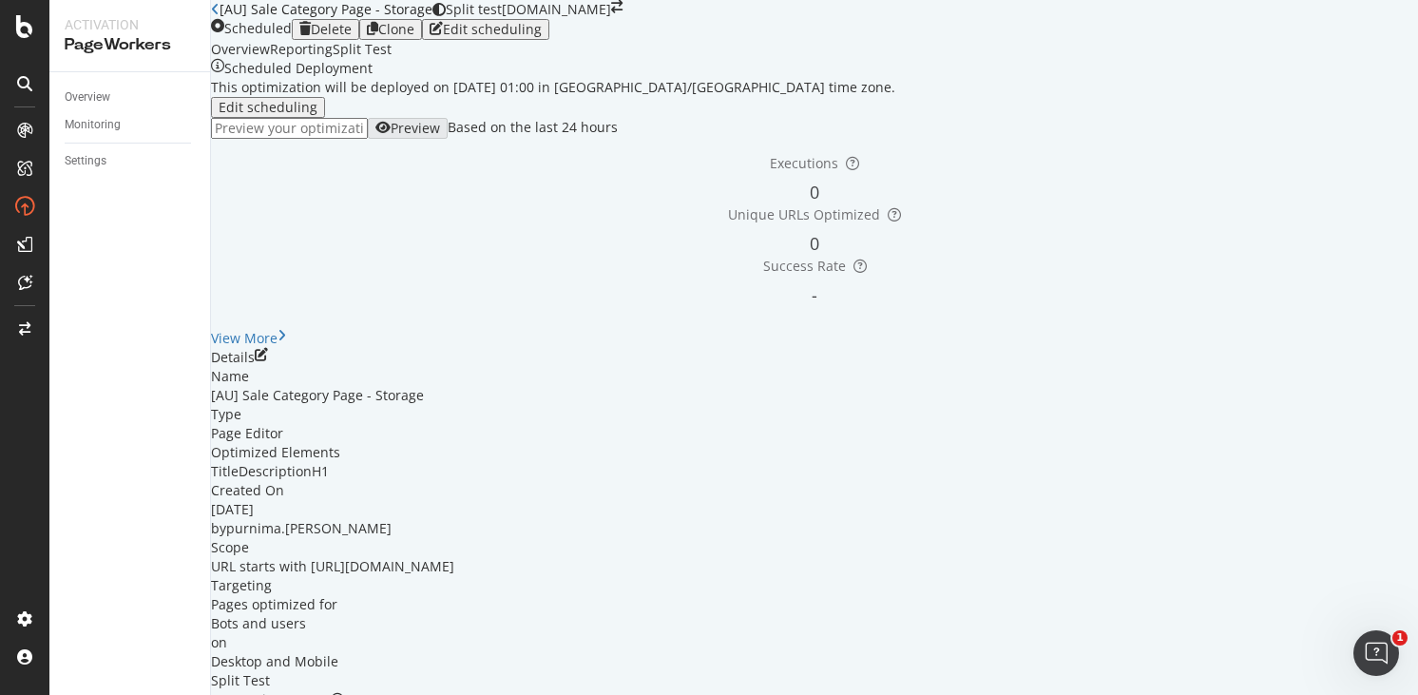
click at [10, 694] on icon "close toast" at bounding box center [5, 704] width 10 height 19
click at [378, 37] on icon "button" at bounding box center [372, 29] width 11 height 15
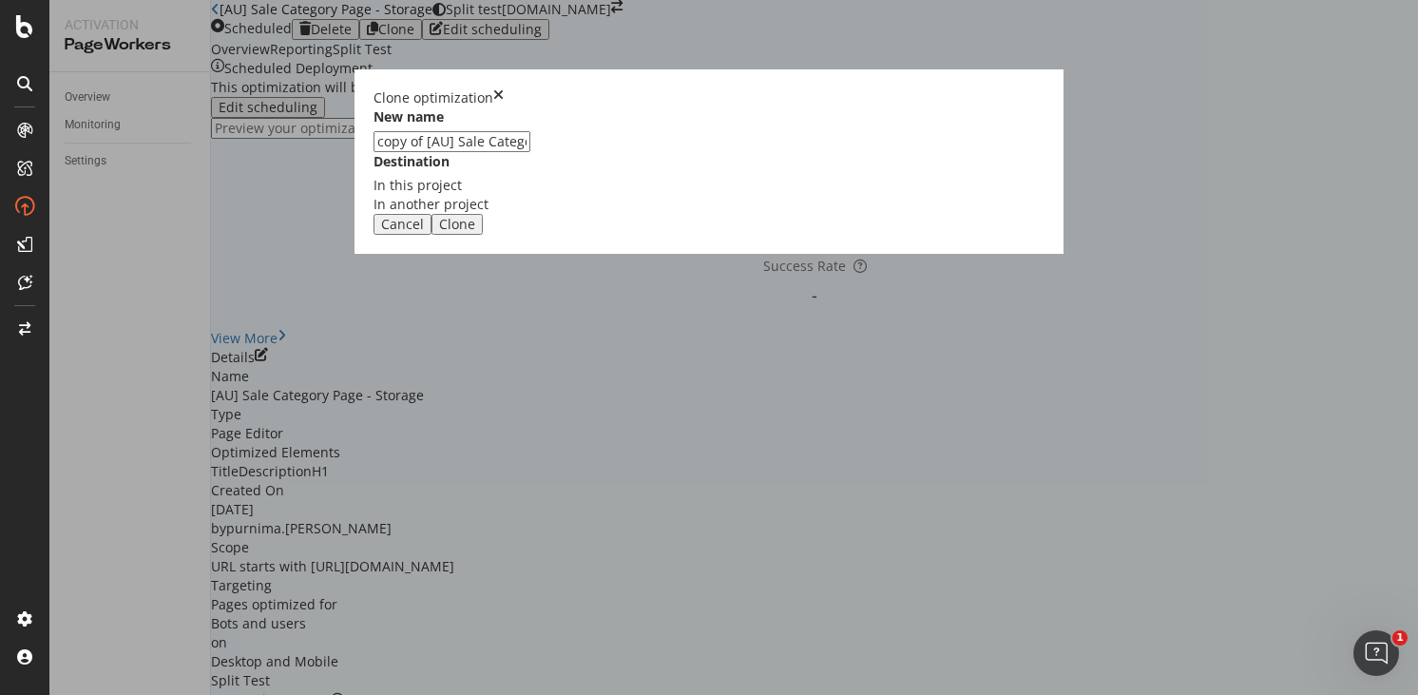
drag, startPoint x: 519, startPoint y: 315, endPoint x: 416, endPoint y: 315, distance: 102.6
click at [416, 315] on div "Clone optimization New name copy of [AU] Sale Category Page - Storage Destinati…" at bounding box center [709, 347] width 1418 height 695
type input "[SG] Sale Category Page - Storage"
click at [475, 232] on div "Clone" at bounding box center [457, 224] width 36 height 15
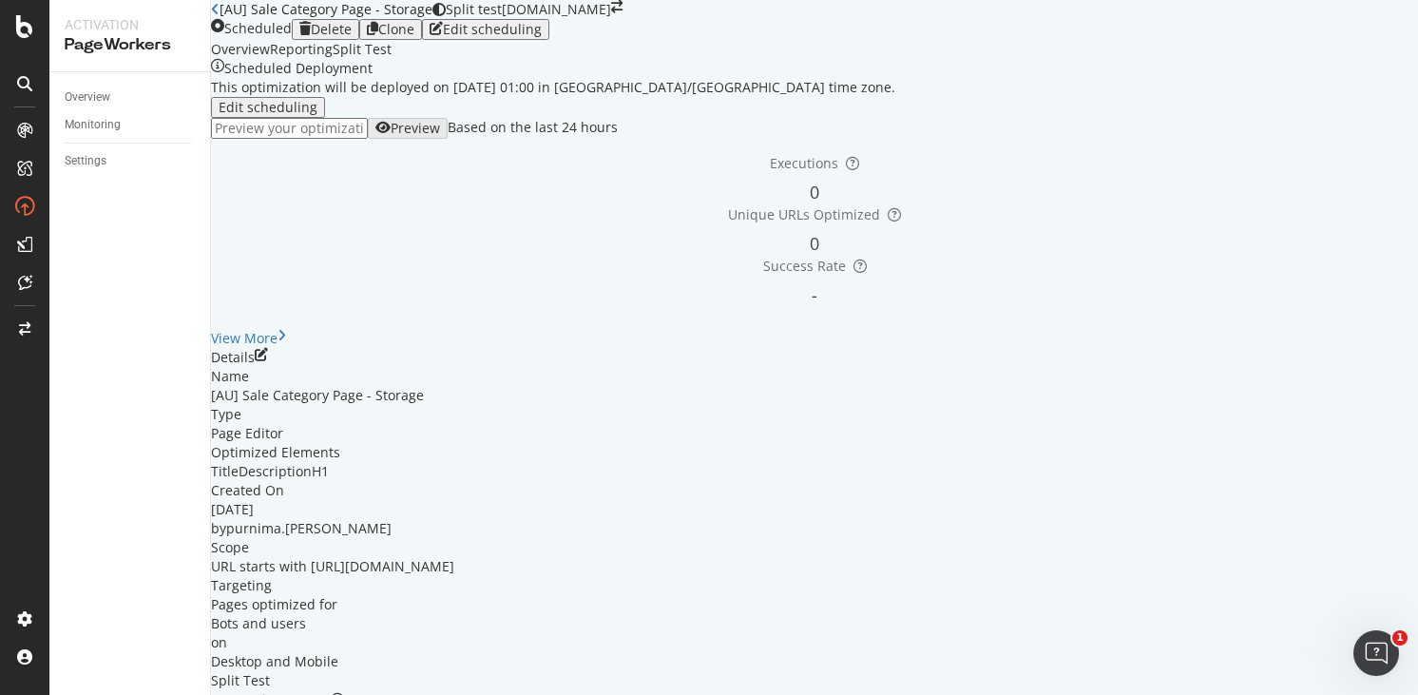
click at [433, 694] on link "Open cloned optimization." at bounding box center [348, 704] width 169 height 18
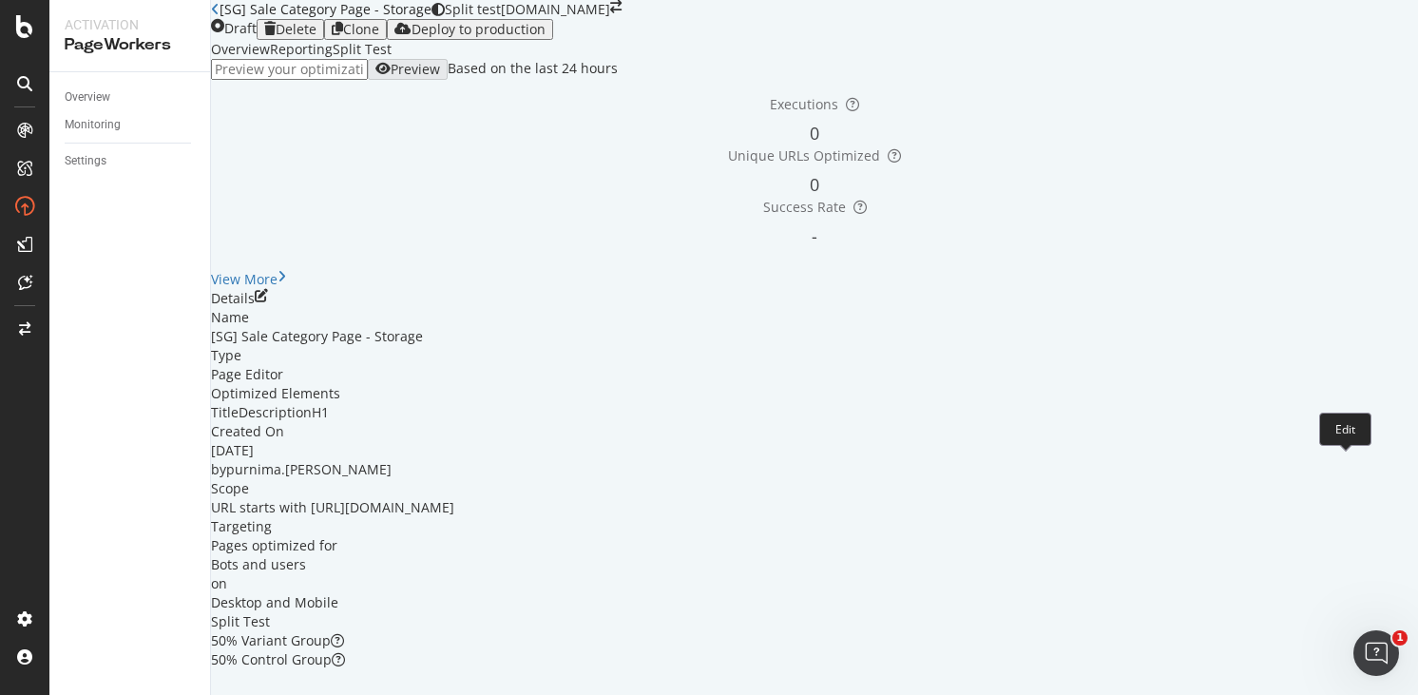
click at [268, 302] on icon "pen-to-square" at bounding box center [261, 295] width 13 height 13
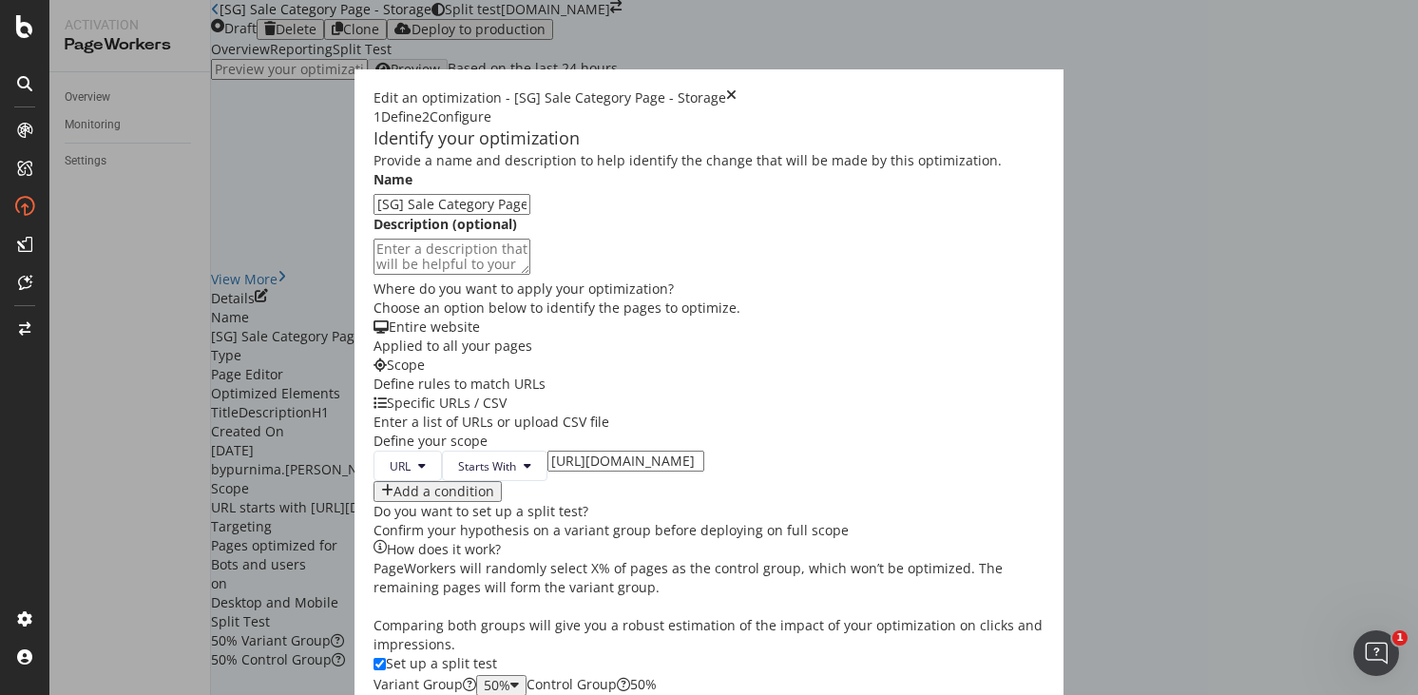
scroll to position [400, 0]
click at [547, 450] on input "[URL][DOMAIN_NAME]" at bounding box center [625, 460] width 157 height 21
type input "[URL][DOMAIN_NAME]"
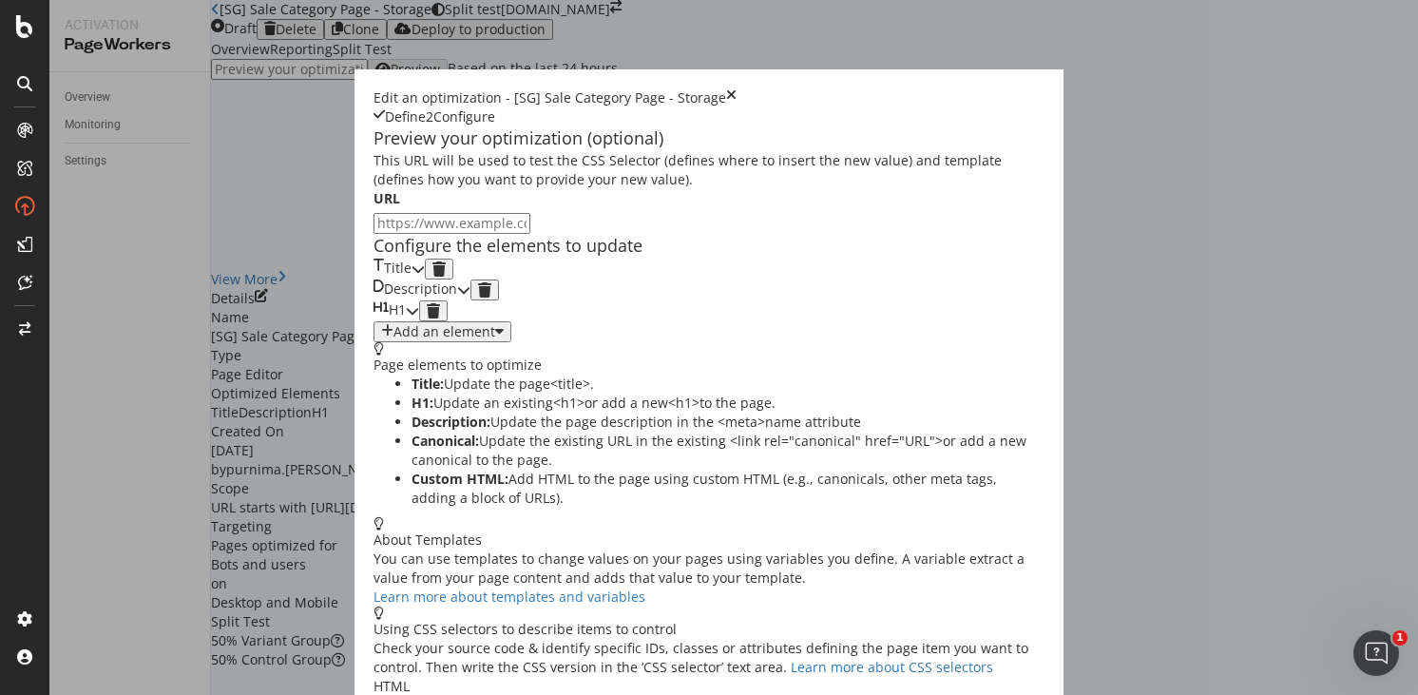
scroll to position [92, 0]
click at [425, 269] on icon "modal" at bounding box center [418, 268] width 13 height 13
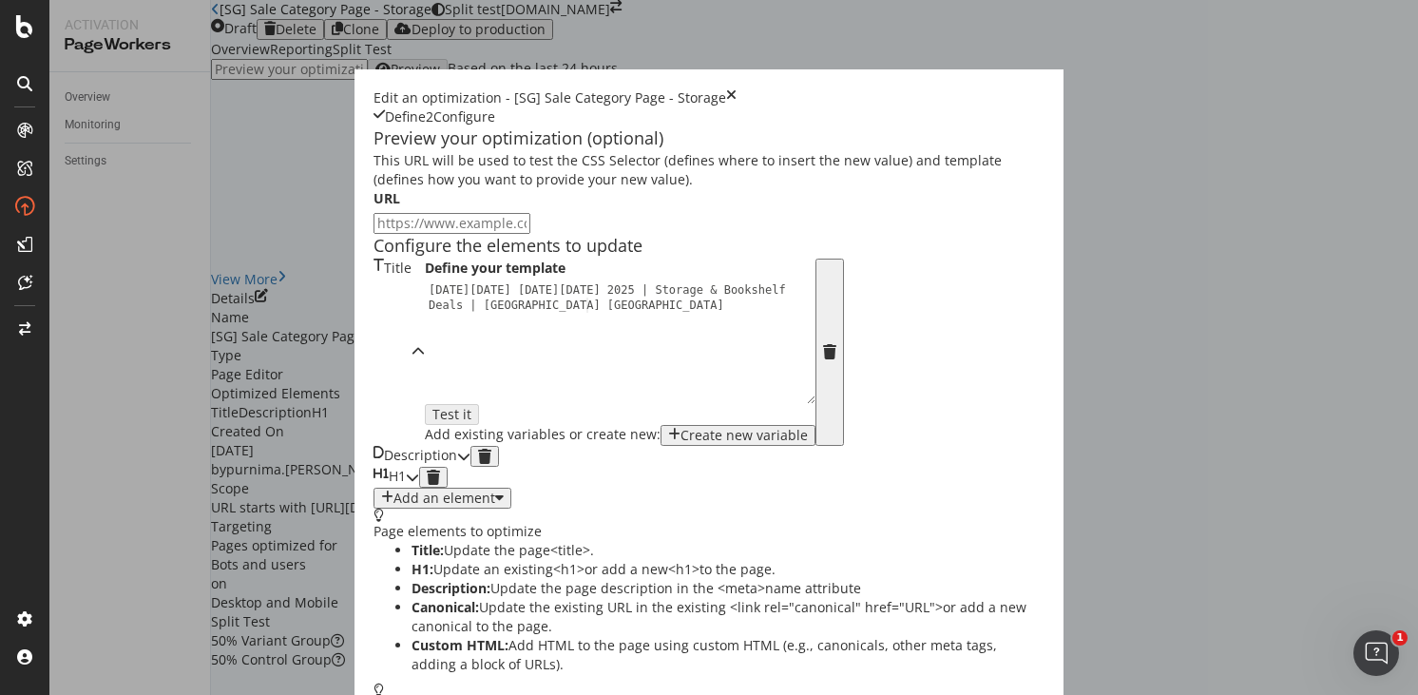
click at [425, 373] on div "Black Friday Cyber Monday 2025 | Storage & Bookshelf Deals | Castlery Canada" at bounding box center [625, 372] width 401 height 181
drag, startPoint x: 394, startPoint y: 355, endPoint x: 453, endPoint y: 355, distance: 58.9
click at [453, 355] on div "Black Friday Cyber Monday 2025 | Storage & Bookshelf Deals | Castlery Singapore" at bounding box center [625, 372] width 401 height 181
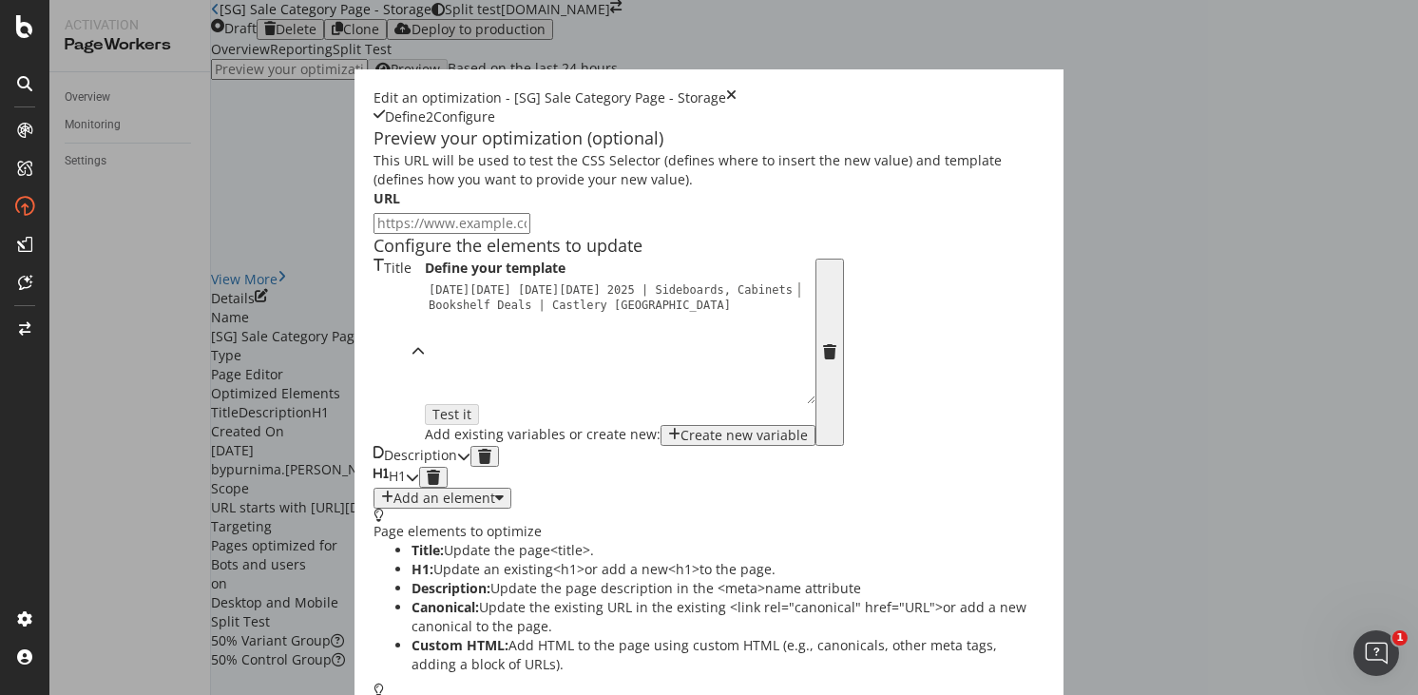
scroll to position [0, 31]
click at [425, 373] on div "Black Friday Cyber Monday 2025 | Sideboards, Cabinets & Bookshelf Deals | Castl…" at bounding box center [625, 372] width 401 height 181
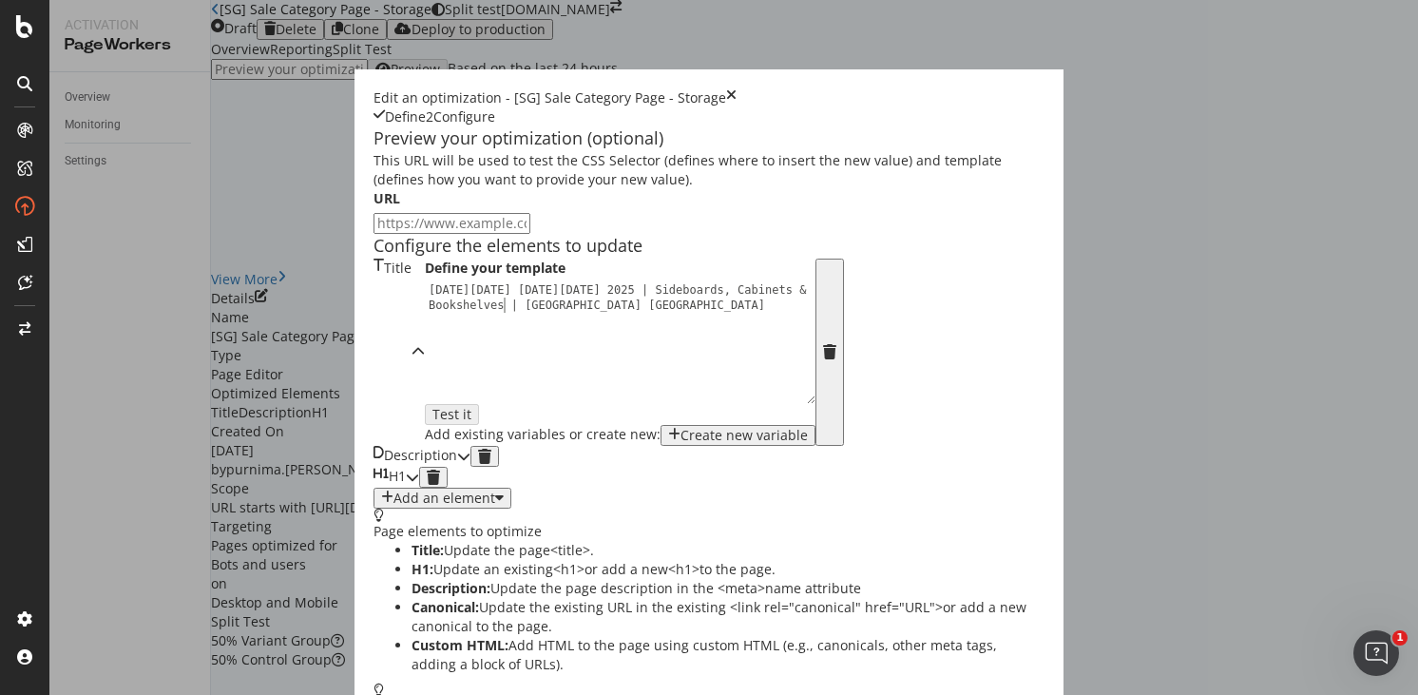
click at [476, 355] on div "Black Friday Cyber Monday 2025 | Sideboards, Cabinets & Bookshelves | Castlery …" at bounding box center [625, 372] width 401 height 181
click at [512, 354] on div "Black Friday Cyber Monday 2025 | Sideboards, TV Cabinets & Bookshelves | Castle…" at bounding box center [625, 372] width 401 height 181
click at [484, 355] on div "Black Friday Cyber Monday 2025 | Sideboards, TV Cabinets & Bookshelves | Castle…" at bounding box center [625, 372] width 401 height 181
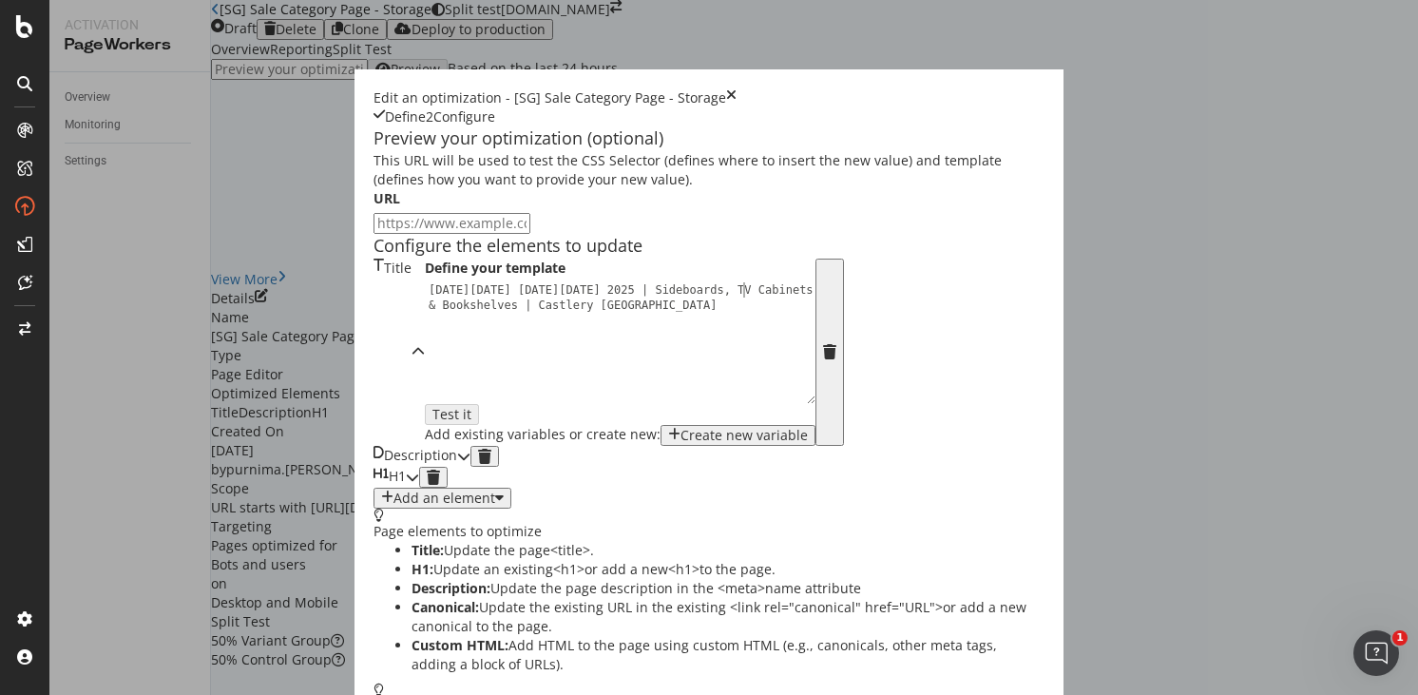
click at [484, 355] on div "Black Friday Cyber Monday 2025 | Sideboards, TV Cabinets & Bookshelves | Castle…" at bounding box center [625, 372] width 401 height 181
type textarea "Black Friday Cyber Monday 2025 | Sideboards, Cabinets & Bookshelves | Castlery …"
click at [457, 467] on div "Description" at bounding box center [415, 456] width 84 height 21
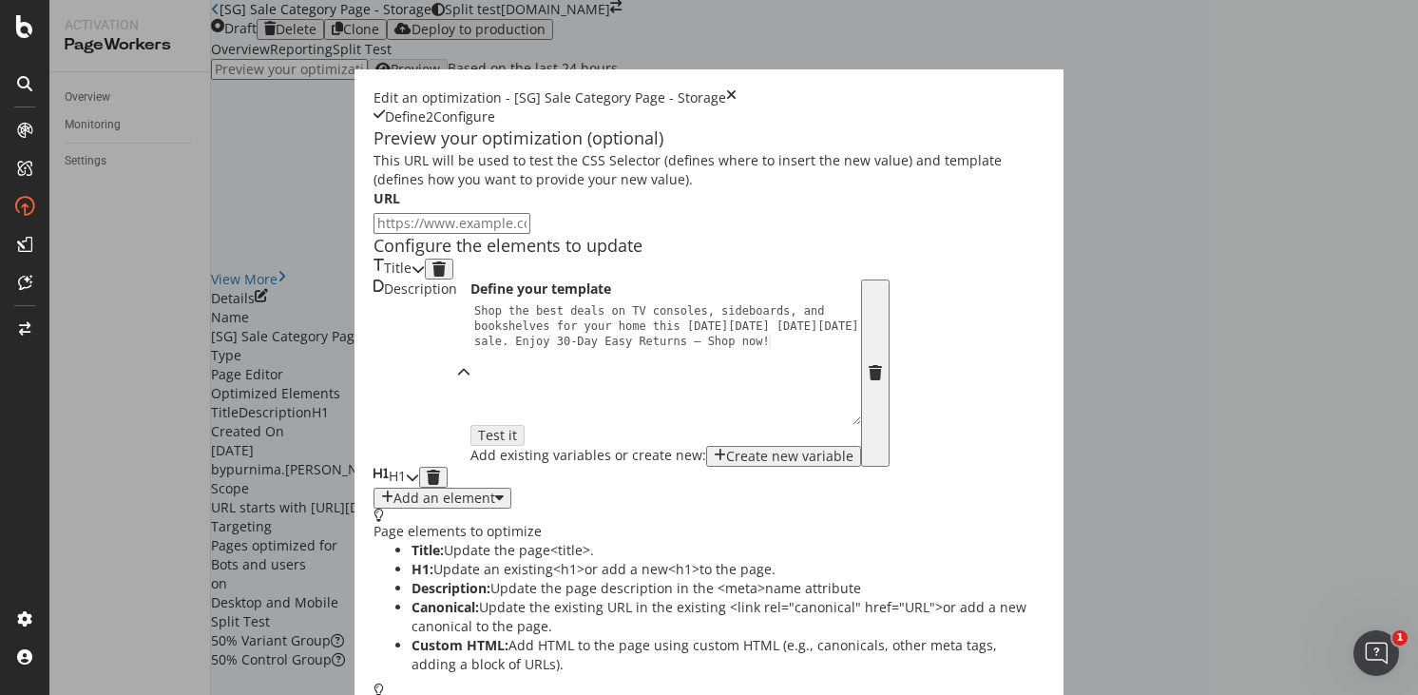
scroll to position [174, 0]
click at [419, 488] on div "H1" at bounding box center [396, 477] width 46 height 21
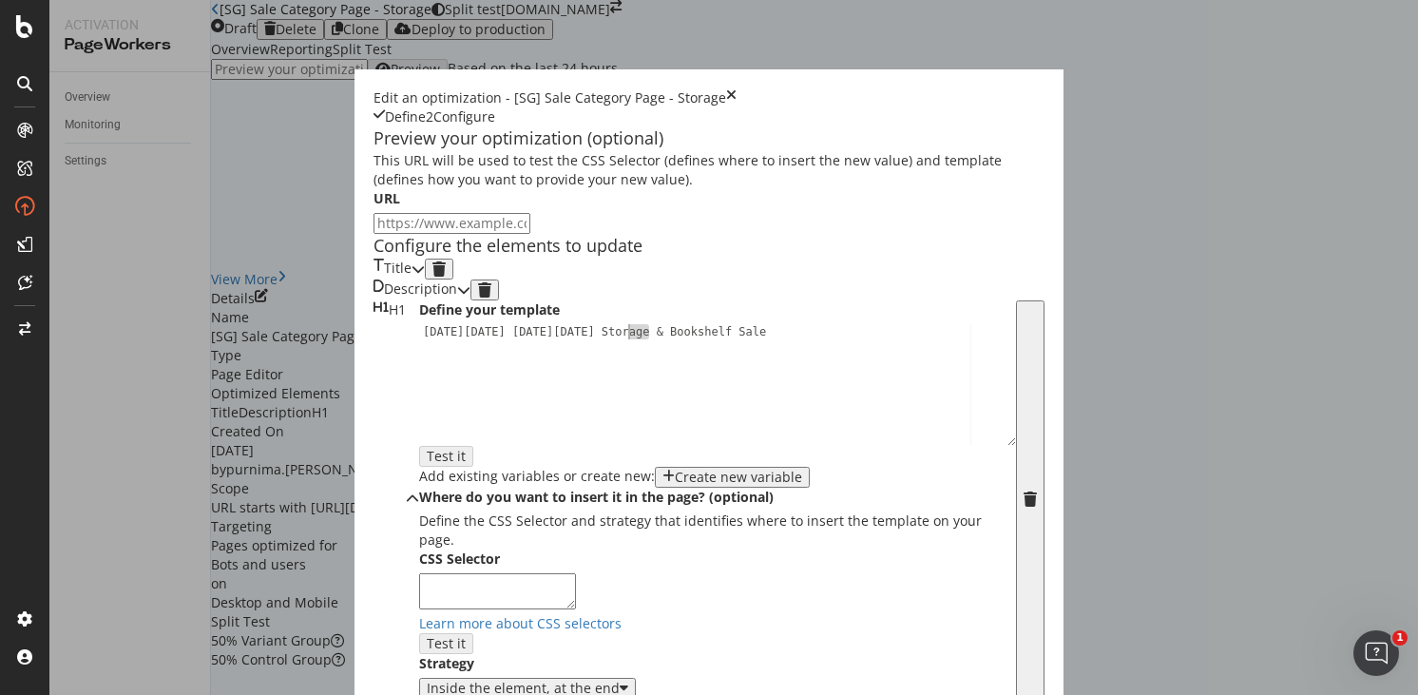
drag, startPoint x: 392, startPoint y: 382, endPoint x: 373, endPoint y: 382, distance: 18.1
click at [419, 382] on div "Black Friday Cyber Monday Storage & Bookshelf Sale" at bounding box center [717, 399] width 597 height 150
click at [419, 378] on div "Black Friday Cyber Monday Storage & Bookshelf Sale" at bounding box center [717, 399] width 597 height 150
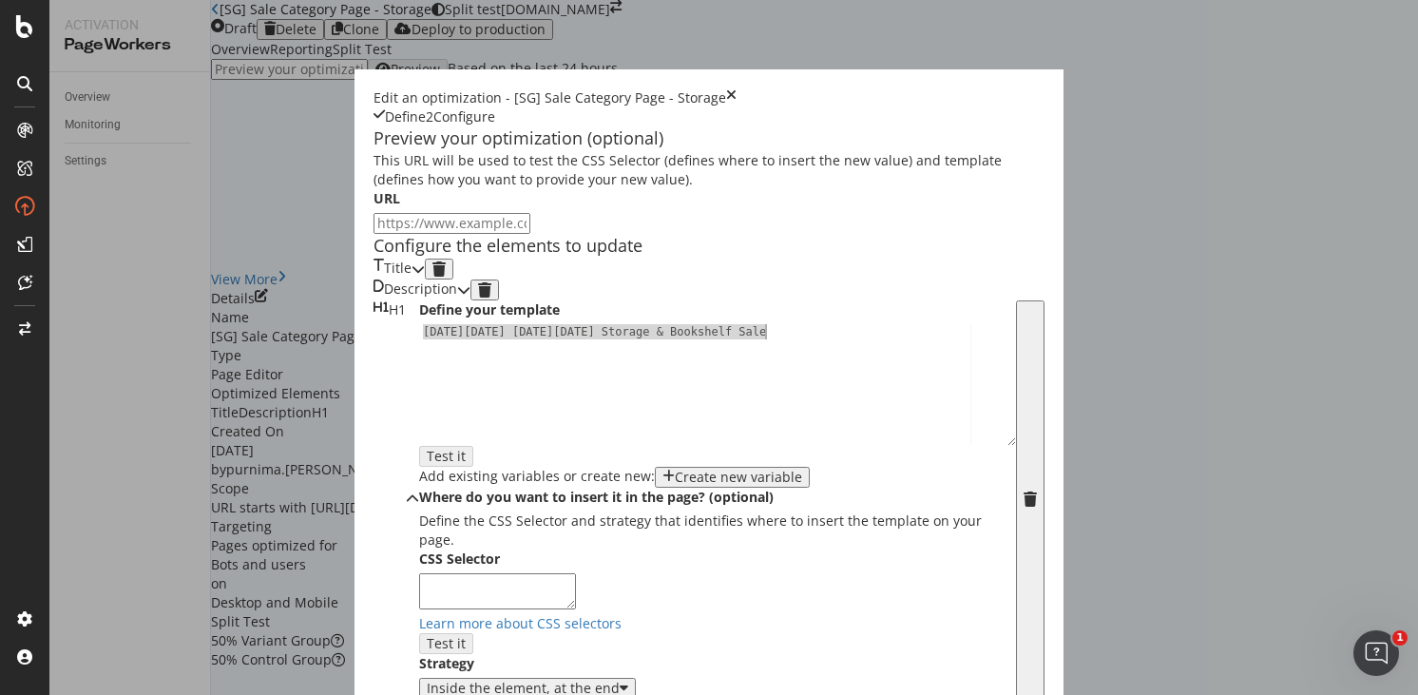
click at [419, 378] on div "Black Friday Cyber Monday Storage & Bookshelf Sale" at bounding box center [717, 399] width 597 height 150
click at [503, 382] on div "Black Friday Cyber Monday TV Consoles & Bookshelf Sale" at bounding box center [717, 399] width 597 height 150
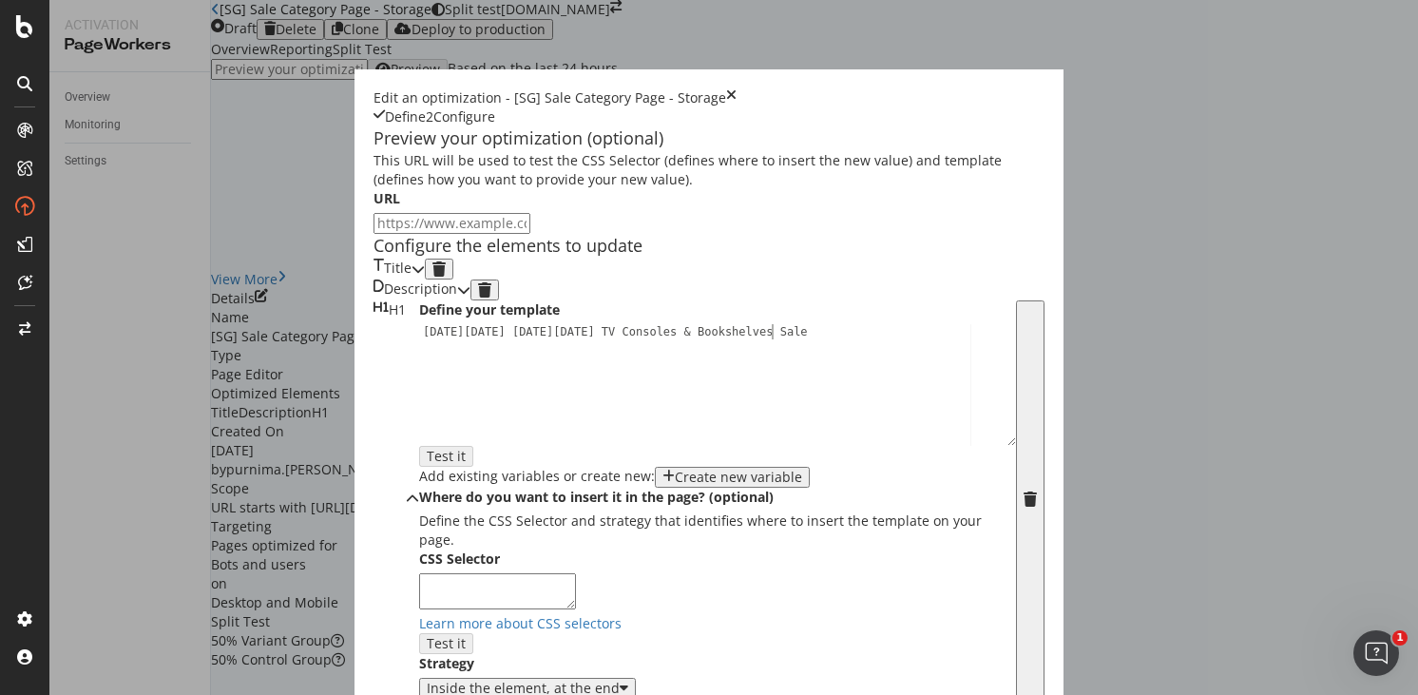
type textarea "Black Friday Cyber Monday TV Consoles & Bookshelves Sale"
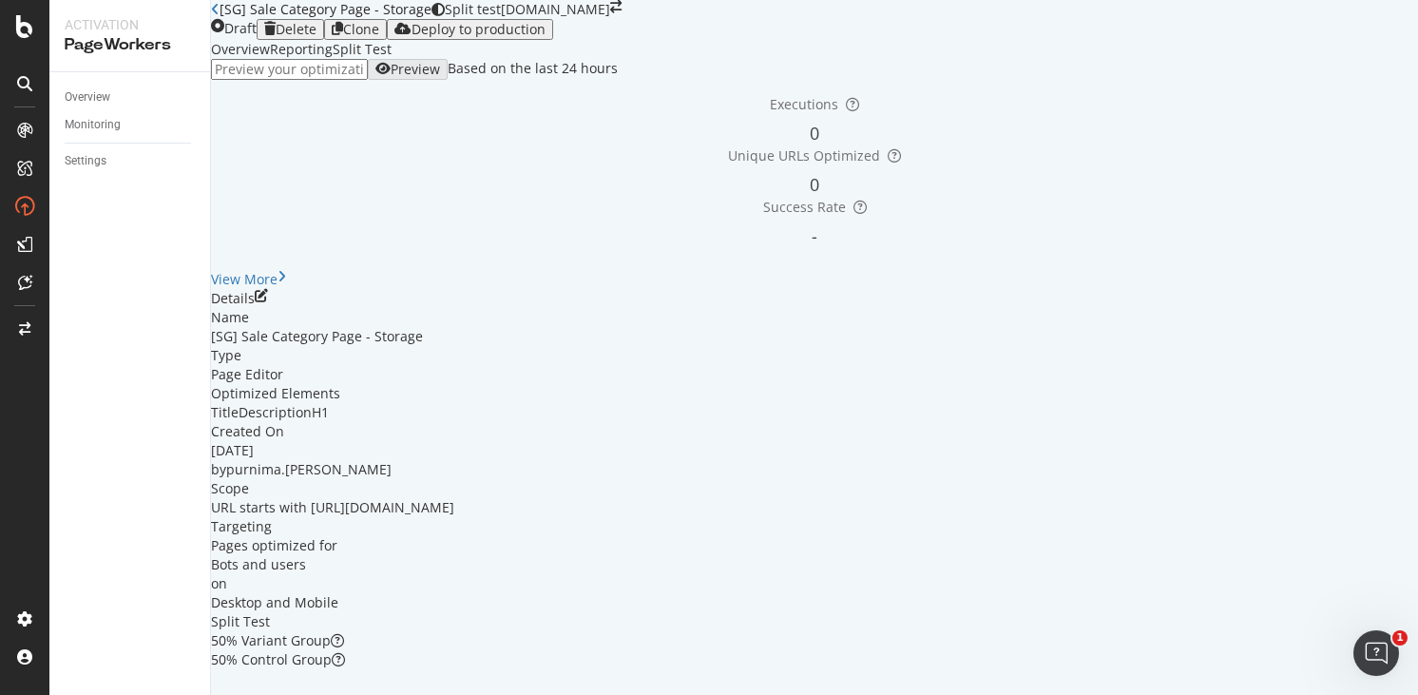
click at [10, 694] on icon "close toast" at bounding box center [5, 704] width 10 height 19
click at [546, 37] on div "Deploy to production" at bounding box center [469, 29] width 151 height 15
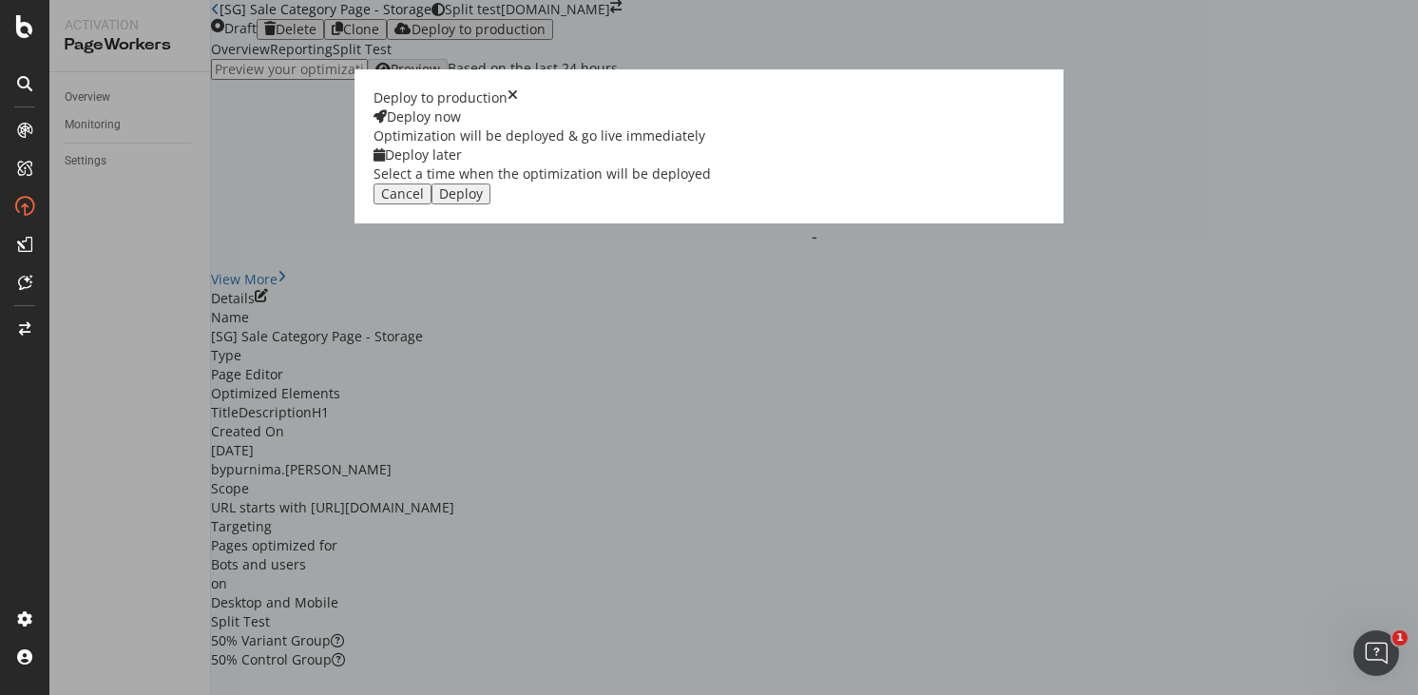
click at [711, 164] on div "Deploy later" at bounding box center [541, 154] width 337 height 19
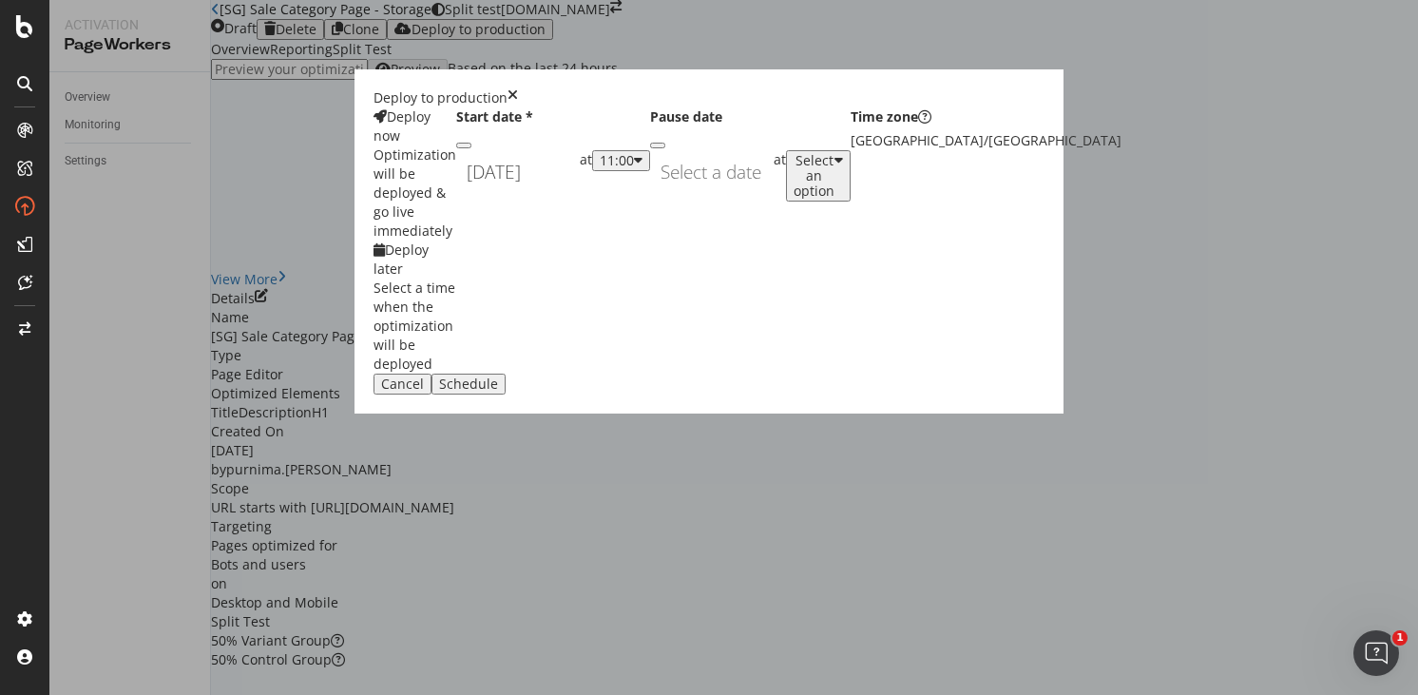
click at [580, 194] on div "September 19th 2025 Navigate forward to interact with the calendar and select a…" at bounding box center [518, 172] width 124 height 44
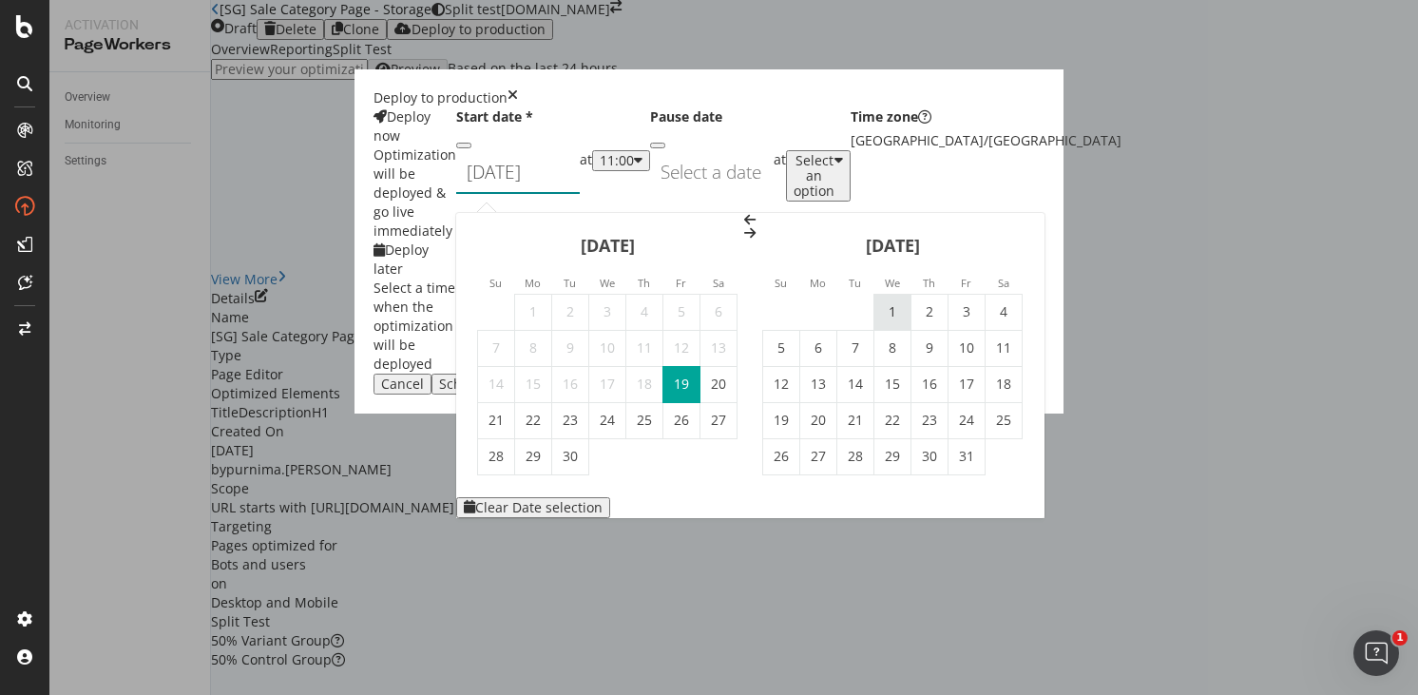
click at [911, 294] on td "1" at bounding box center [892, 312] width 37 height 36
type input "October 1st 2025"
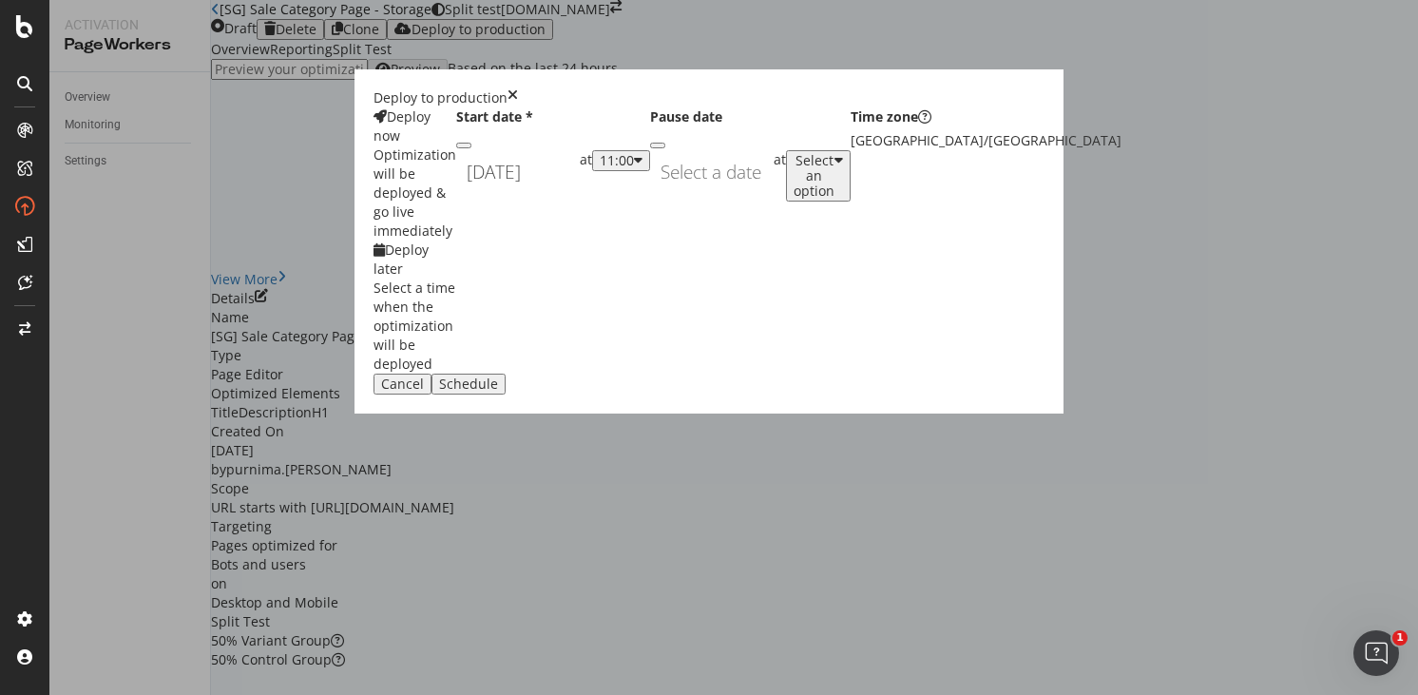
click at [642, 168] on div "11:00" at bounding box center [621, 160] width 43 height 15
click at [755, 393] on div "01:00" at bounding box center [739, 385] width 29 height 16
click at [498, 392] on div "Schedule" at bounding box center [468, 383] width 59 height 15
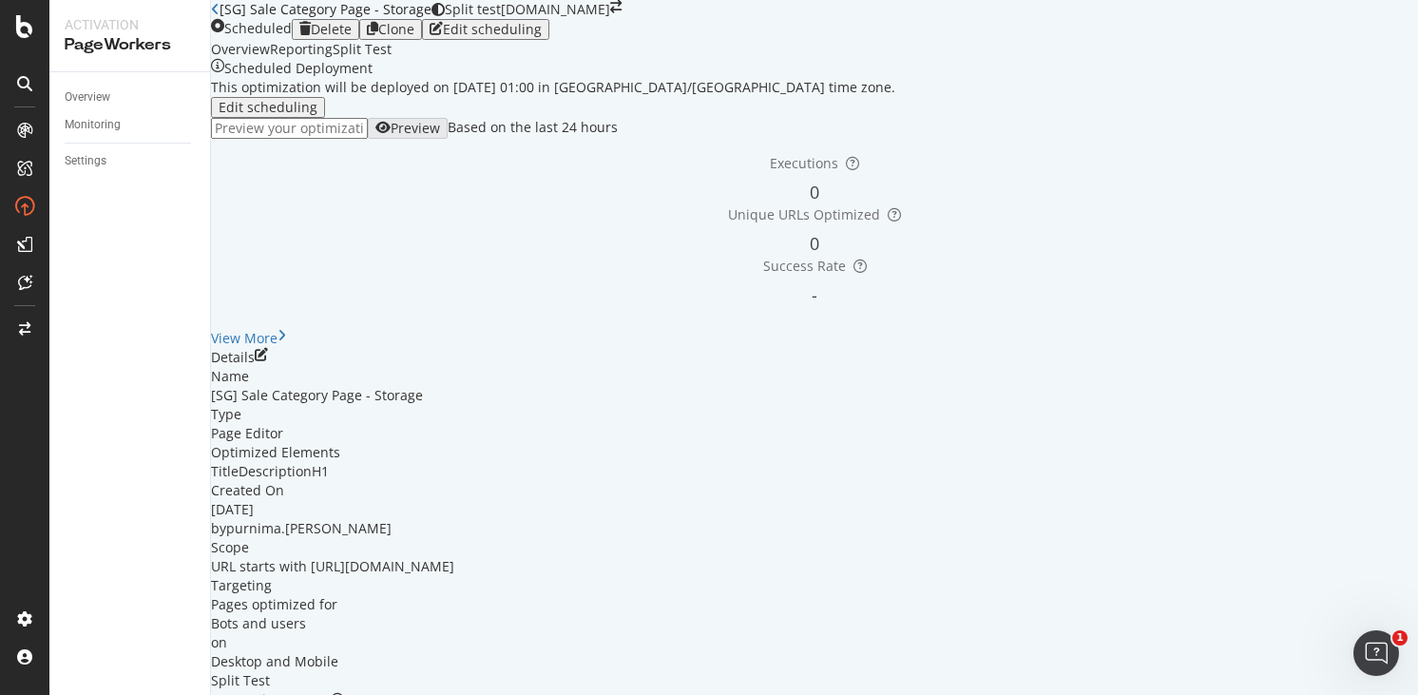
click at [10, 694] on icon "close toast" at bounding box center [5, 704] width 10 height 19
click at [414, 37] on div "Clone" at bounding box center [396, 29] width 36 height 15
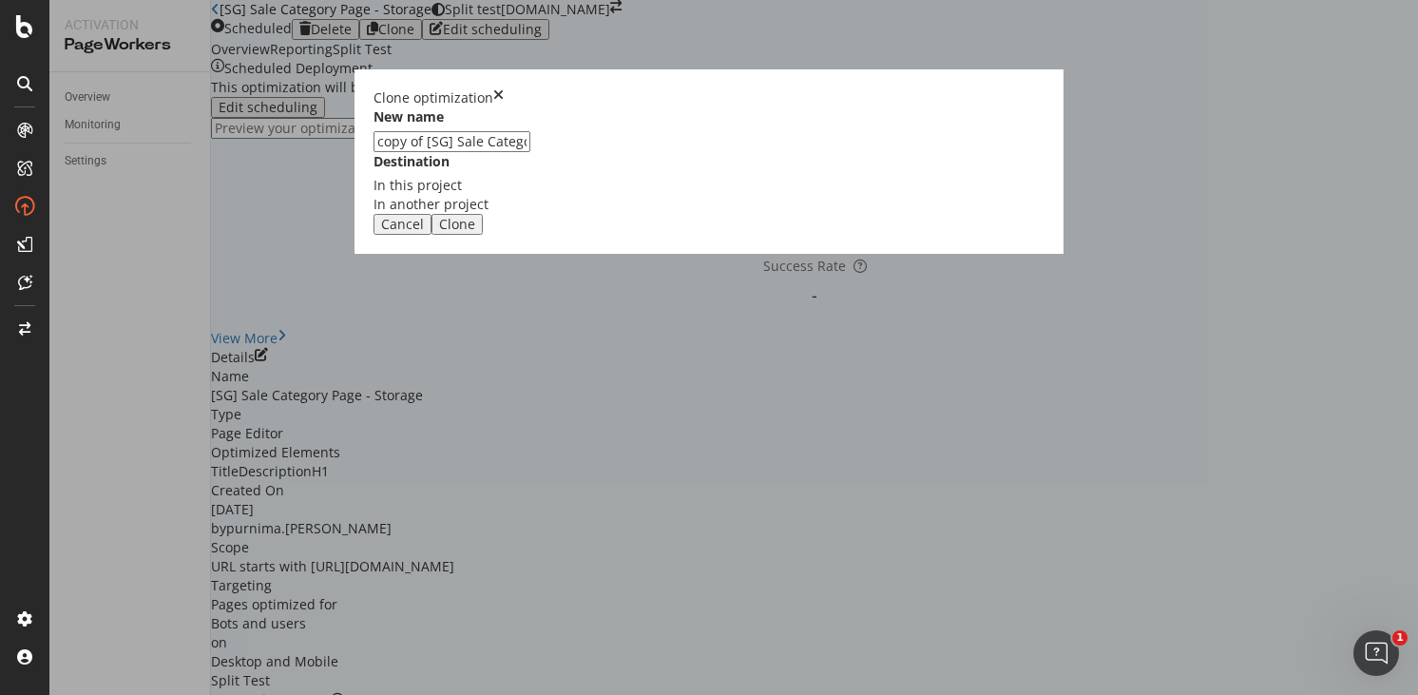
drag, startPoint x: 518, startPoint y: 316, endPoint x: 409, endPoint y: 316, distance: 109.3
click at [411, 316] on div "Clone optimization New name copy of [SG] Sale Category Page - Storage Destinati…" at bounding box center [709, 347] width 1418 height 695
type input "[UK] Sale Category Page - Storage"
click at [483, 235] on button "Clone" at bounding box center [456, 224] width 51 height 21
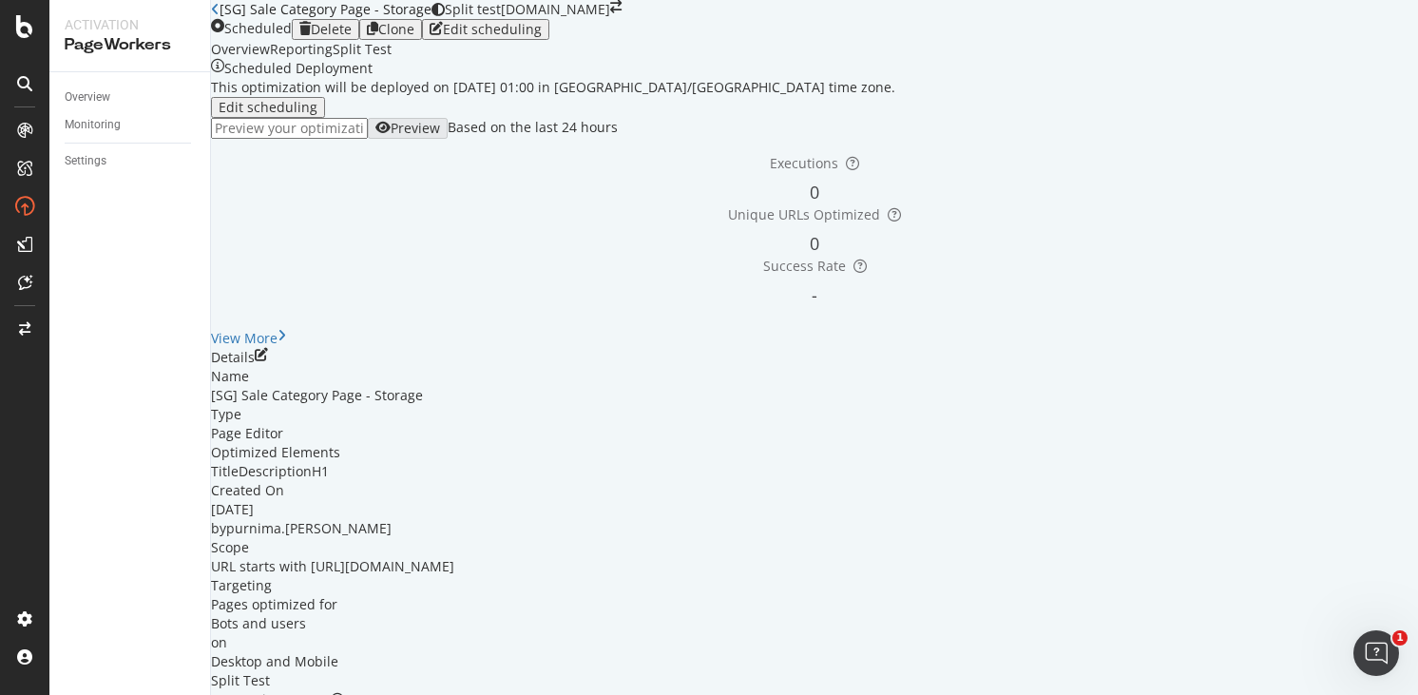
click at [433, 694] on link "Open cloned optimization." at bounding box center [348, 704] width 169 height 18
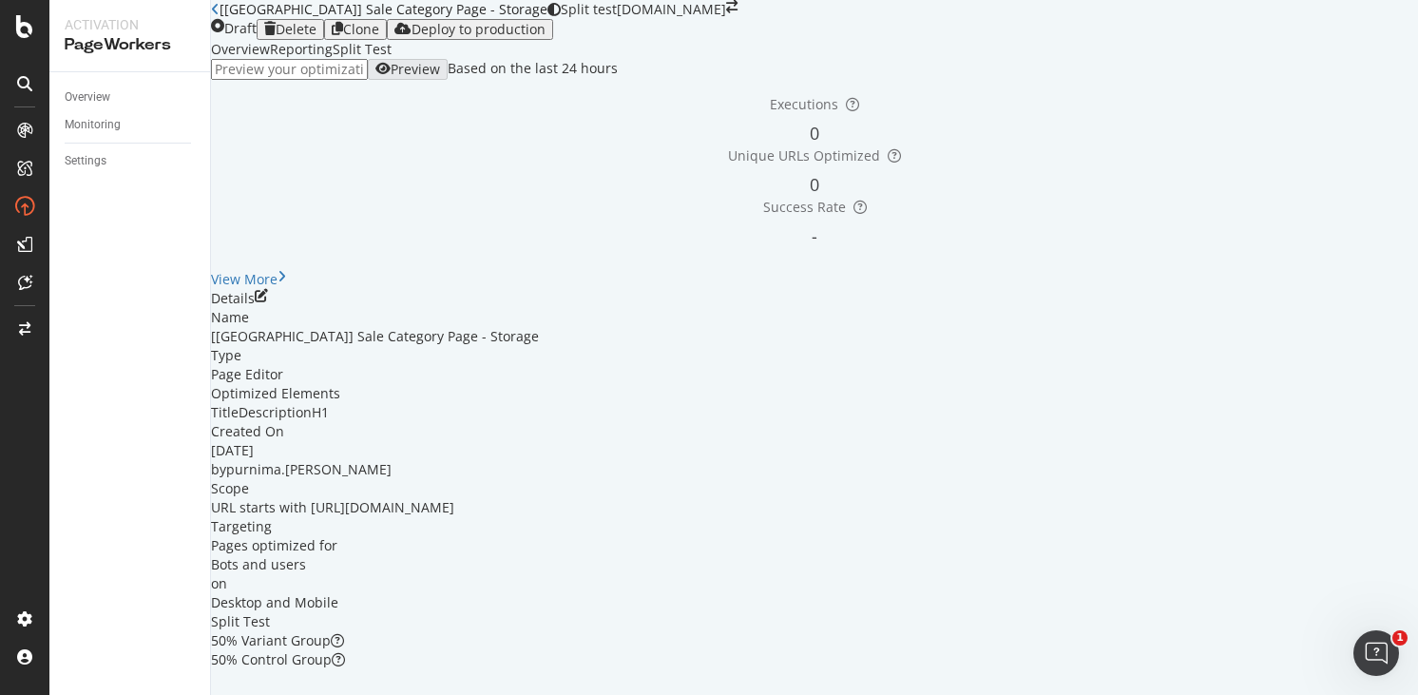
click at [268, 302] on icon "pen-to-square" at bounding box center [261, 295] width 13 height 13
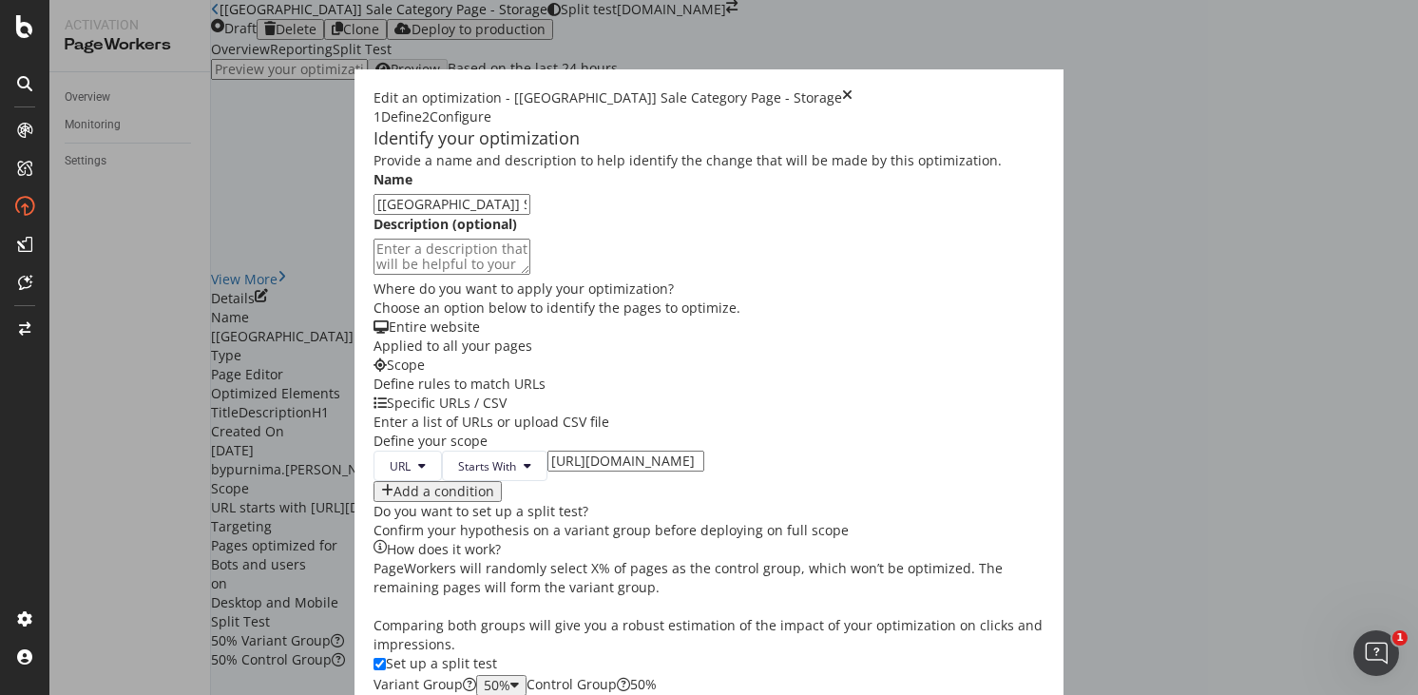
scroll to position [287, 0]
click at [547, 450] on input "[URL][DOMAIN_NAME]" at bounding box center [625, 460] width 157 height 21
type input "https://www.castlery.com/uk/storage/sale"
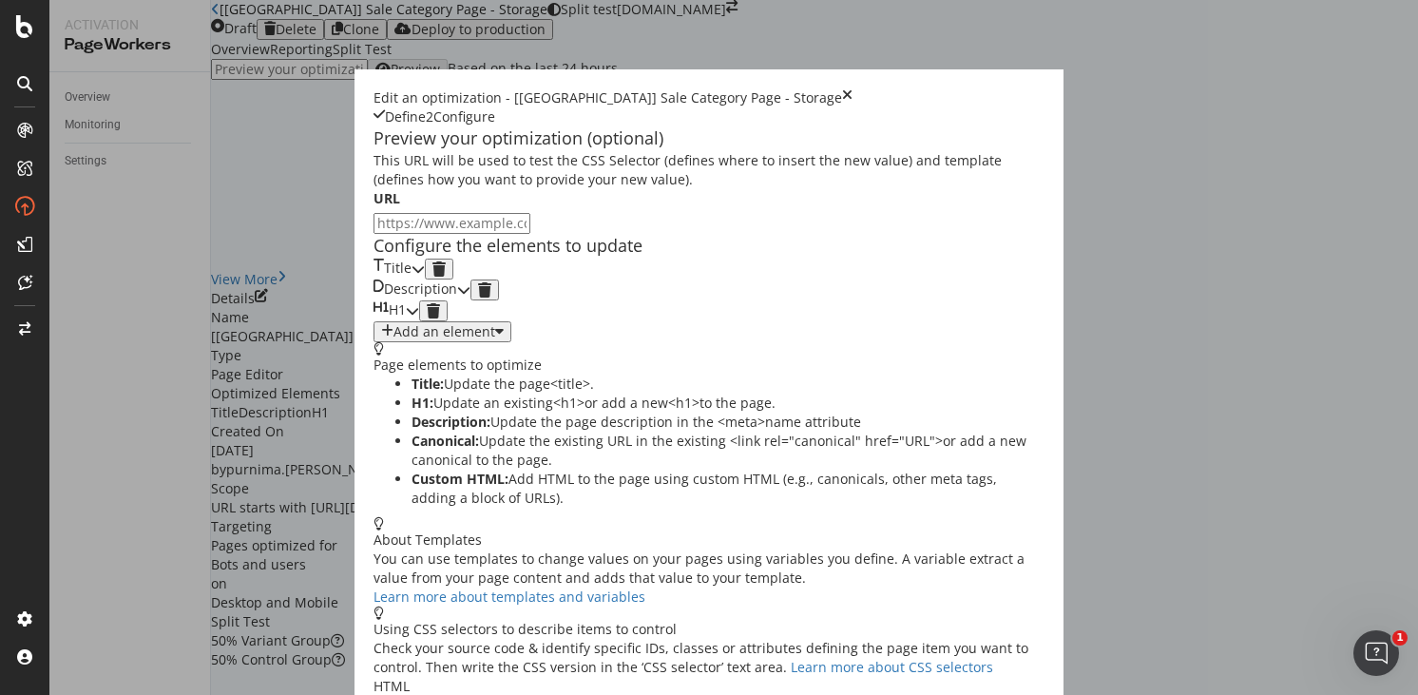
scroll to position [92, 0]
click at [425, 276] on icon "modal" at bounding box center [418, 268] width 13 height 13
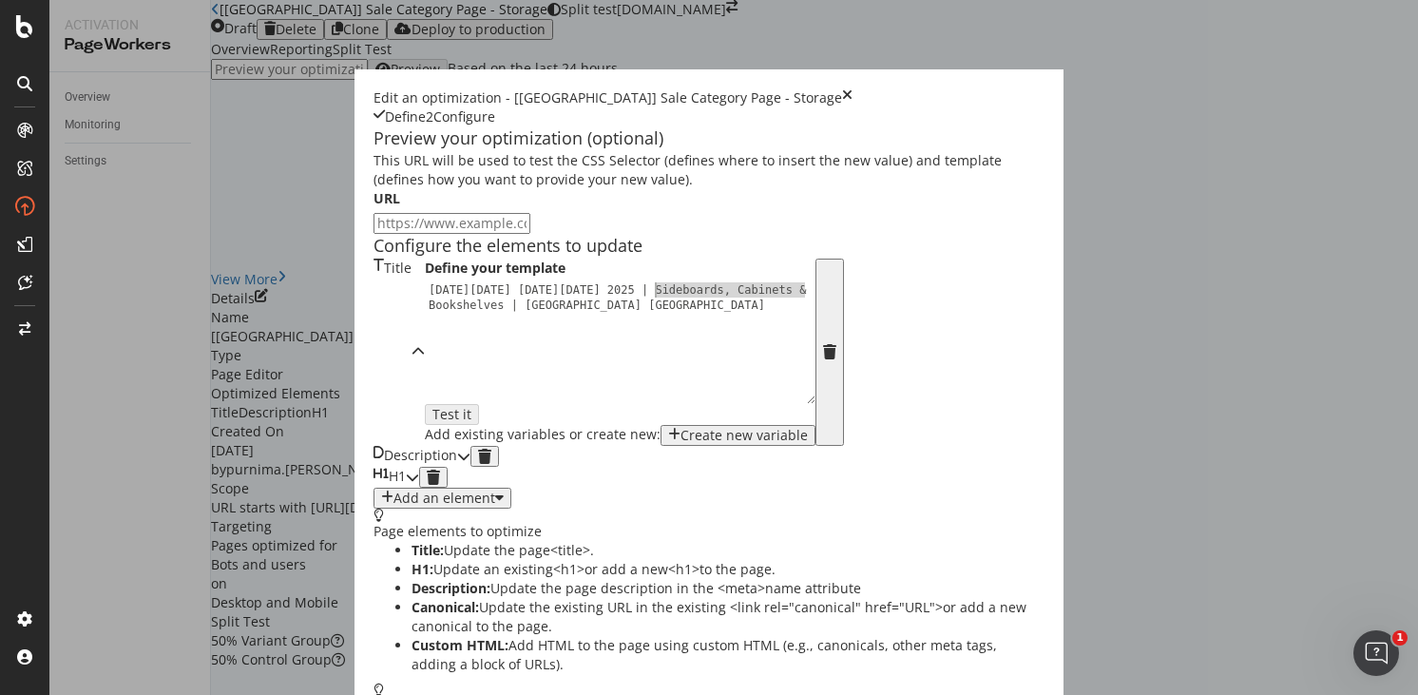
drag, startPoint x: 516, startPoint y: 354, endPoint x: 393, endPoint y: 355, distance: 123.6
click at [425, 355] on div "[DATE][DATE] [DATE][DATE] 2025 | Sideboards, Cabinets & Bookshelves | Castlery …" at bounding box center [625, 372] width 401 height 181
click at [468, 356] on div "Black Friday Cyber Monday 2025 | Bookshelves | Castlery Singapore" at bounding box center [625, 372] width 401 height 181
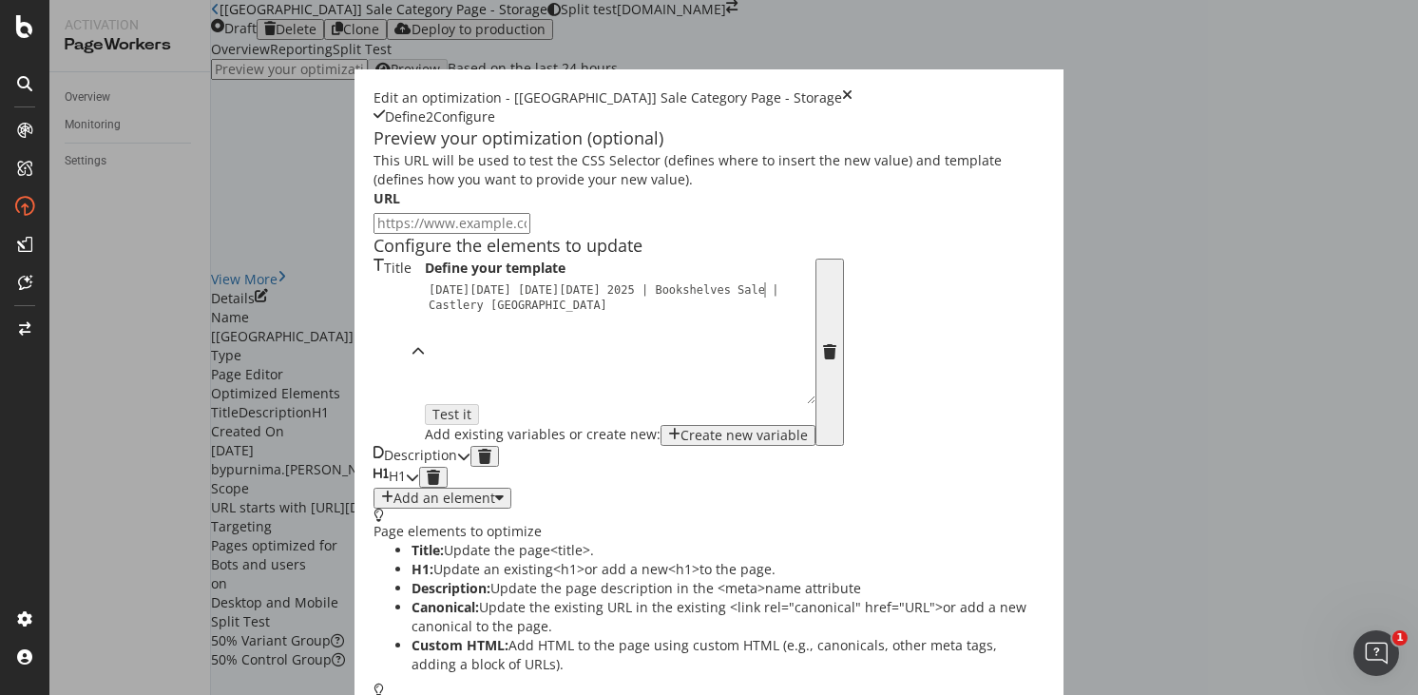
type textarea "Black Friday Cyber Monday 2025 | Bookshelves Sale | Castlery Singapore"
click at [470, 467] on div "Description" at bounding box center [421, 456] width 97 height 21
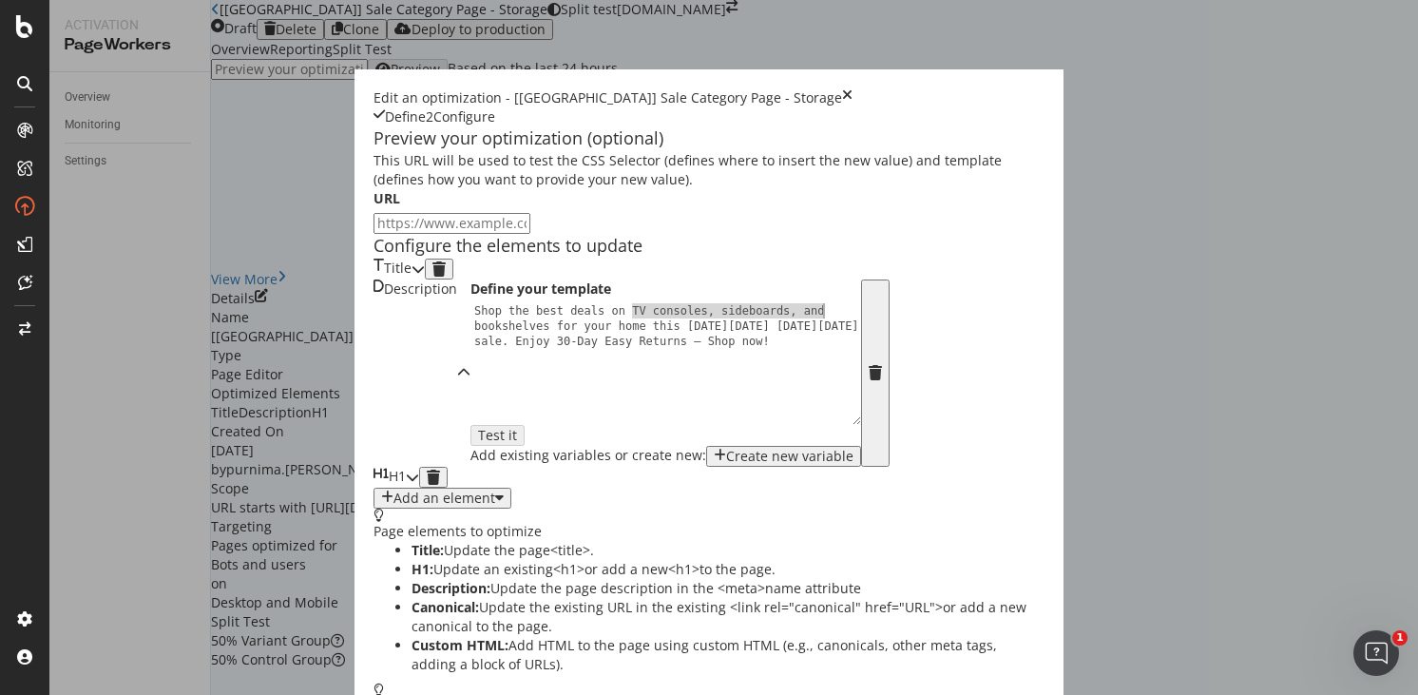
drag, startPoint x: 324, startPoint y: 409, endPoint x: 531, endPoint y: 412, distance: 207.2
click at [531, 412] on div "Shop the best deals on TV consoles, sideboards, and bookshelves for your home t…" at bounding box center [670, 408] width 401 height 211
type textarea "Shop the best deals on bookshelves for your home this Black Friday Cyber Monday…"
click at [406, 488] on div "H1" at bounding box center [389, 477] width 32 height 21
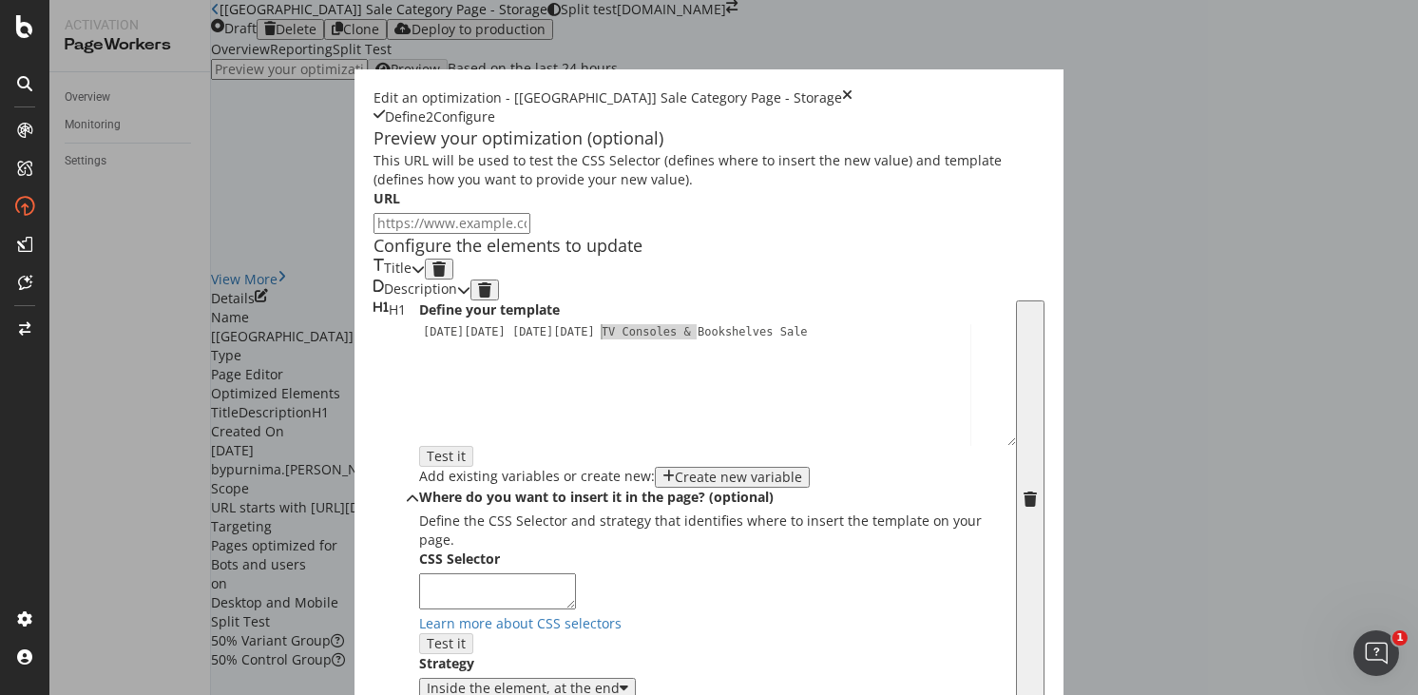
drag, startPoint x: 443, startPoint y: 396, endPoint x: 347, endPoint y: 393, distance: 96.1
click at [419, 393] on div "[DATE][DATE] [DATE][DATE] TV Consoles & Bookshelves Sale" at bounding box center [717, 399] width 597 height 150
click at [440, 397] on div "Black Friday Cyber Monday Bookshelves Sale" at bounding box center [717, 399] width 597 height 150
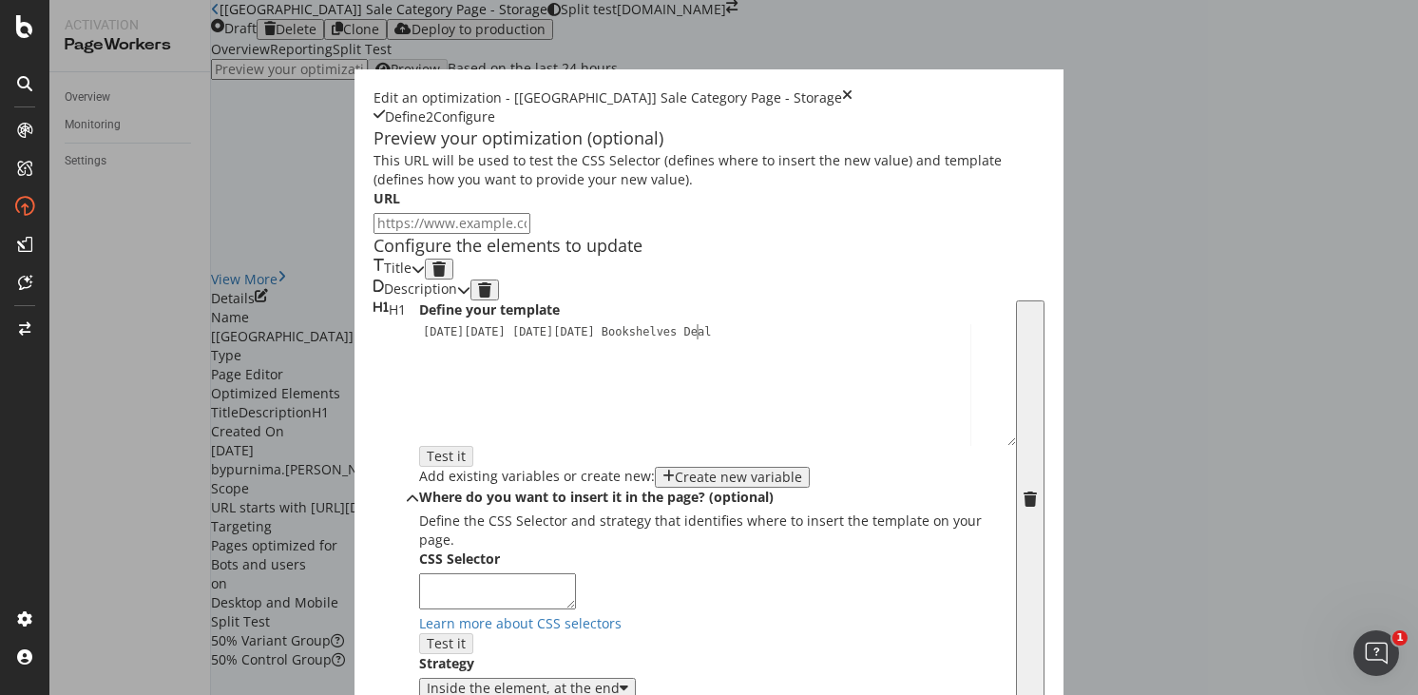
click at [441, 395] on div "Black Friday Cyber Monday Bookshelves Deal" at bounding box center [717, 399] width 597 height 150
type textarea "Black Friday Cyber Monday Bookshelves Sale"
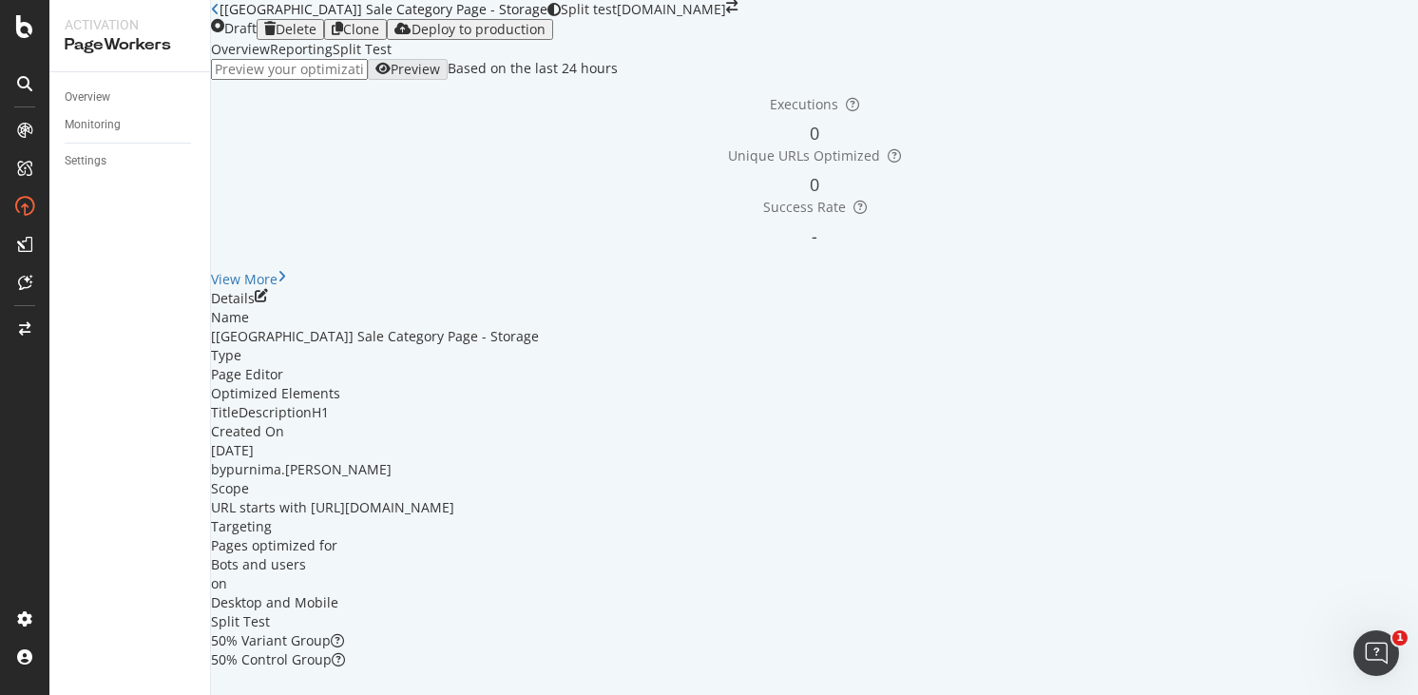
click at [1395, 694] on div "Optimization saved as a draft!" at bounding box center [709, 704] width 1418 height 19
click at [10, 694] on icon "close toast" at bounding box center [5, 704] width 10 height 19
click at [546, 37] on div "Deploy to production" at bounding box center [479, 29] width 134 height 15
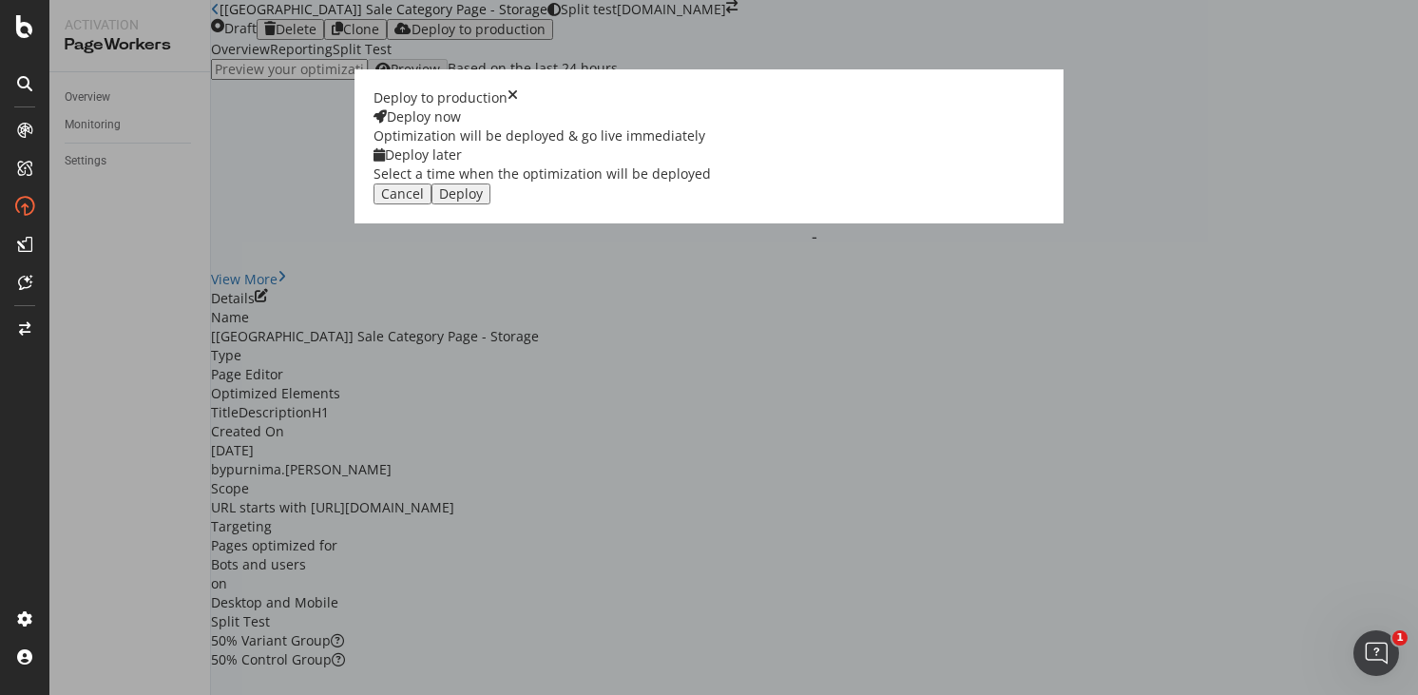
click at [711, 183] on div "Select a time when the optimization will be deployed" at bounding box center [541, 173] width 337 height 19
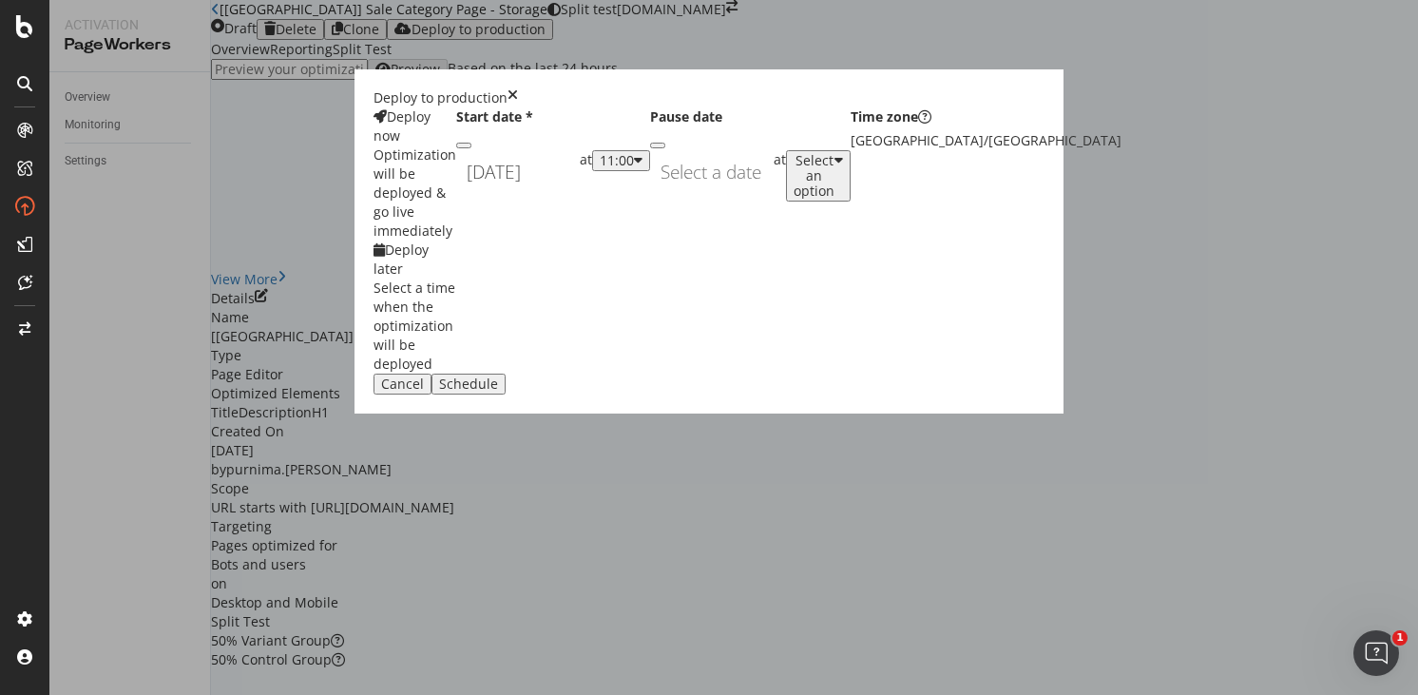
click at [580, 194] on input "[DATE]" at bounding box center [518, 172] width 124 height 44
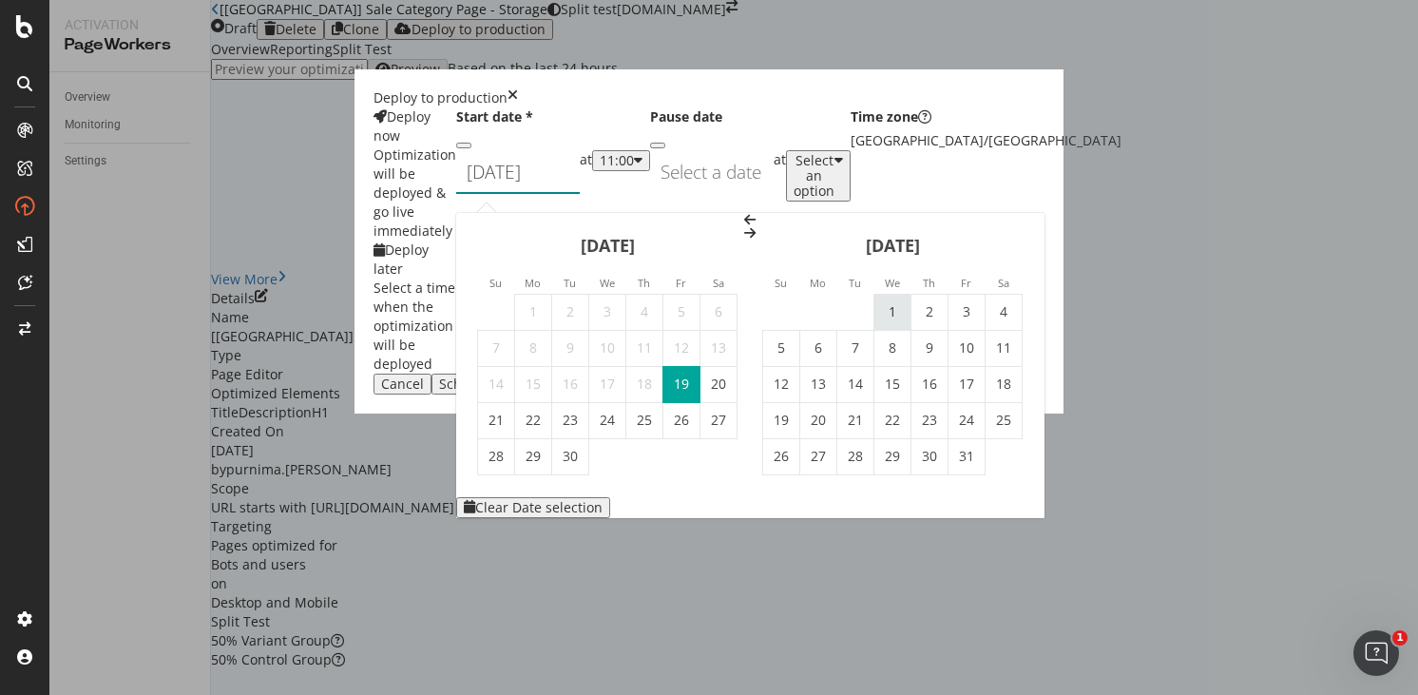
click at [911, 294] on td "1" at bounding box center [892, 312] width 37 height 36
type input "[DATE]"
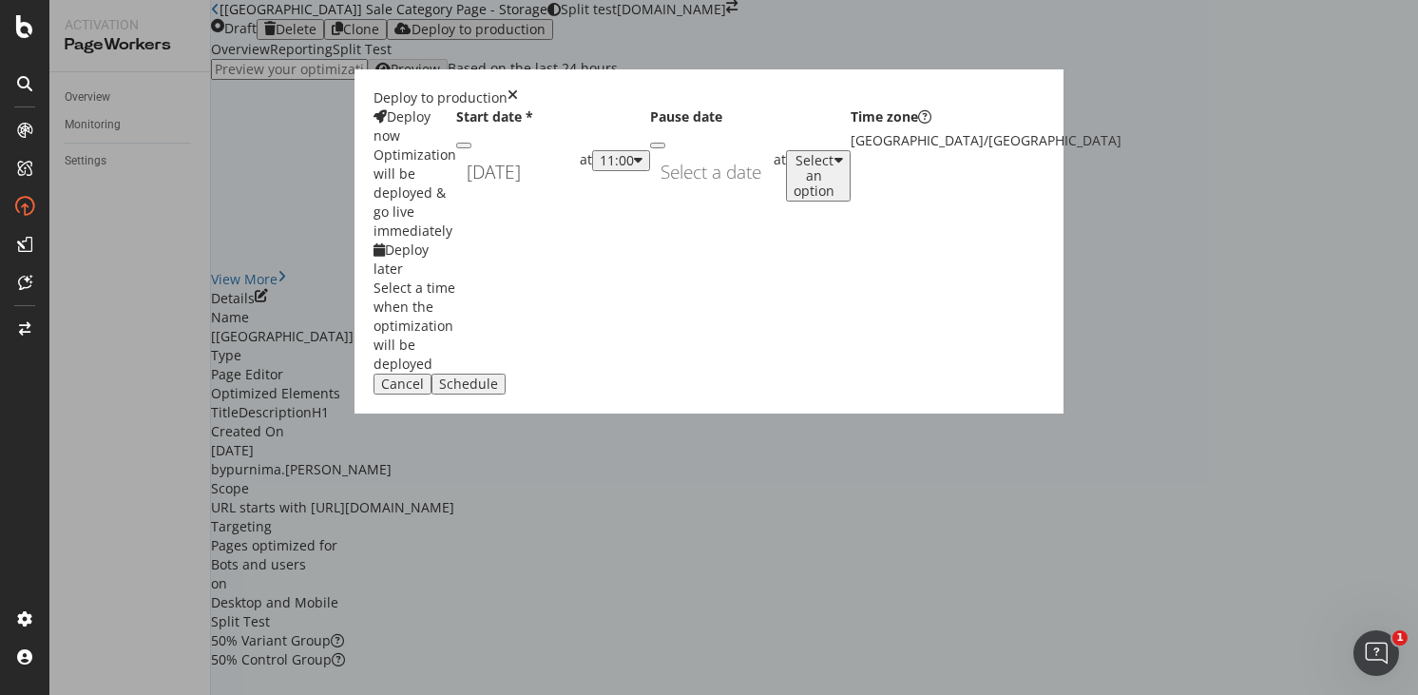
click at [634, 168] on div "11:00" at bounding box center [617, 160] width 34 height 15
click at [755, 393] on div "01:00" at bounding box center [739, 385] width 29 height 16
click at [498, 392] on div "Schedule" at bounding box center [468, 383] width 59 height 15
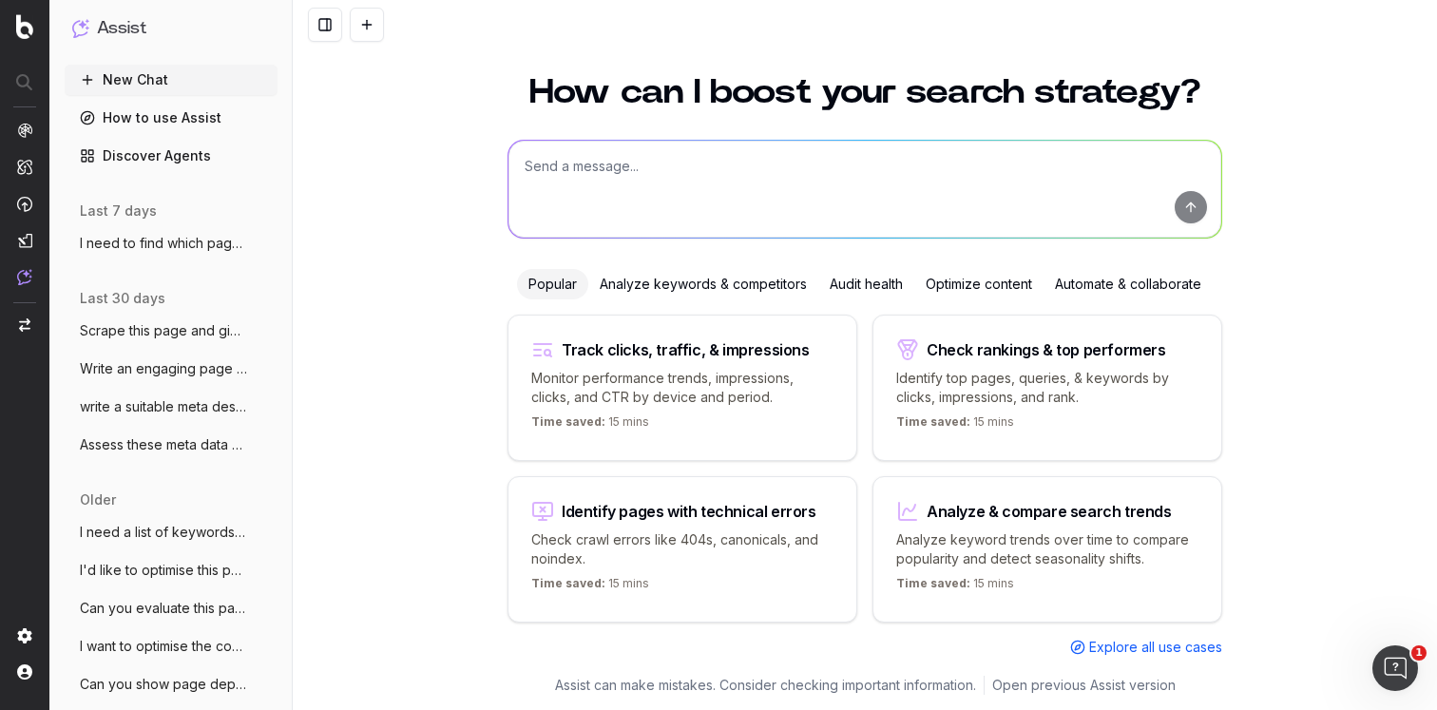
click at [571, 199] on textarea at bounding box center [864, 189] width 713 height 97
type textarea "k"
type textarea "give me keyword search volume on king bed frames for US"
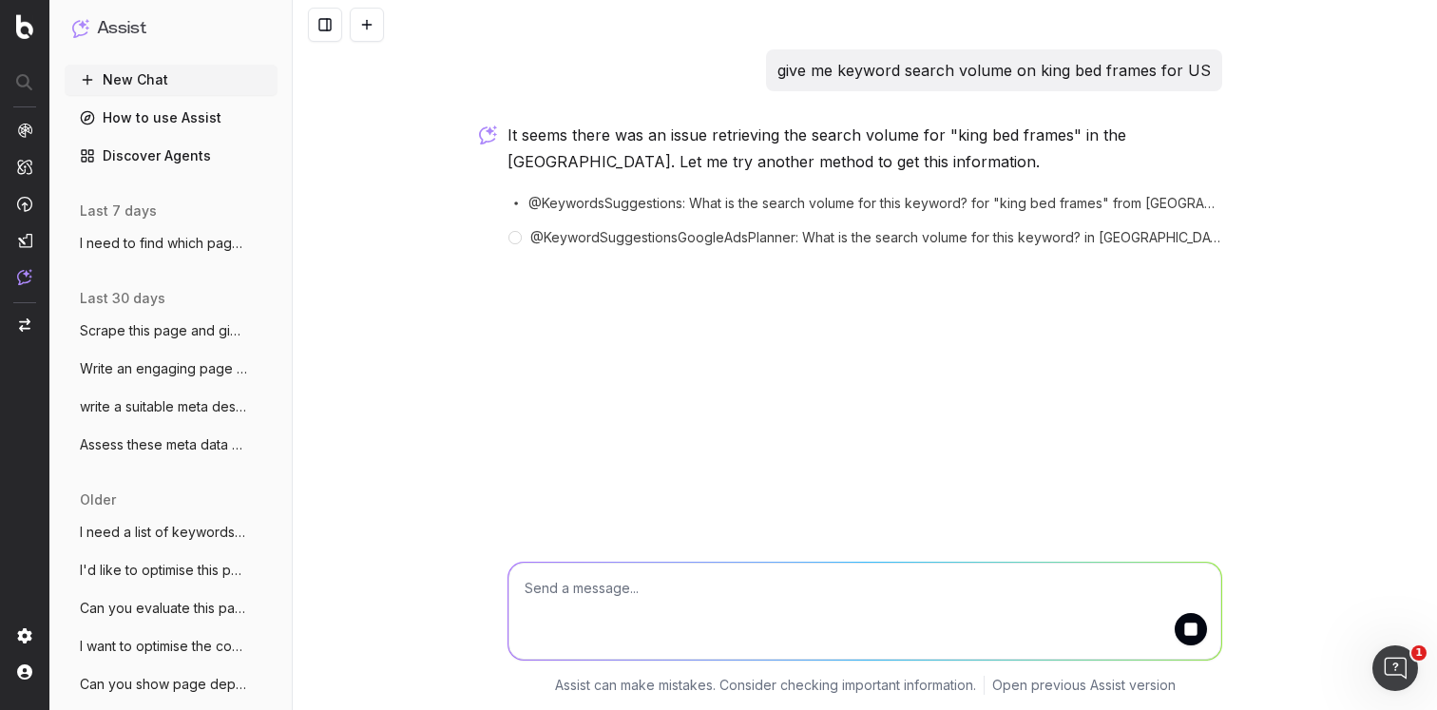
click at [572, 203] on span "@KeywordsSuggestions: What is the search volume for this keyword? for "king bed…" at bounding box center [875, 203] width 694 height 19
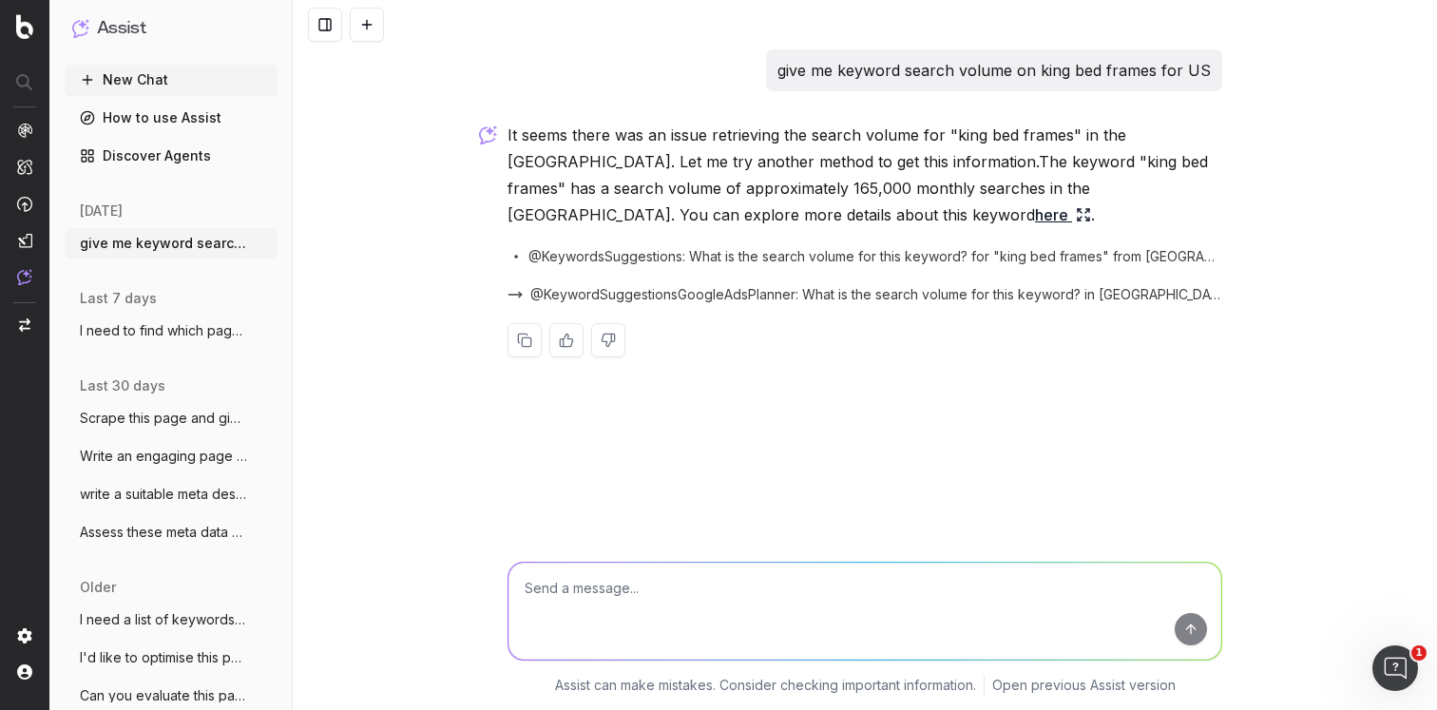
click at [654, 592] on textarea at bounding box center [864, 611] width 713 height 97
type textarea "what are the questions or prompts consumers use on bed frame"
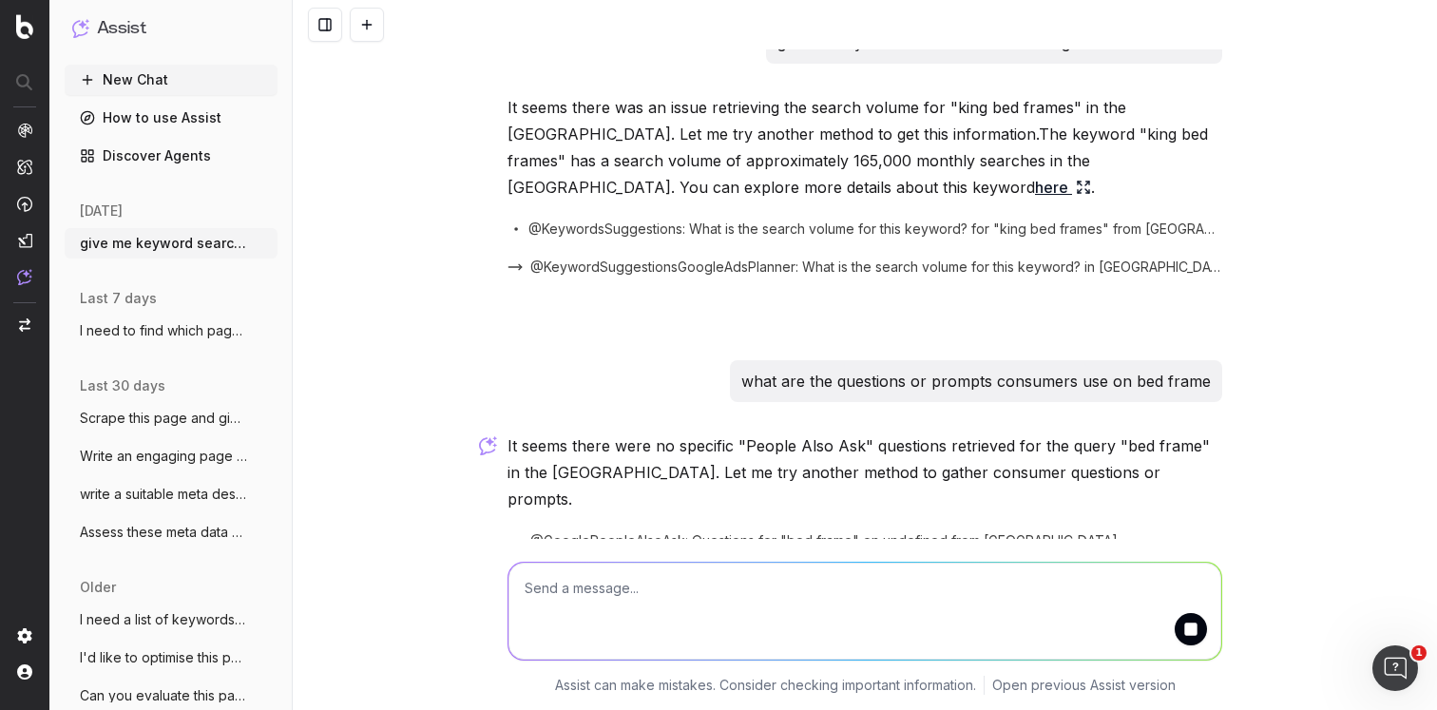
scroll to position [47, 0]
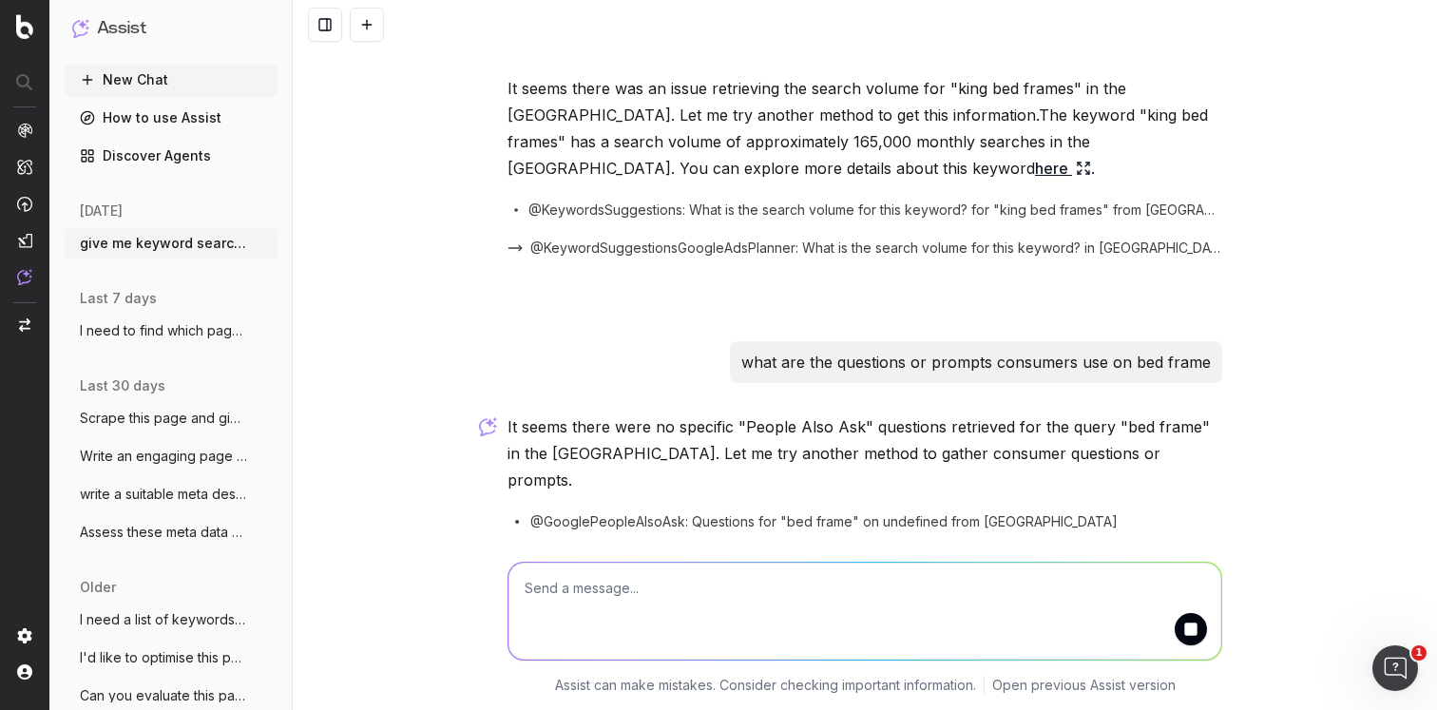
click at [625, 512] on span "@GooglePeopleAlsoAsk: Questions for "bed frame" on undefined from [GEOGRAPHIC_D…" at bounding box center [823, 521] width 587 height 19
click at [838, 512] on span "@GooglePeopleAlsoAsk: Questions for "bed frame" on undefined from [GEOGRAPHIC_D…" at bounding box center [823, 521] width 587 height 19
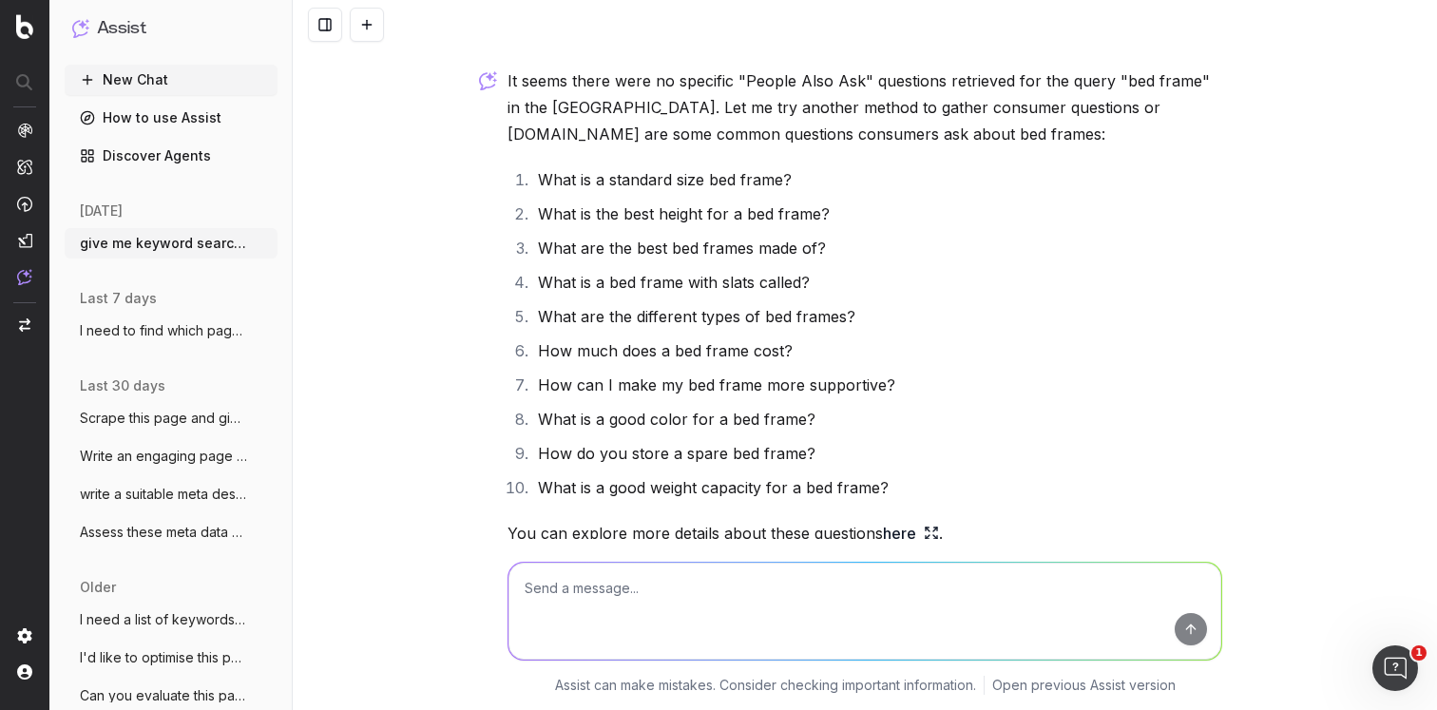
scroll to position [386, 0]
